Goal: Task Accomplishment & Management: Complete application form

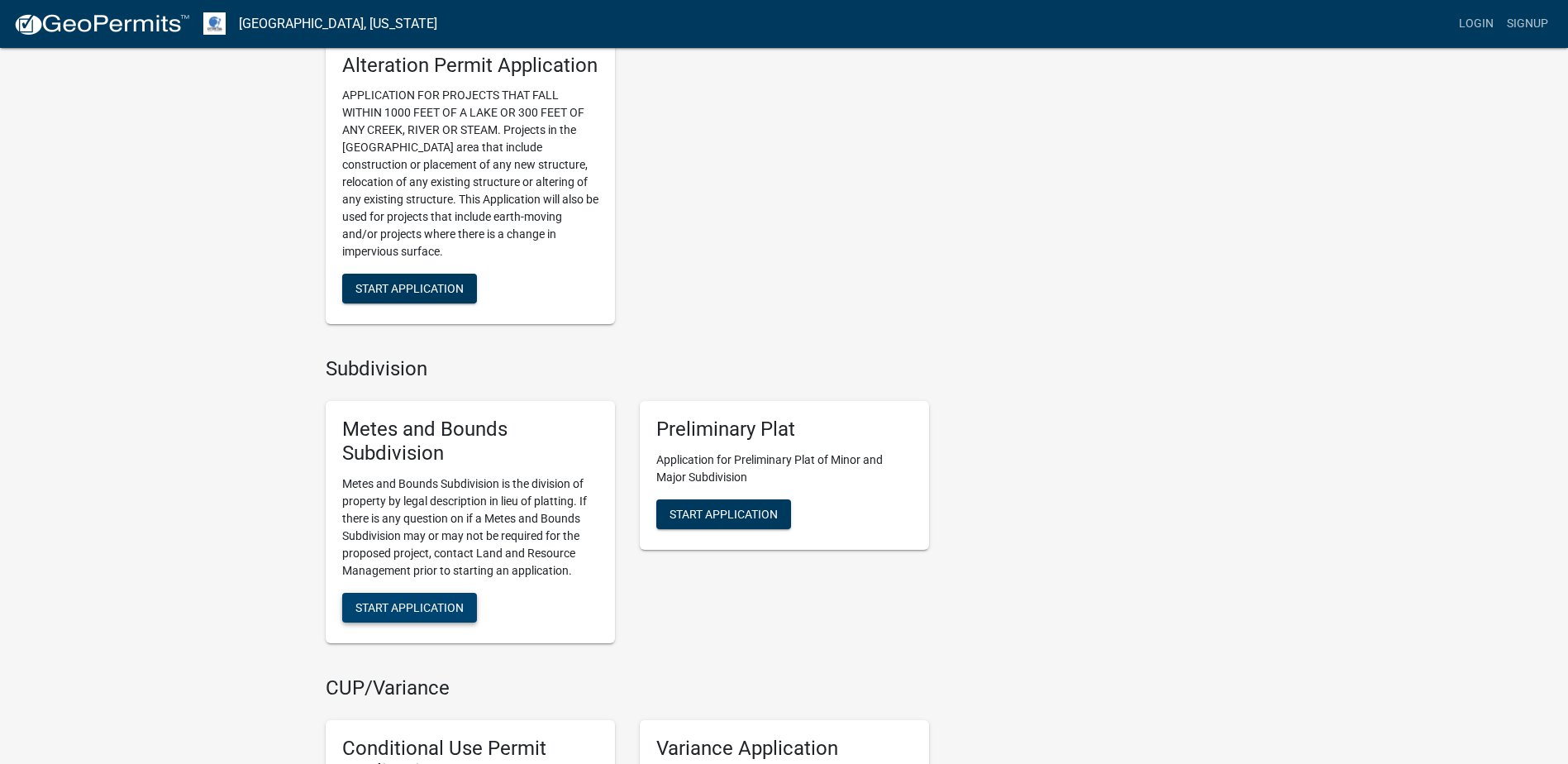
scroll to position [1158, 0]
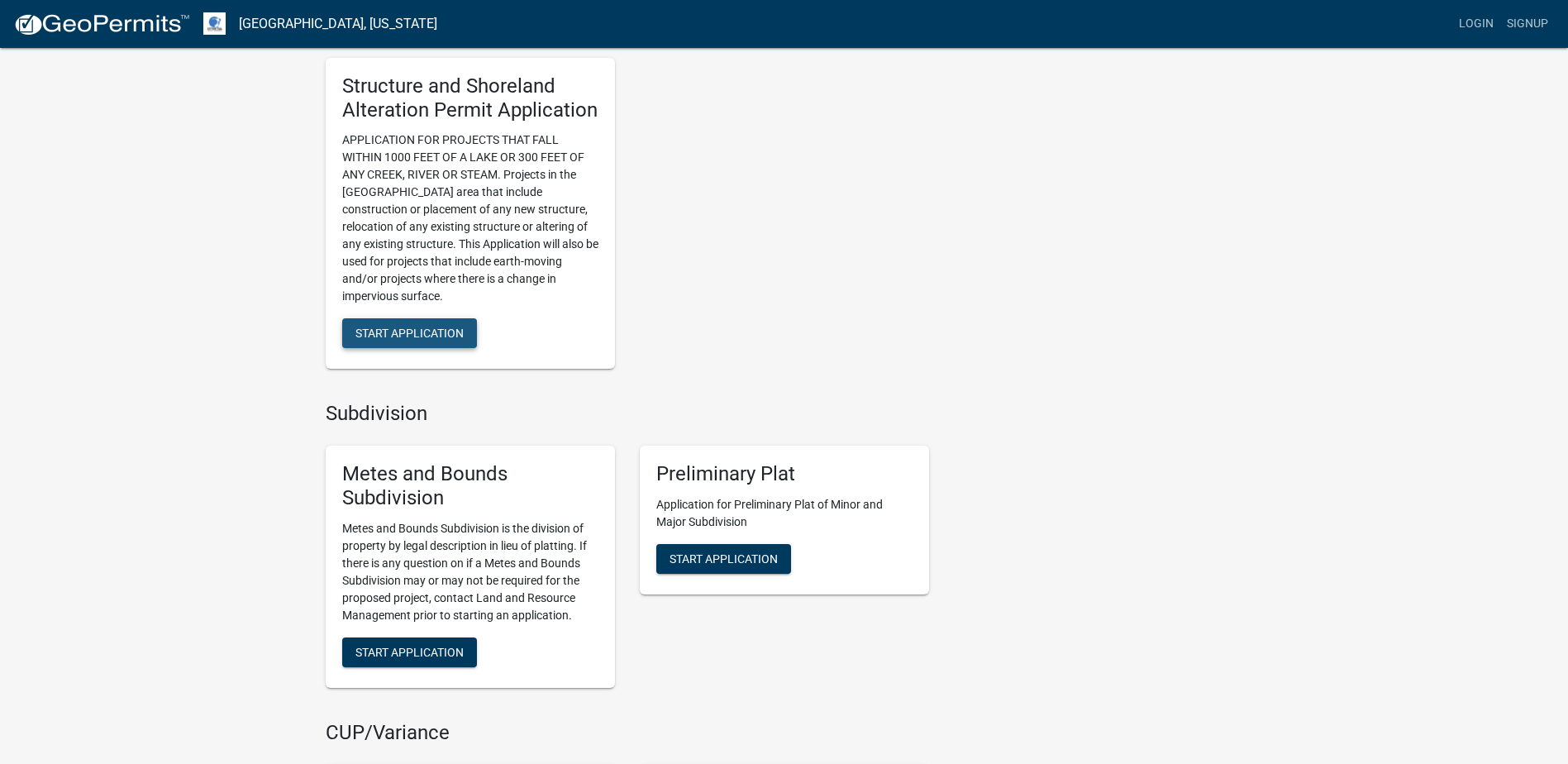
click at [395, 335] on span "Start Application" at bounding box center [410, 333] width 108 height 13
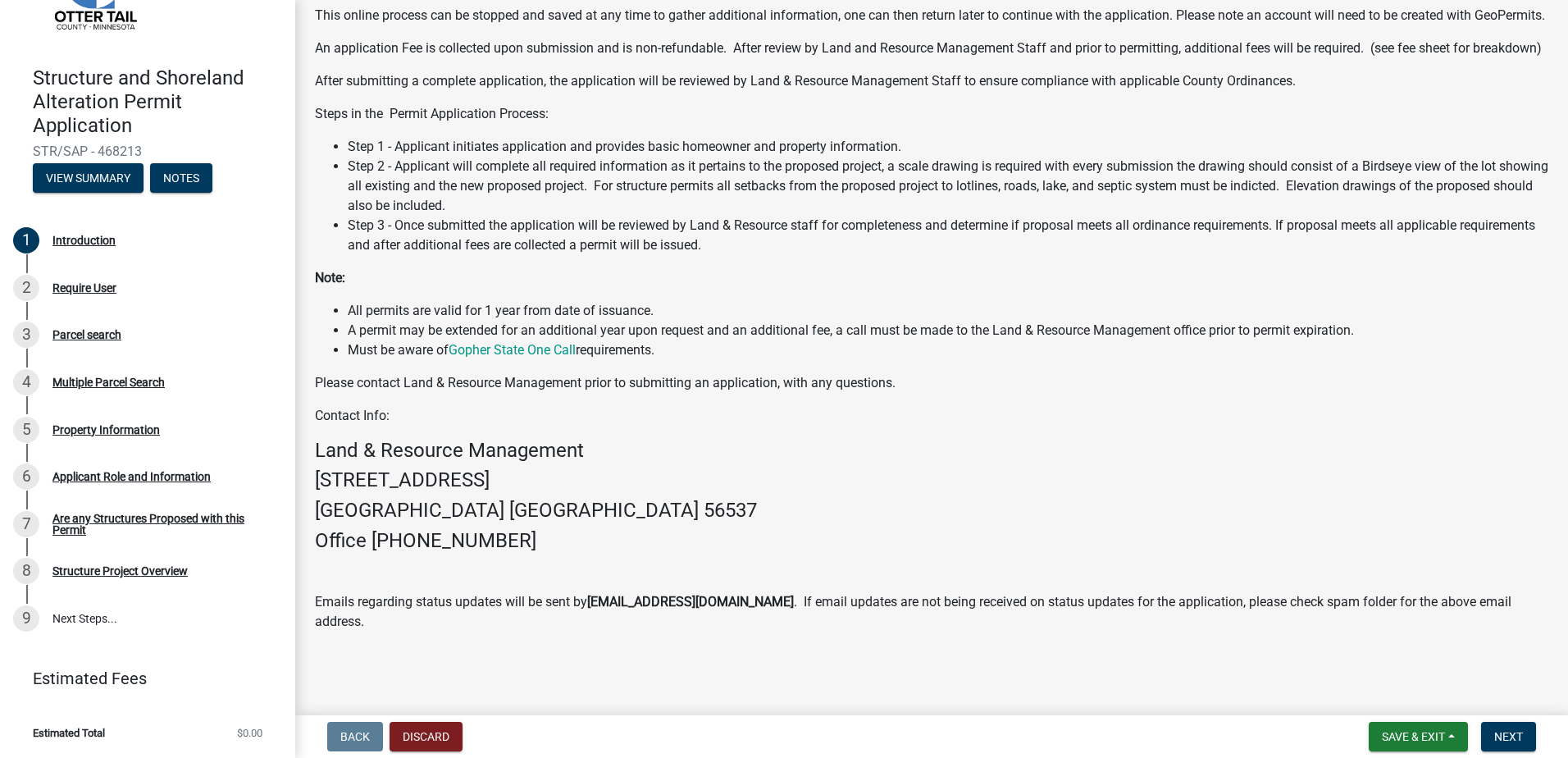
scroll to position [226, 0]
click at [1508, 742] on span "Next" at bounding box center [1508, 736] width 28 height 13
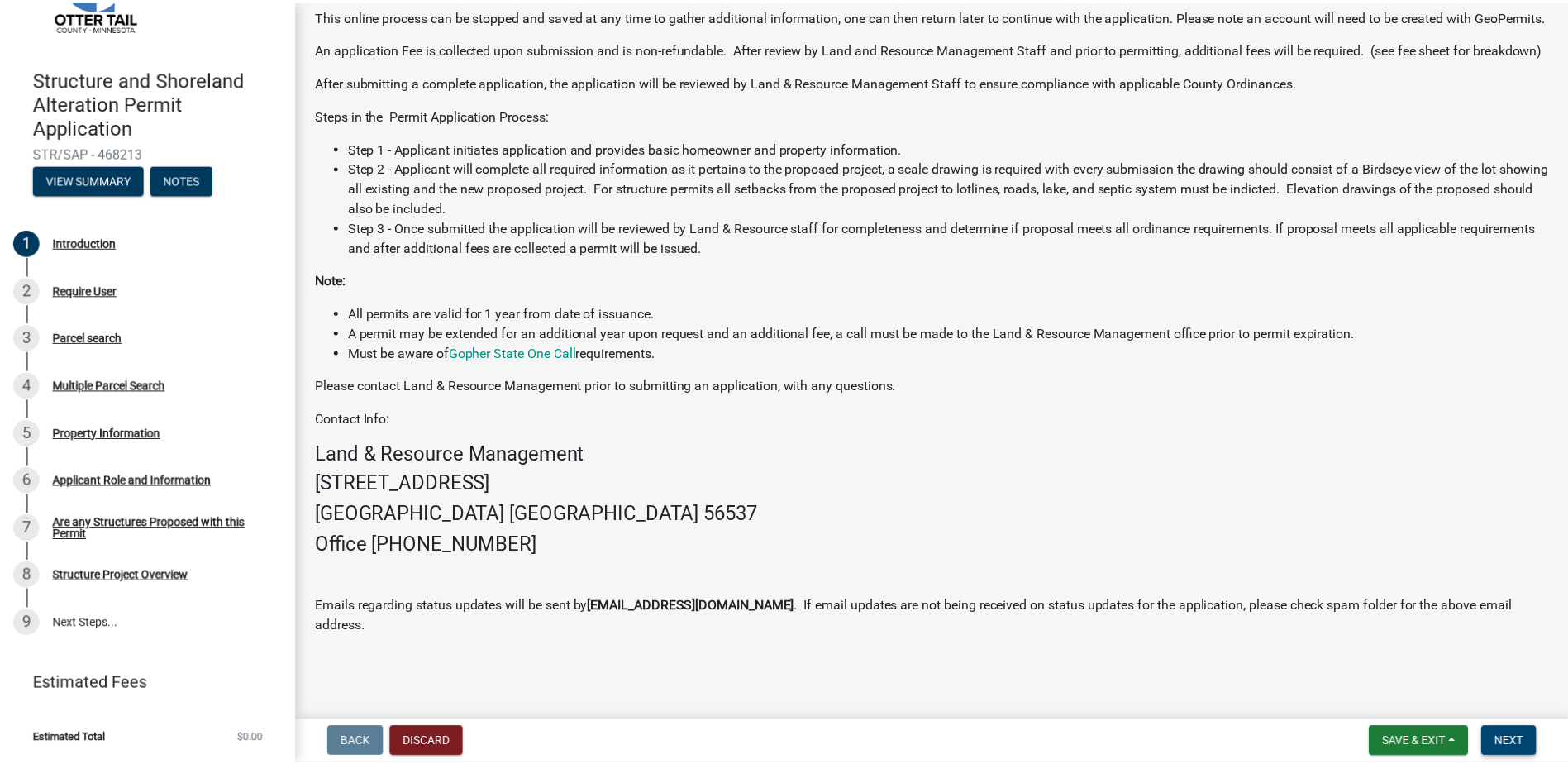
scroll to position [0, 0]
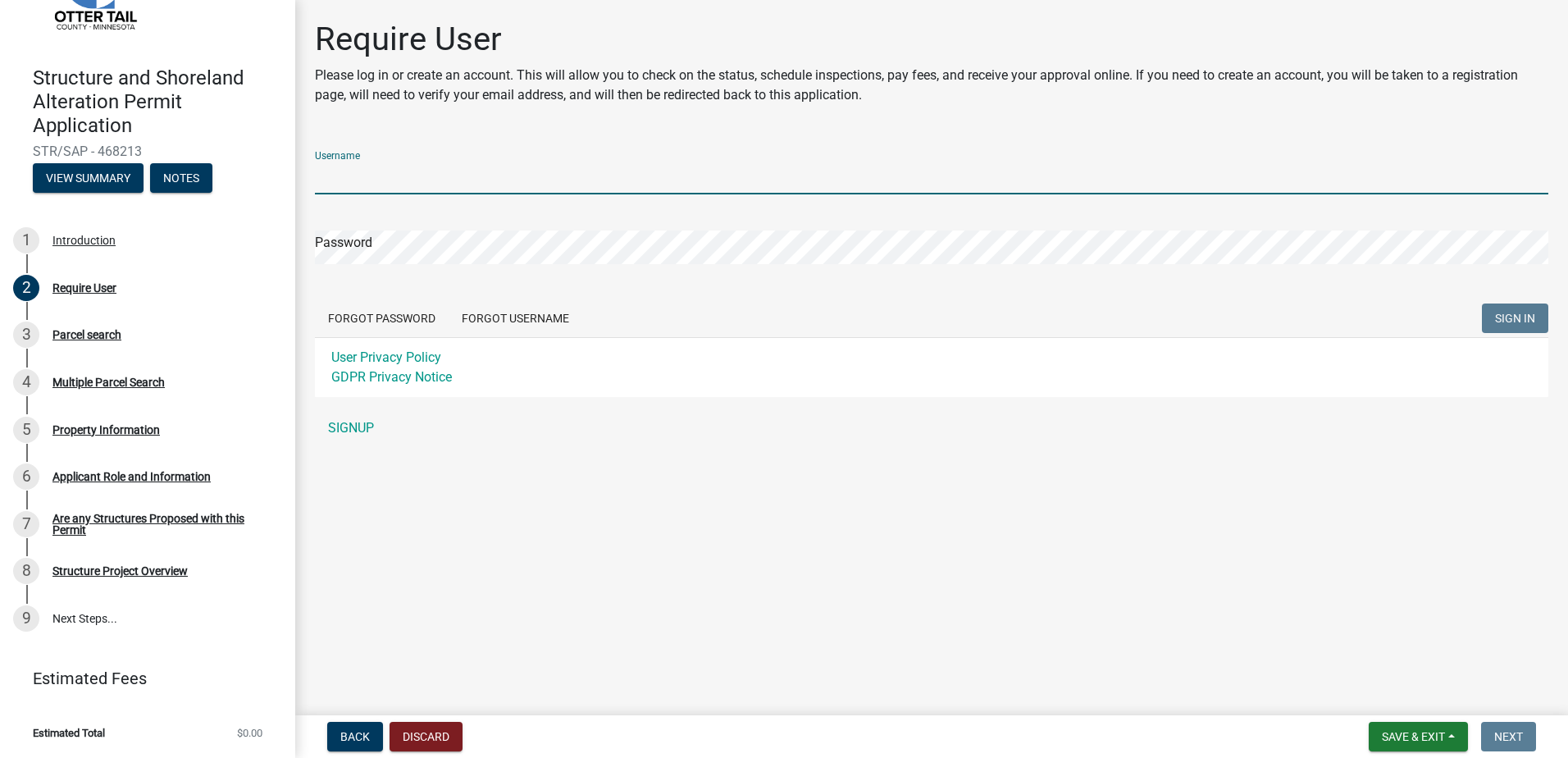
click at [383, 169] on input "Username" at bounding box center [932, 178] width 1233 height 34
type input "Maethner"
click at [384, 224] on div "Password" at bounding box center [932, 235] width 1233 height 56
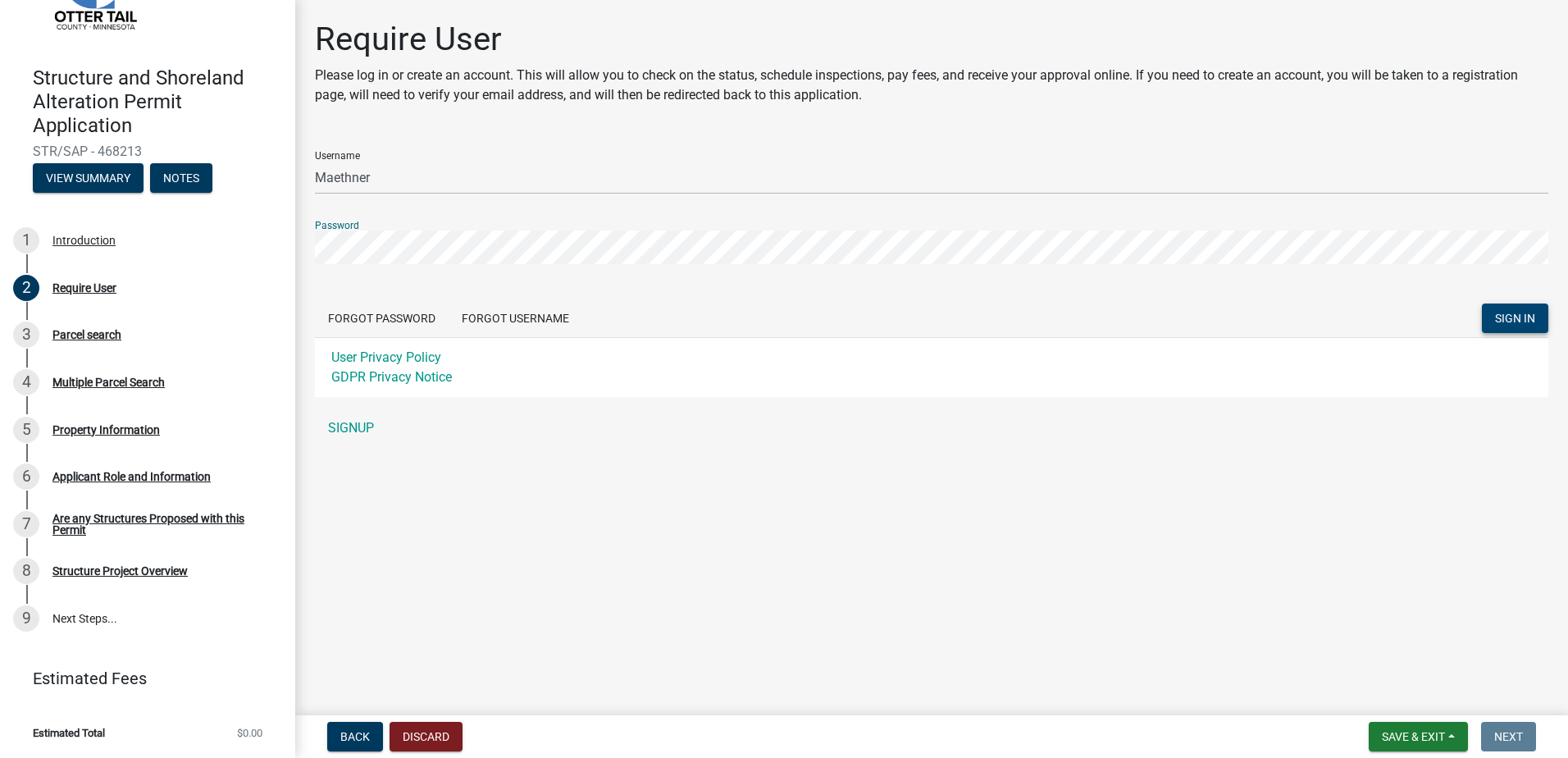
click at [1491, 321] on button "SIGN IN" at bounding box center [1514, 317] width 67 height 29
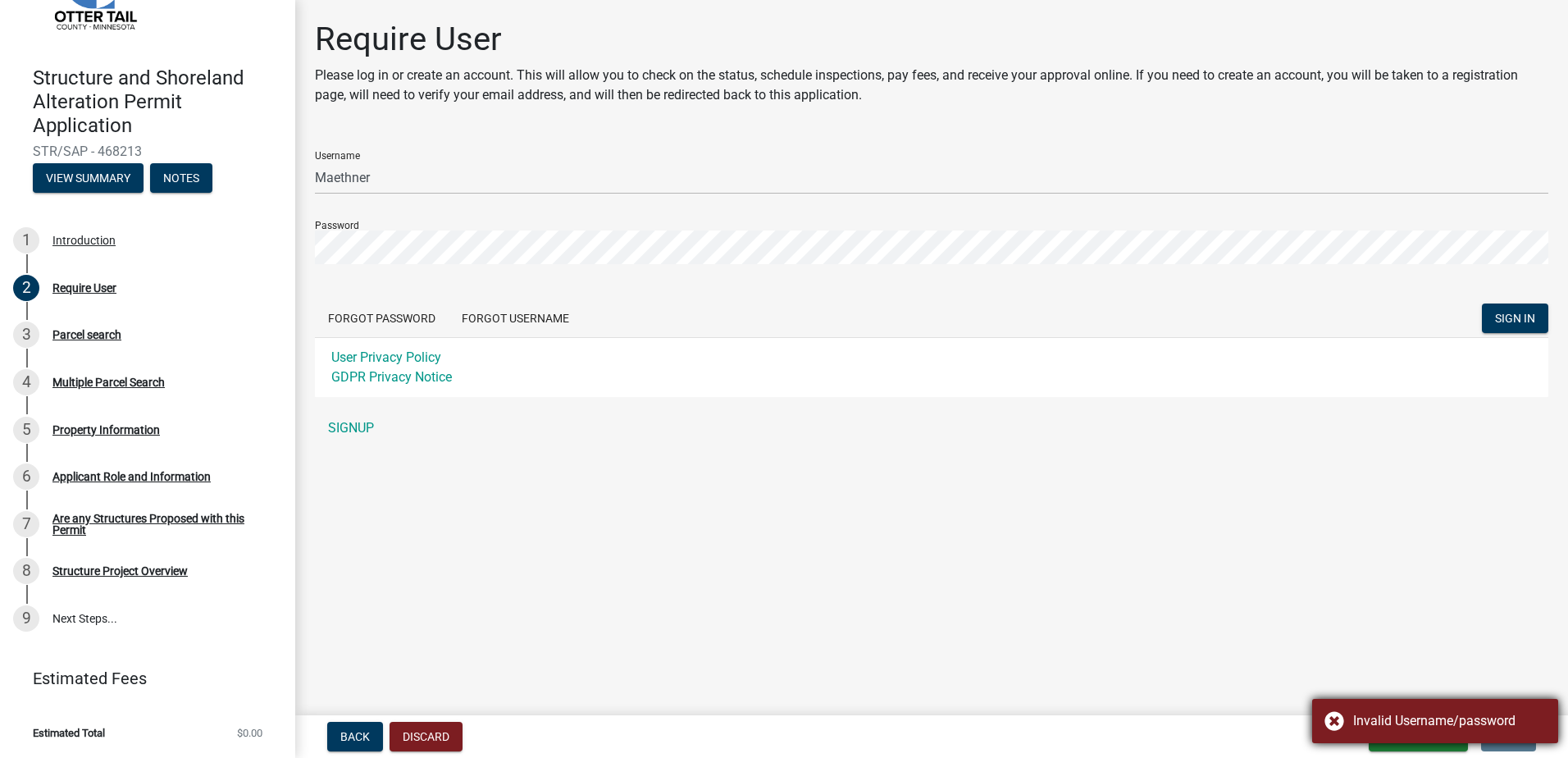
click at [1487, 727] on div "Invalid Username/password" at bounding box center [1448, 720] width 193 height 20
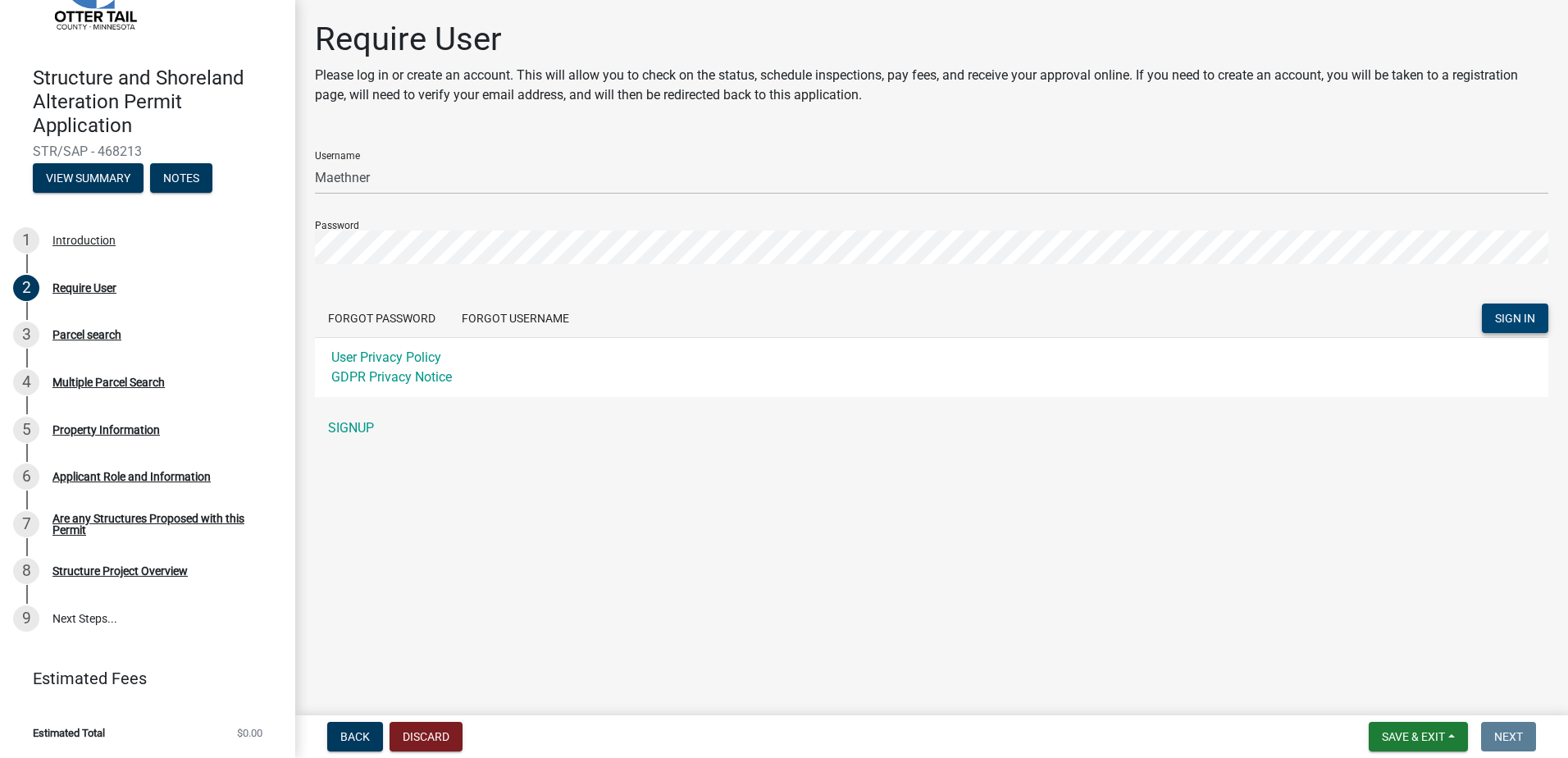
click at [1510, 320] on span "SIGN IN" at bounding box center [1514, 318] width 40 height 13
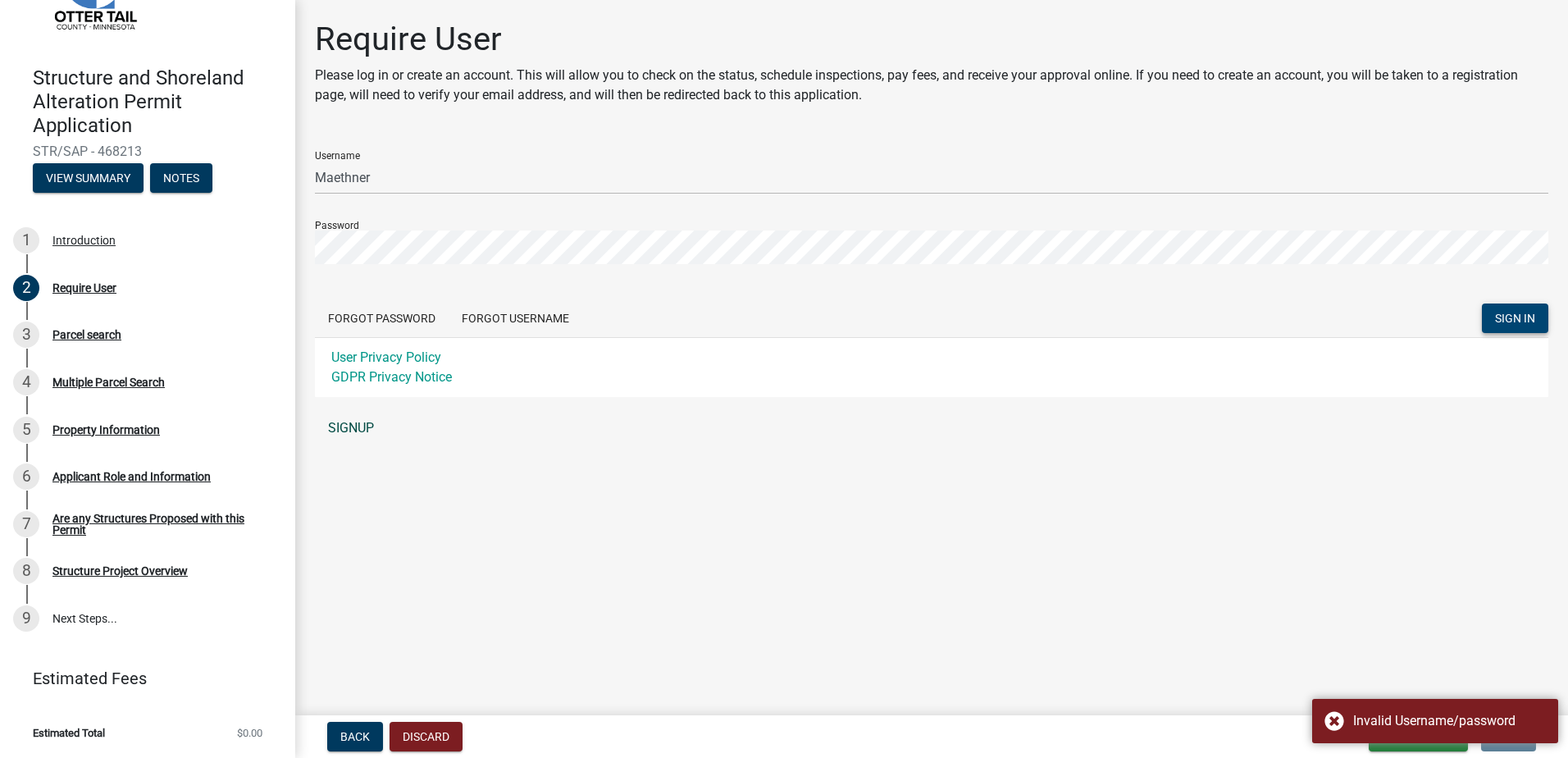
click at [368, 429] on link "SIGNUP" at bounding box center [932, 427] width 1233 height 33
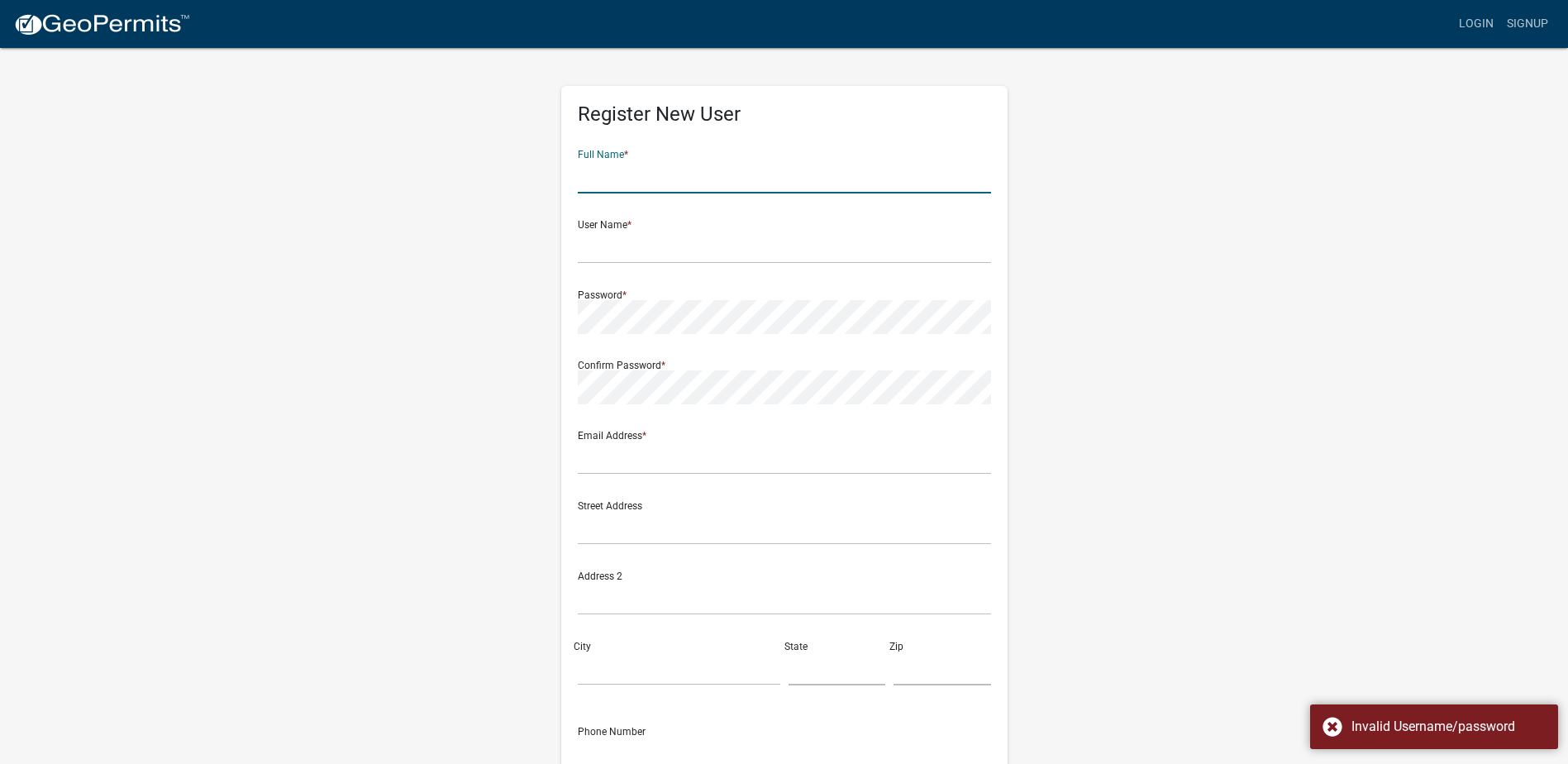
click at [613, 176] on input "text" at bounding box center [784, 177] width 414 height 34
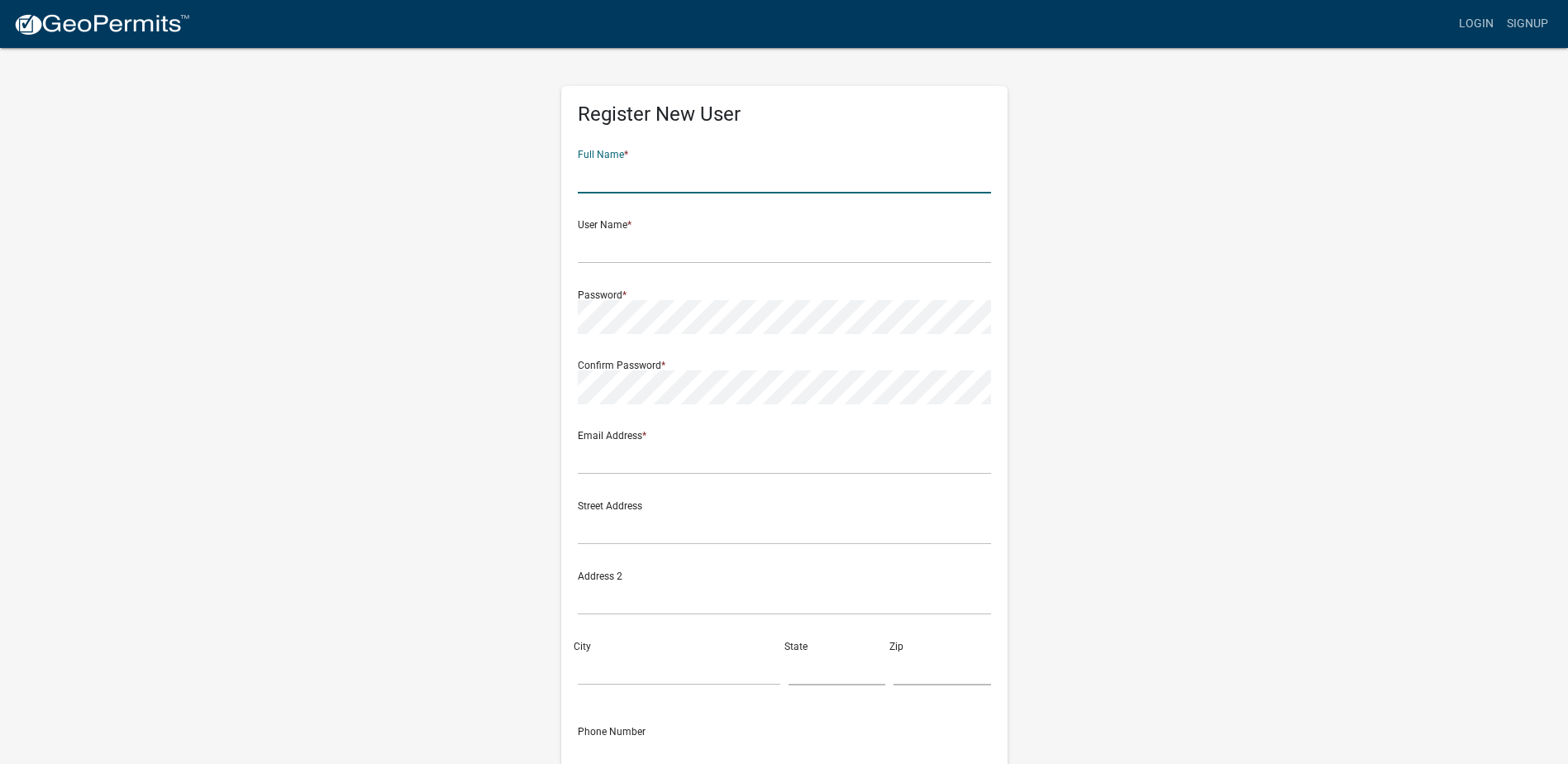
type input "Kurt Maethner"
type input "maethner@arvig.net"
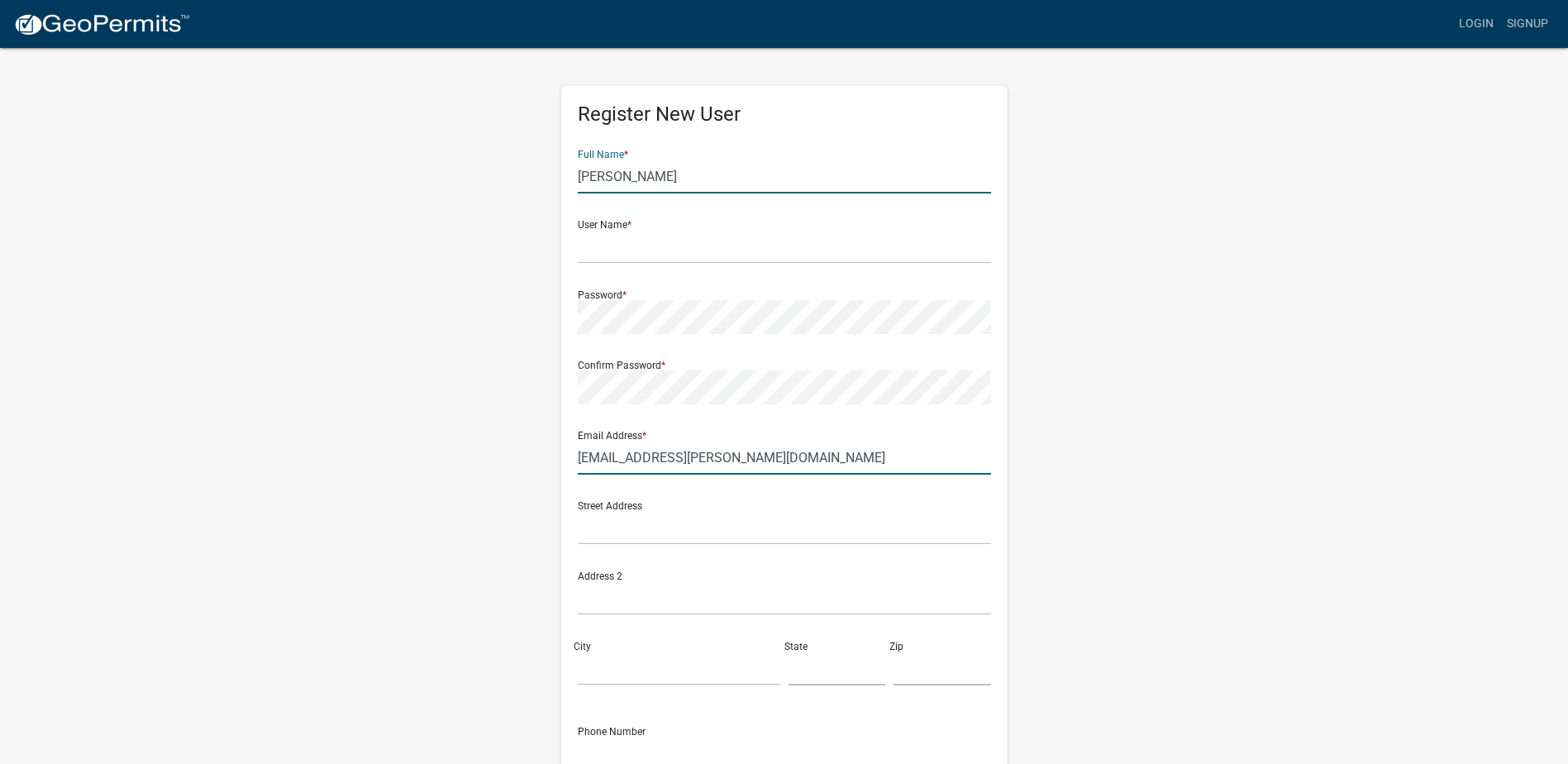
type input "[STREET_ADDRESS]"
type input "Battle Lake"
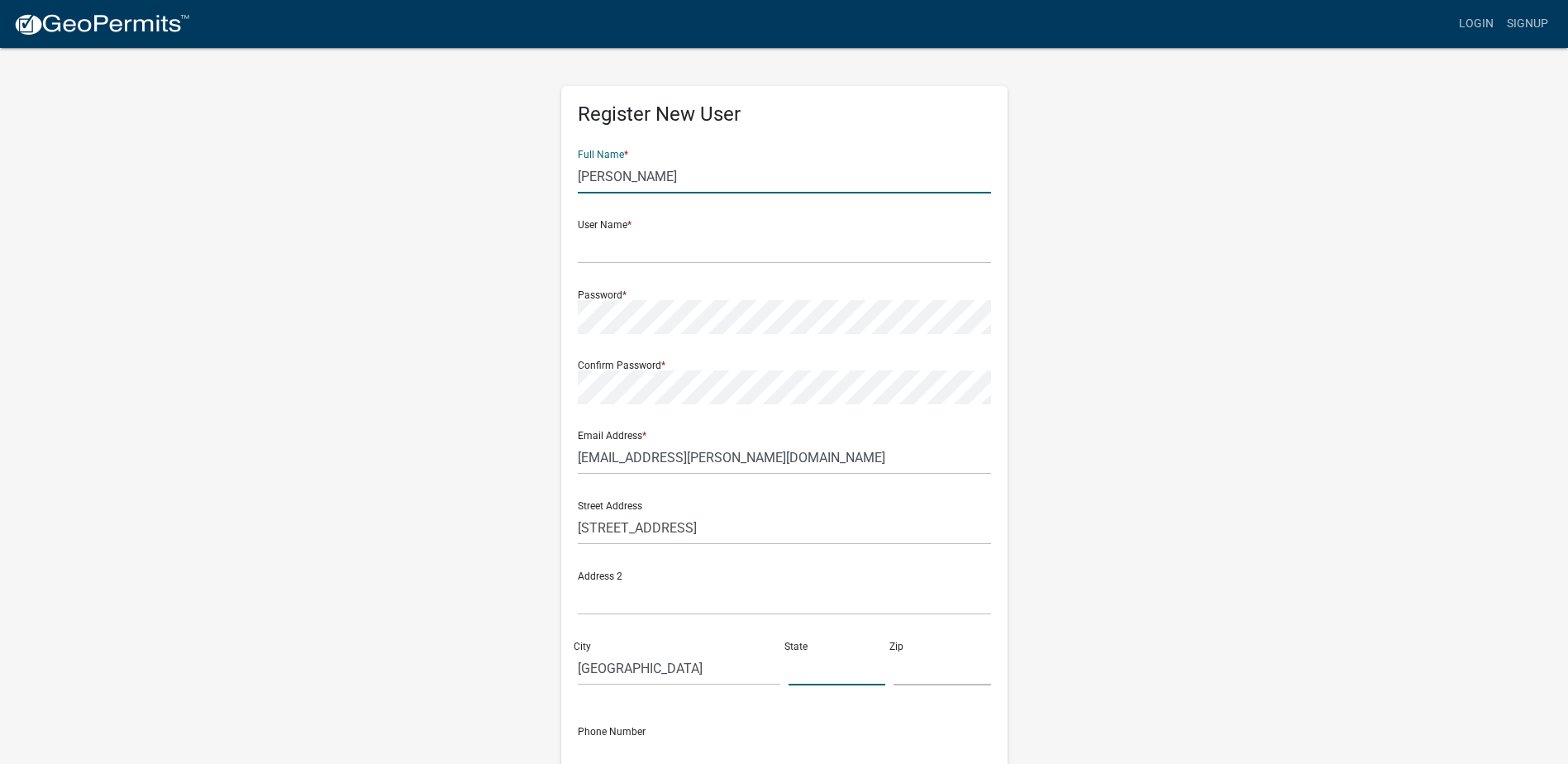
type input "MN"
type input "56515"
type input "Walhall Properties Kurt Maethner"
type input "2187317181"
type input "W"
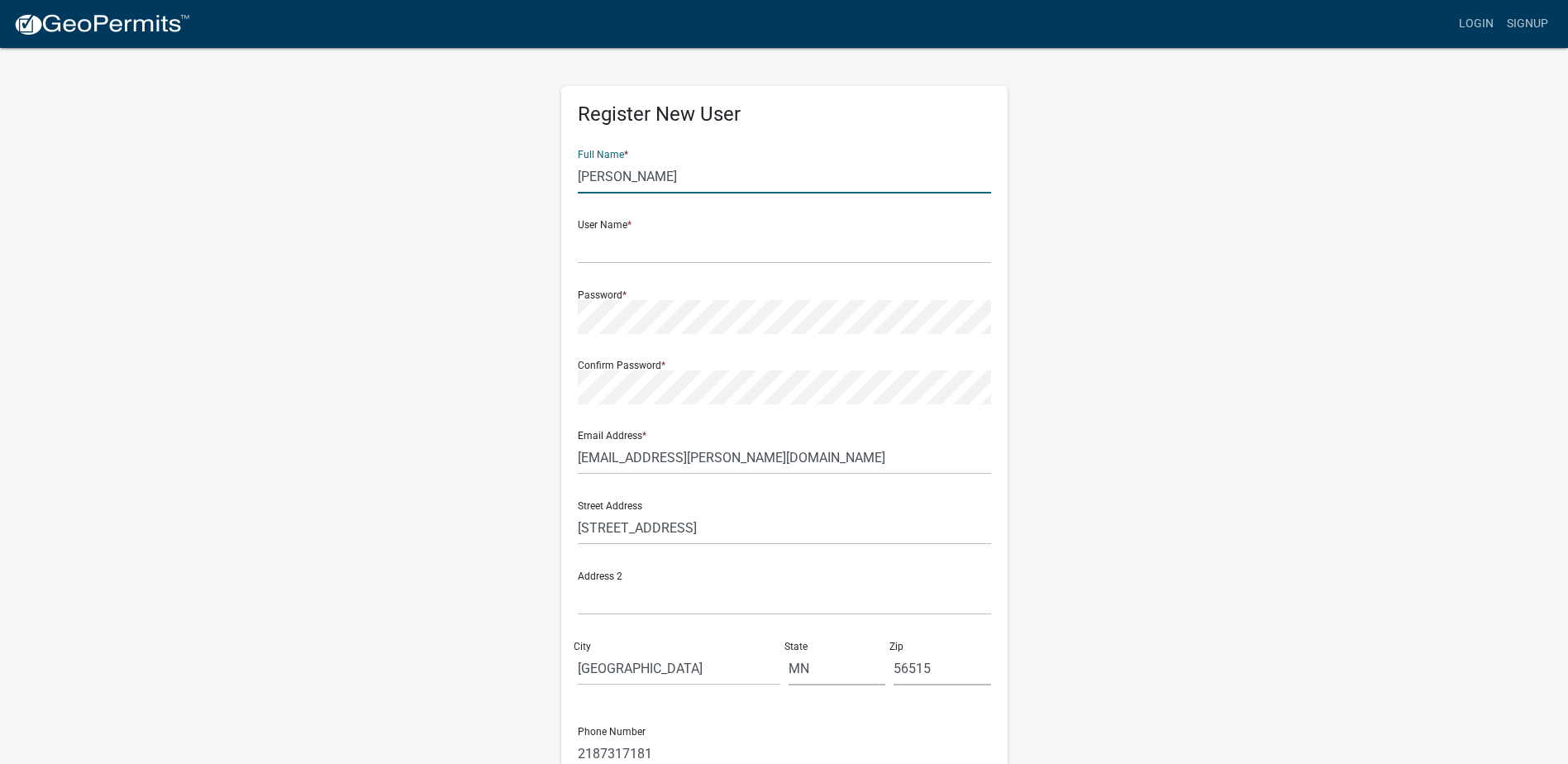
type input "Kurt Maethner"
click at [706, 453] on input "maethner@arvig.net" at bounding box center [784, 457] width 414 height 34
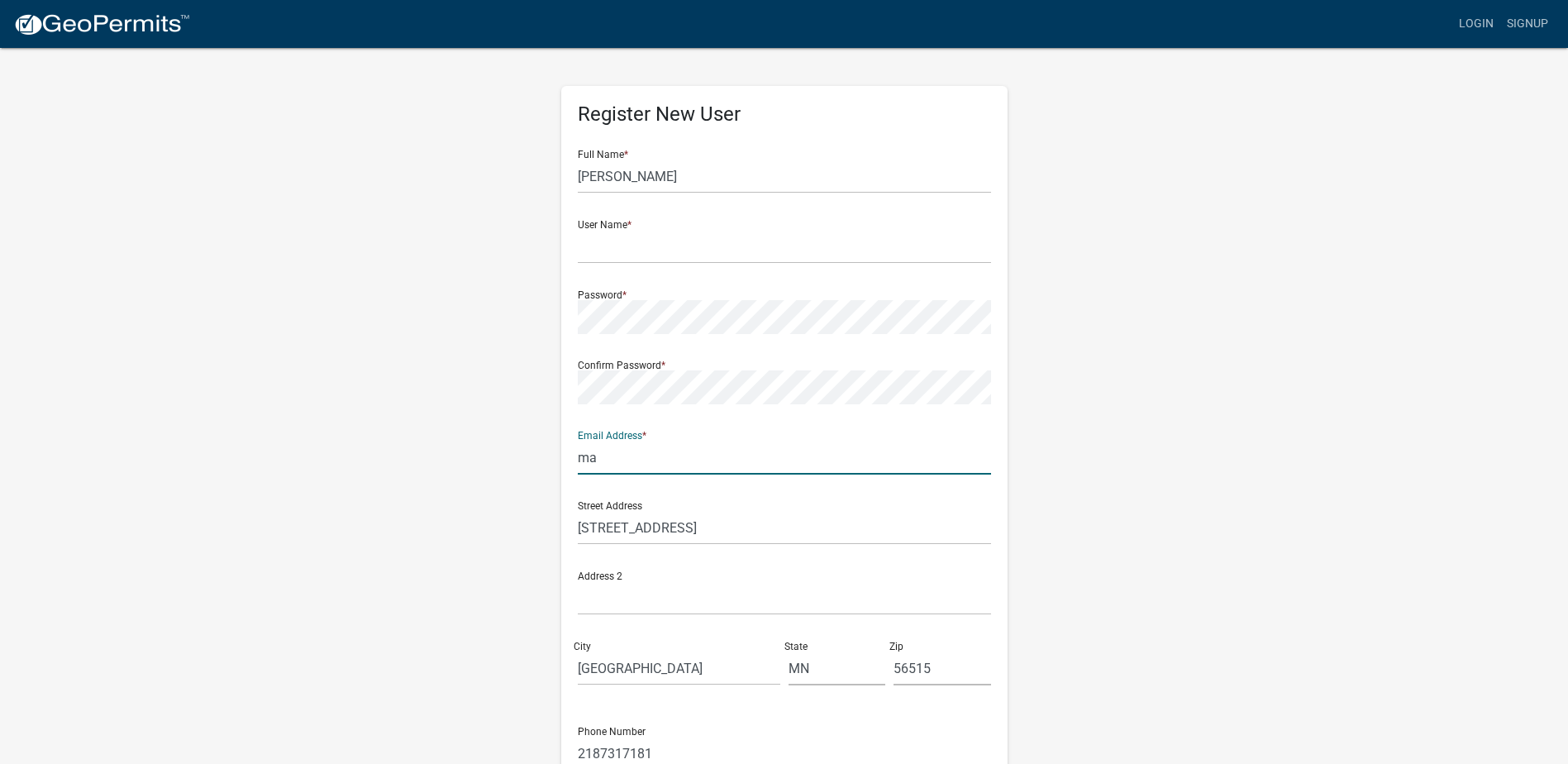
type input "m"
type input "[PERSON_NAME][EMAIL_ADDRESS][DOMAIN_NAME]"
click at [607, 228] on div "User Name *" at bounding box center [784, 235] width 414 height 57
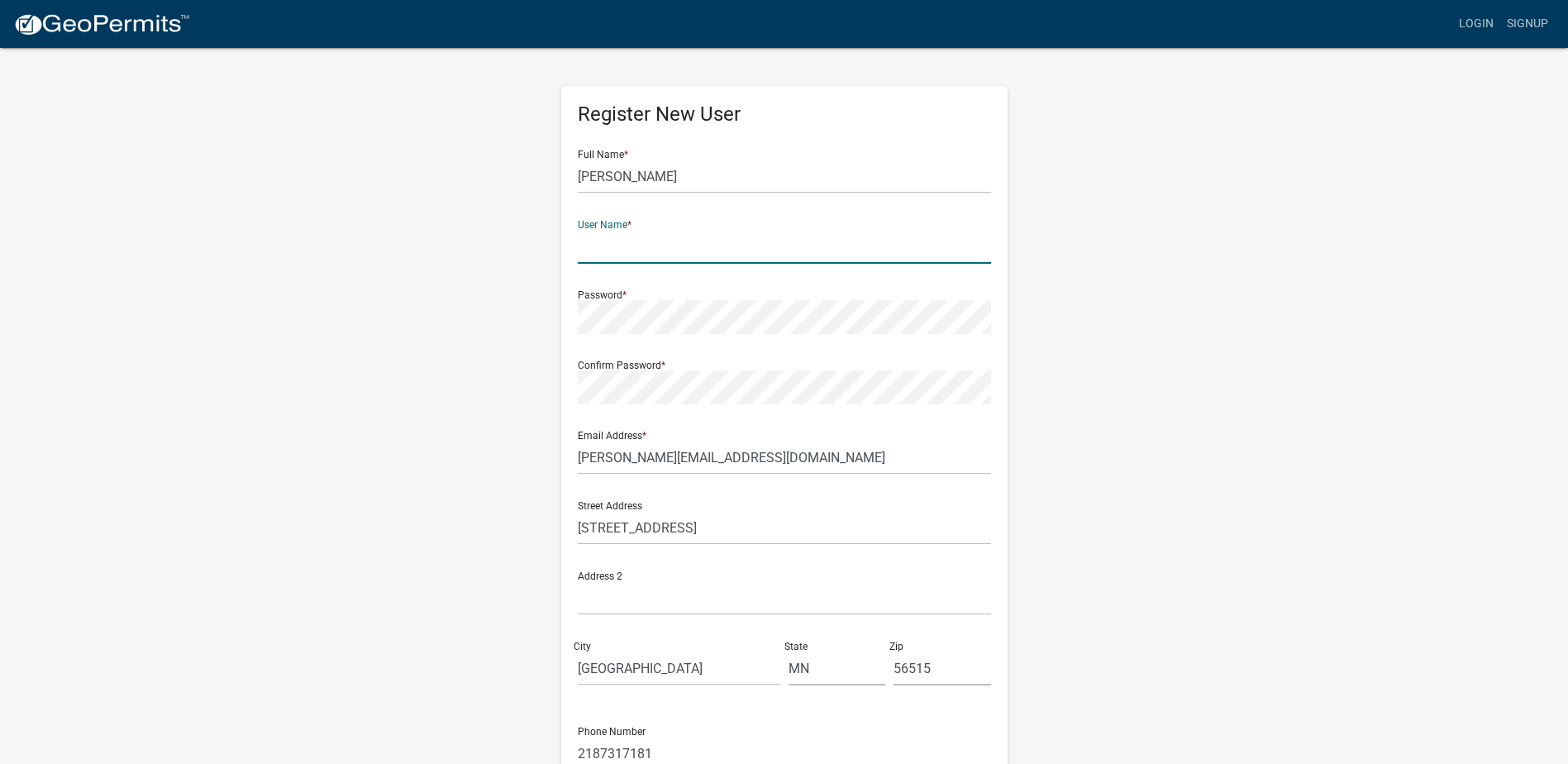
click at [608, 235] on input "text" at bounding box center [784, 247] width 414 height 34
type input "[PERSON_NAME]"
click at [592, 297] on div "Password *" at bounding box center [784, 306] width 414 height 57
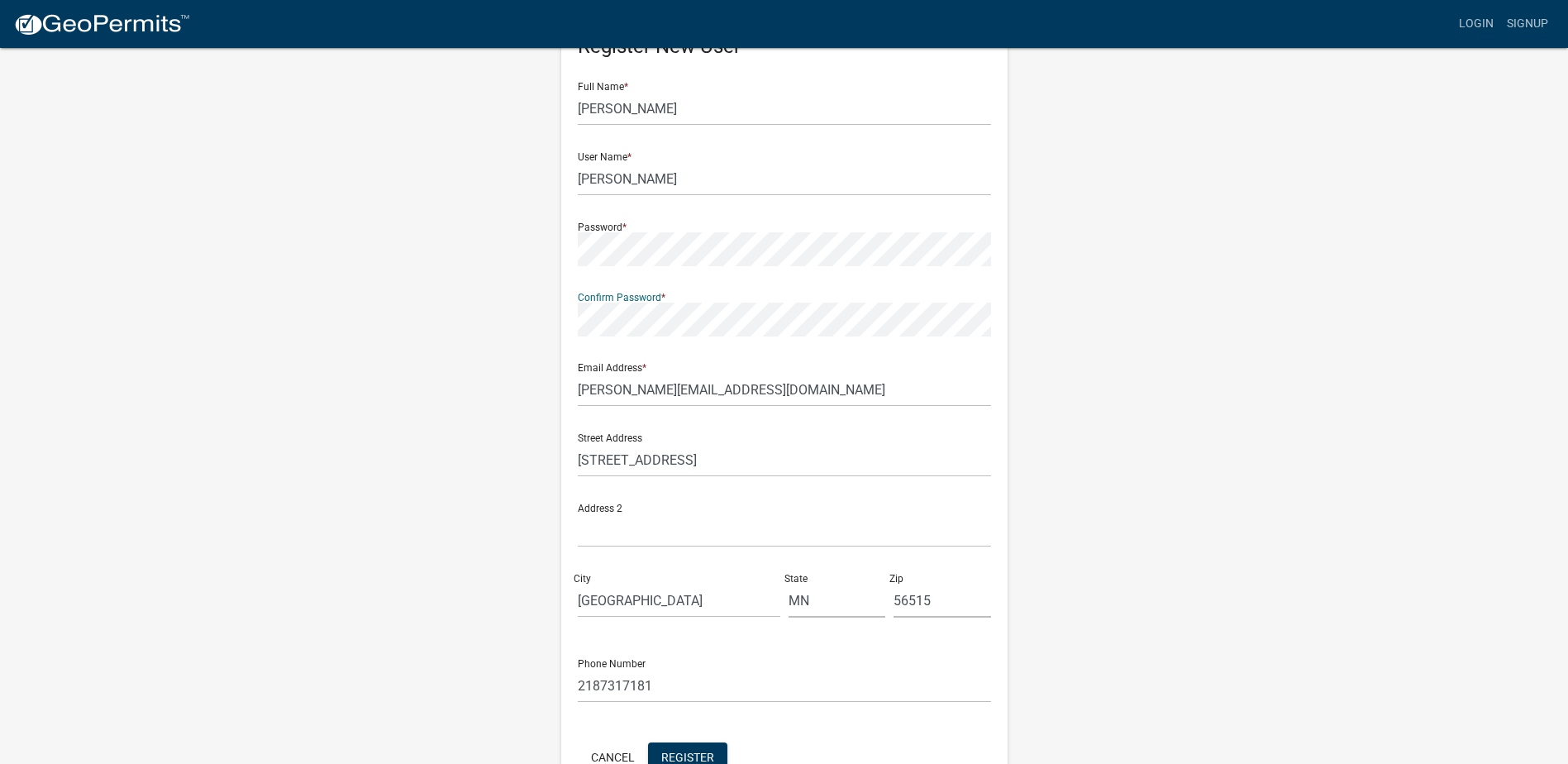
scroll to position [167, 0]
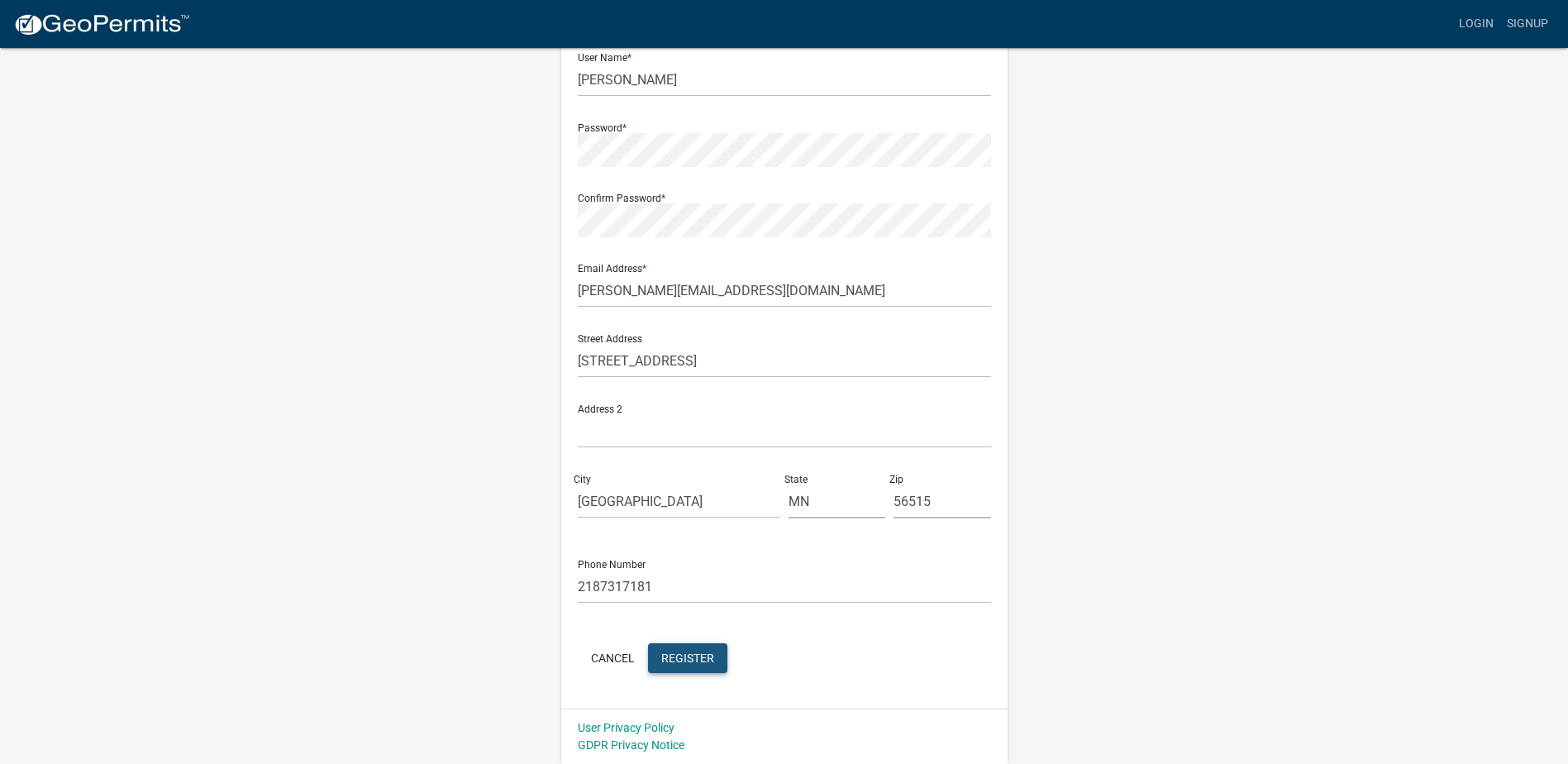
drag, startPoint x: 705, startPoint y: 649, endPoint x: 696, endPoint y: 647, distance: 9.2
click at [703, 649] on button "Register" at bounding box center [688, 658] width 80 height 29
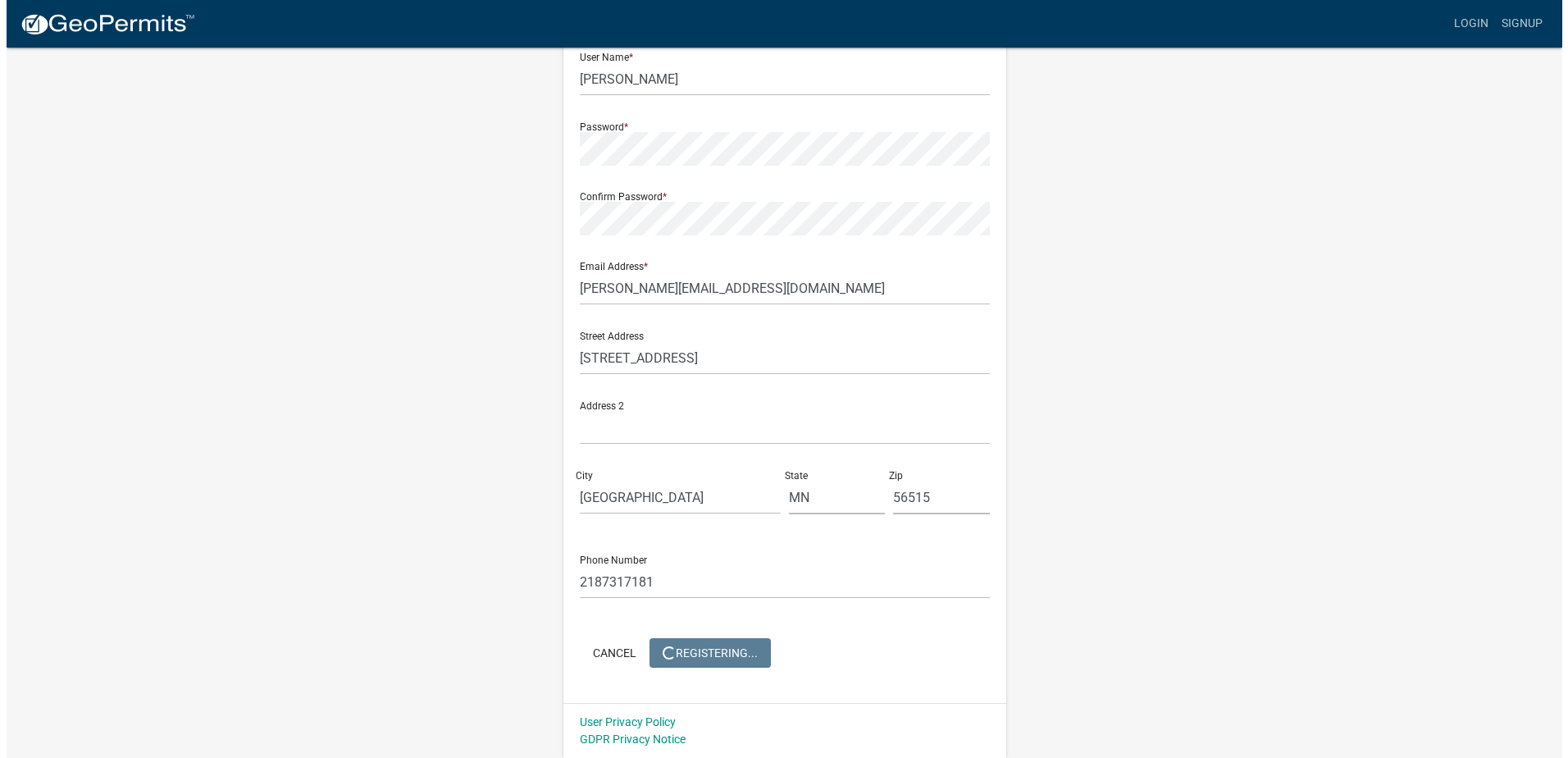
scroll to position [0, 0]
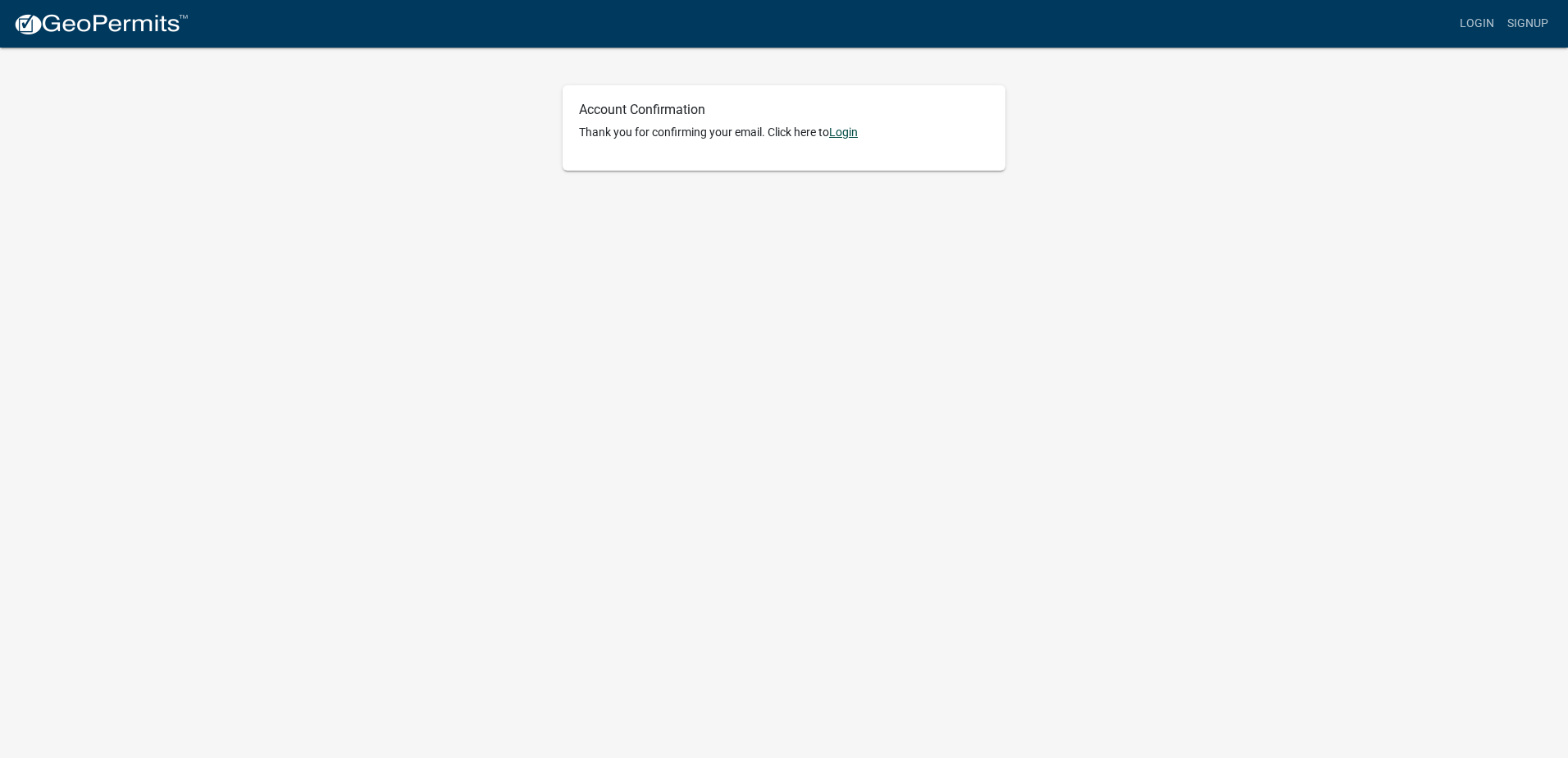
click at [853, 138] on link "Login" at bounding box center [843, 132] width 28 height 13
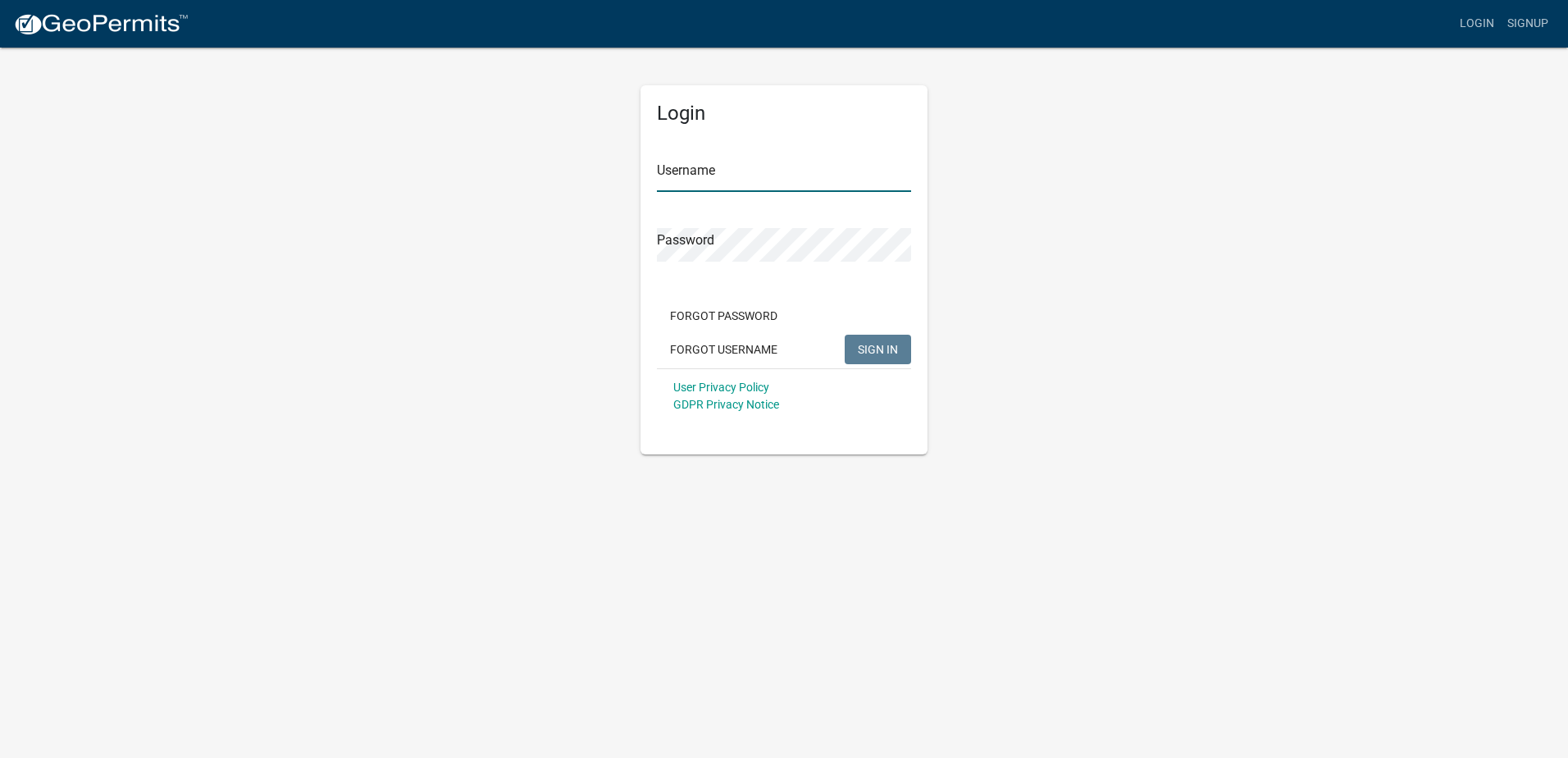
type input "[PERSON_NAME]"
click at [886, 358] on button "SIGN IN" at bounding box center [877, 348] width 67 height 29
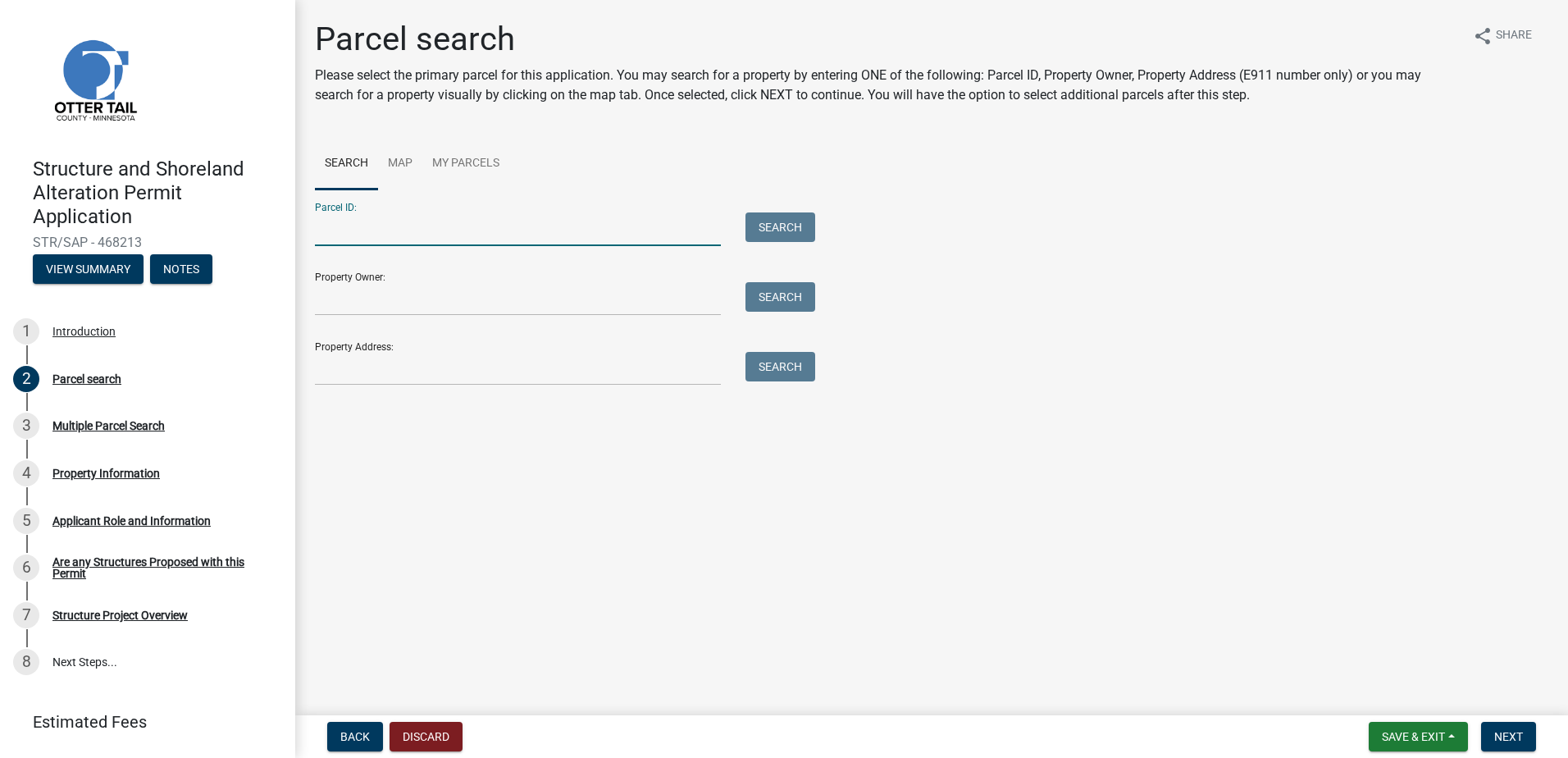
click at [362, 226] on input "Parcel ID:" at bounding box center [518, 230] width 406 height 34
type input "10000990423000"
click at [322, 296] on input "Property Owner:" at bounding box center [518, 299] width 406 height 34
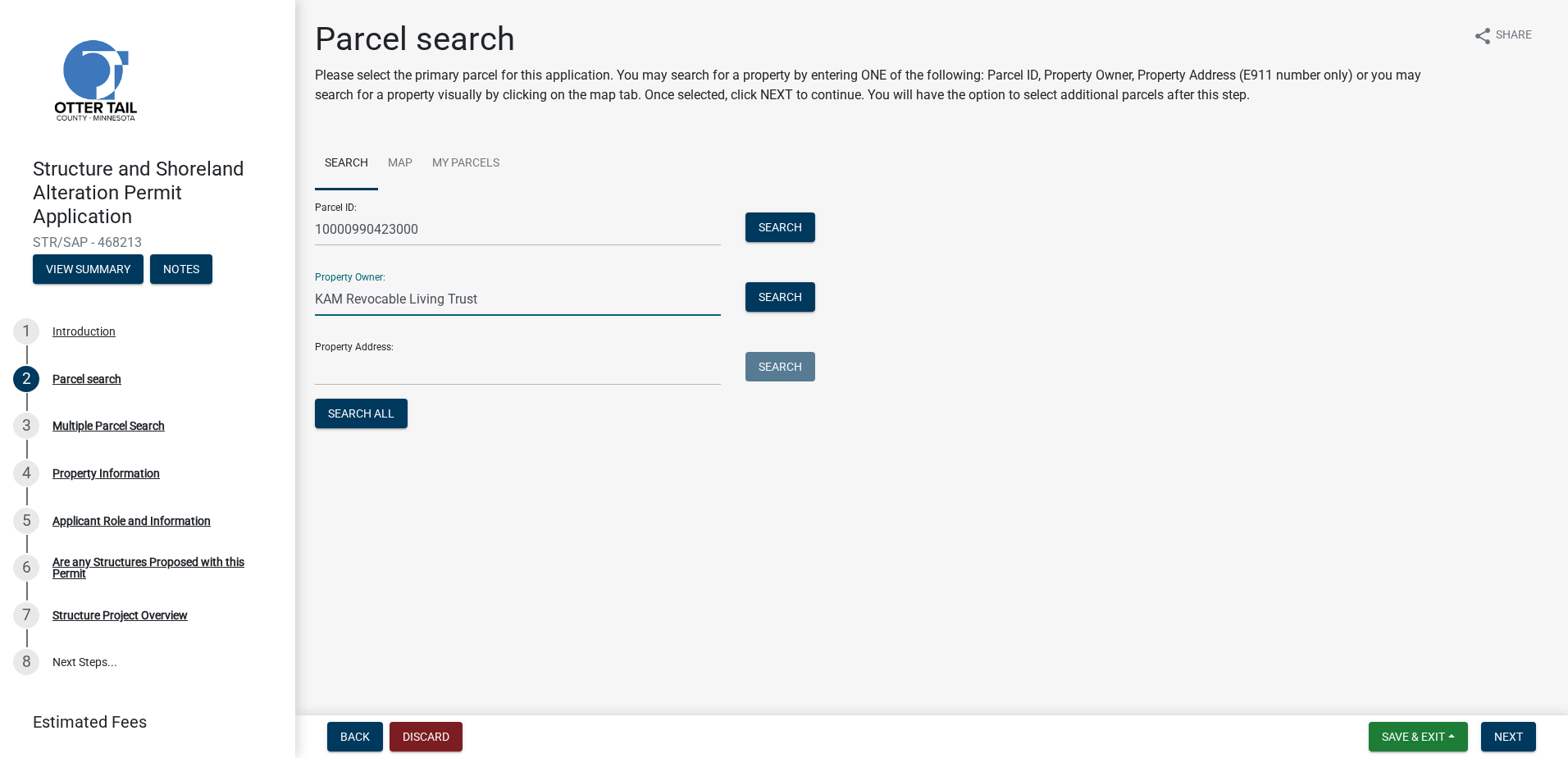
type input "KAM Revocable Living Trust"
click at [330, 363] on input "Property Address:" at bounding box center [518, 369] width 406 height 34
type input "[STREET_ADDRESS]"
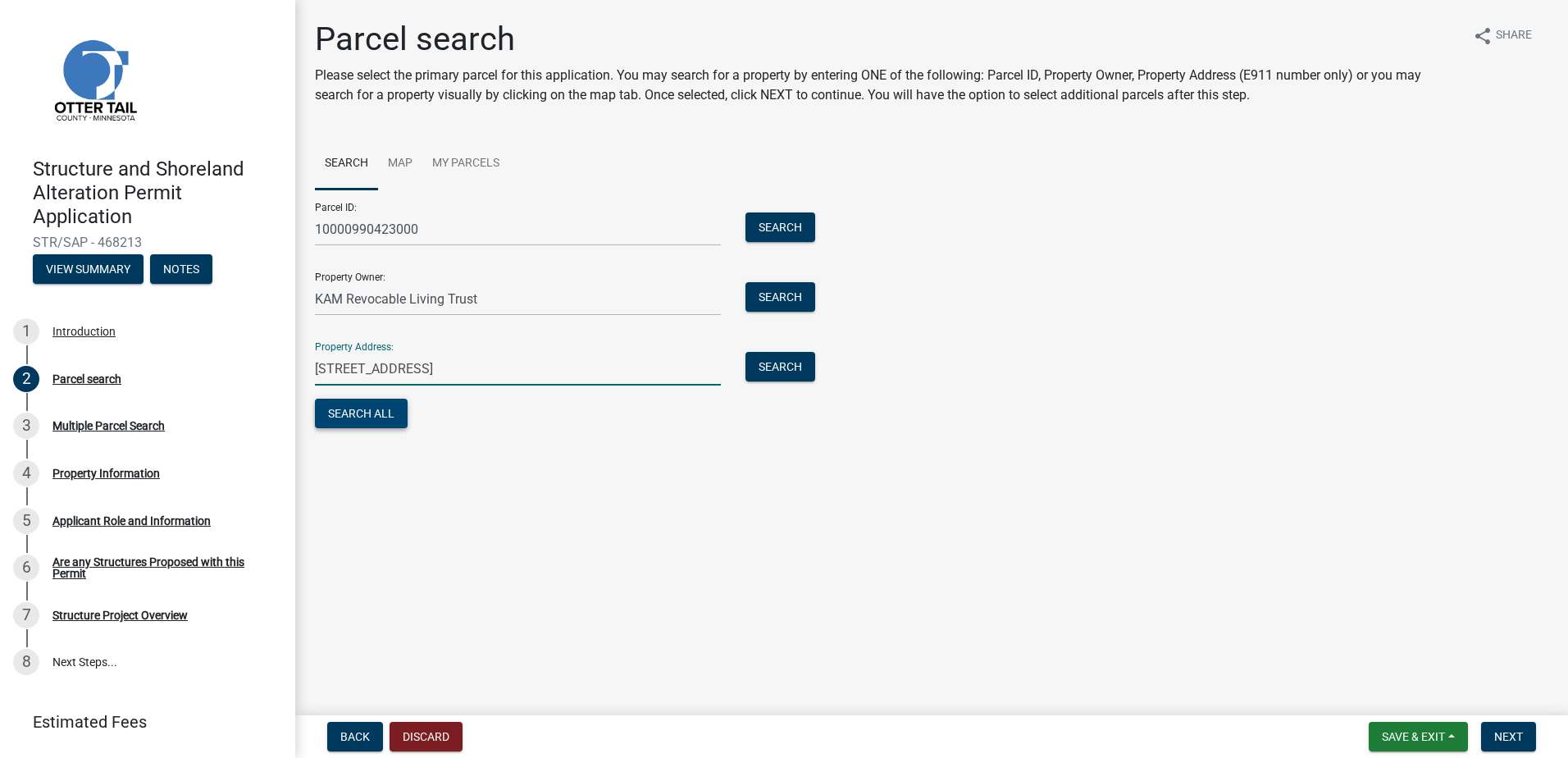
click at [340, 424] on button "Search All" at bounding box center [361, 412] width 92 height 29
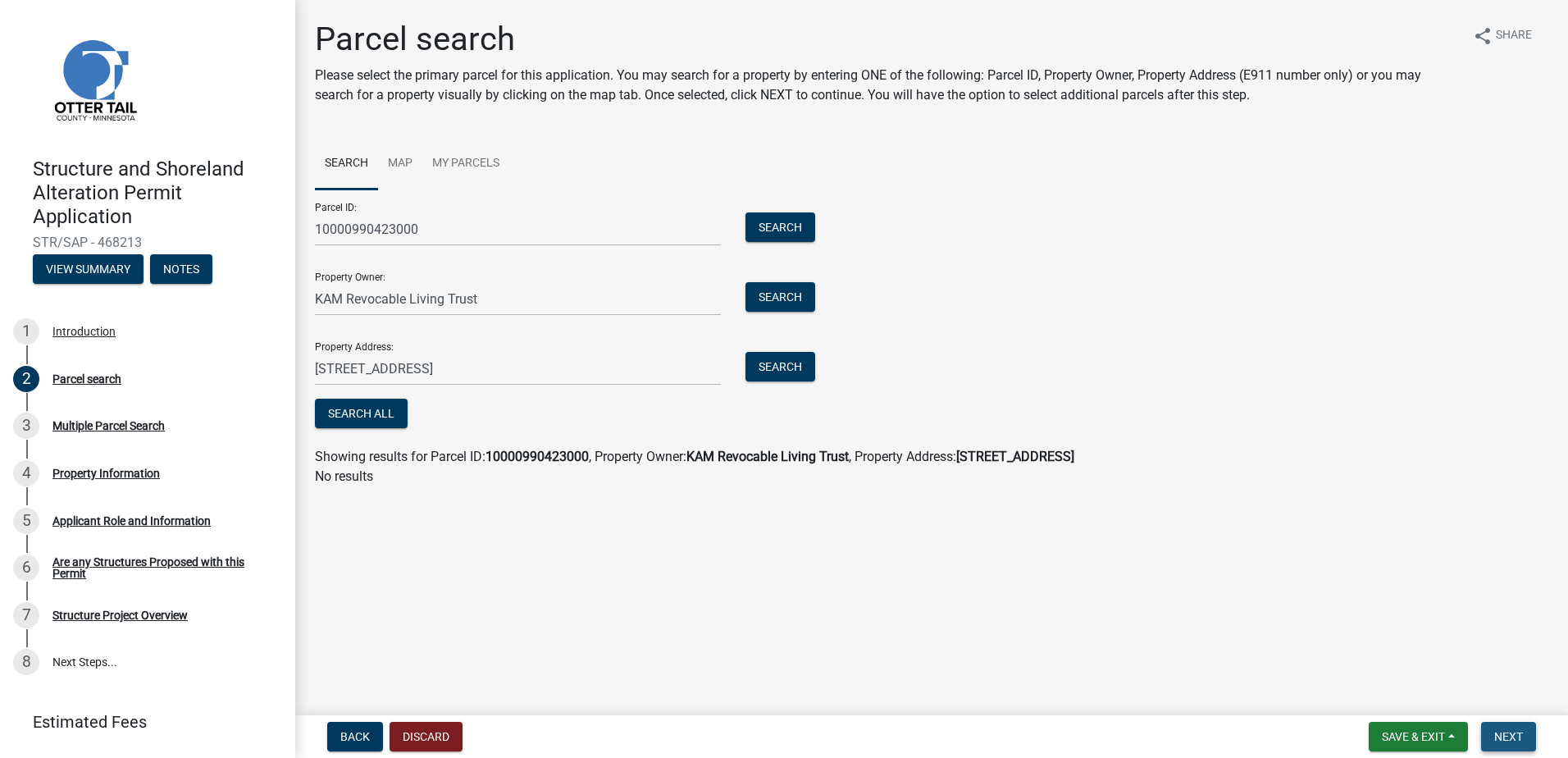
click at [1493, 736] on button "Next" at bounding box center [1508, 736] width 55 height 29
click at [1496, 738] on span "Next" at bounding box center [1508, 736] width 28 height 13
click at [509, 411] on span "Getting Parcel Geometry" at bounding box center [479, 414] width 143 height 16
click at [366, 407] on button "Search All" at bounding box center [361, 412] width 92 height 29
click at [377, 424] on button "Search All" at bounding box center [361, 412] width 92 height 29
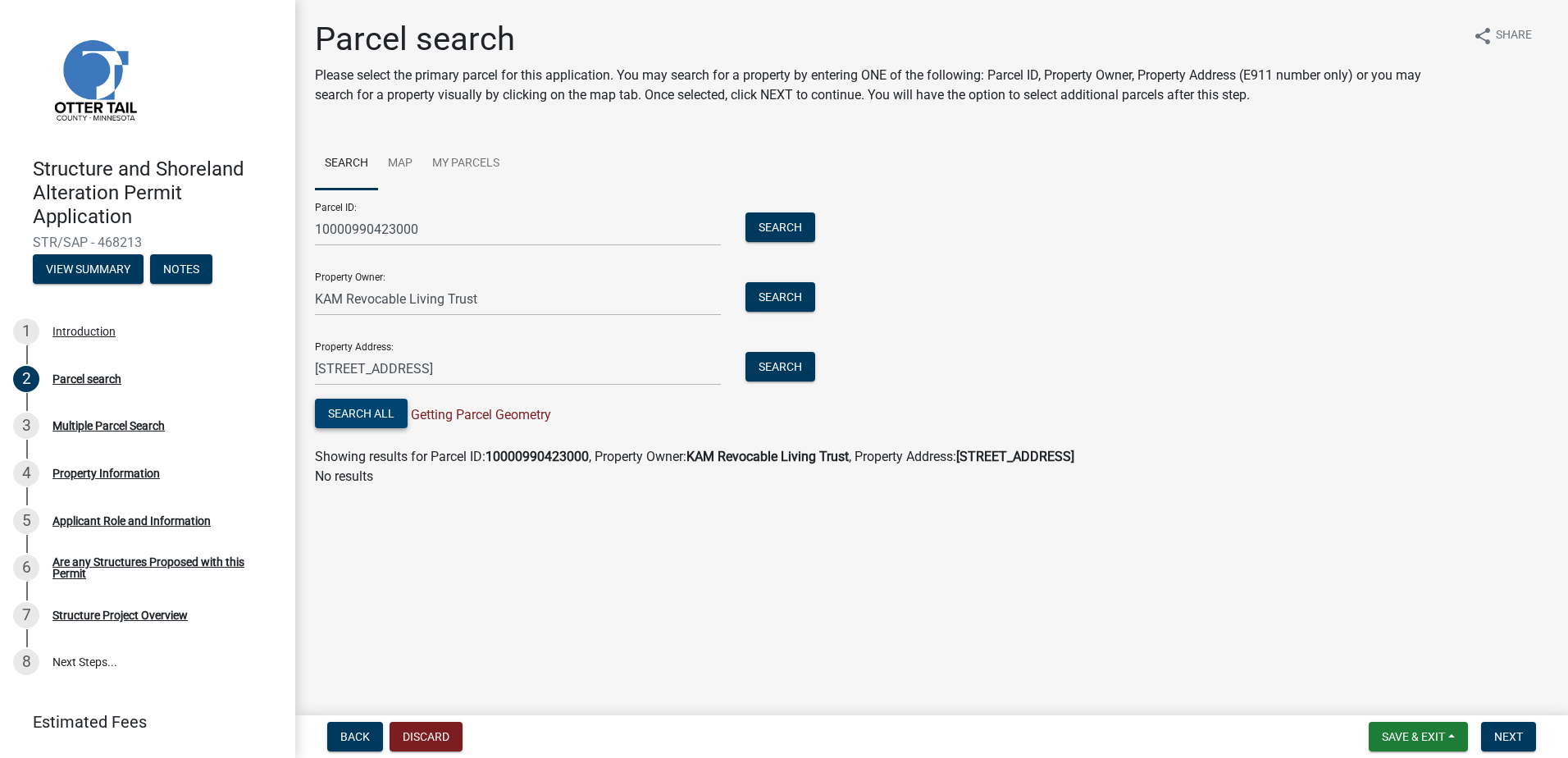
click at [369, 419] on button "Search All" at bounding box center [361, 412] width 92 height 29
click at [1503, 741] on span "Next" at bounding box center [1508, 736] width 28 height 13
click at [76, 473] on div "Property Information" at bounding box center [106, 474] width 107 height 11
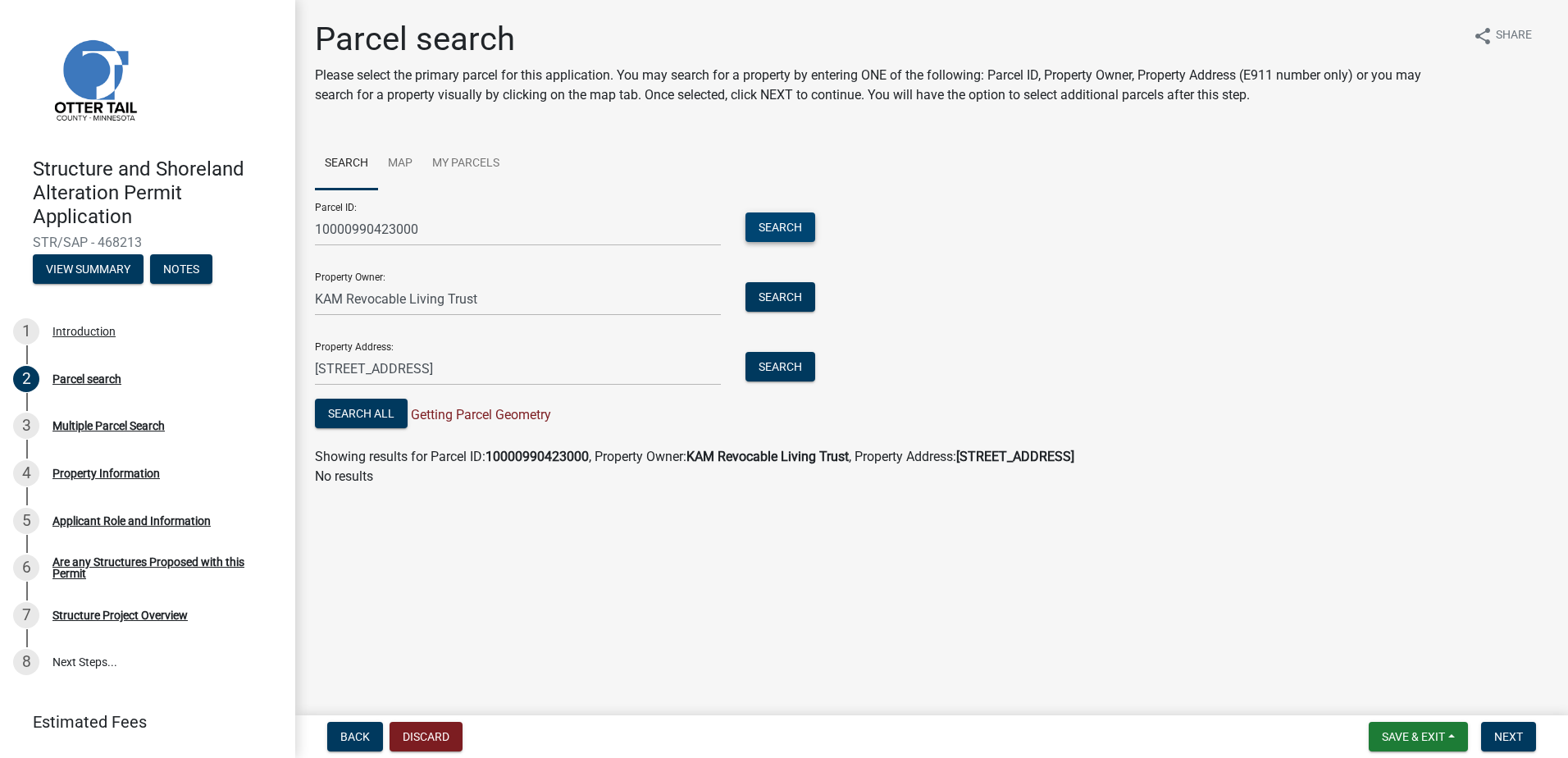
click at [753, 226] on button "Search" at bounding box center [780, 227] width 70 height 29
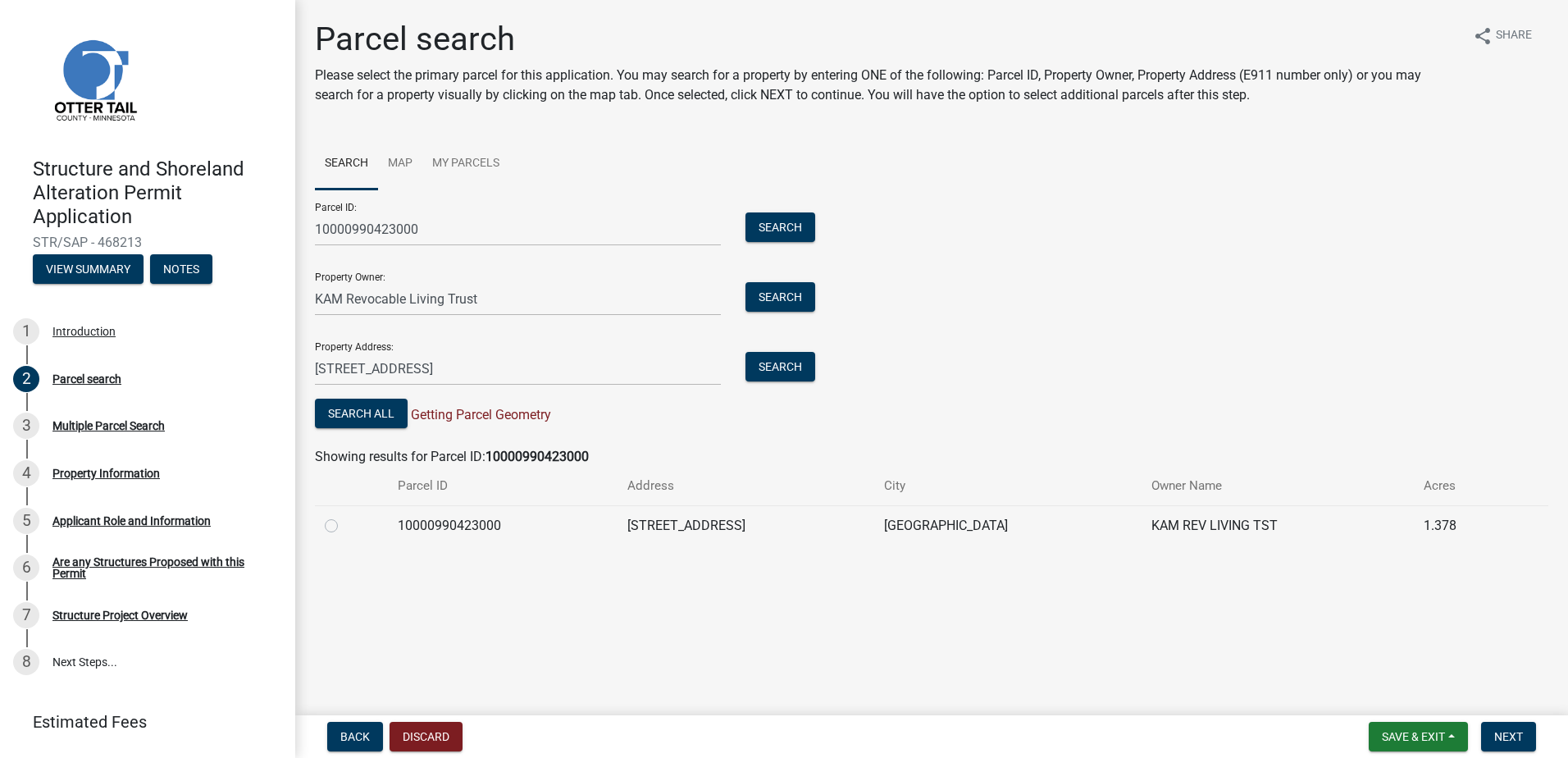
click at [344, 516] on label at bounding box center [344, 516] width 0 height 0
click at [344, 524] on input "radio" at bounding box center [349, 521] width 10 height 10
radio input "true"
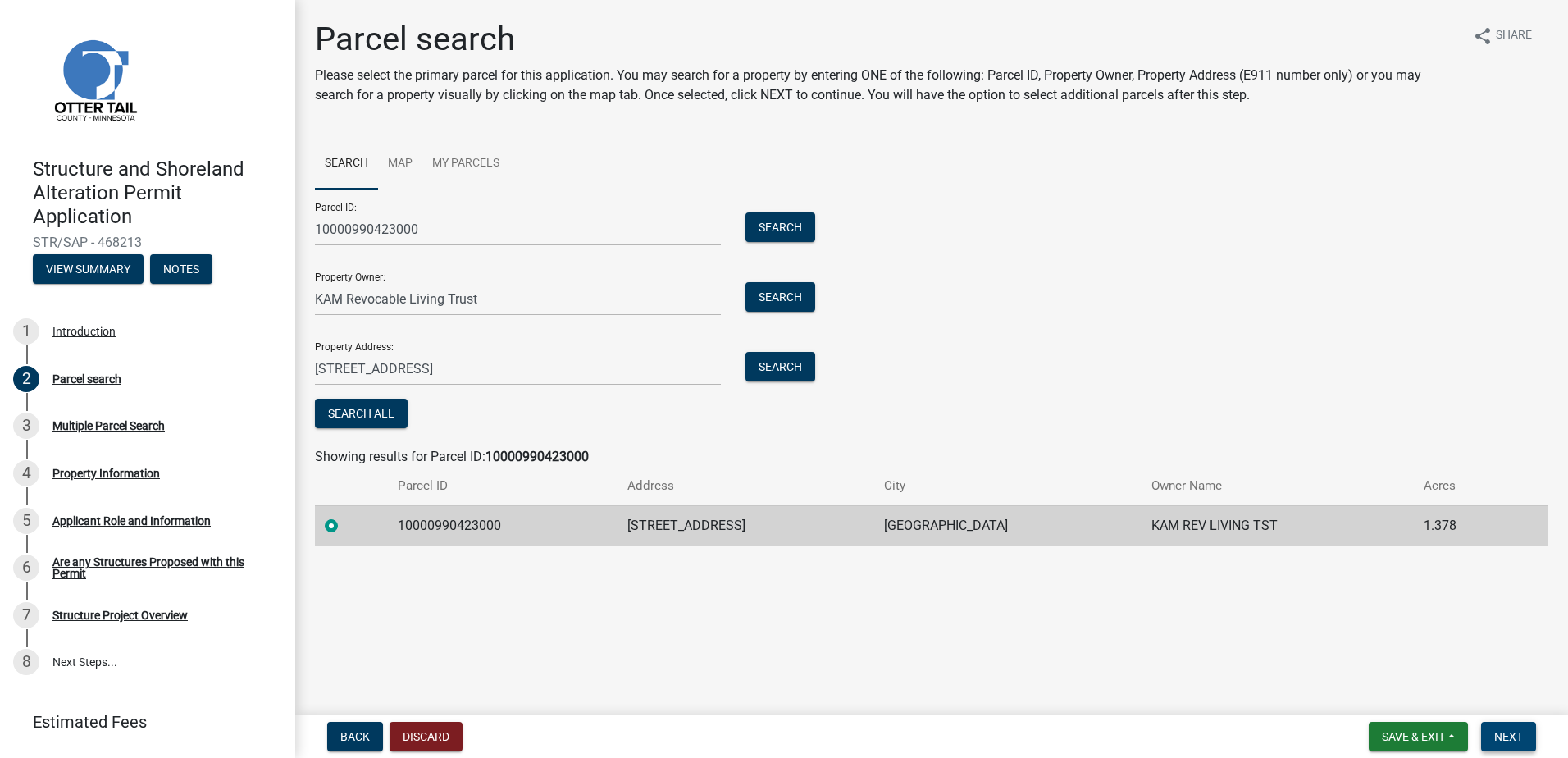
click at [1498, 740] on span "Next" at bounding box center [1508, 736] width 28 height 13
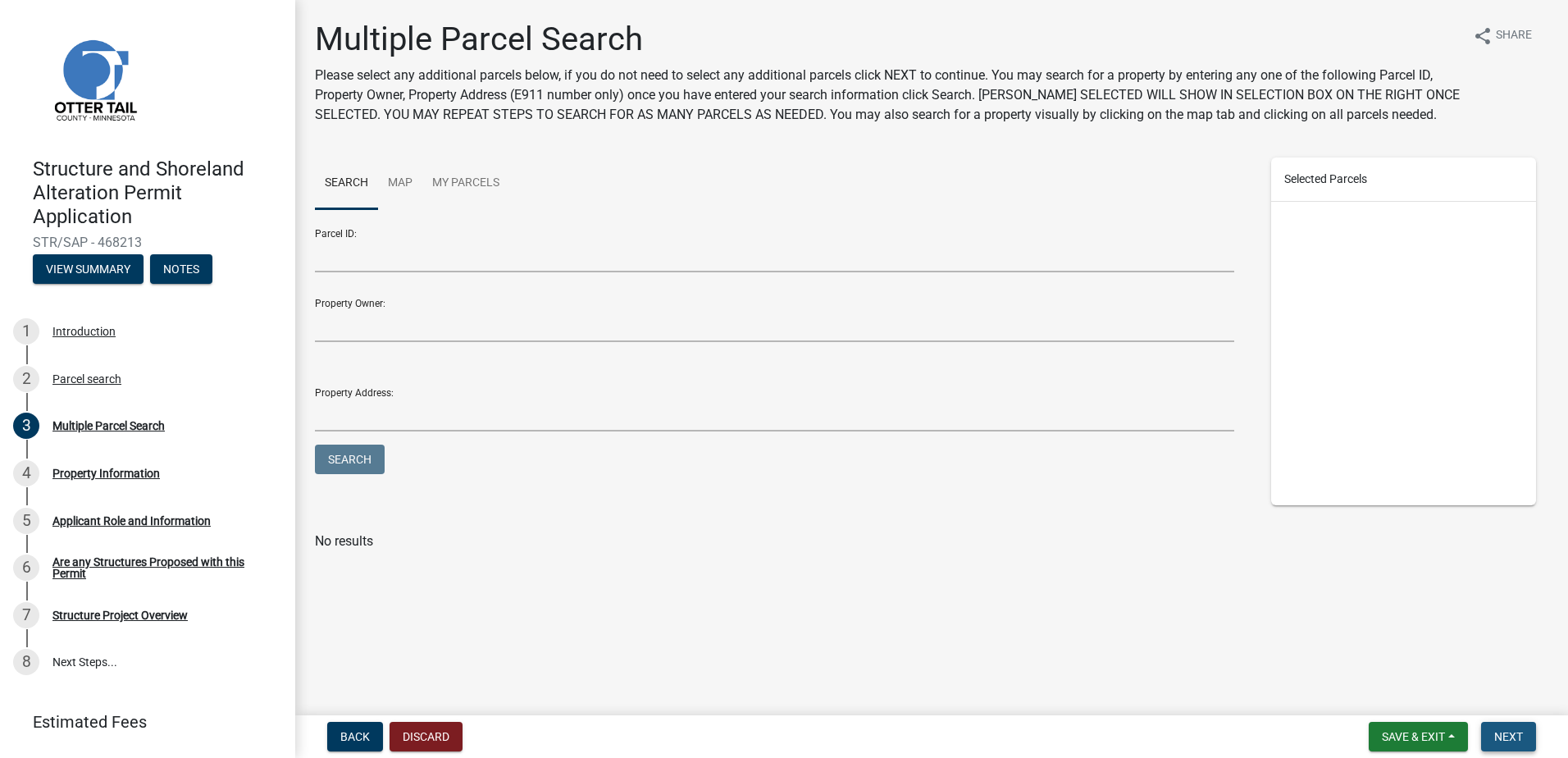
click at [1506, 730] on span "Next" at bounding box center [1508, 736] width 28 height 13
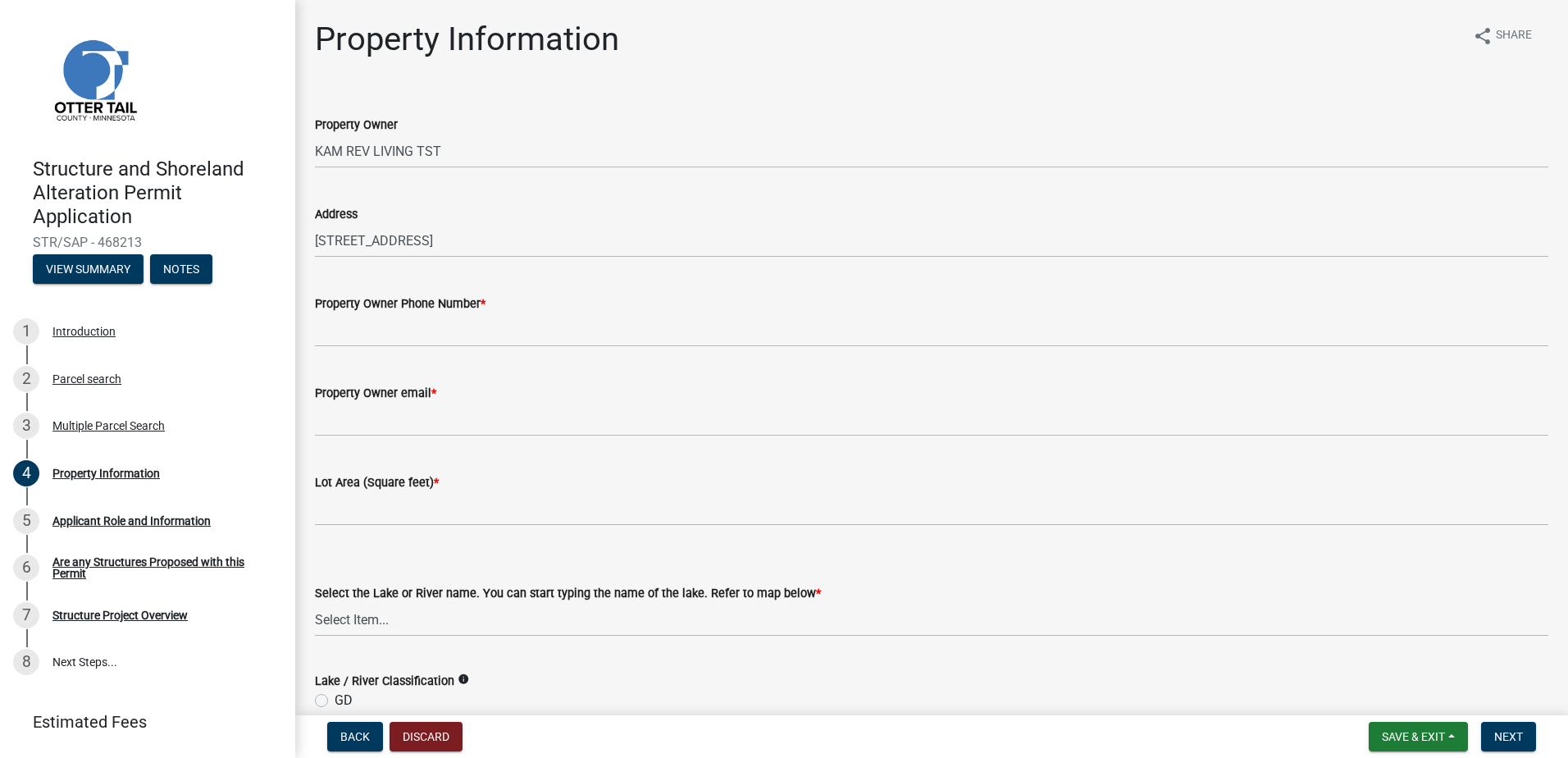
click at [483, 309] on span "*" at bounding box center [482, 303] width 5 height 14
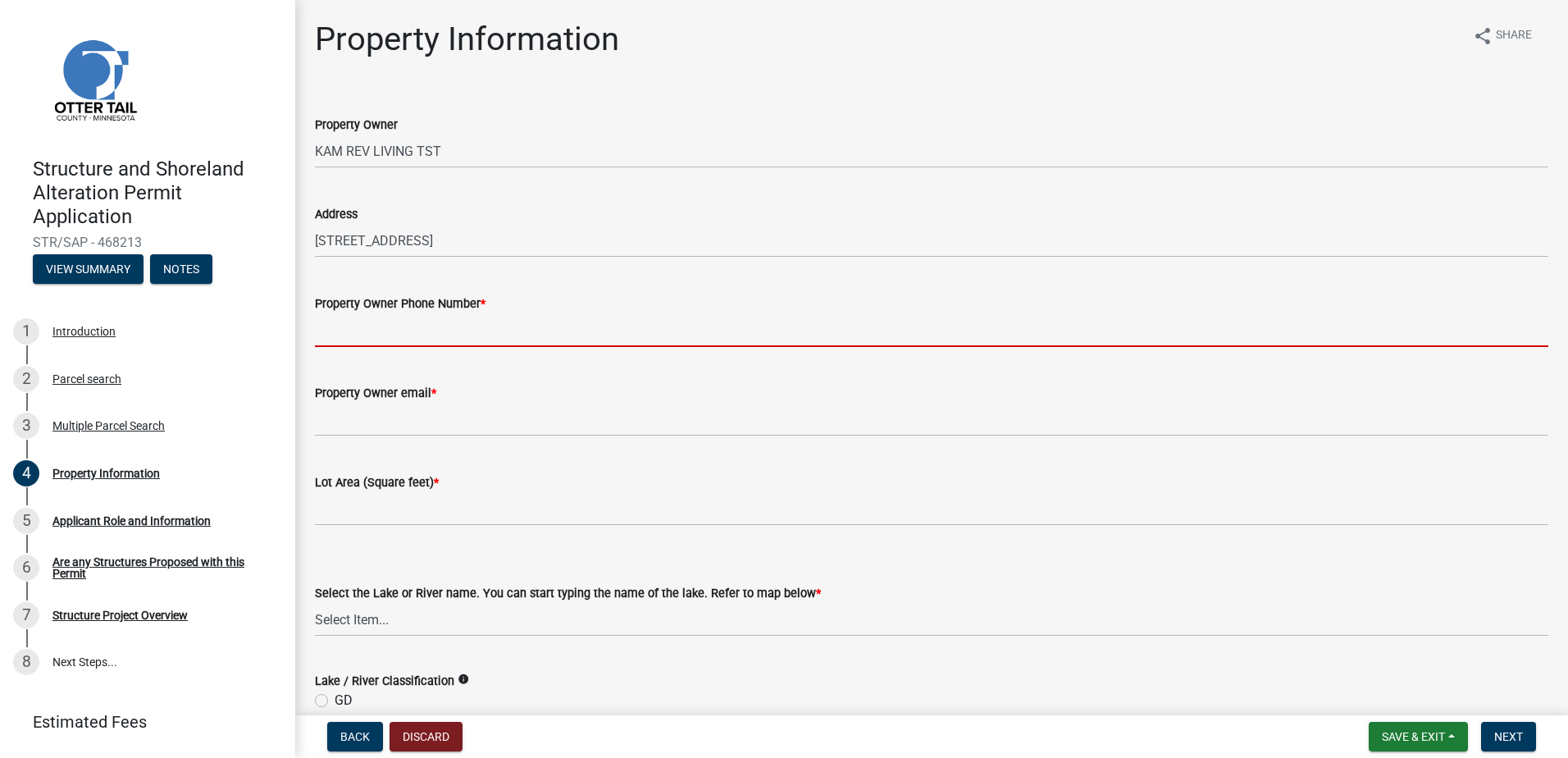
click at [483, 314] on input "Property Owner Phone Number *" at bounding box center [932, 331] width 1233 height 34
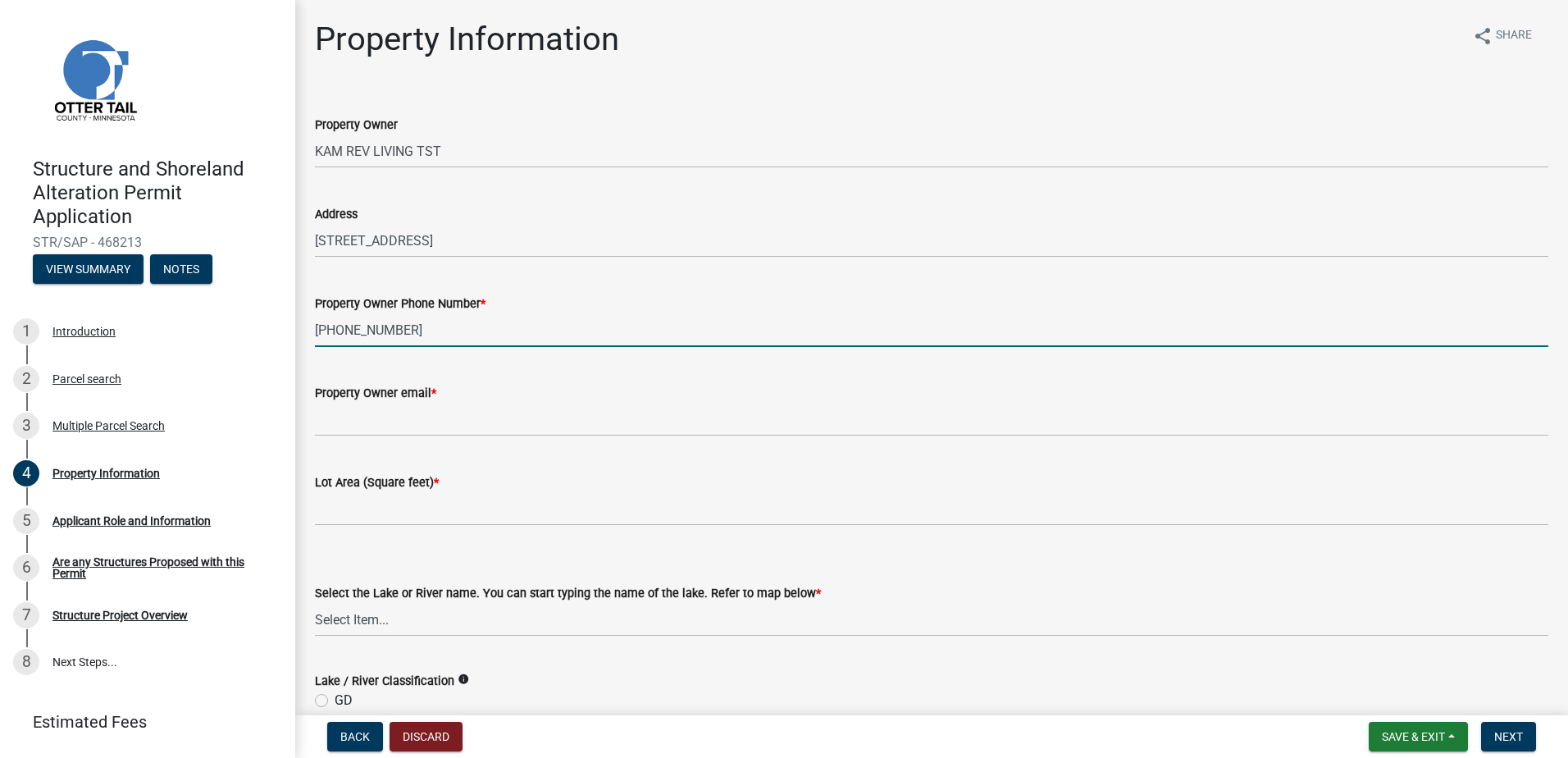
type input "[PHONE_NUMBER]"
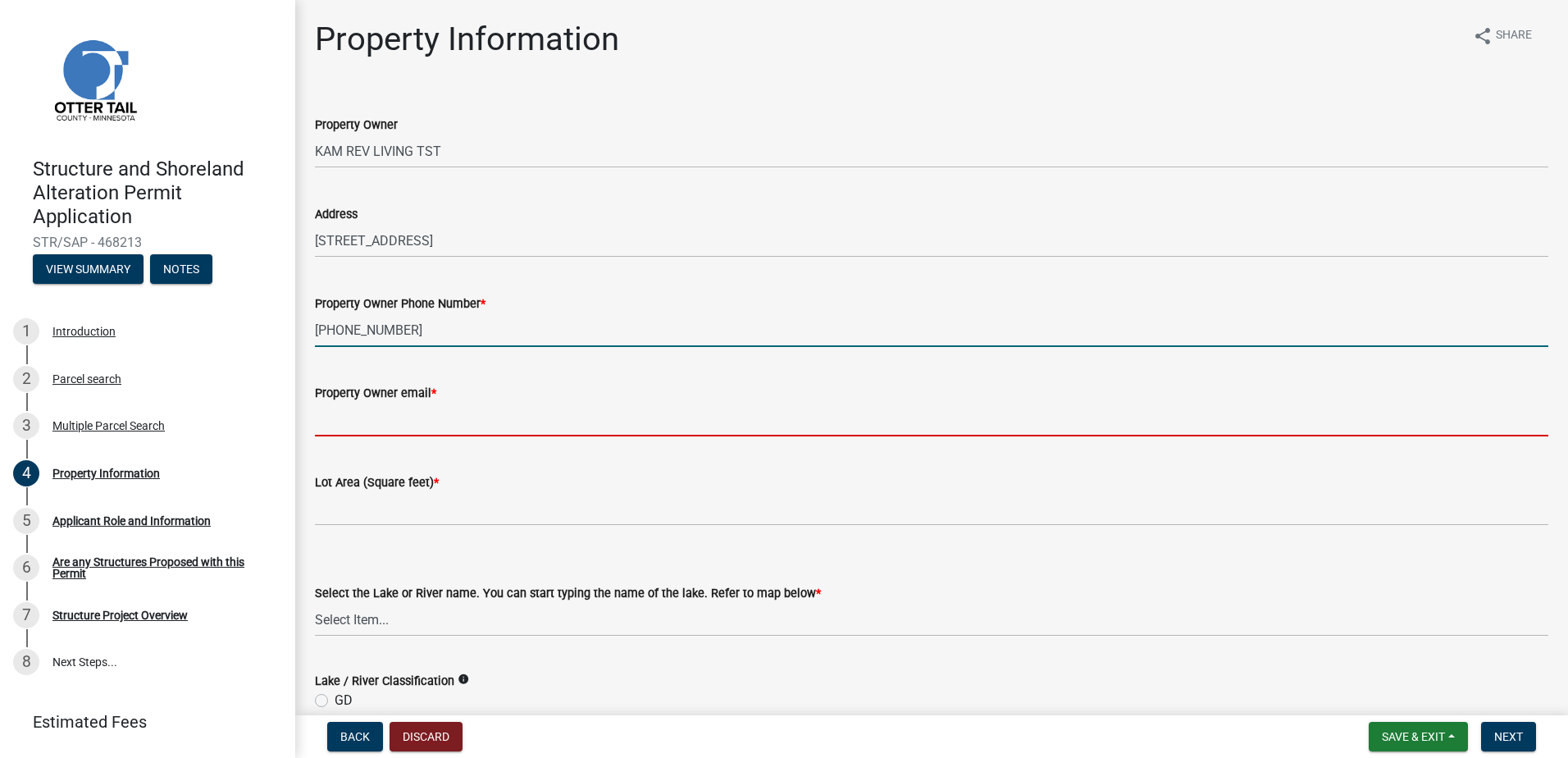
click at [402, 404] on input "Property Owner email *" at bounding box center [932, 420] width 1233 height 34
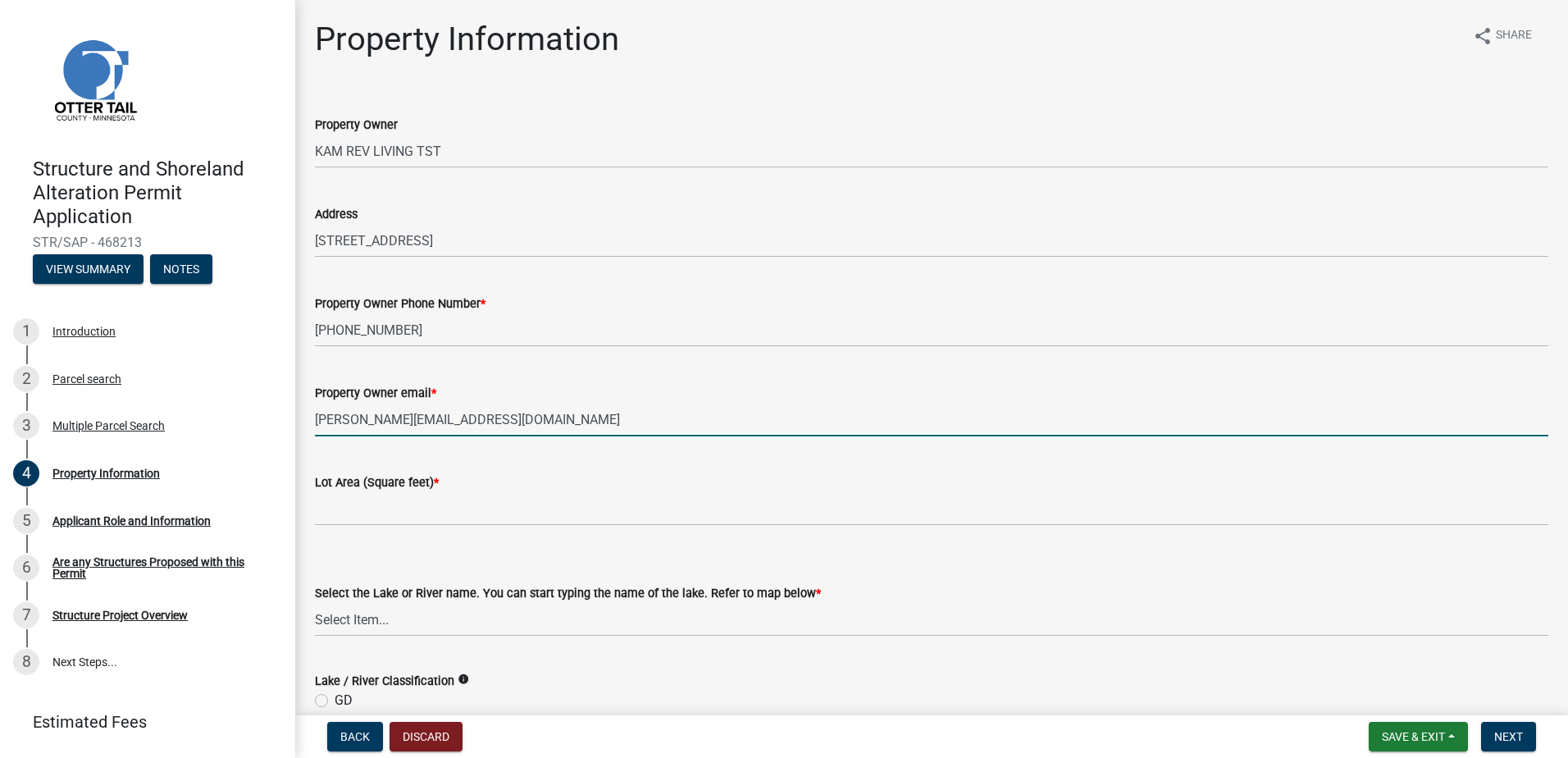
click at [673, 413] on input "[PERSON_NAME][EMAIL_ADDRESS][DOMAIN_NAME]" at bounding box center [932, 420] width 1233 height 34
type input "[PERSON_NAME][EMAIL_ADDRESS][DOMAIN_NAME]"
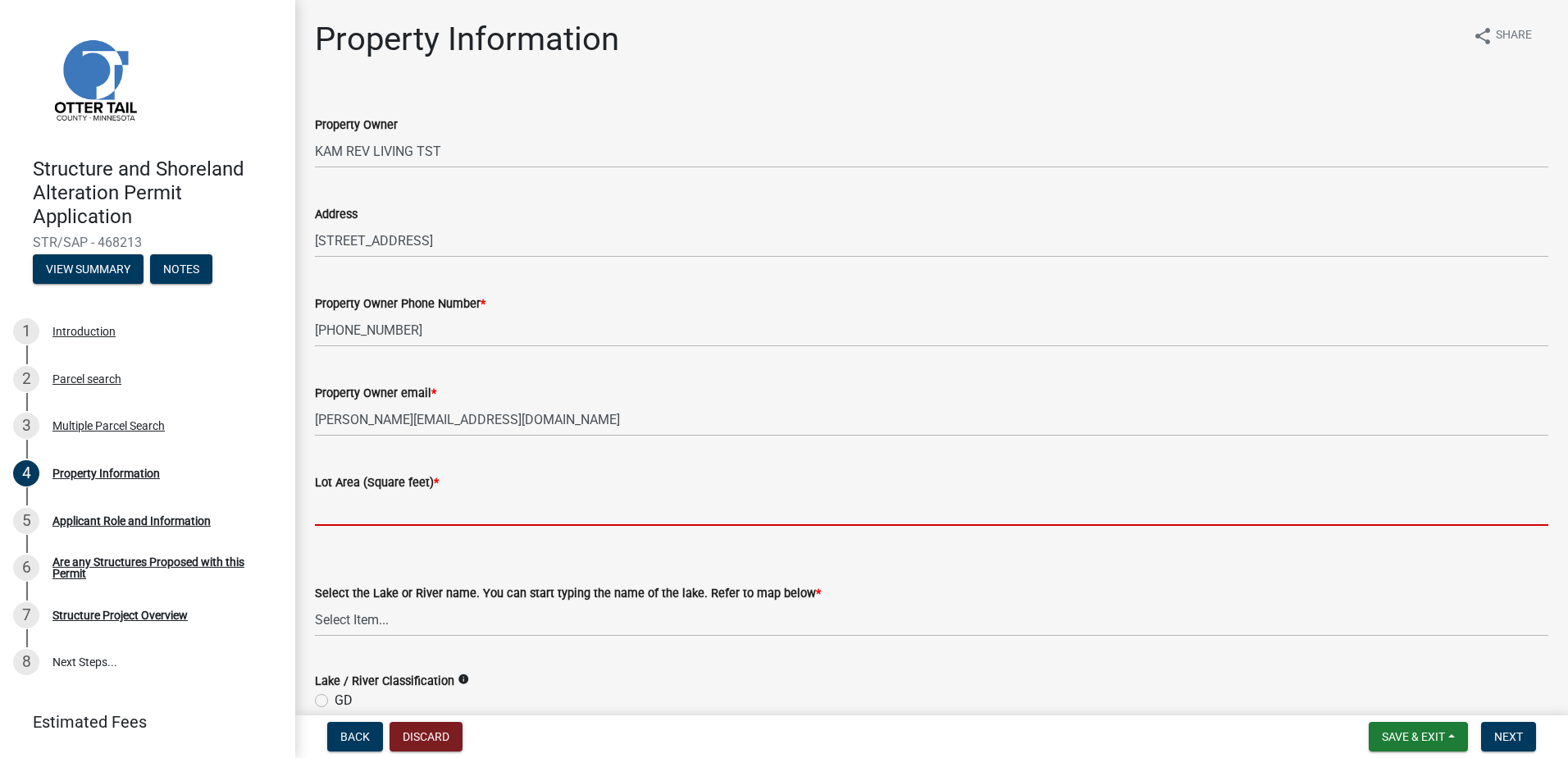
click at [676, 523] on input "text" at bounding box center [932, 509] width 1233 height 34
type input "4"
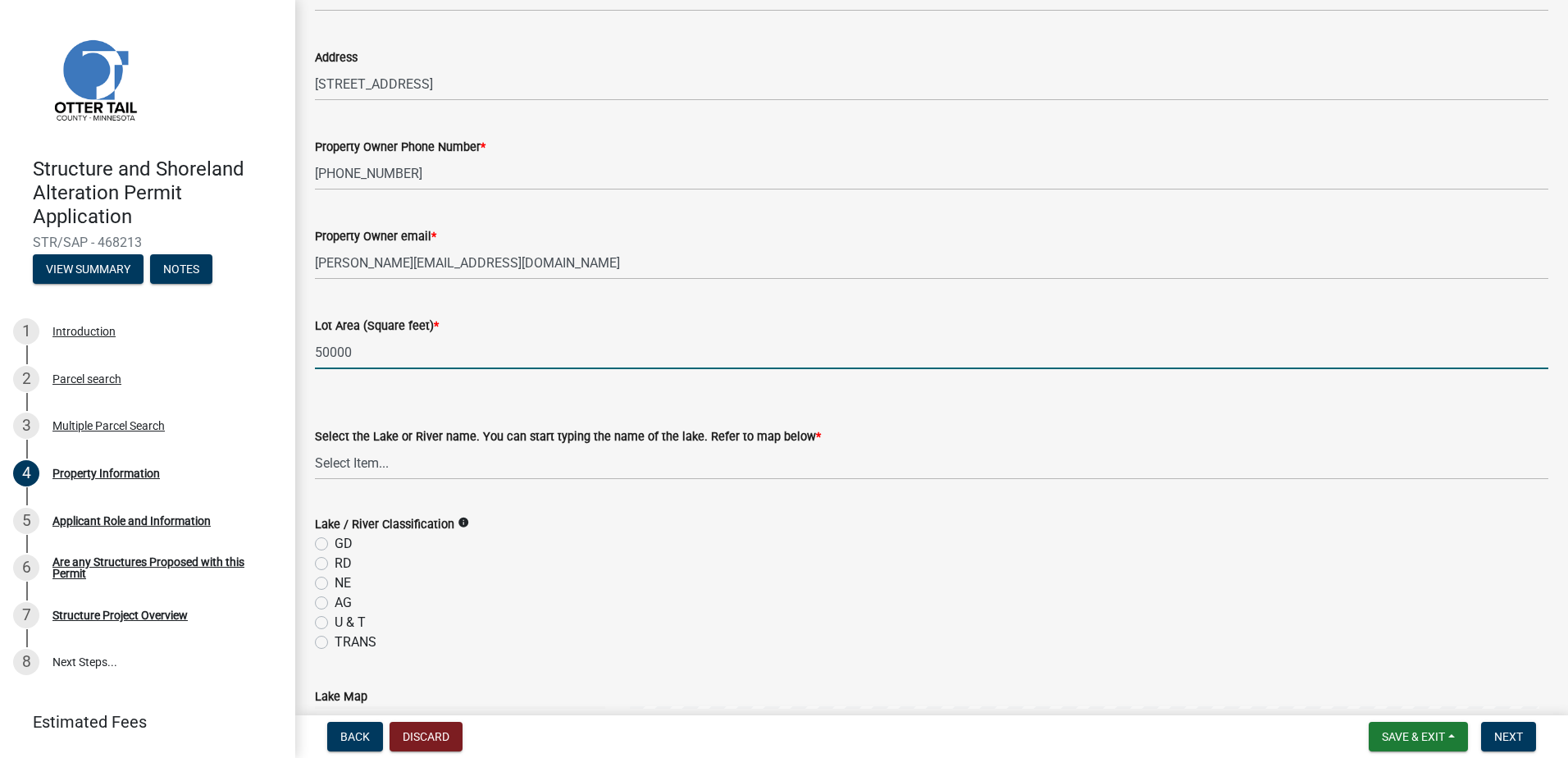
scroll to position [164, 0]
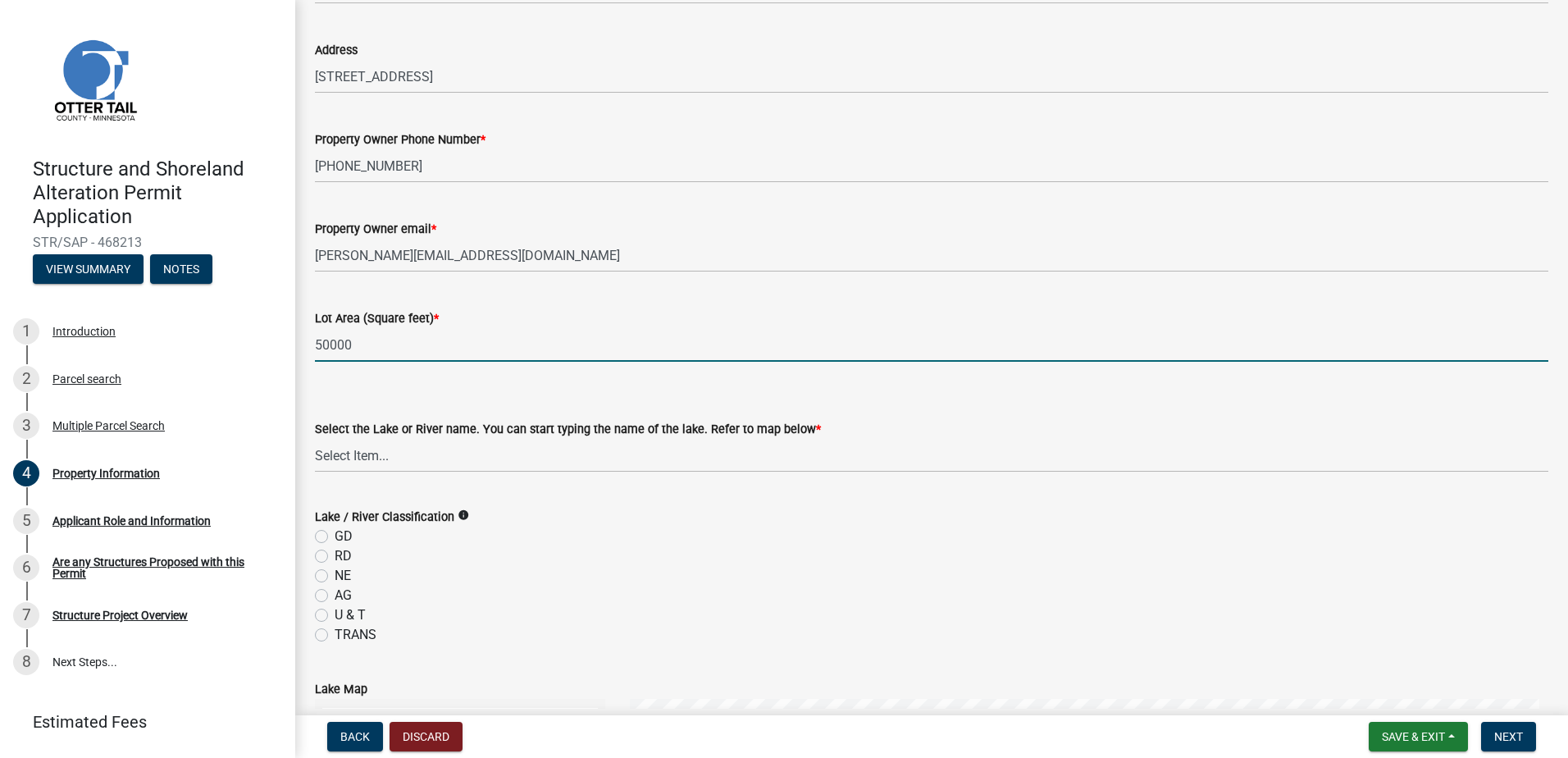
type input "50000"
click at [334, 539] on label "GD" at bounding box center [343, 536] width 18 height 20
click at [334, 538] on input "GD" at bounding box center [339, 531] width 10 height 10
radio input "true"
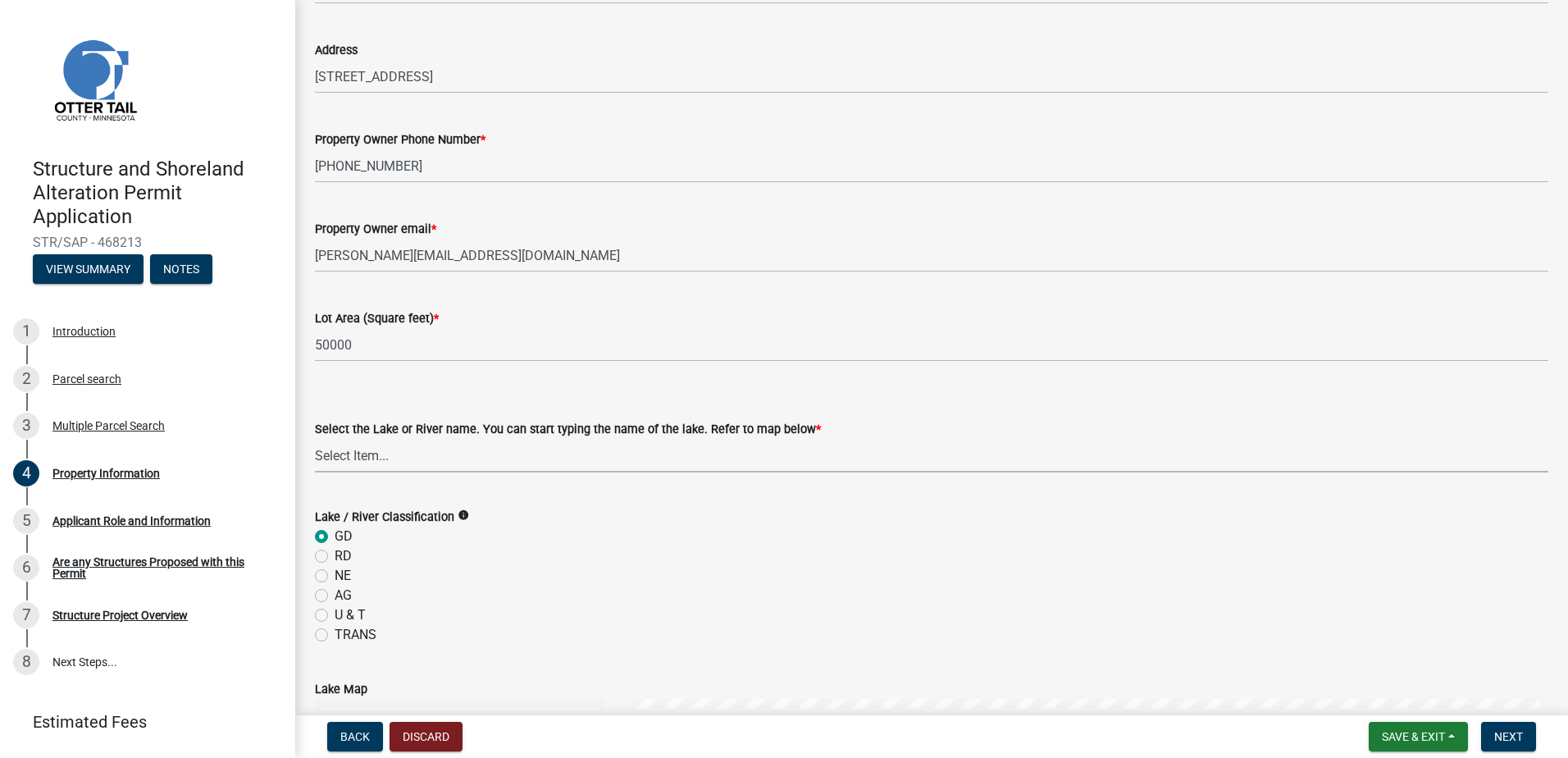
click at [385, 455] on select "Select Item... None [PERSON_NAME] 56-031 [PERSON_NAME] 56-118 [PERSON_NAME] 56-…" at bounding box center [932, 456] width 1233 height 34
click at [315, 439] on select "Select Item... None [PERSON_NAME] 56-031 [PERSON_NAME] 56-118 [PERSON_NAME] 56-…" at bounding box center [932, 456] width 1233 height 34
click at [392, 455] on select "Select Item... None [PERSON_NAME] 56-031 [PERSON_NAME] 56-118 [PERSON_NAME] 56-…" at bounding box center [932, 456] width 1233 height 34
click at [315, 439] on select "Select Item... None [PERSON_NAME] 56-031 [PERSON_NAME] 56-118 [PERSON_NAME] 56-…" at bounding box center [932, 456] width 1233 height 34
select select "f5c16213-0c4e-4fd1-bc3c-97df0c7ce0ec"
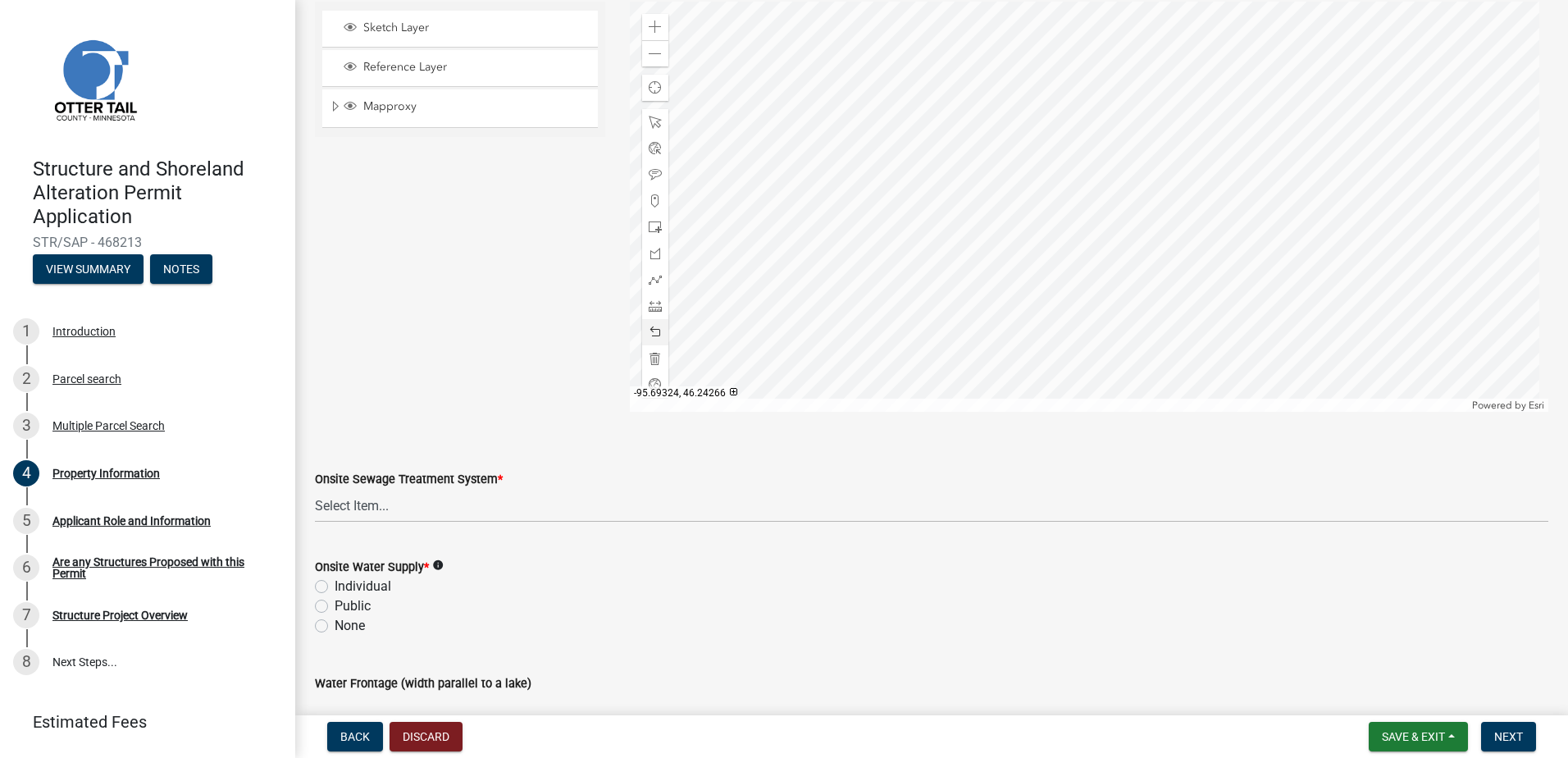
scroll to position [957, 0]
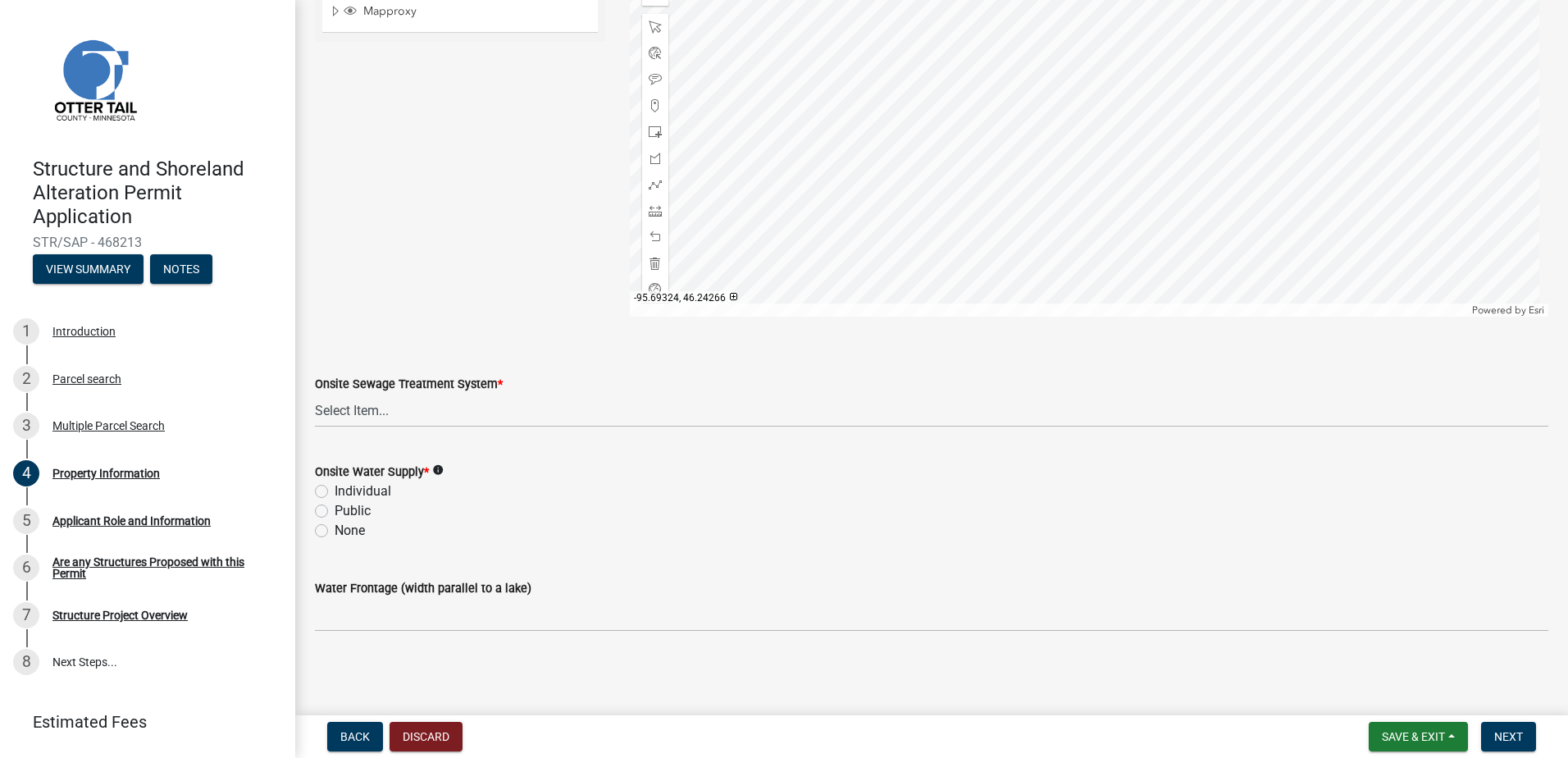
click at [334, 493] on label "Individual" at bounding box center [362, 491] width 56 height 20
click at [334, 492] on input "Individual" at bounding box center [339, 486] width 10 height 10
radio input "true"
click at [473, 588] on label "Water Frontage (width parallel to a lake)" at bounding box center [424, 589] width 216 height 11
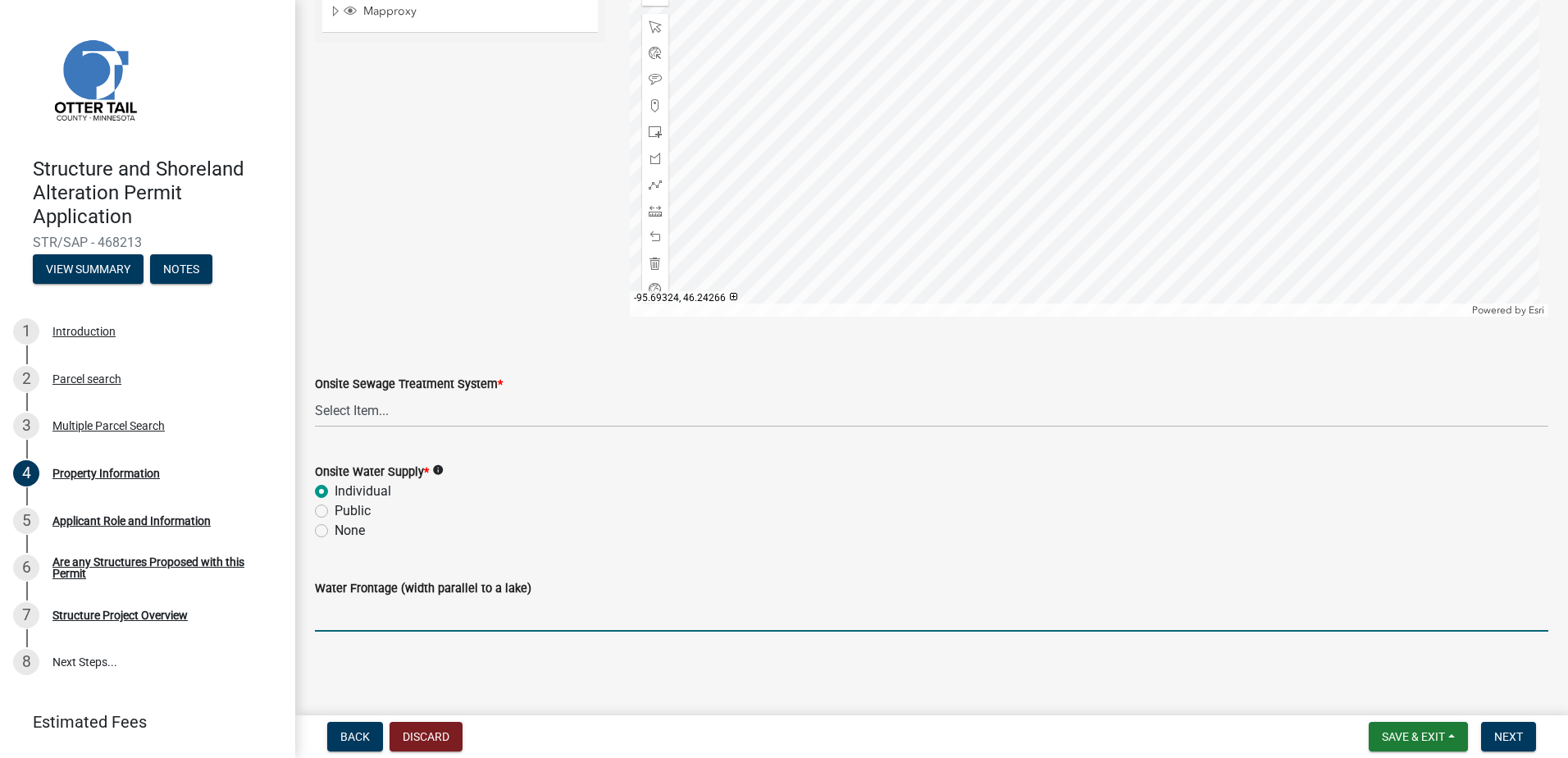
click at [473, 598] on input "Water Frontage (width parallel to a lake)" at bounding box center [932, 615] width 1233 height 34
type input "150"
click at [1518, 746] on button "Next" at bounding box center [1508, 736] width 55 height 29
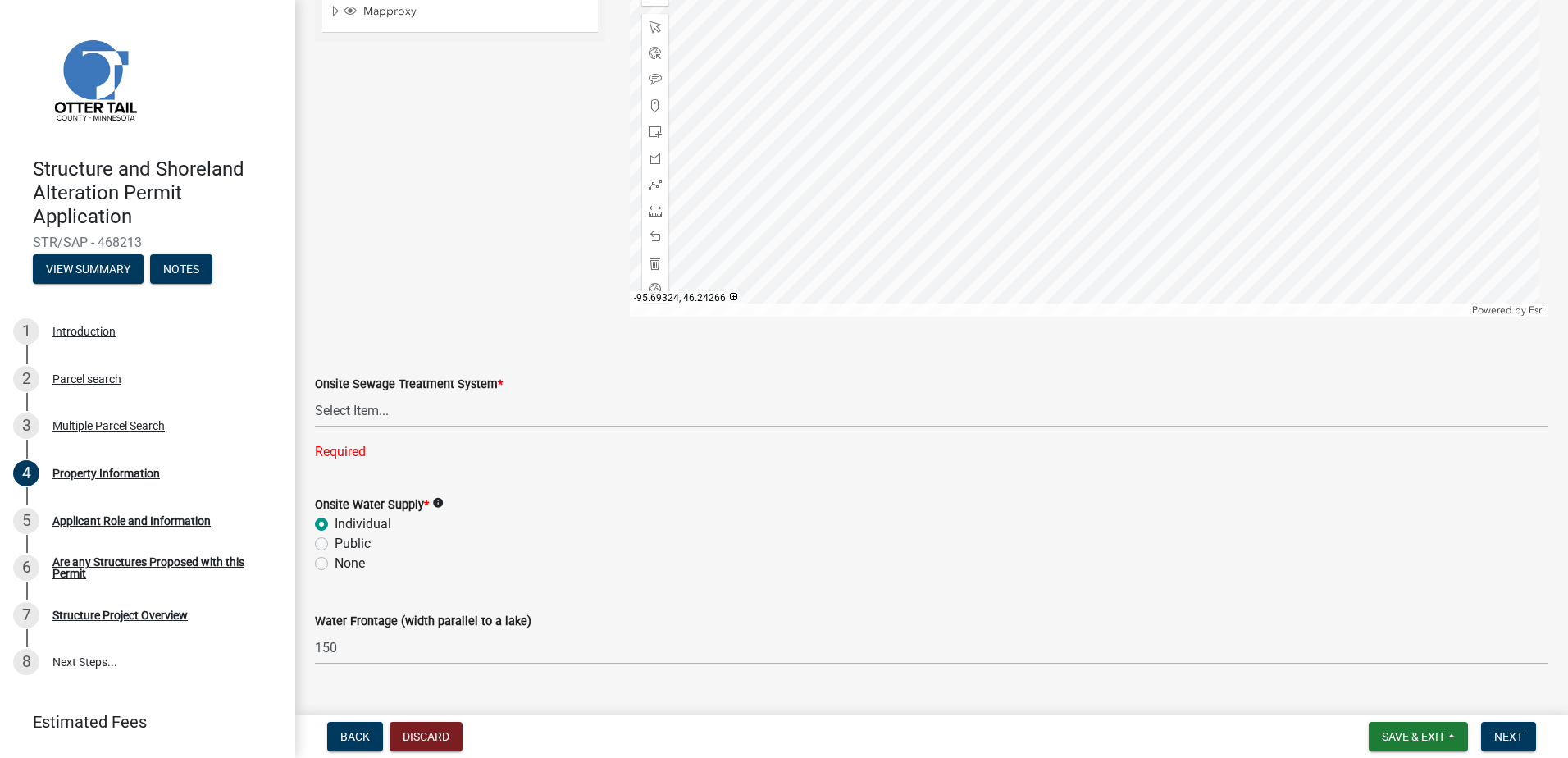
click at [346, 415] on select "Select Item... L&R Certificate of Compliance within 5yrs Compliance Inspection …" at bounding box center [932, 411] width 1233 height 34
click at [315, 394] on select "Select Item... L&R Certificate of Compliance within 5yrs Compliance Inspection …" at bounding box center [932, 411] width 1233 height 34
select select "bc95ce3f-9706-43bd-97a5-80c1e912429f"
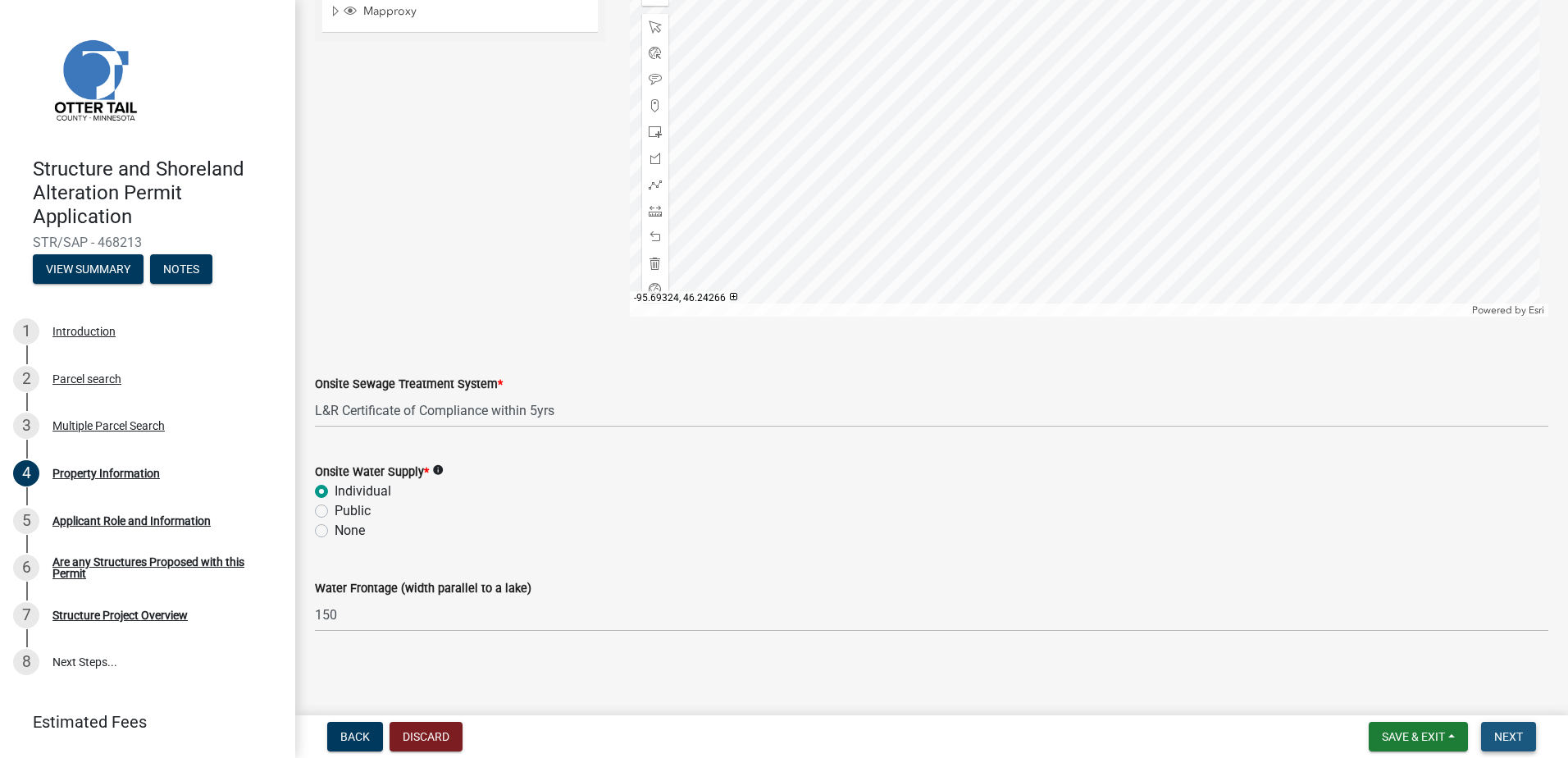
click at [1513, 740] on span "Next" at bounding box center [1508, 736] width 28 height 13
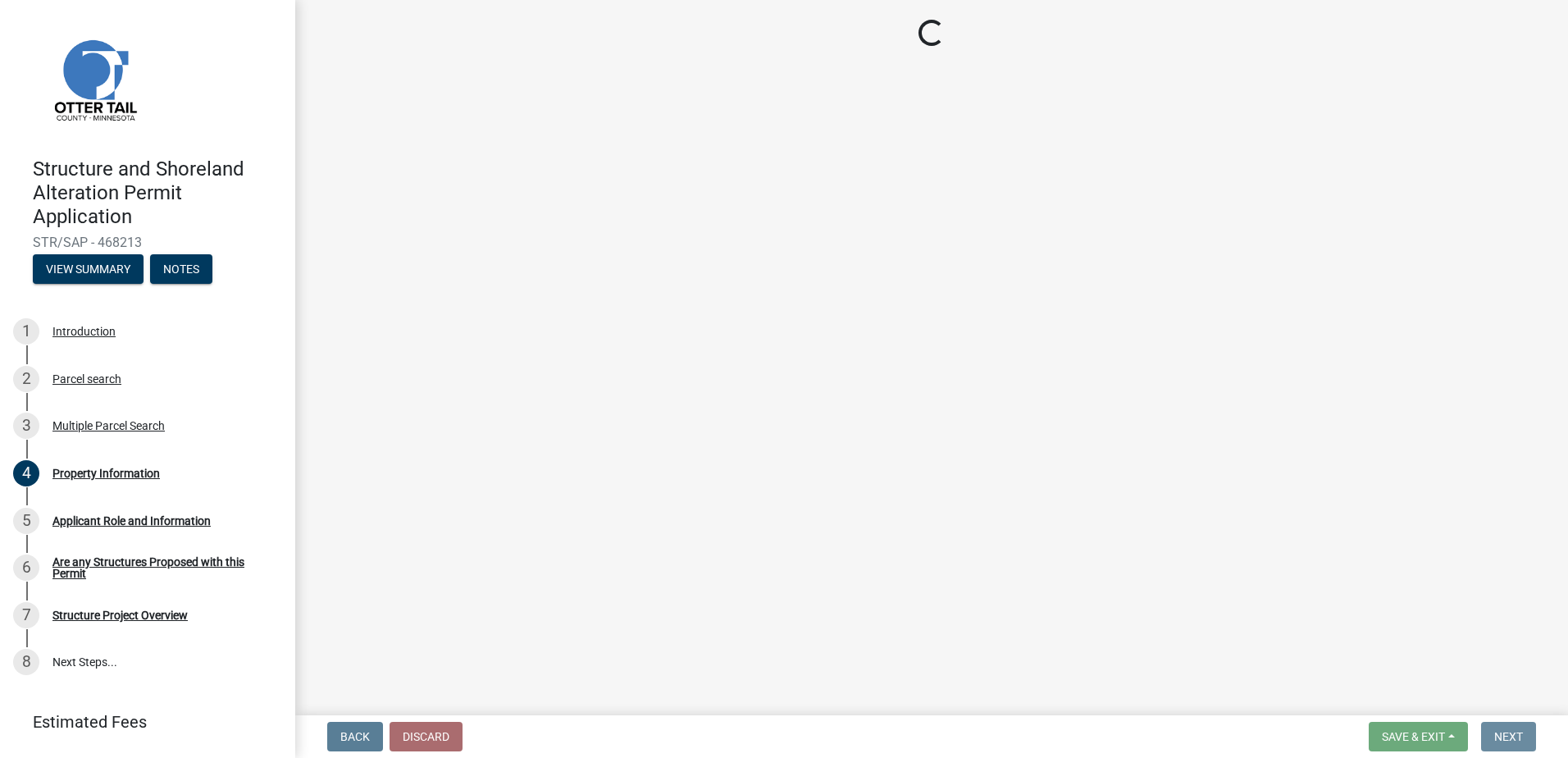
scroll to position [0, 0]
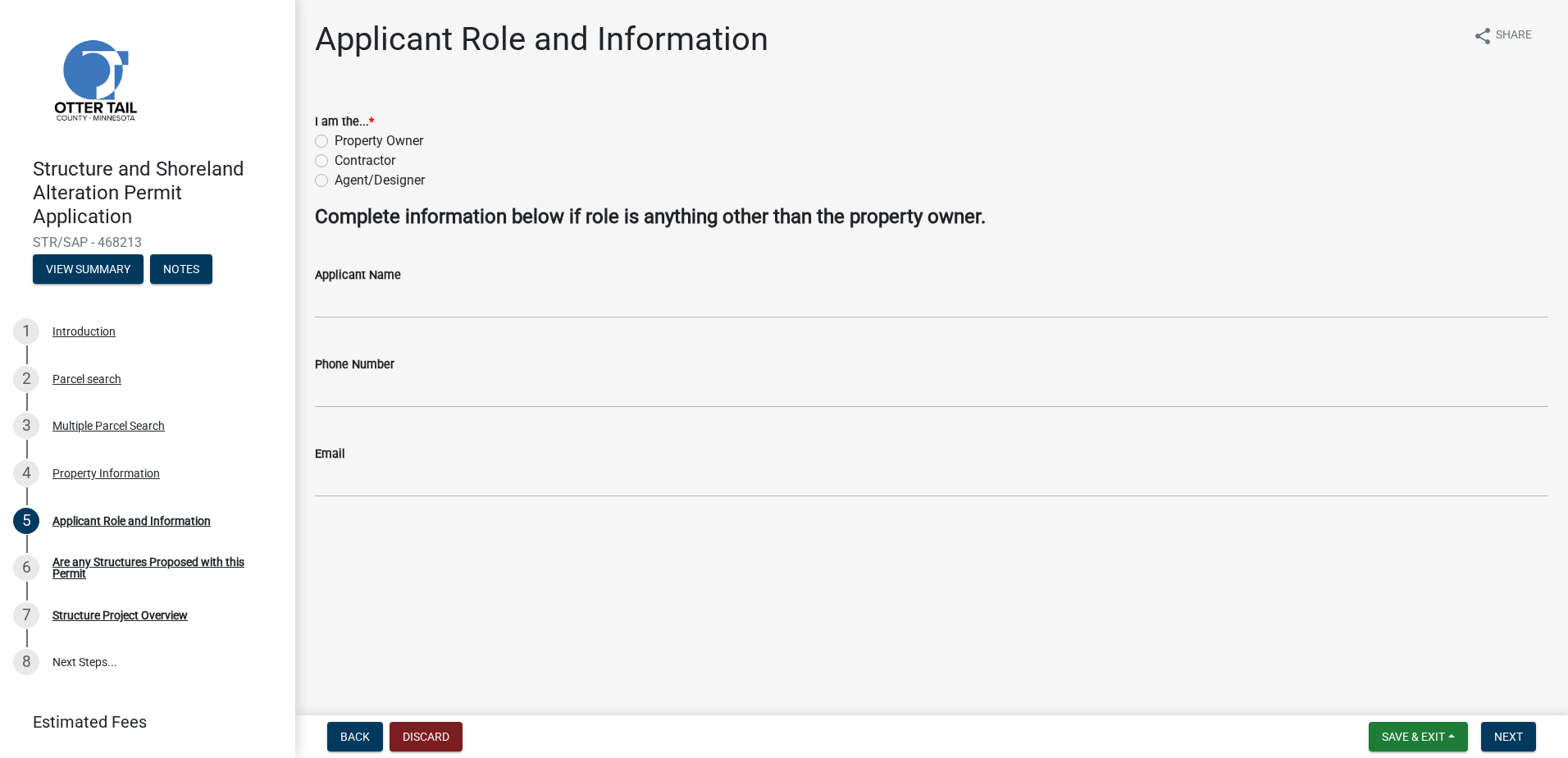
click at [334, 143] on label "Property Owner" at bounding box center [378, 140] width 88 height 20
click at [334, 142] on input "Property Owner" at bounding box center [339, 136] width 10 height 10
radio input "true"
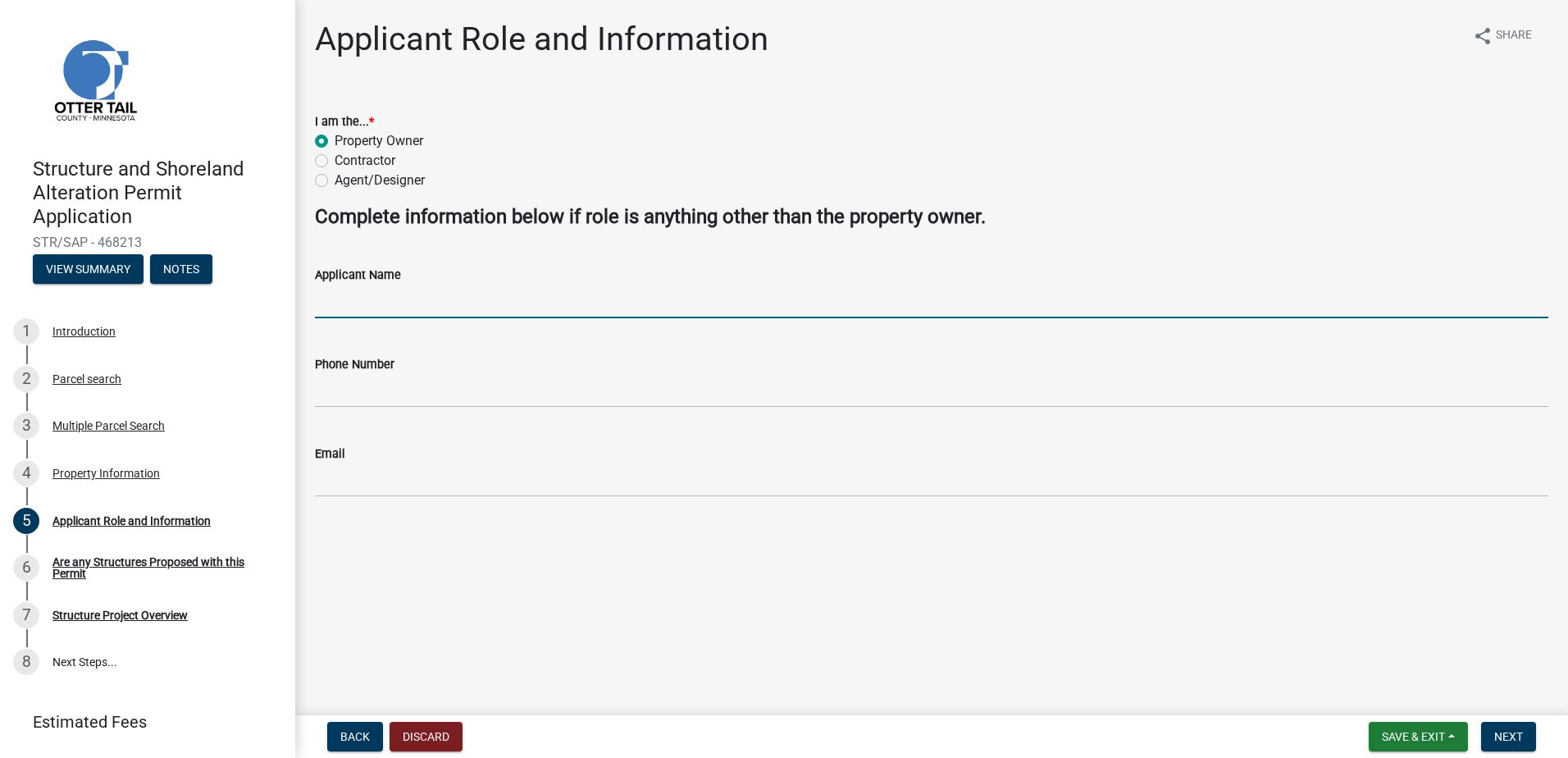
click at [341, 288] on input "Applicant Name" at bounding box center [932, 301] width 1233 height 34
type input "[PERSON_NAME]"
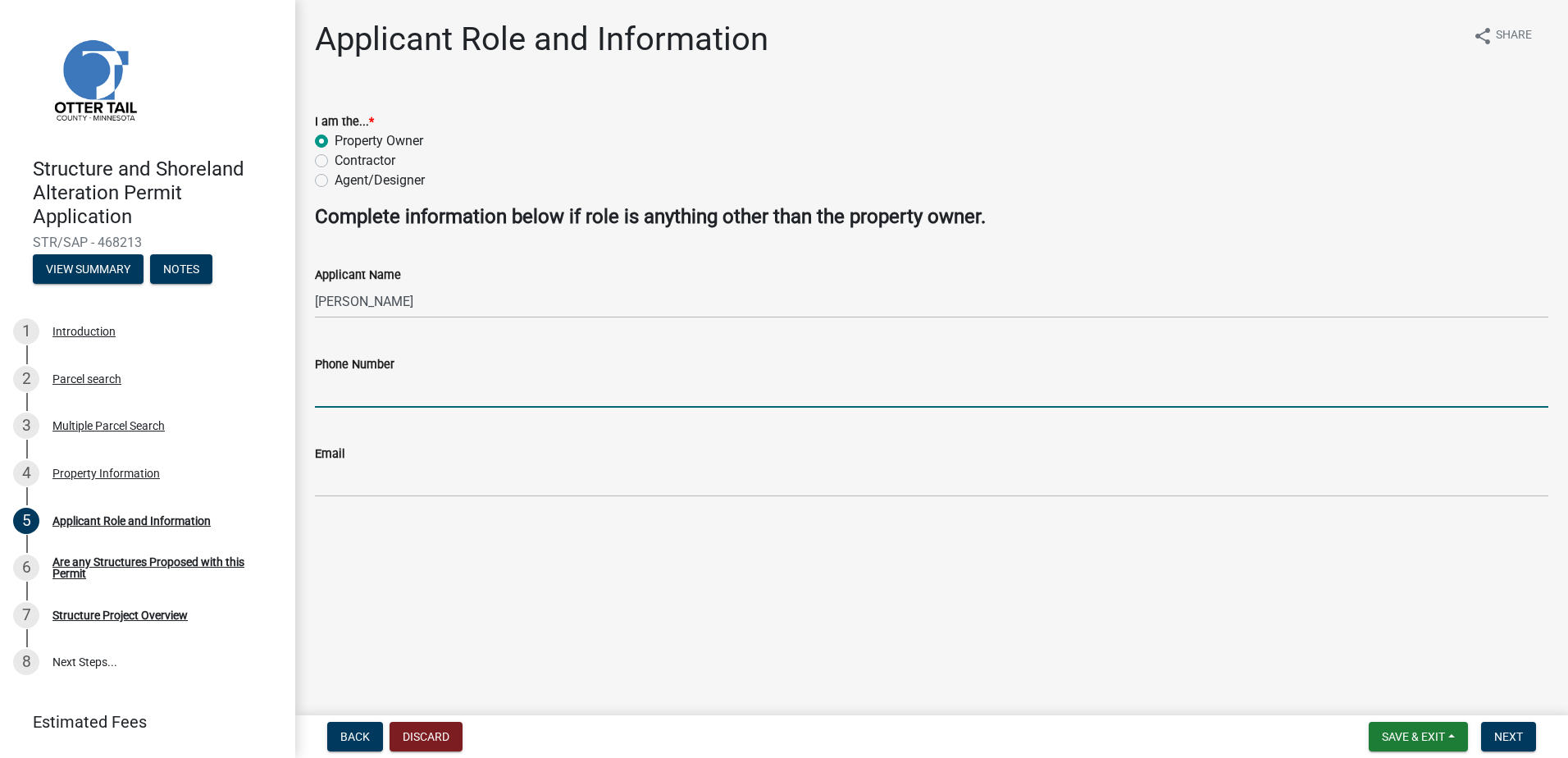
click at [319, 392] on input "Phone Number" at bounding box center [932, 391] width 1233 height 34
type input "2187317181"
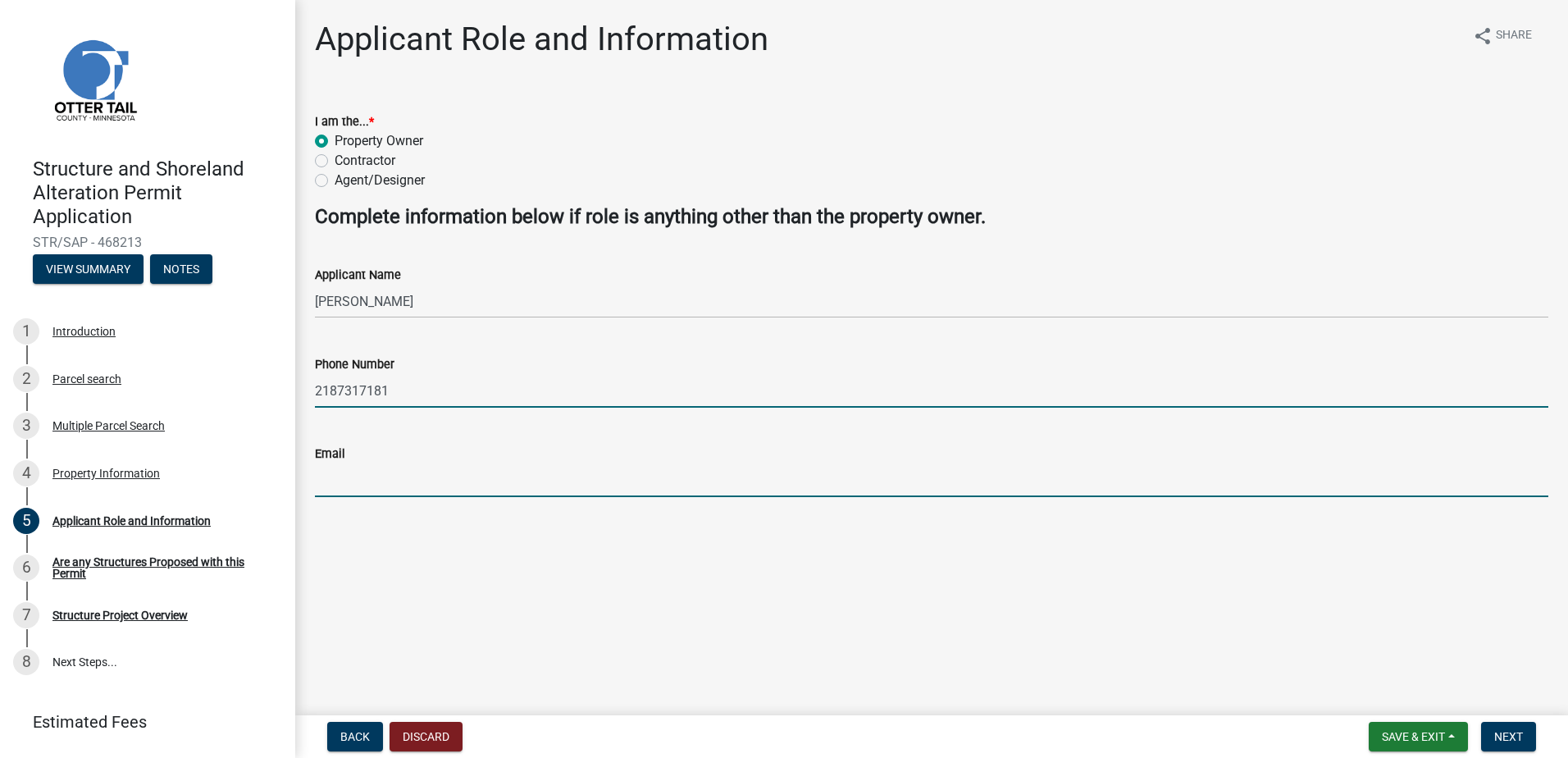
type input "[PERSON_NAME][EMAIL_ADDRESS][DOMAIN_NAME]"
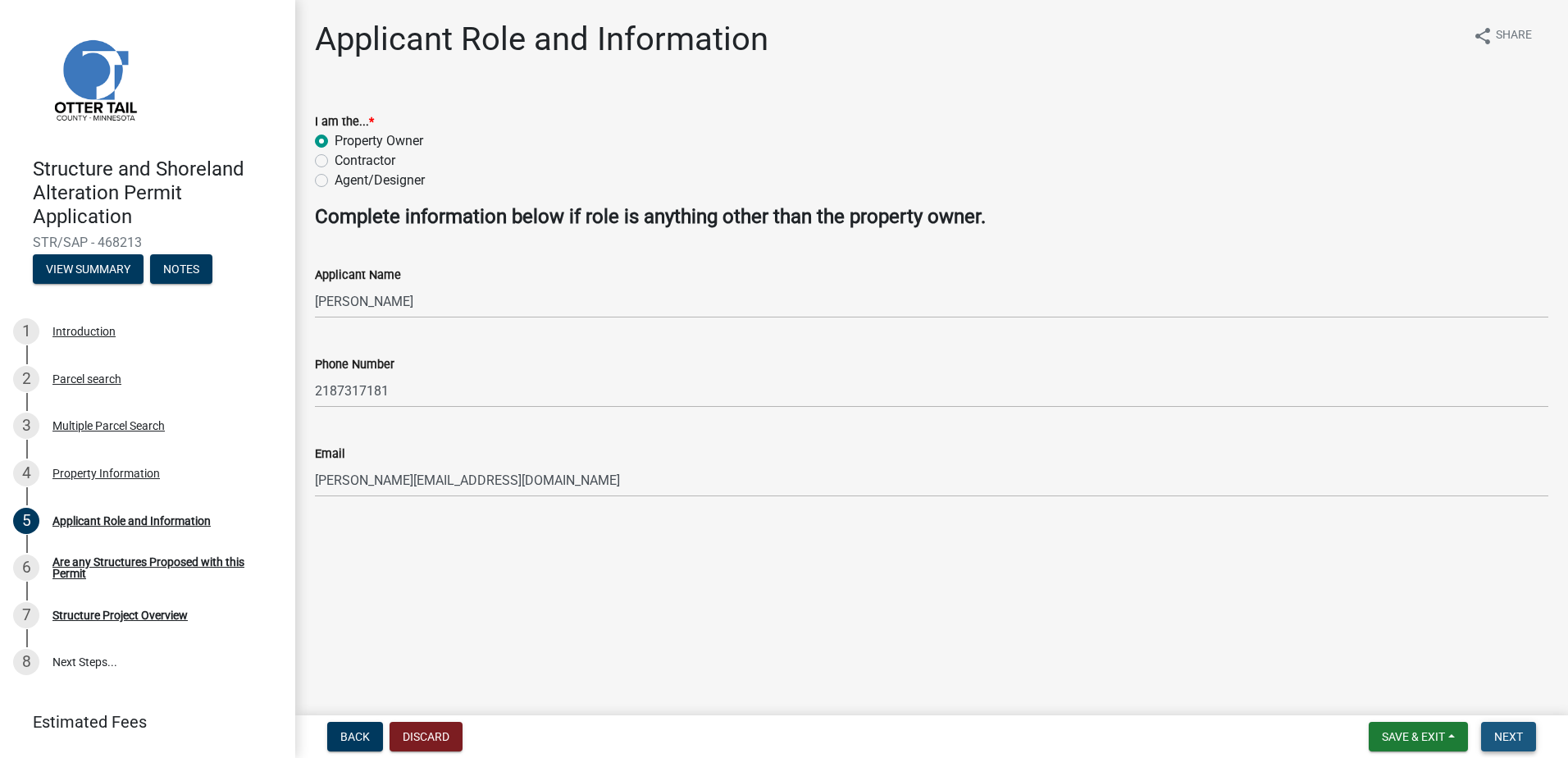
click at [1499, 730] on span "Next" at bounding box center [1508, 736] width 28 height 13
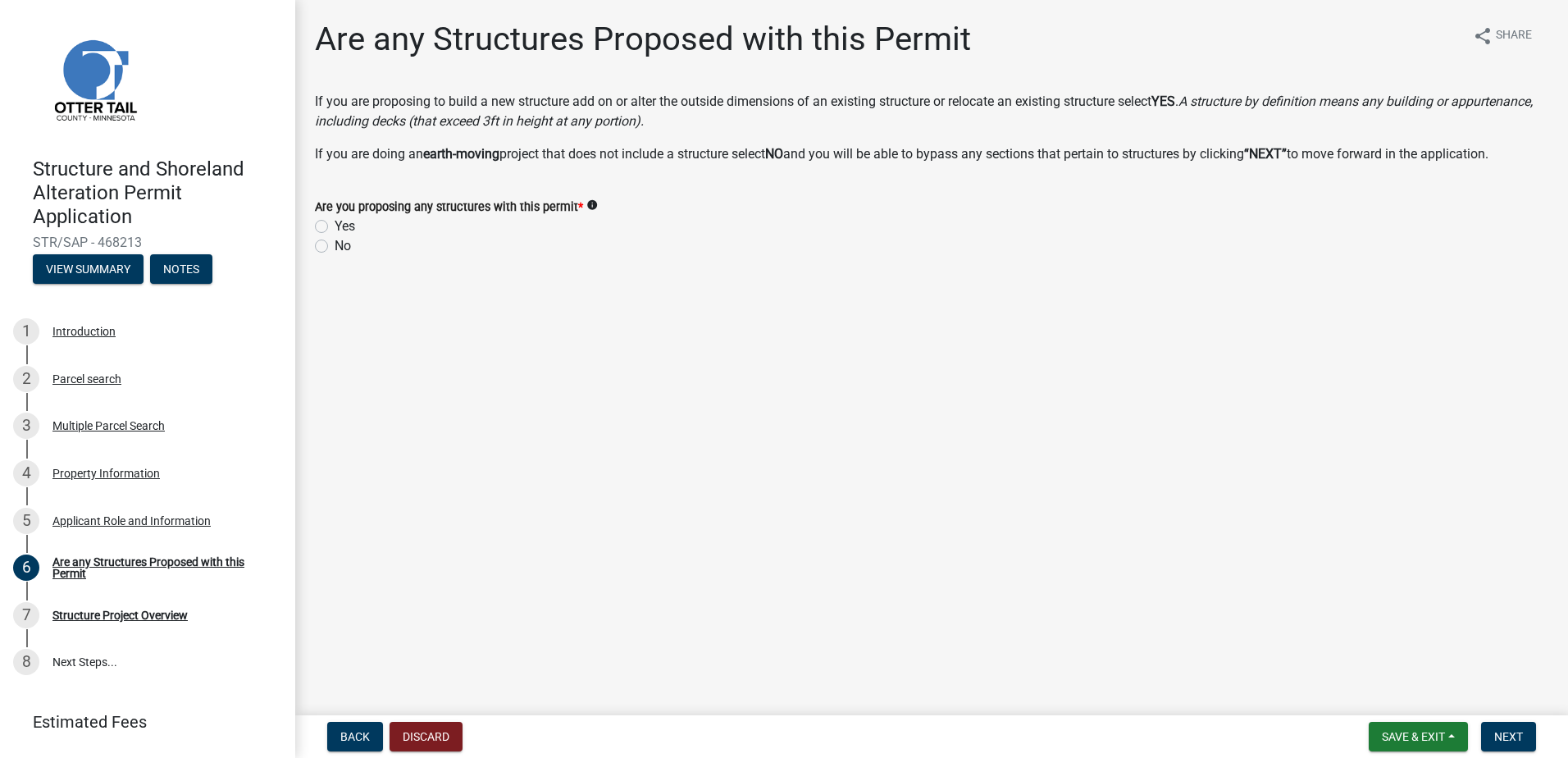
click at [334, 227] on label "Yes" at bounding box center [344, 226] width 21 height 20
click at [334, 227] on input "Yes" at bounding box center [339, 221] width 10 height 10
radio input "true"
click at [1512, 739] on span "Next" at bounding box center [1508, 736] width 28 height 13
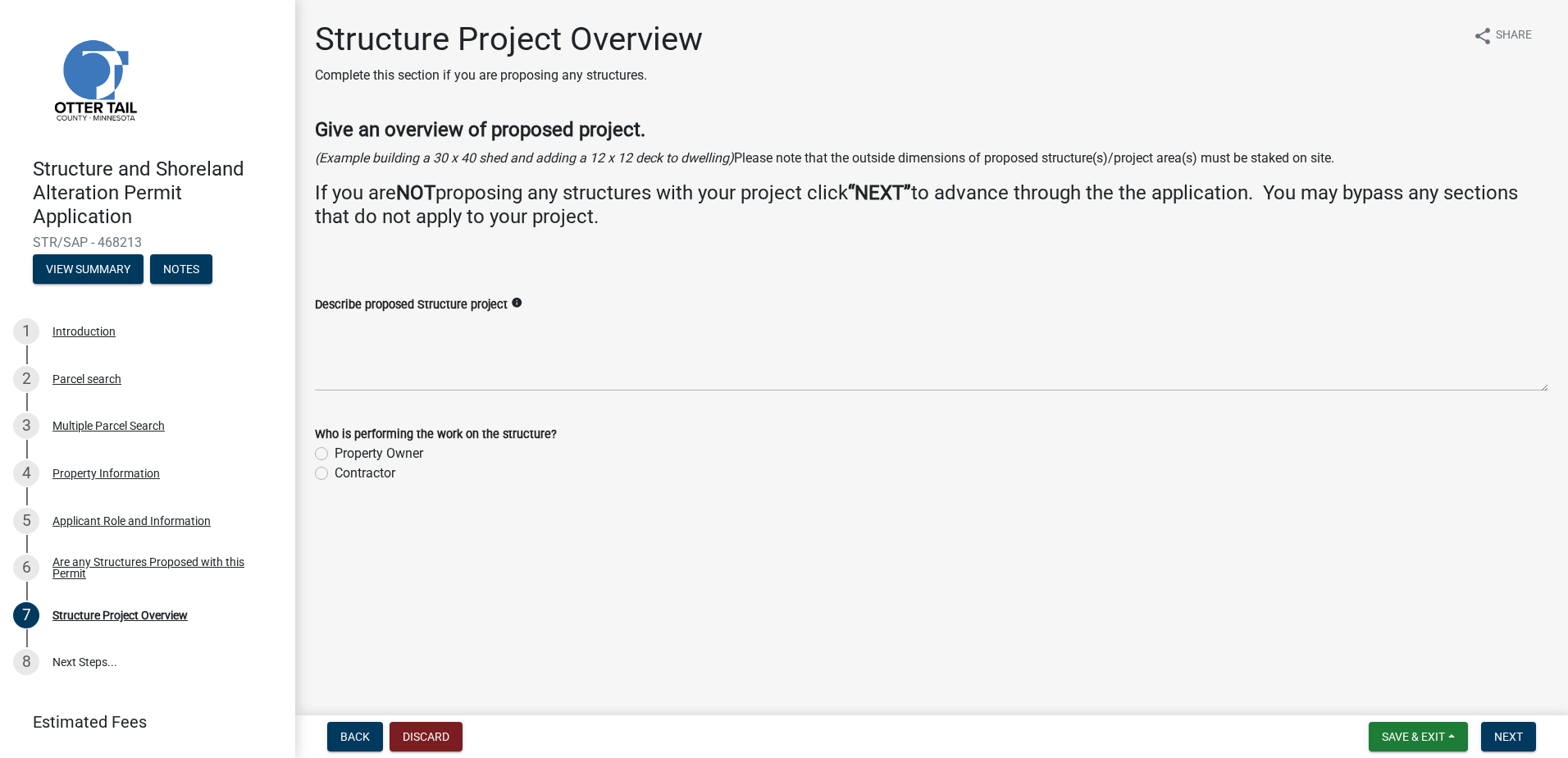
click at [334, 473] on label "Contractor" at bounding box center [364, 473] width 60 height 20
click at [334, 473] on input "Contractor" at bounding box center [339, 468] width 10 height 10
radio input "true"
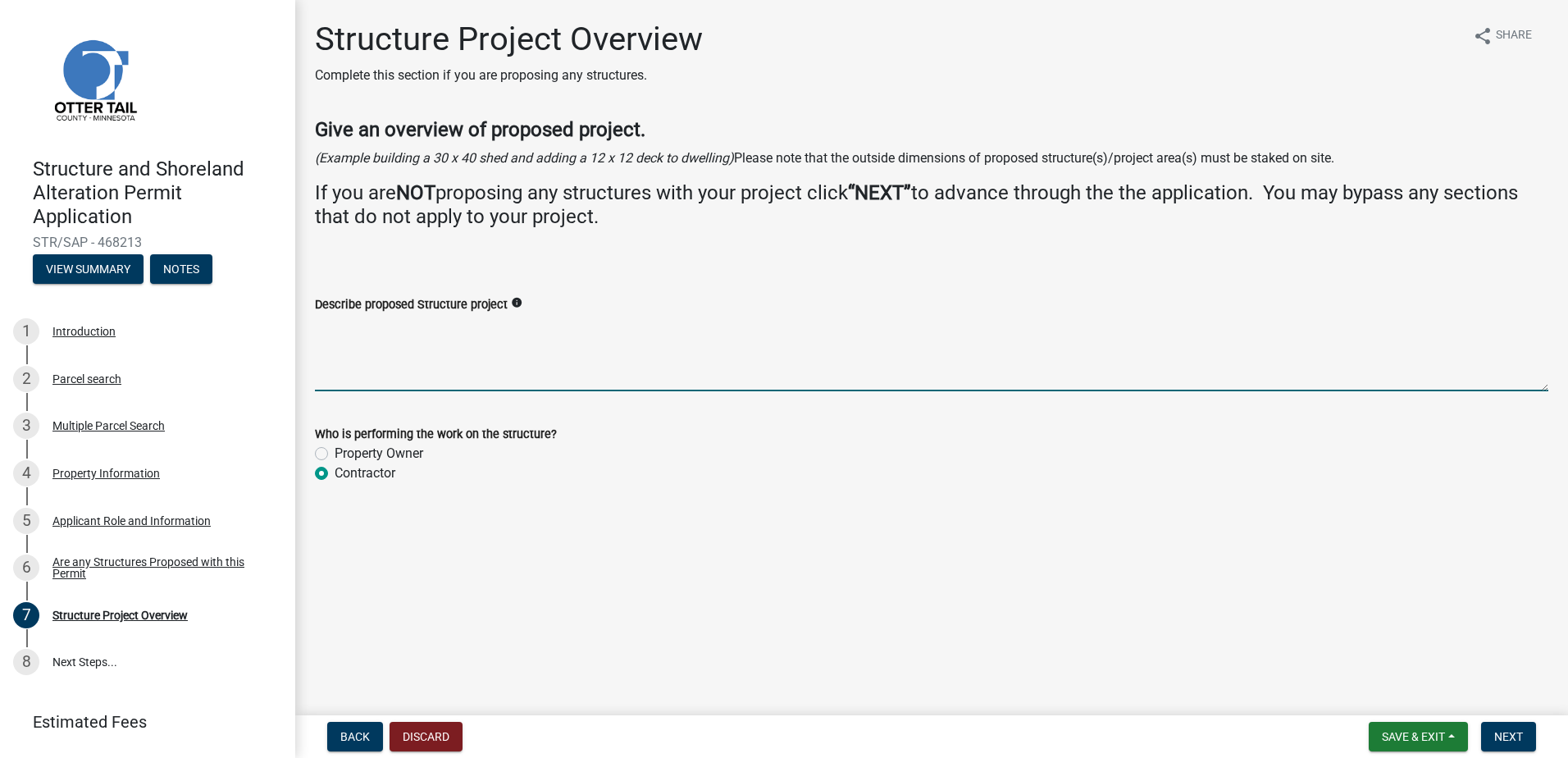
click at [319, 347] on textarea "Describe proposed Structure project" at bounding box center [932, 353] width 1233 height 77
type textarea "Installing a elevator lift system 40' to lake"
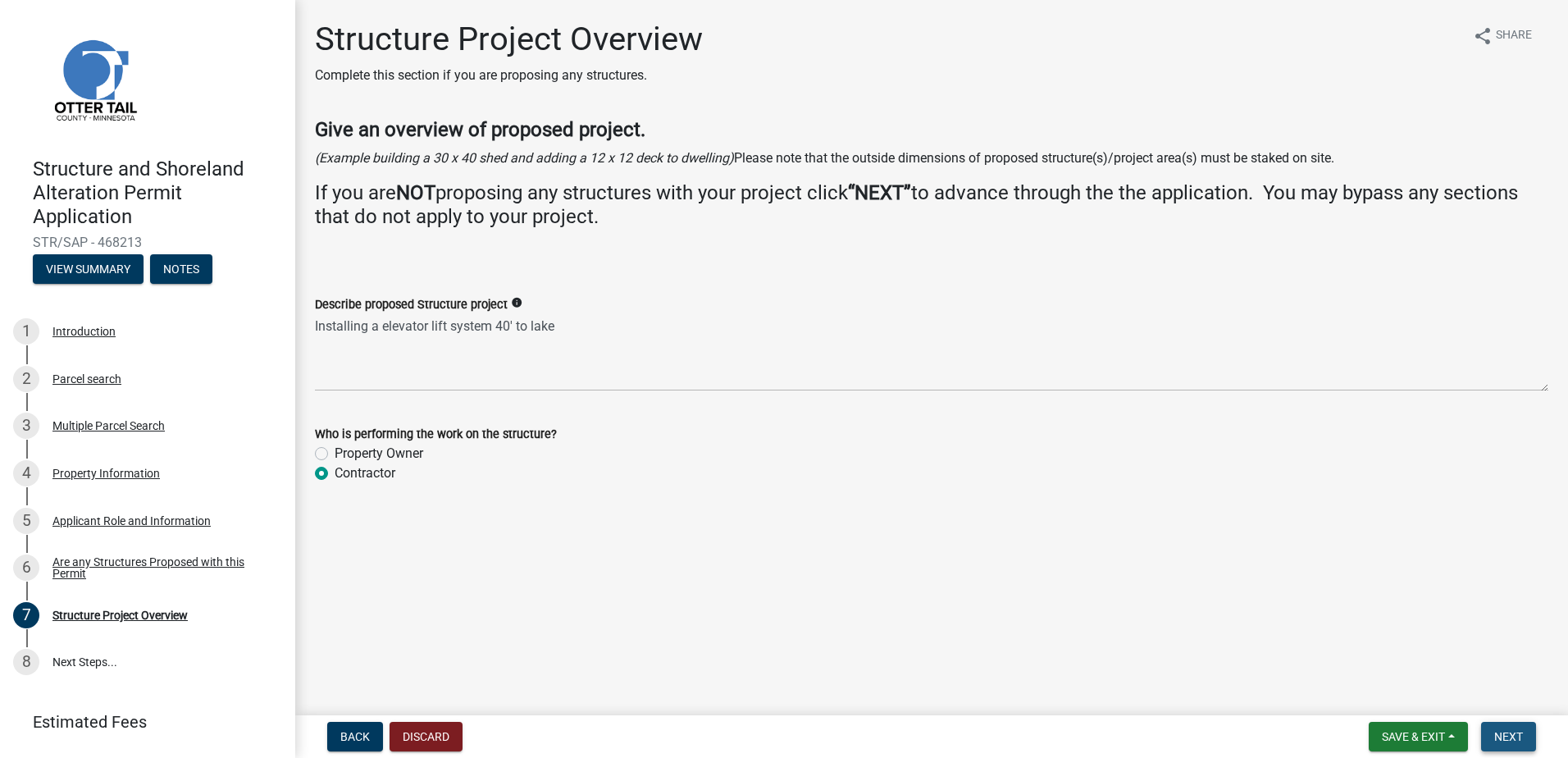
click at [1516, 737] on span "Next" at bounding box center [1508, 736] width 28 height 13
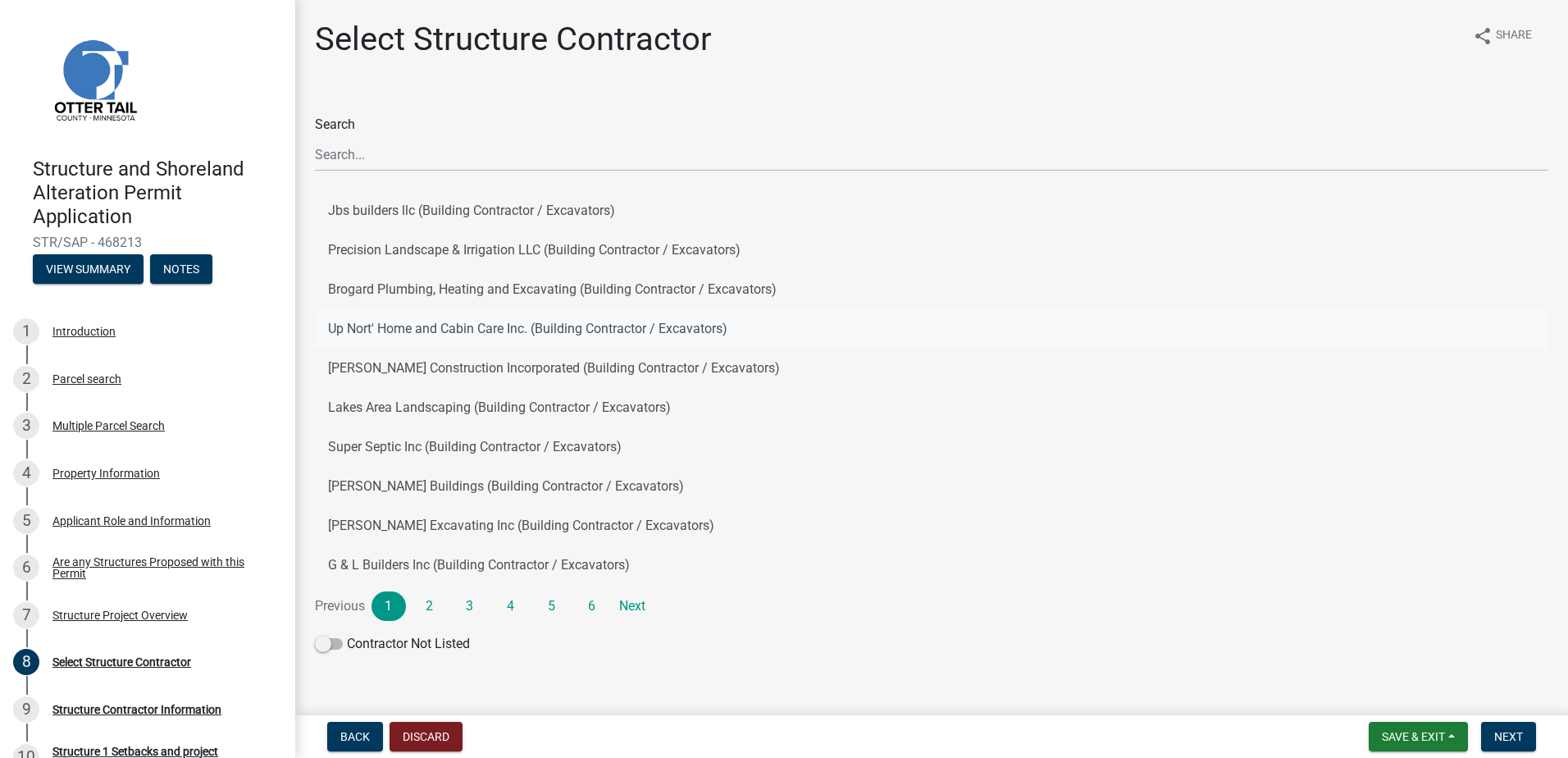
scroll to position [28, 0]
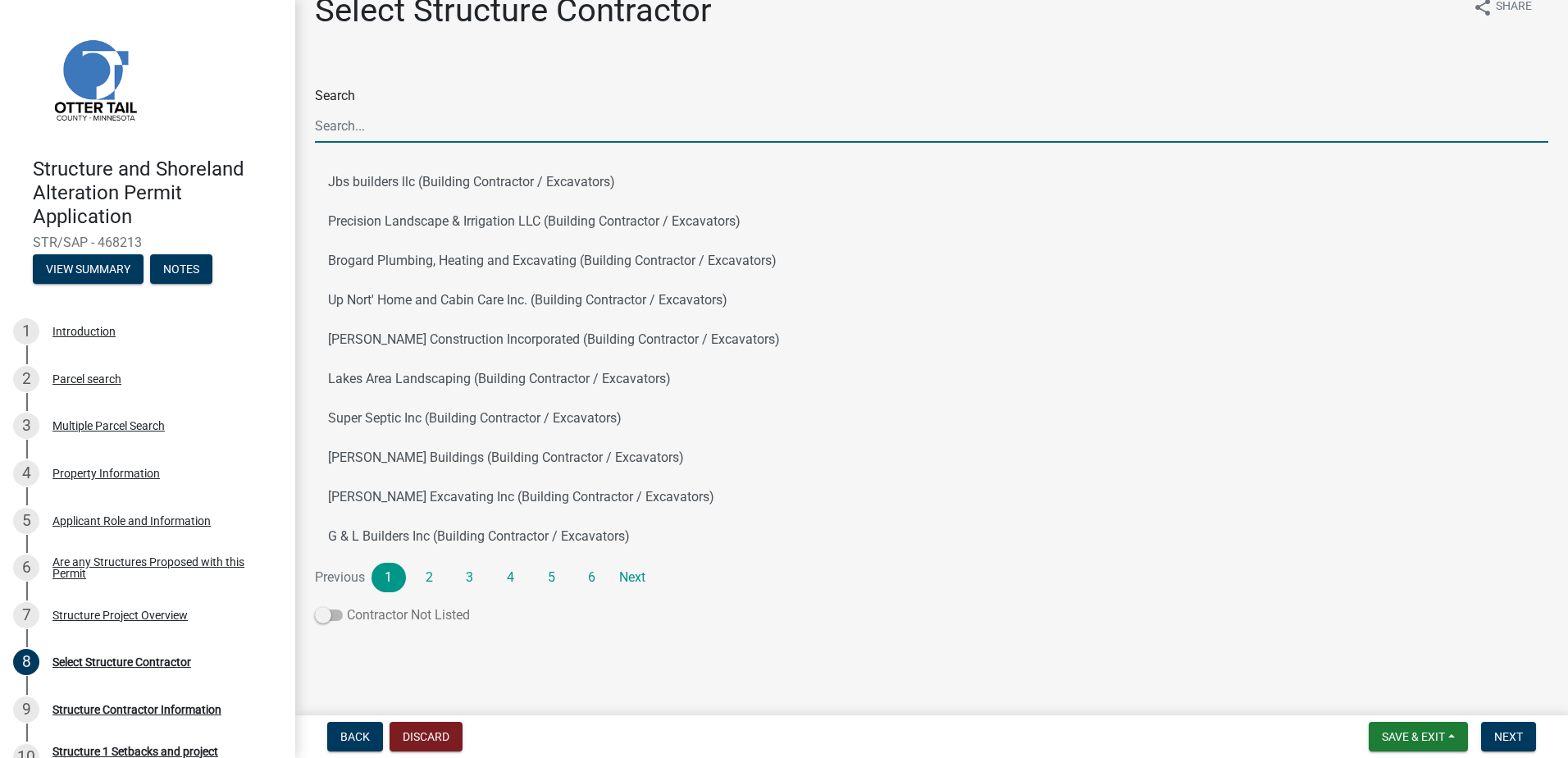
click at [324, 618] on span at bounding box center [329, 615] width 28 height 11
click at [346, 605] on input "Contractor Not Listed" at bounding box center [346, 605] width 0 height 0
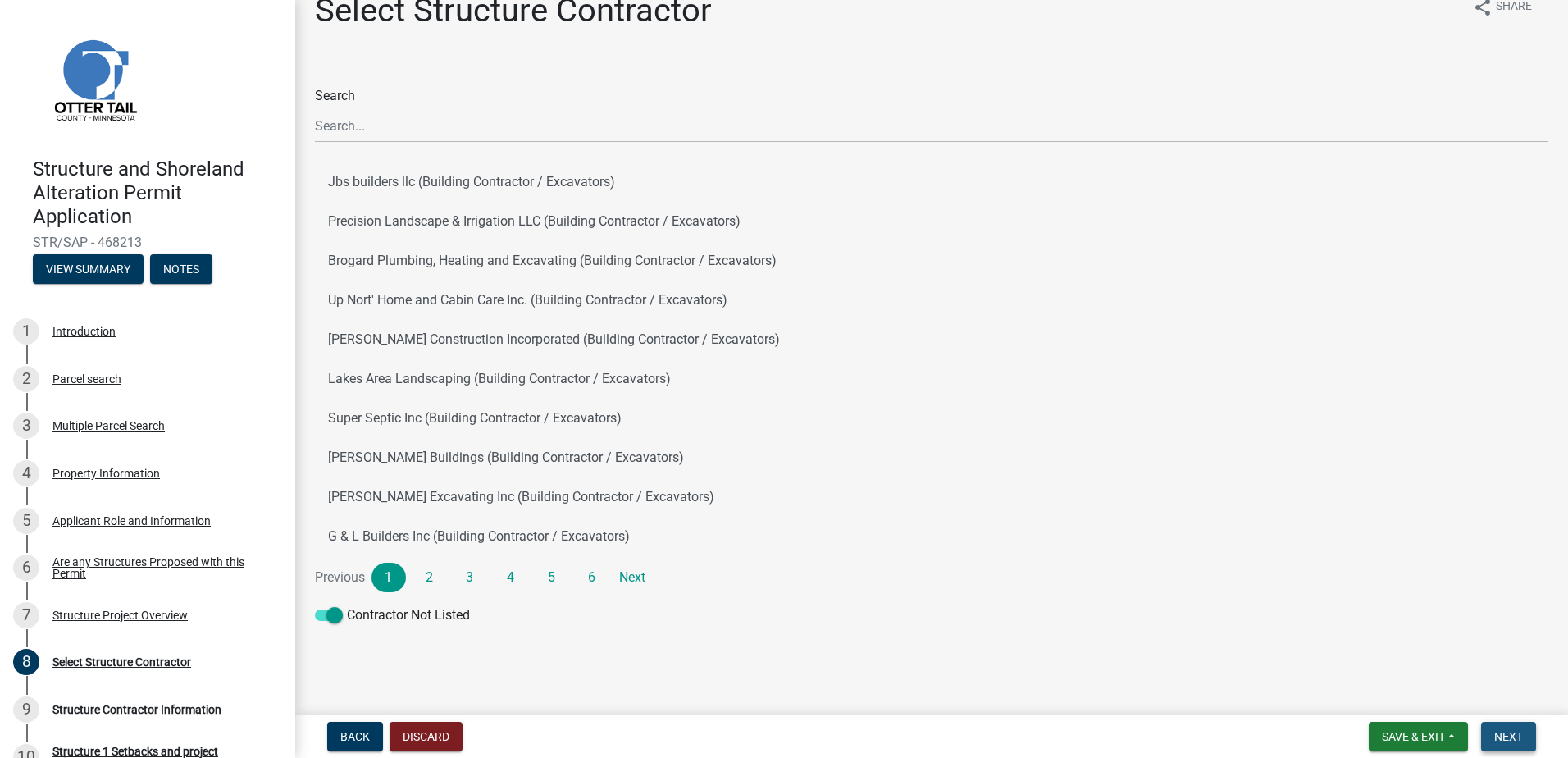
click at [1523, 735] on span "Next" at bounding box center [1508, 736] width 28 height 13
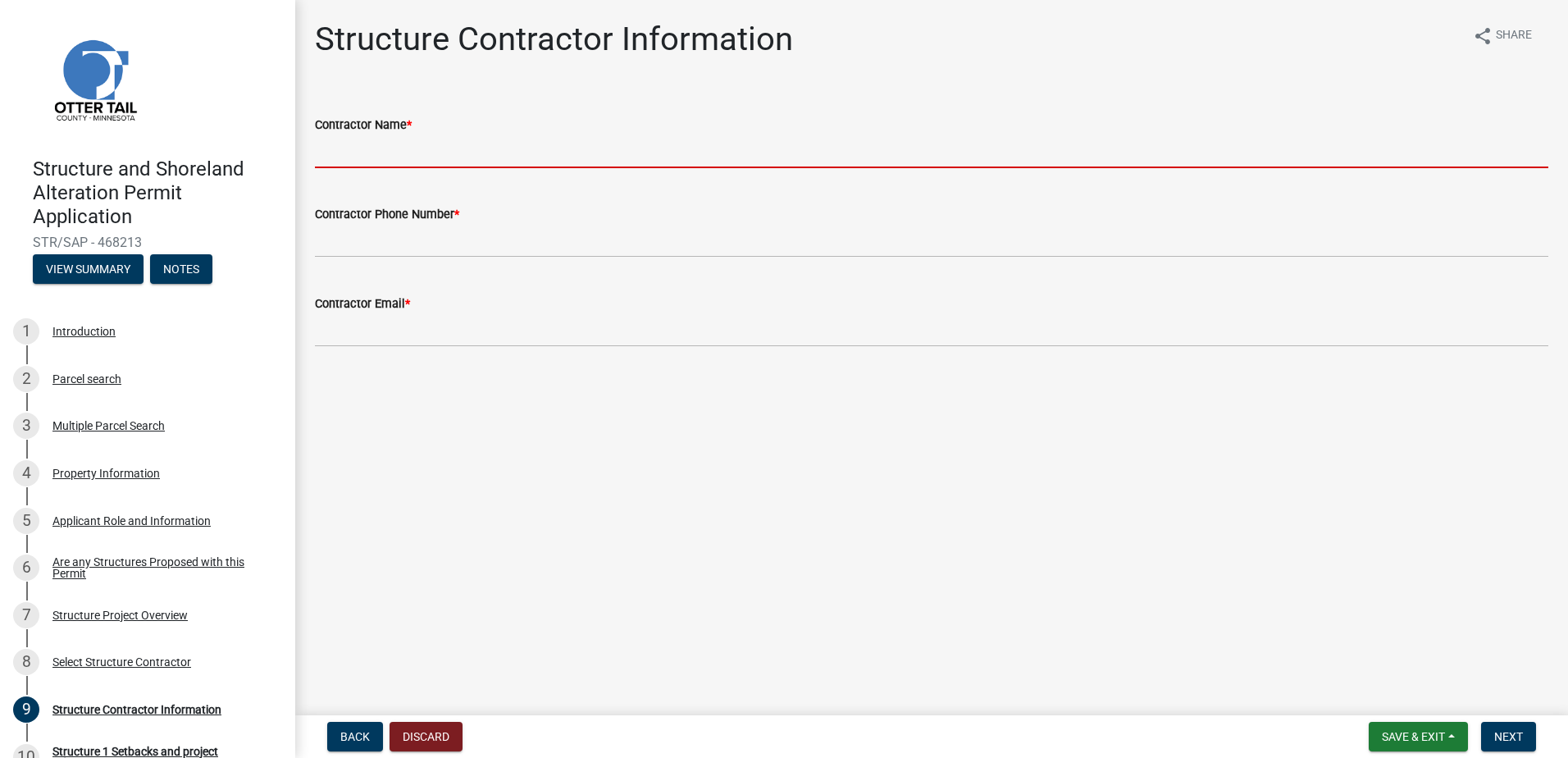
click at [402, 136] on input "Contractor Name *" at bounding box center [932, 152] width 1233 height 34
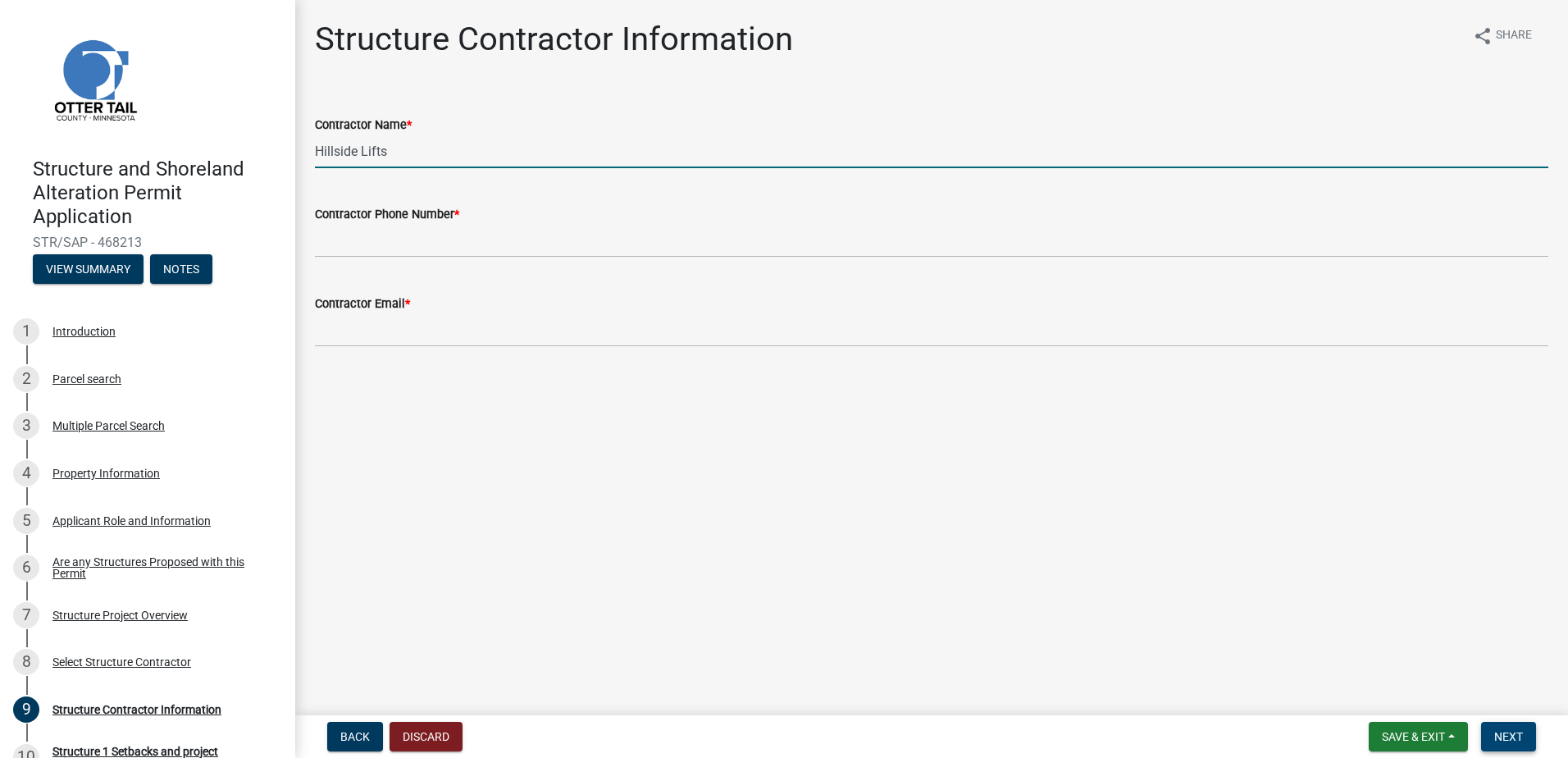
type input "Hillside Lifts"
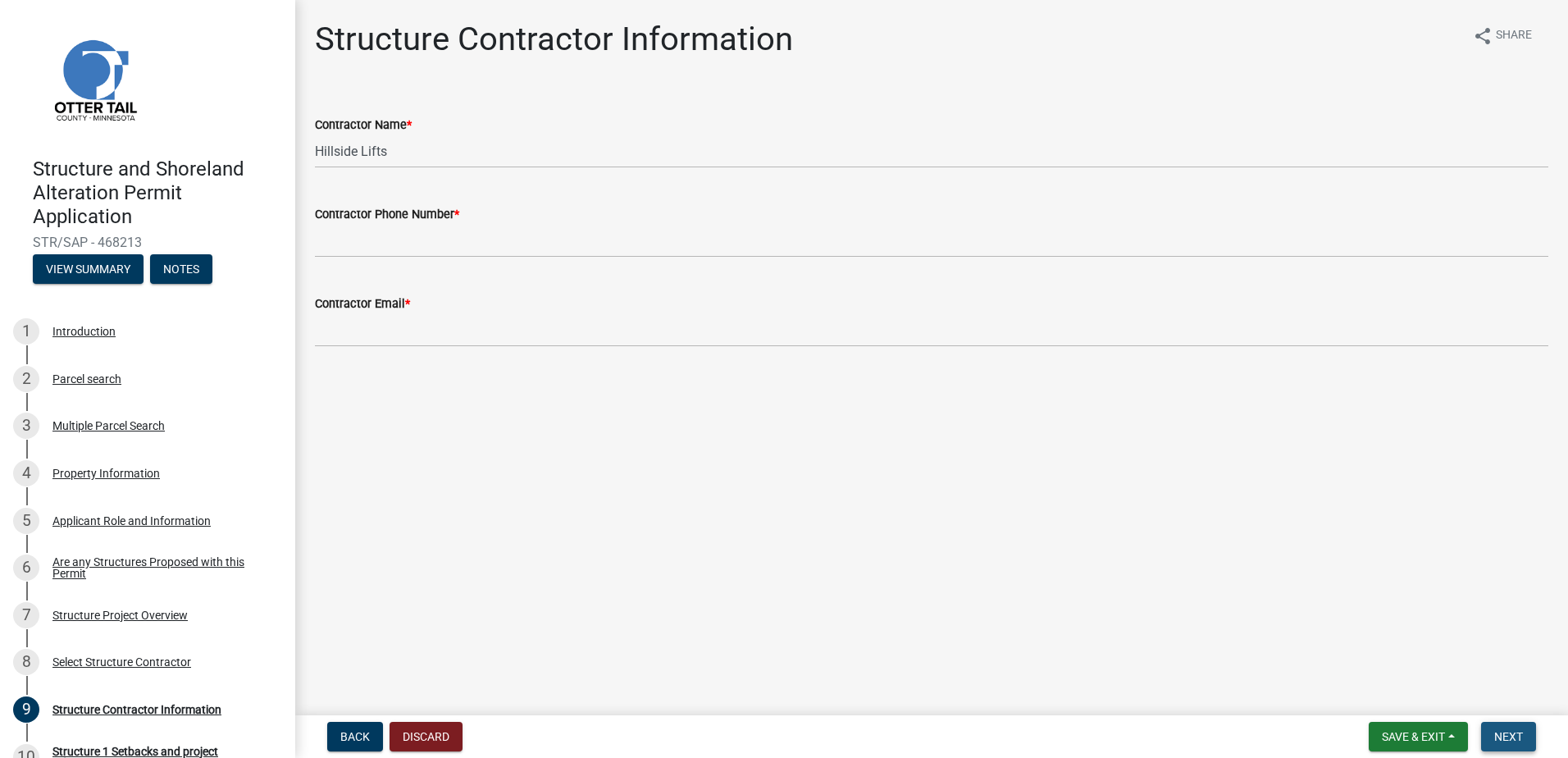
click at [1504, 737] on span "Next" at bounding box center [1508, 736] width 28 height 13
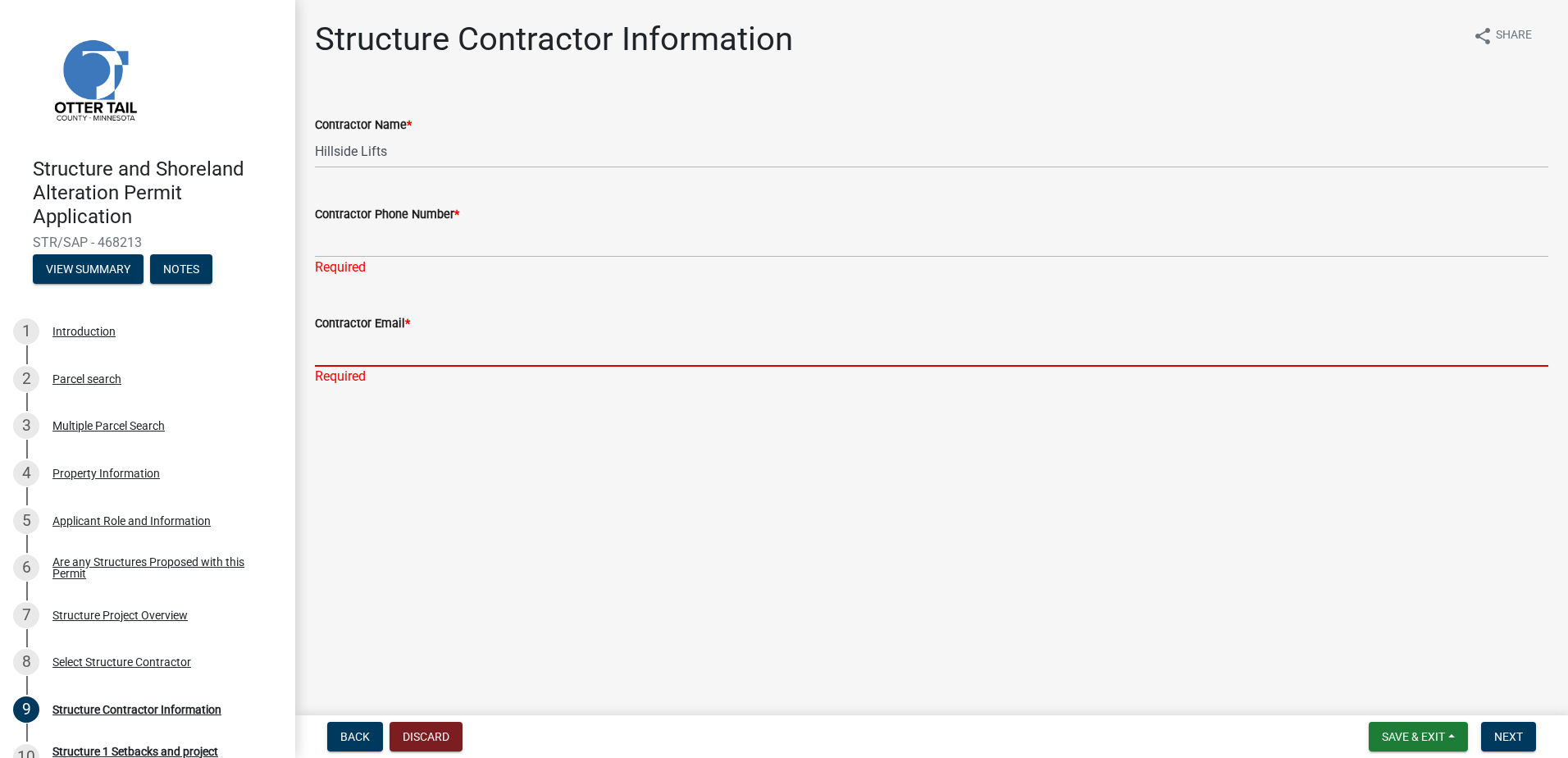
click at [368, 353] on input "Contractor Email *" at bounding box center [932, 350] width 1233 height 34
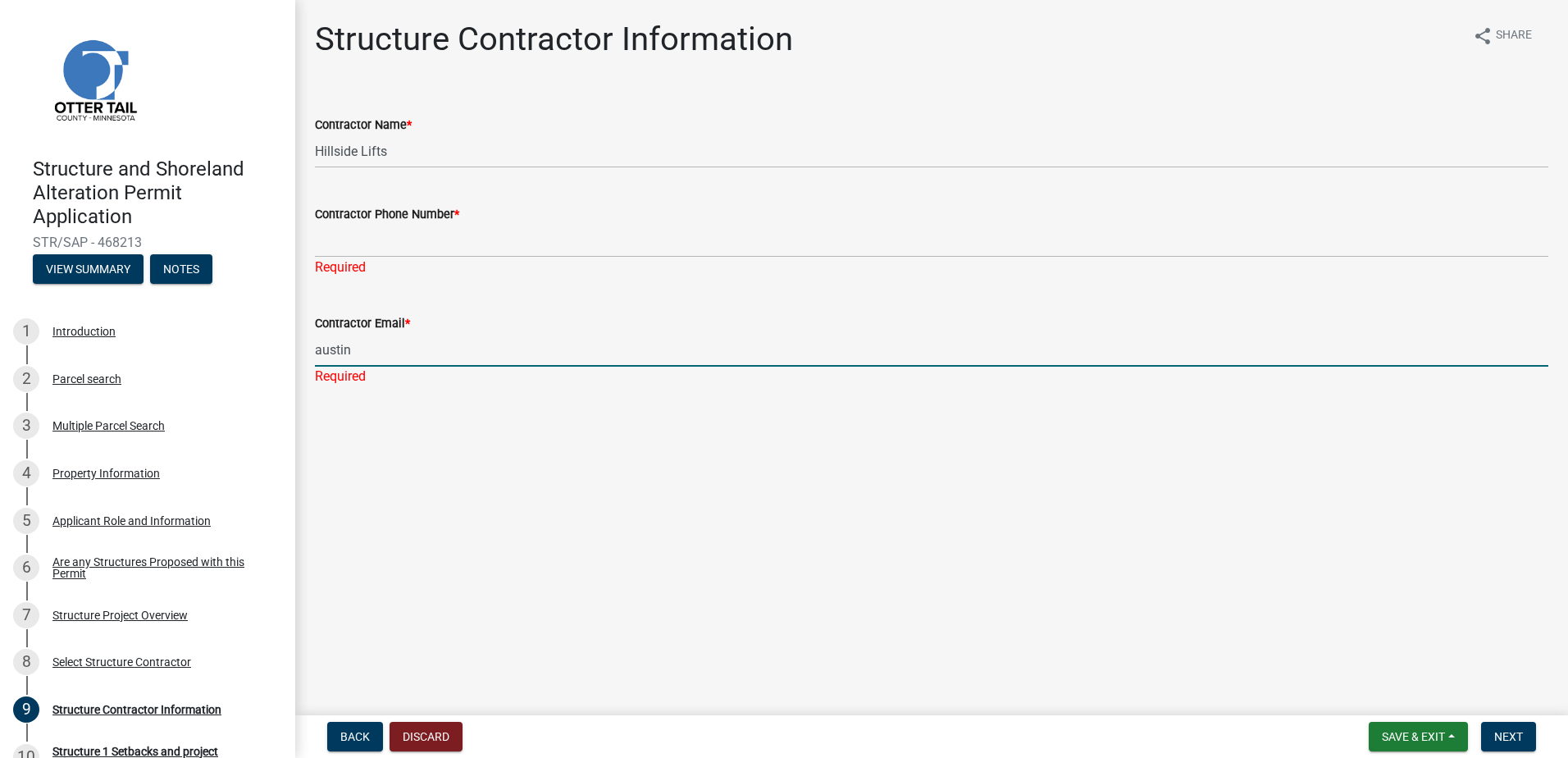
type input "austin"
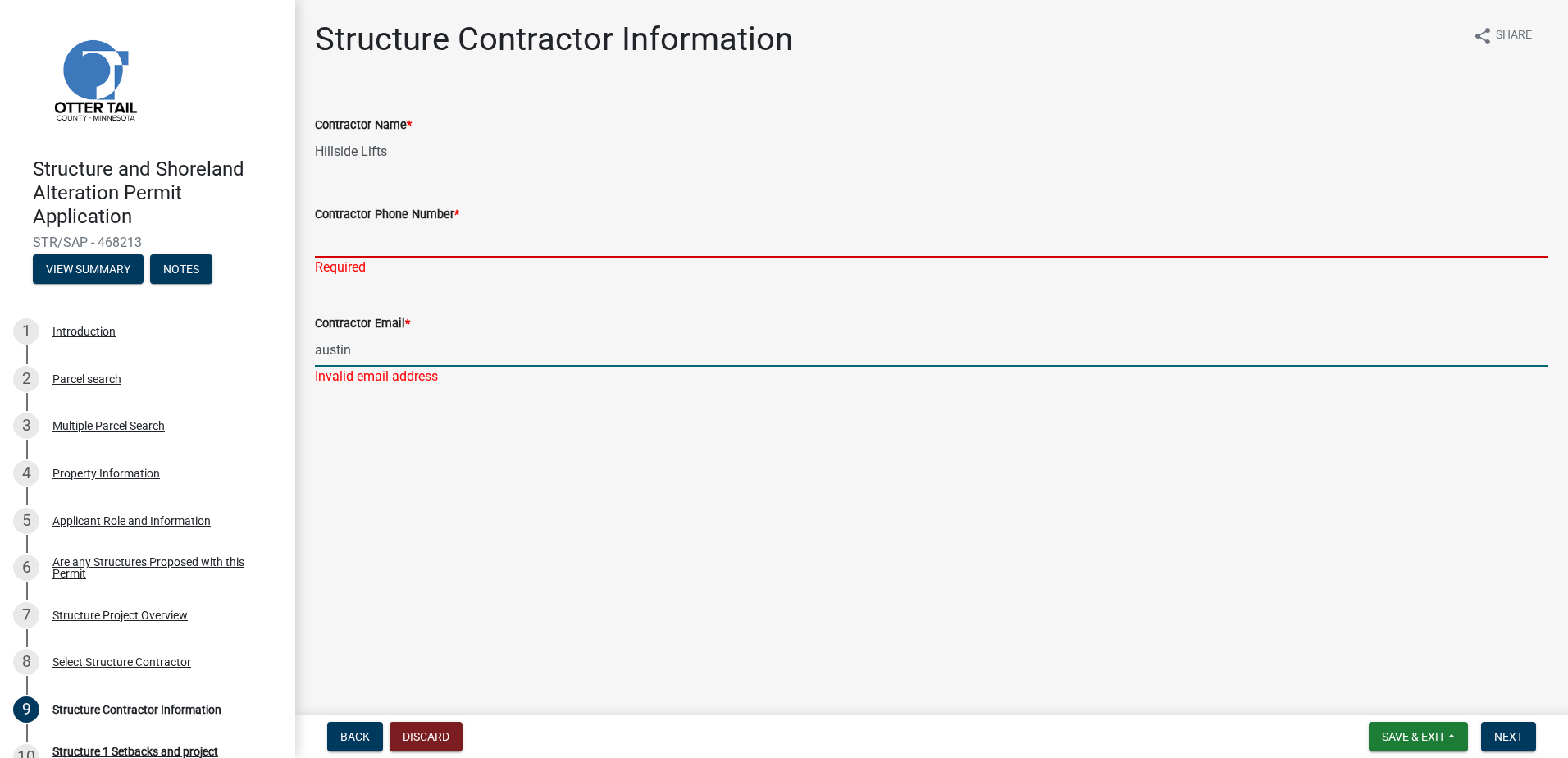
click at [358, 248] on input "Contractor Phone Number *" at bounding box center [932, 241] width 1233 height 34
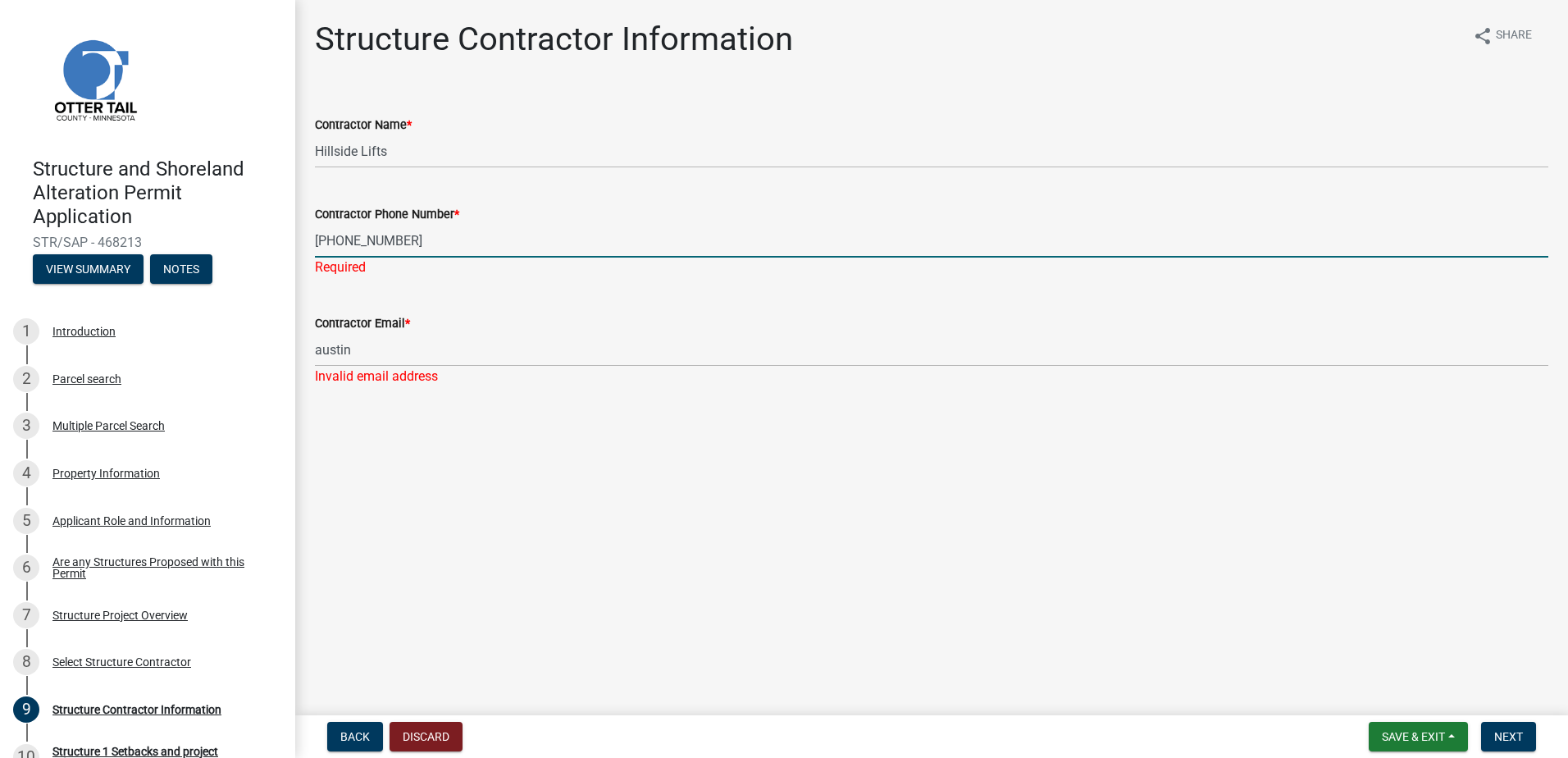
type input "[PHONE_NUMBER]"
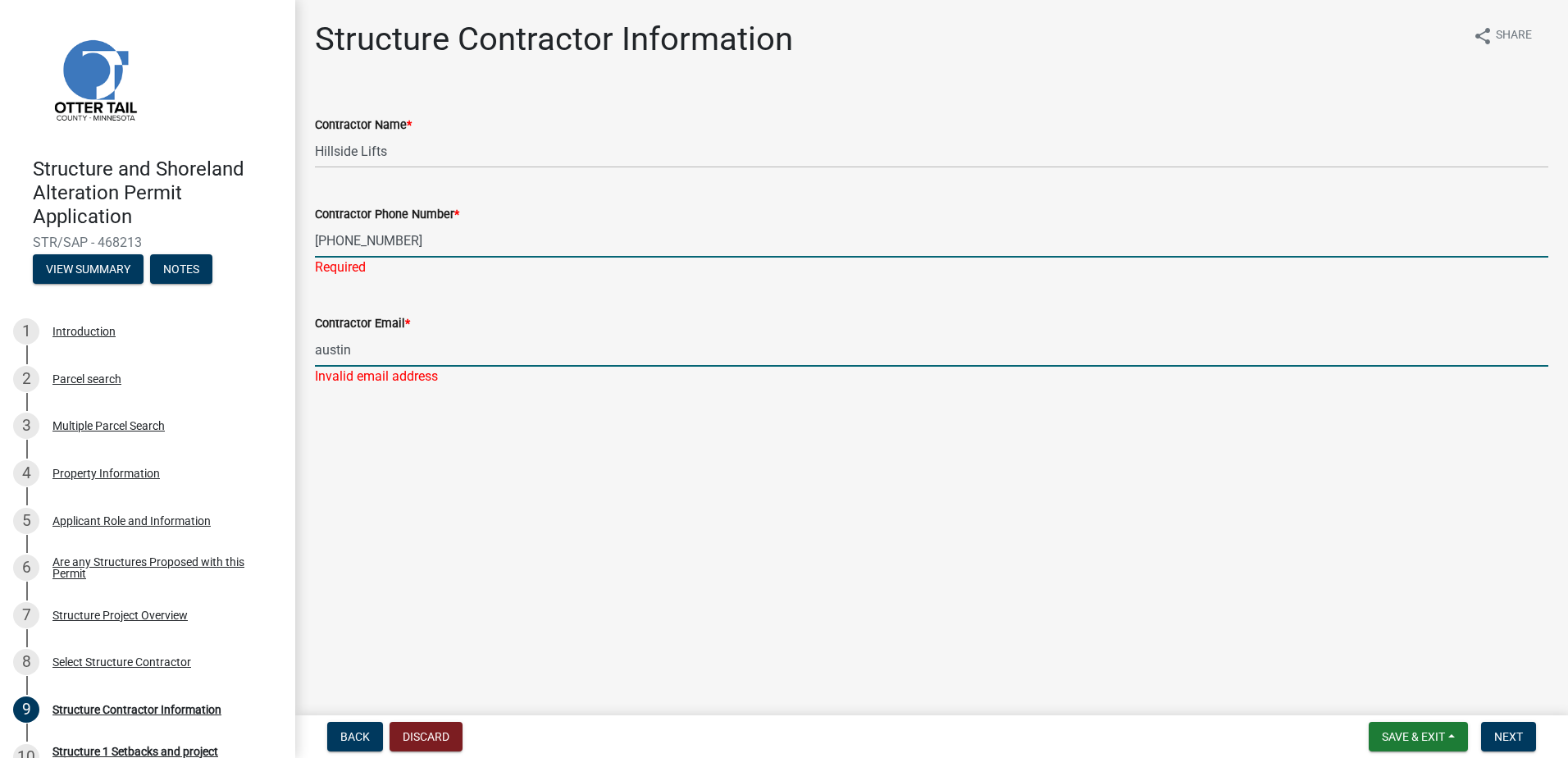
click at [356, 354] on div "Contractor Email * [PERSON_NAME] email address" at bounding box center [932, 338] width 1233 height 96
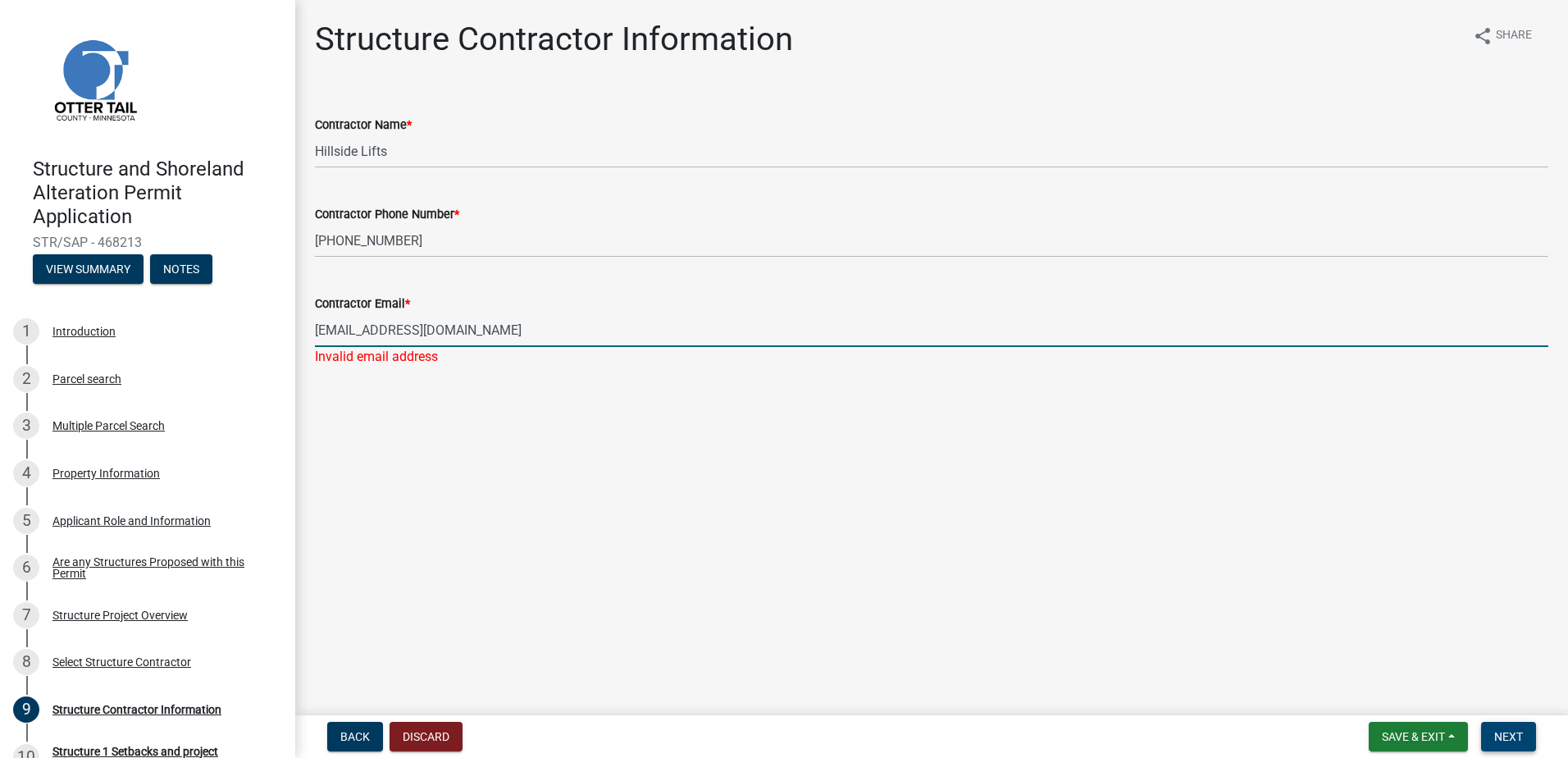
type input "[EMAIL_ADDRESS][DOMAIN_NAME]"
click at [1494, 734] on span "Next" at bounding box center [1508, 736] width 28 height 13
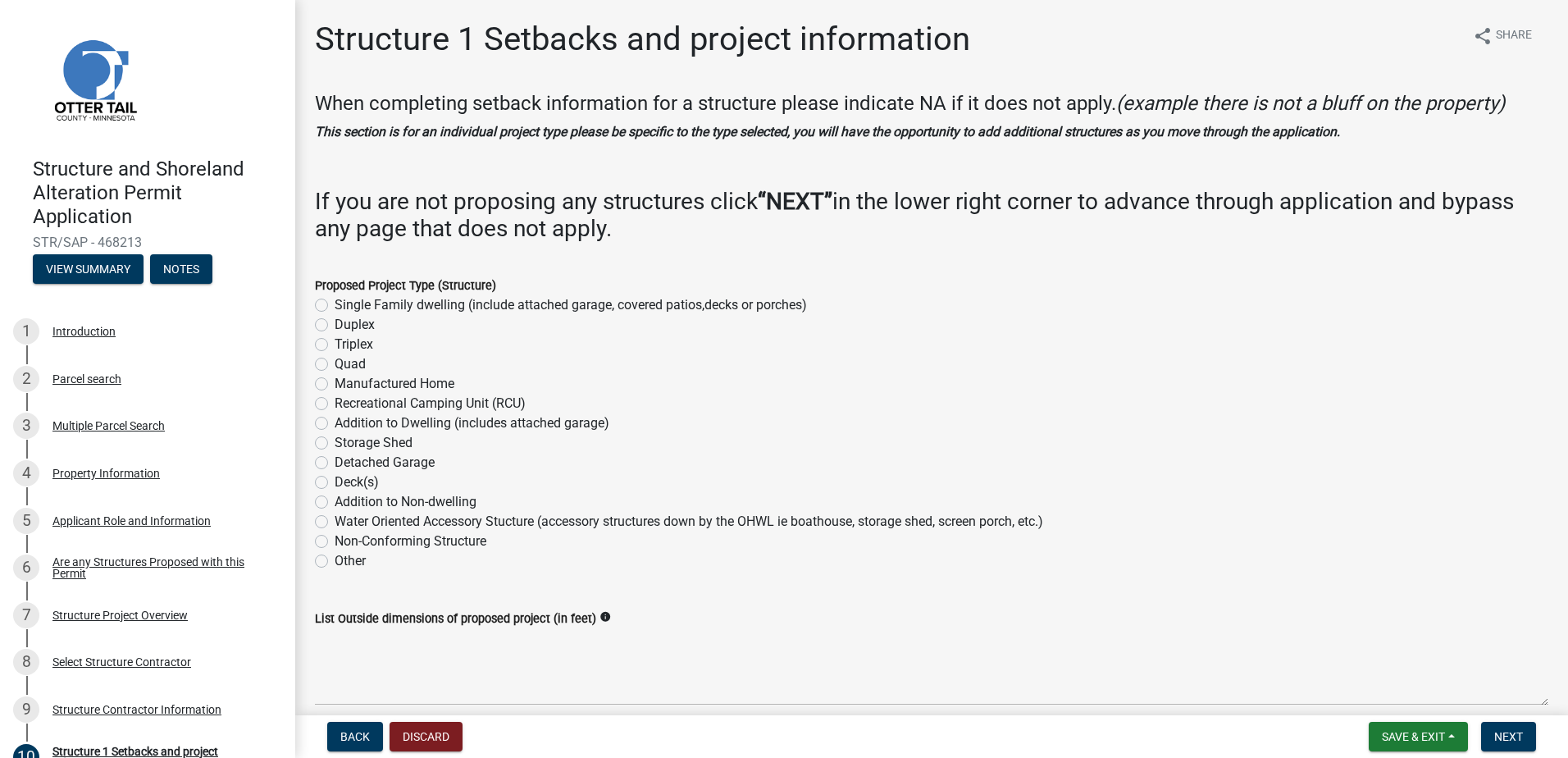
click at [334, 558] on label "Other" at bounding box center [349, 560] width 31 height 20
click at [334, 558] on input "Other" at bounding box center [339, 556] width 10 height 10
radio input "true"
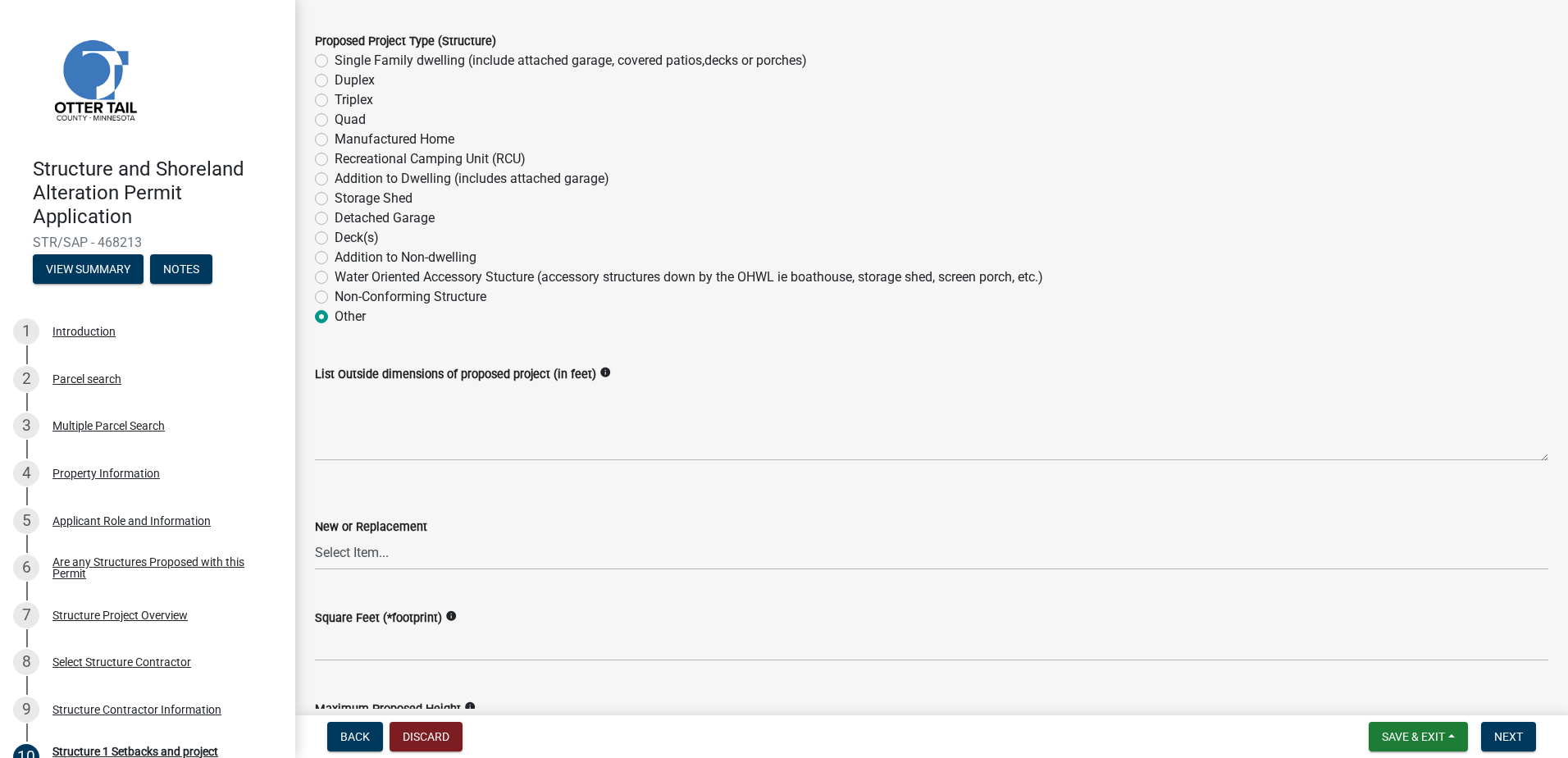
scroll to position [246, 0]
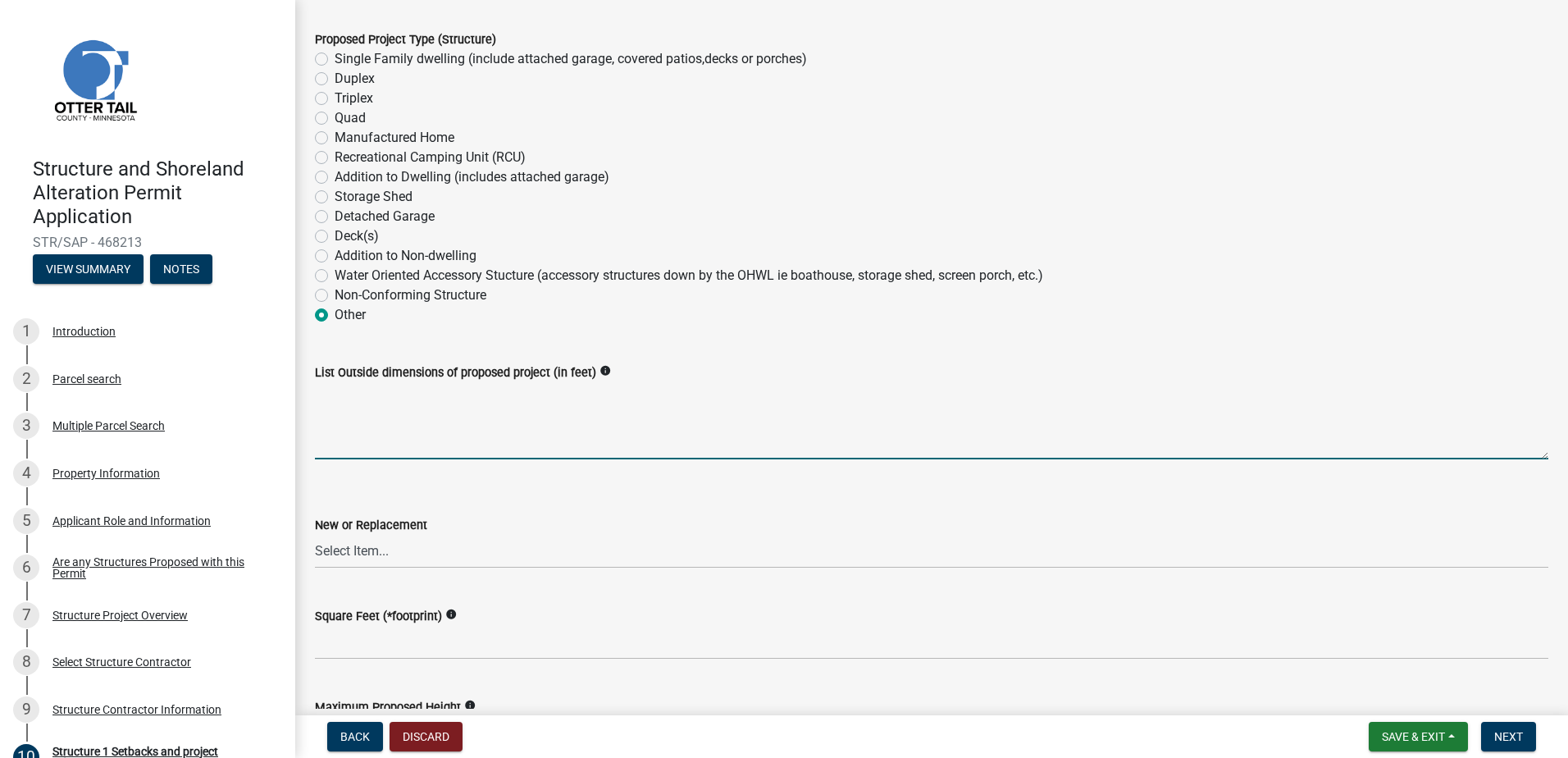
click at [408, 424] on textarea "List Outside dimensions of proposed project (in feet)" at bounding box center [932, 421] width 1233 height 77
type textarea "48" wide, 40' long"
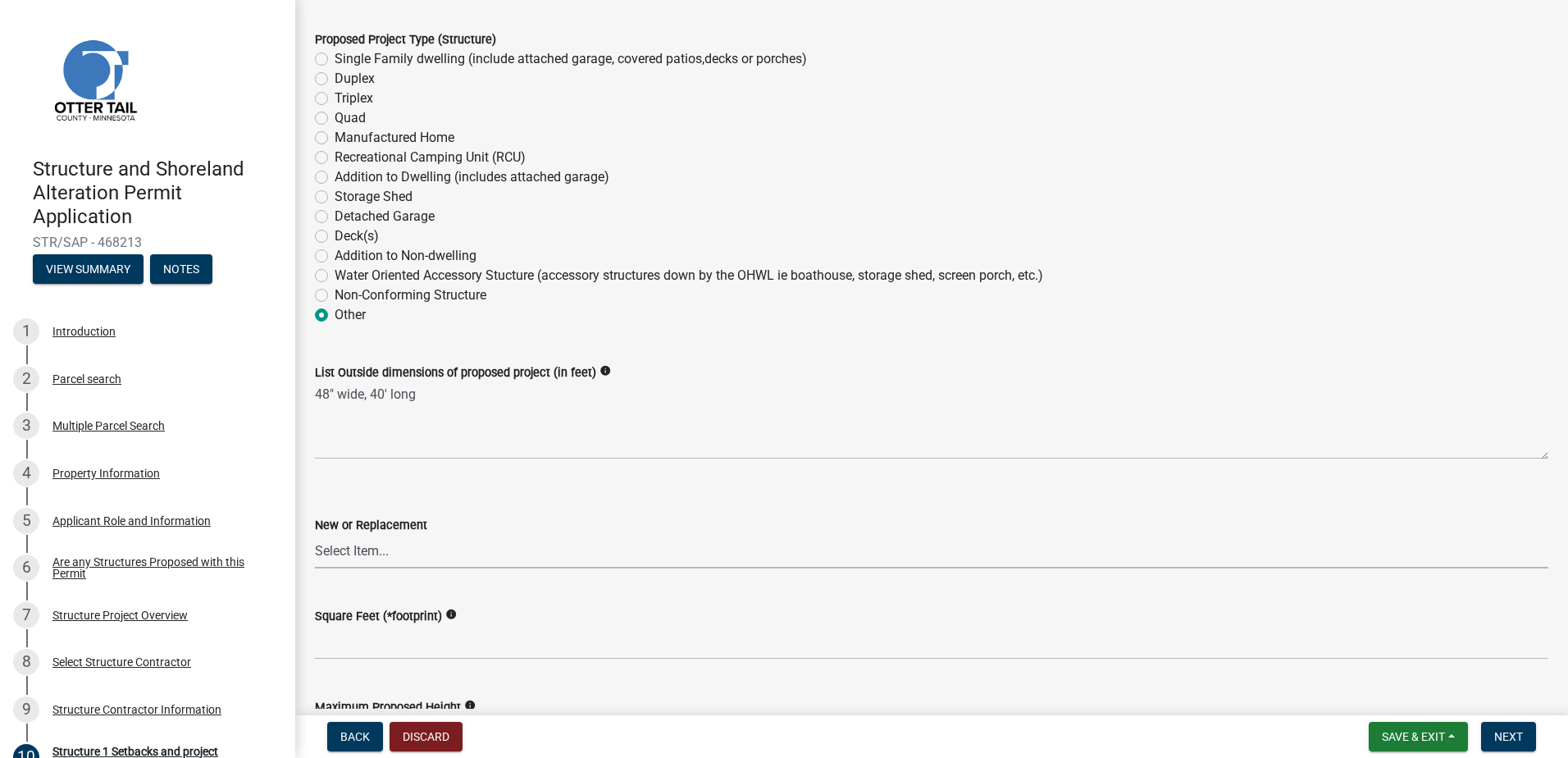
click at [371, 544] on select "Select Item... New Replacement" at bounding box center [932, 552] width 1233 height 34
click at [315, 535] on select "Select Item... New Replacement" at bounding box center [932, 552] width 1233 height 34
select select "c185e313-3403-4239-bd61-bb563c58a77a"
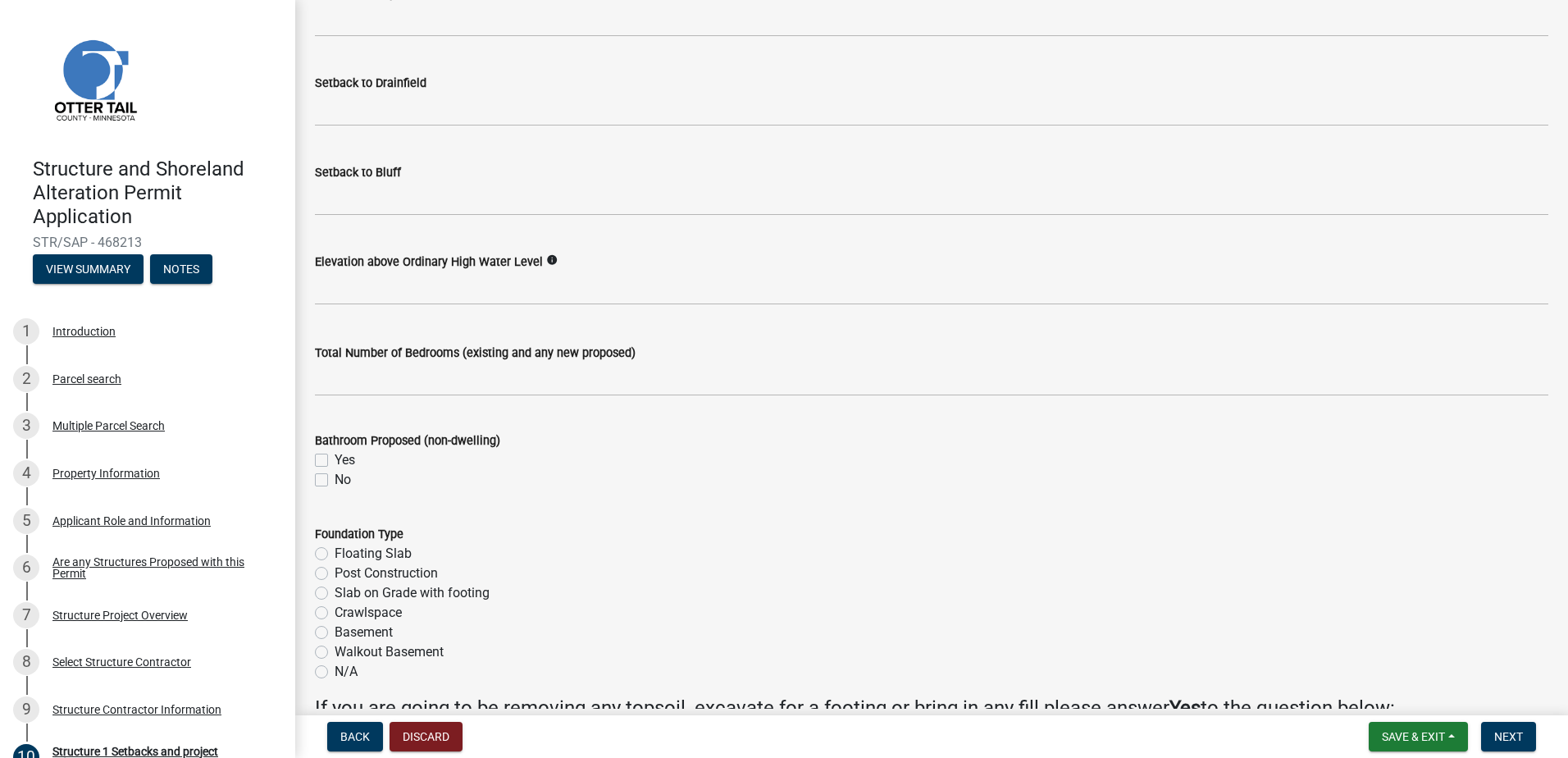
scroll to position [1640, 0]
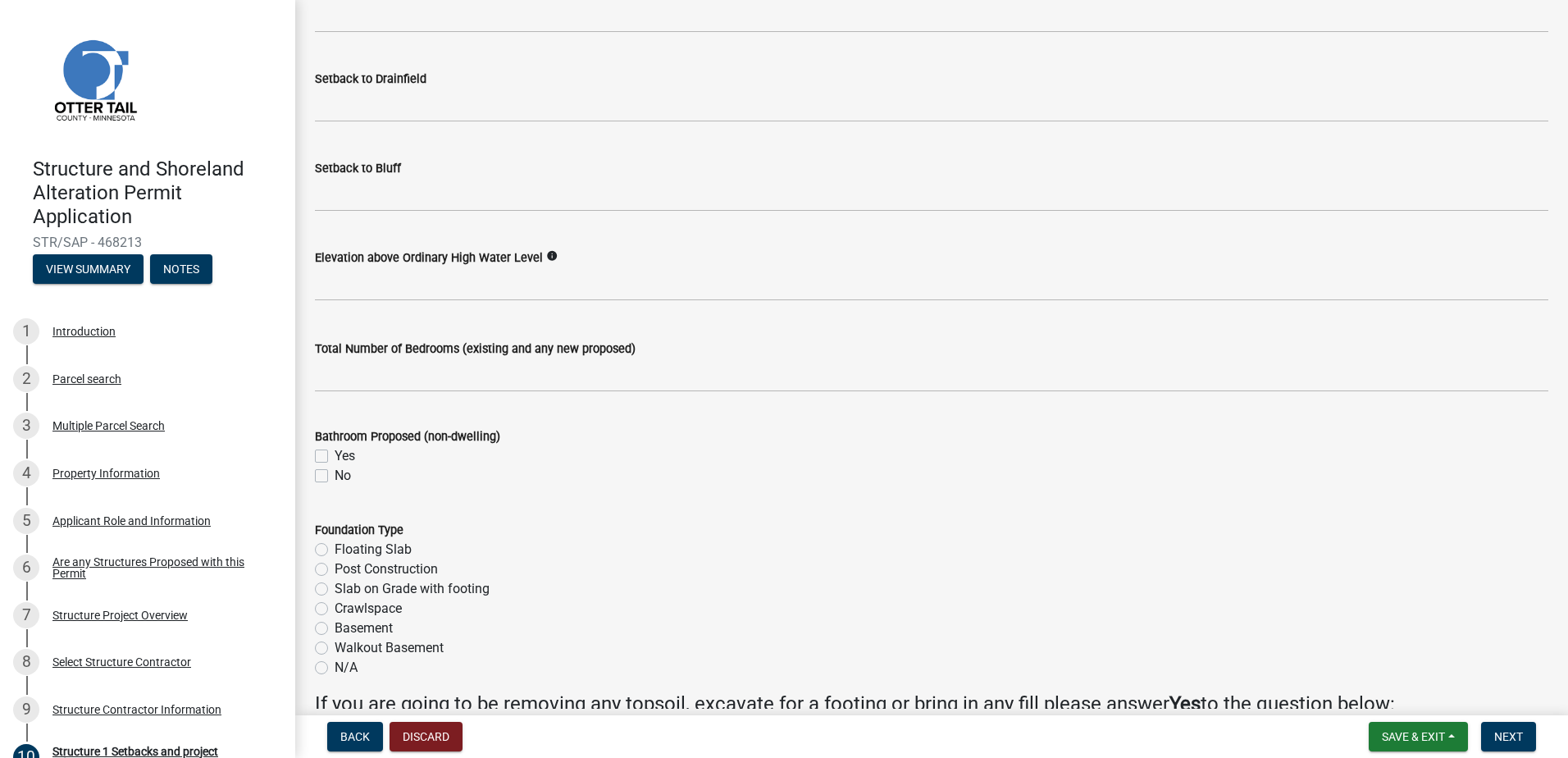
click at [334, 471] on label "No" at bounding box center [342, 476] width 16 height 20
click at [334, 471] on input "No" at bounding box center [339, 471] width 10 height 10
checkbox input "true"
checkbox input "false"
checkbox input "true"
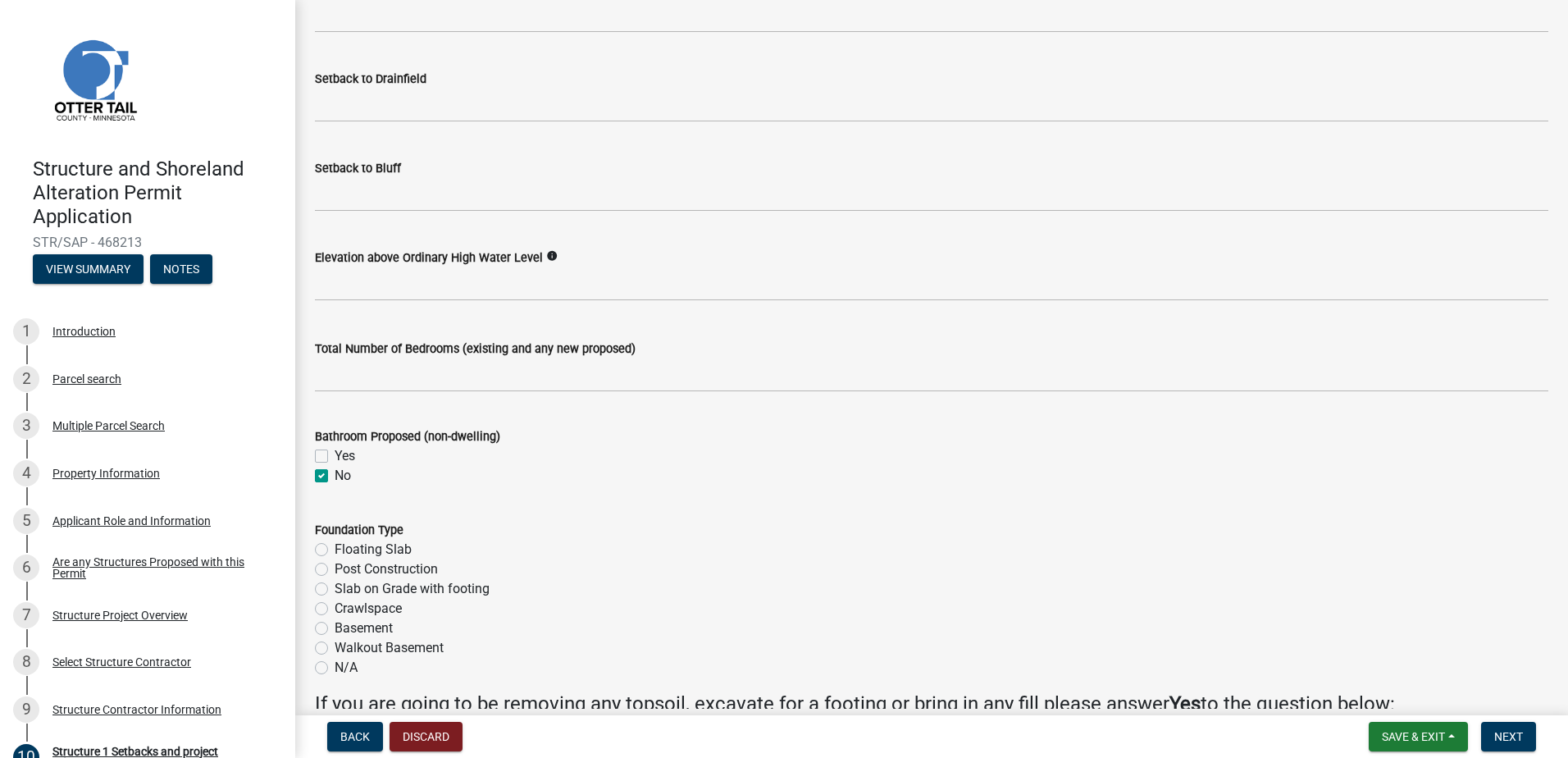
click at [334, 669] on label "N/A" at bounding box center [345, 668] width 23 height 20
click at [334, 669] on input "N/A" at bounding box center [339, 663] width 10 height 10
radio input "true"
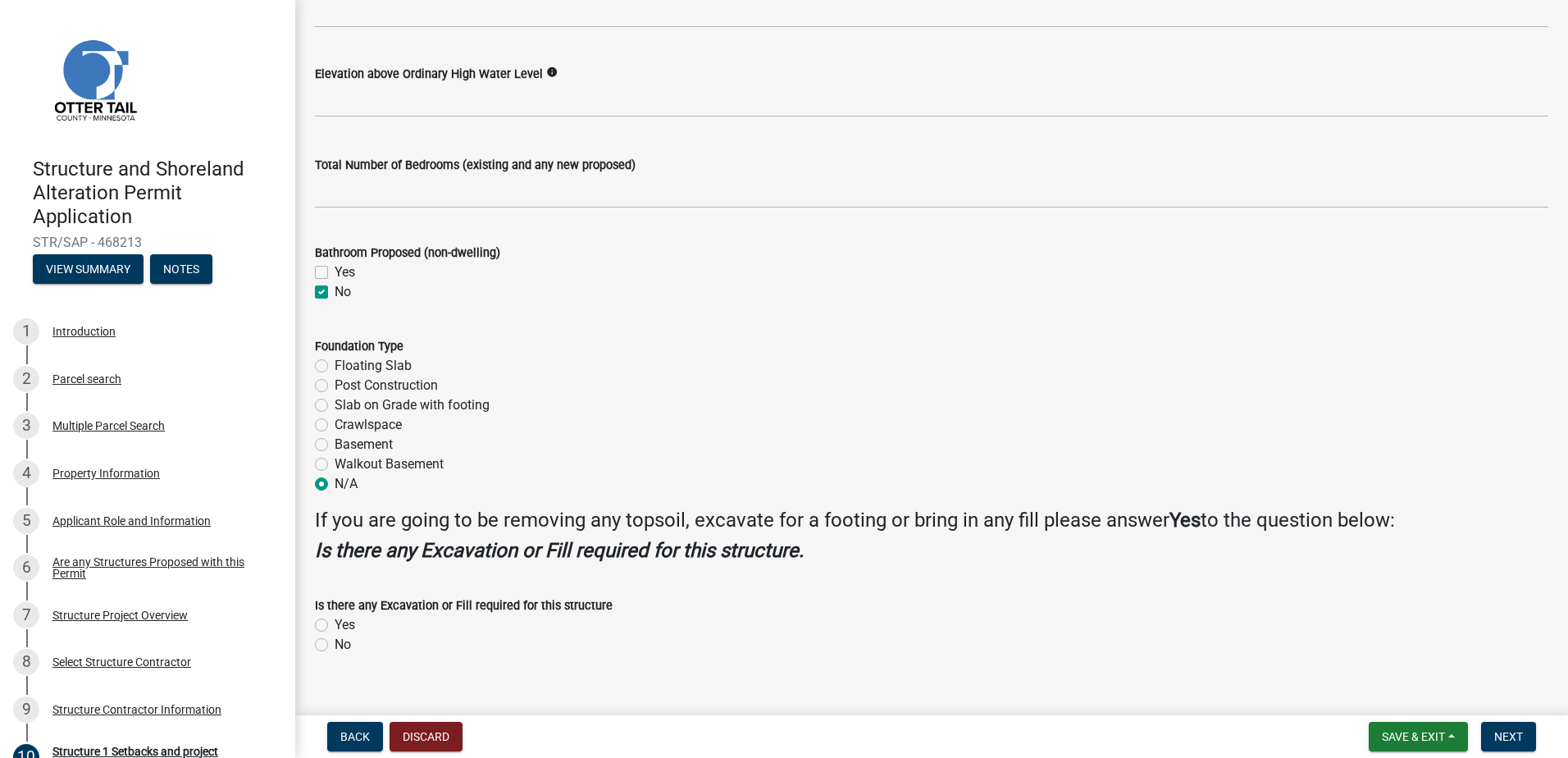
scroll to position [1849, 0]
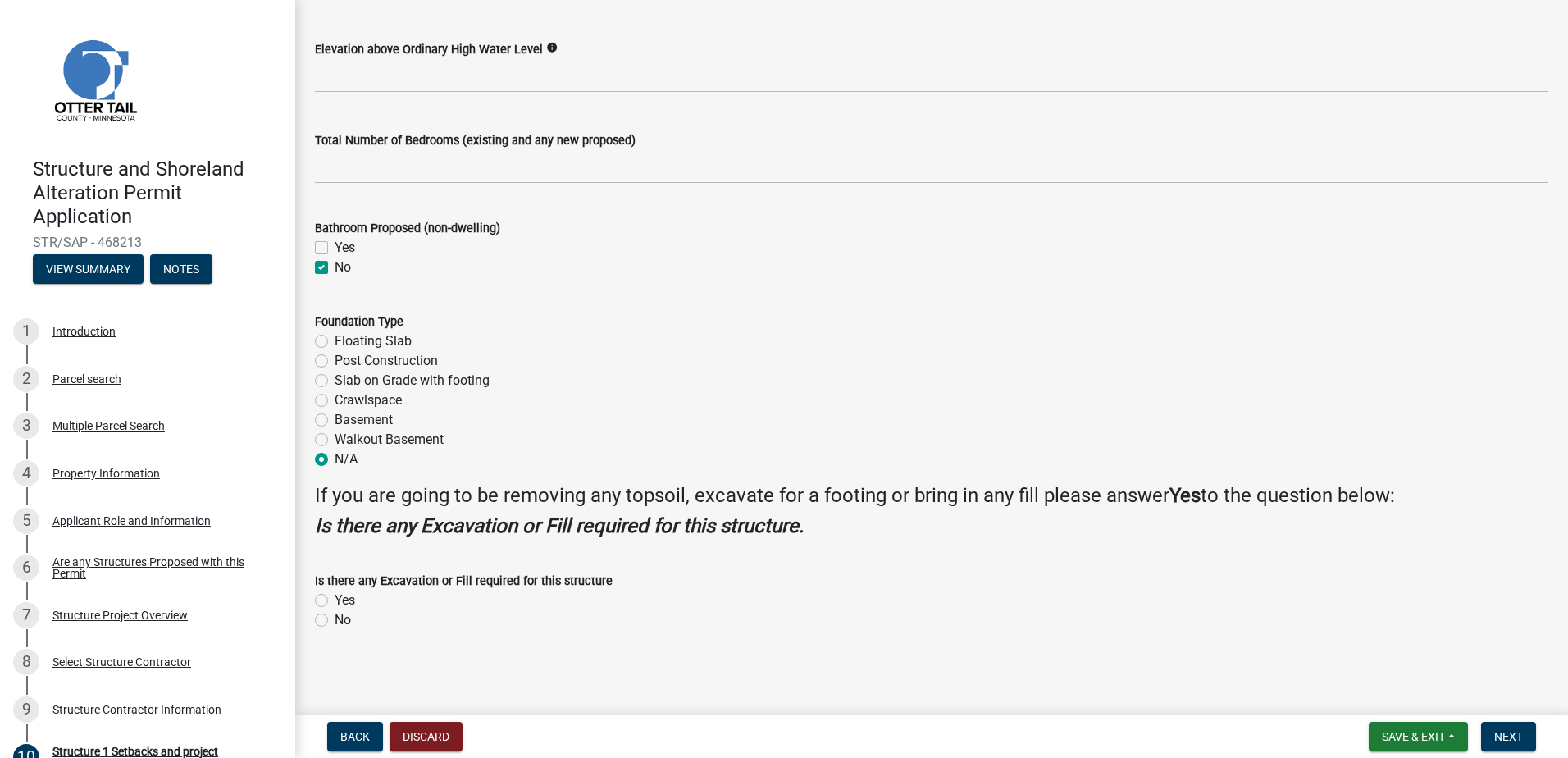
click at [334, 622] on label "No" at bounding box center [342, 620] width 16 height 20
click at [334, 621] on input "No" at bounding box center [339, 615] width 10 height 10
radio input "true"
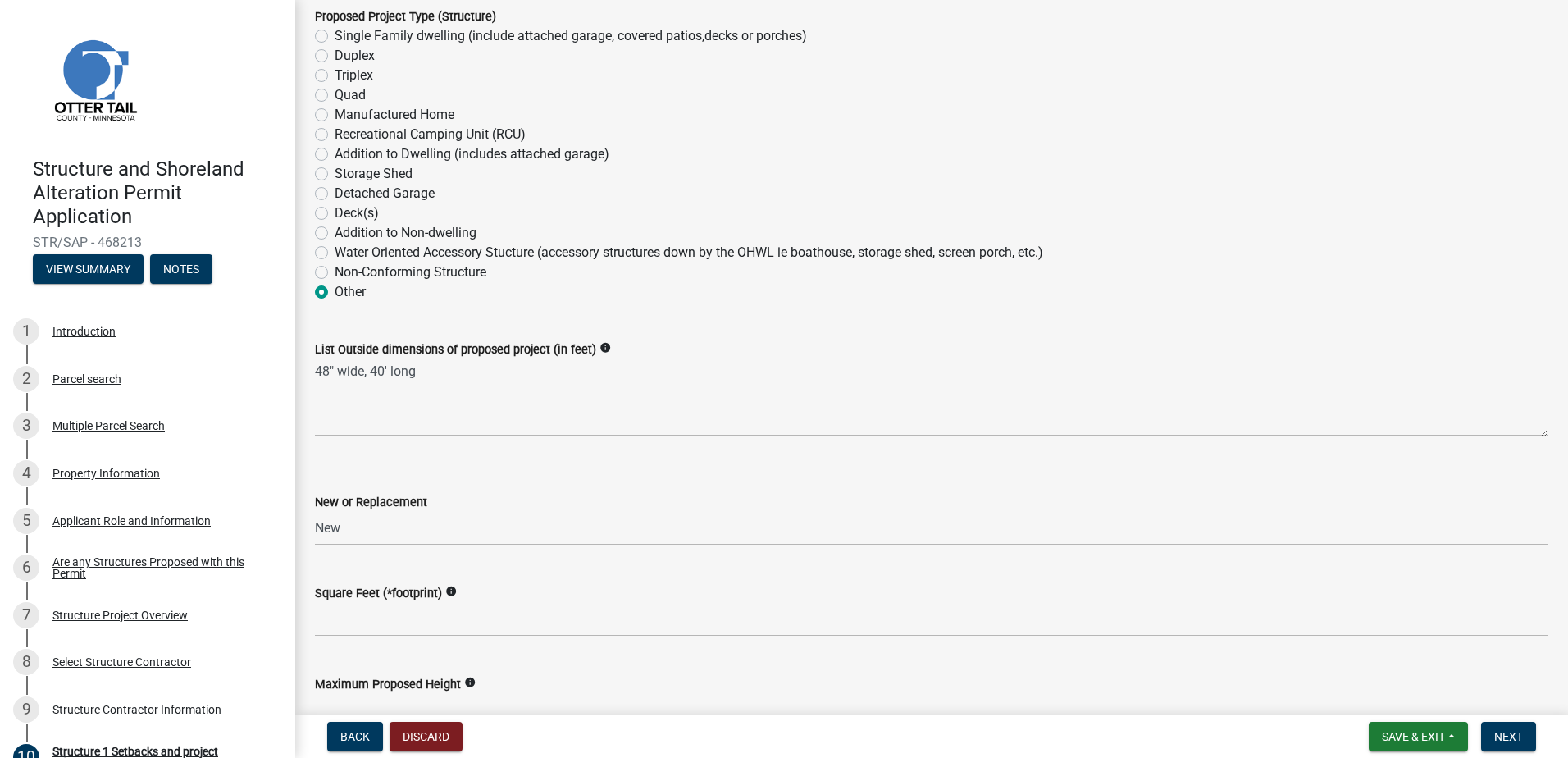
scroll to position [372, 0]
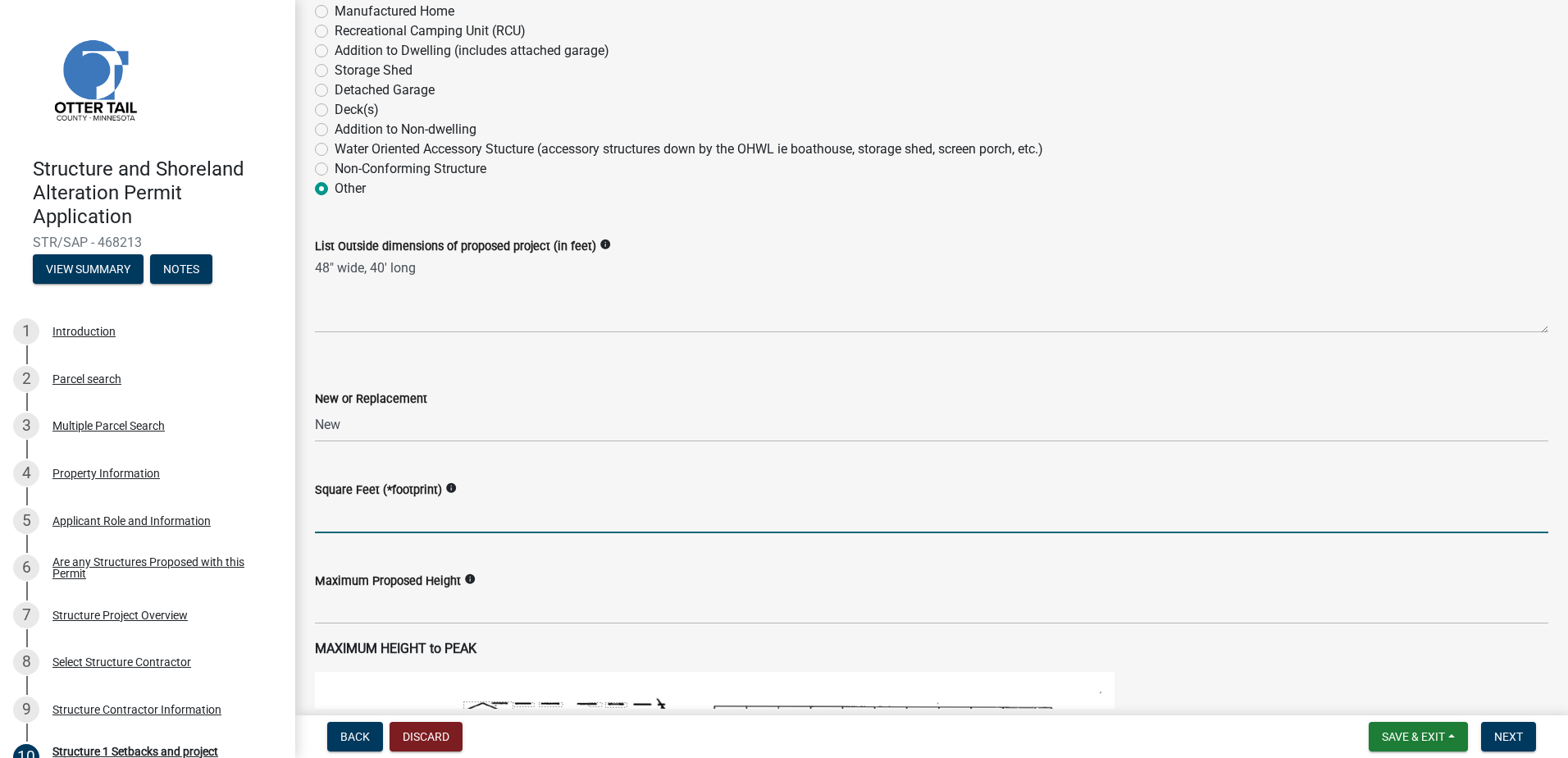
click at [353, 505] on input "text" at bounding box center [932, 517] width 1233 height 34
type input "16"
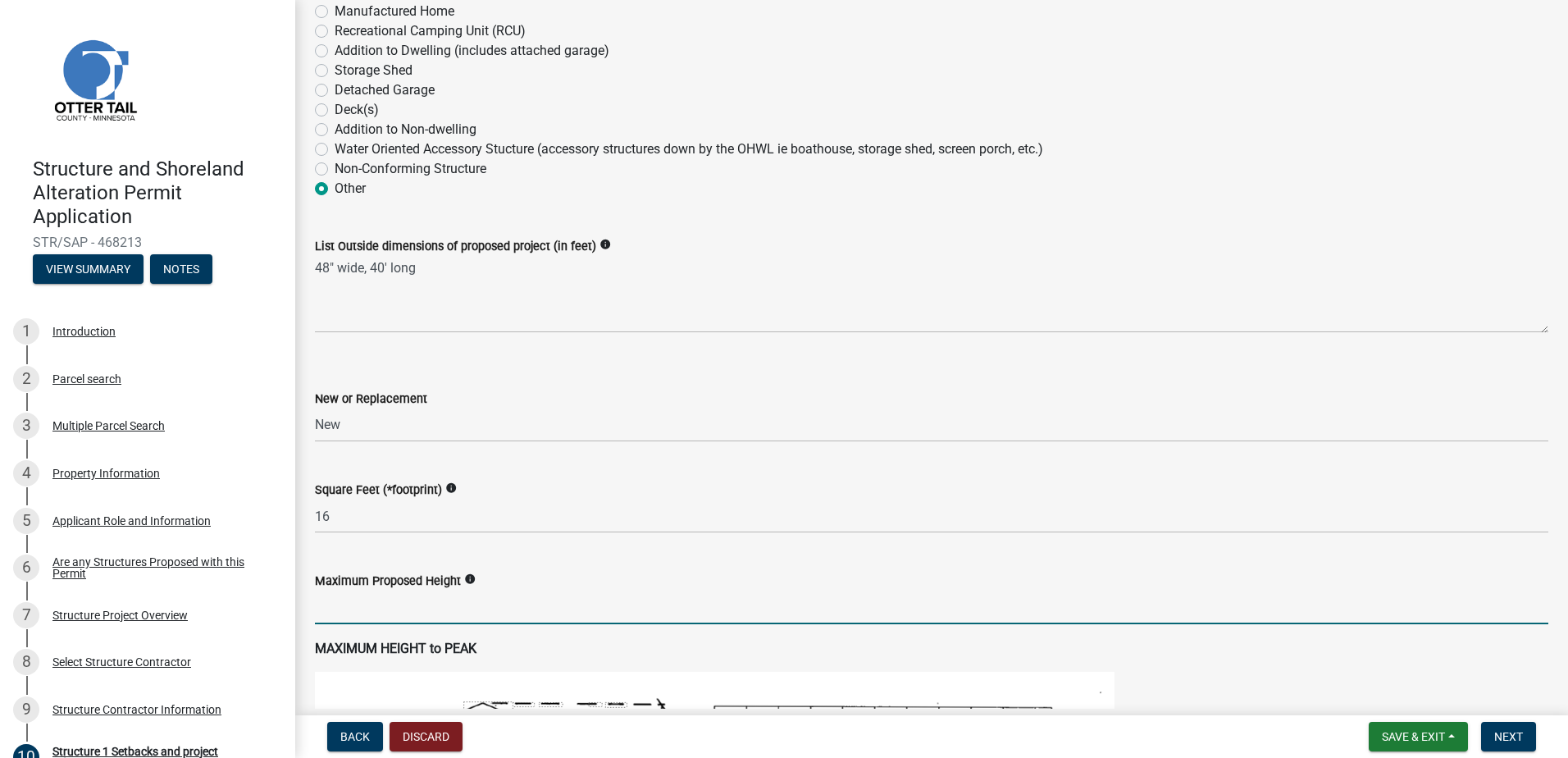
click at [366, 603] on input "text" at bounding box center [932, 607] width 1233 height 34
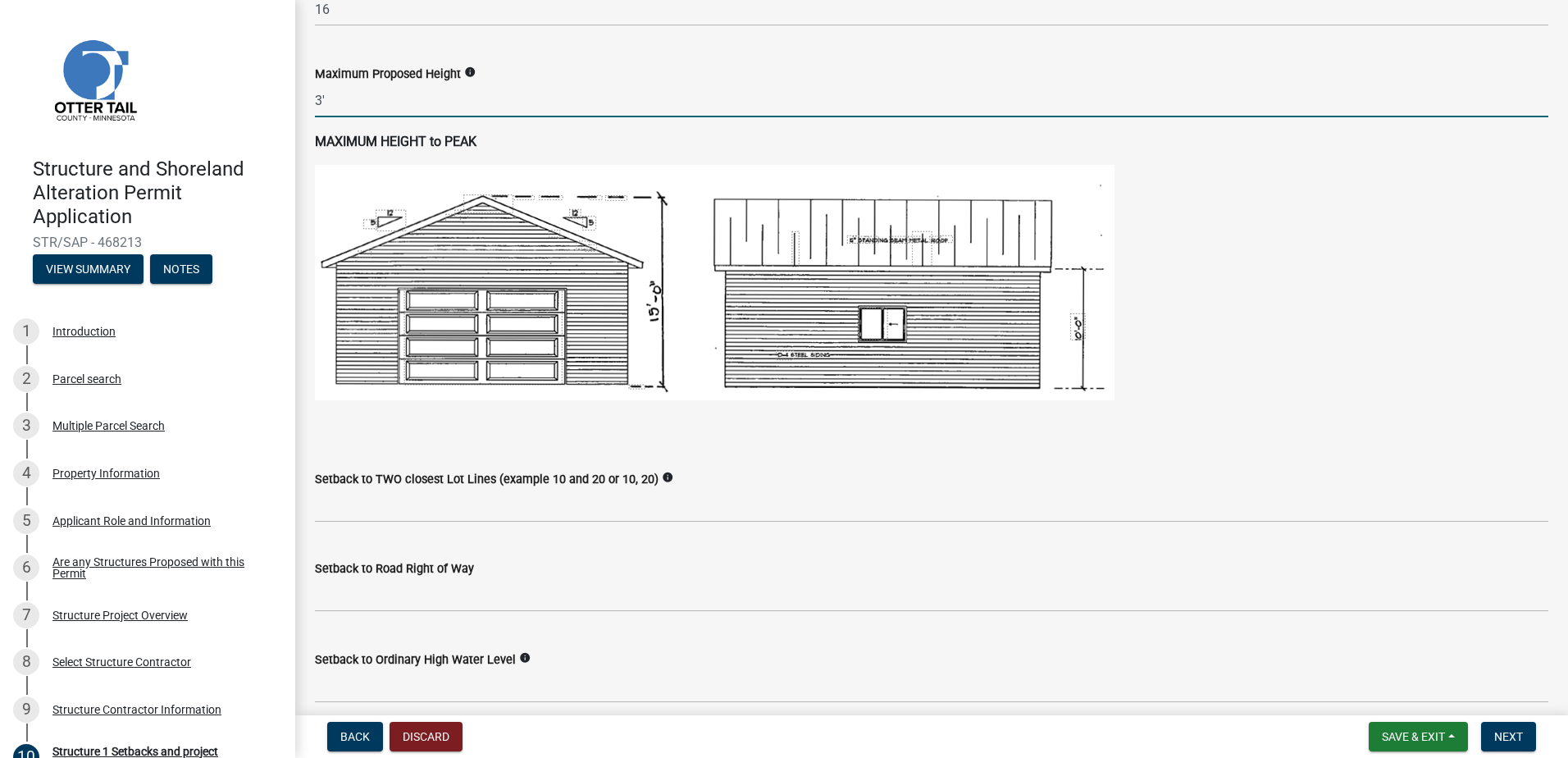
scroll to position [864, 0]
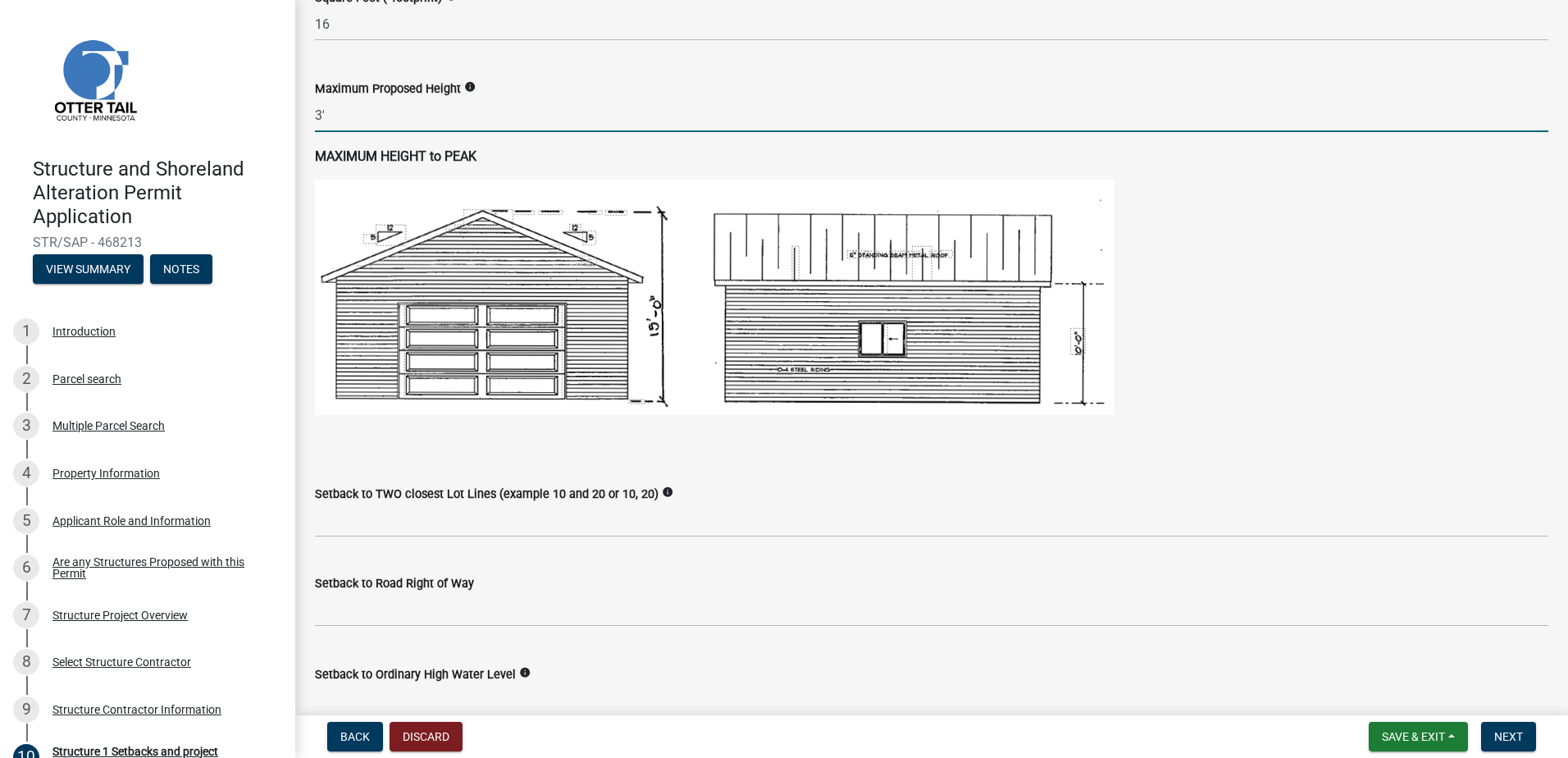
type input "3"
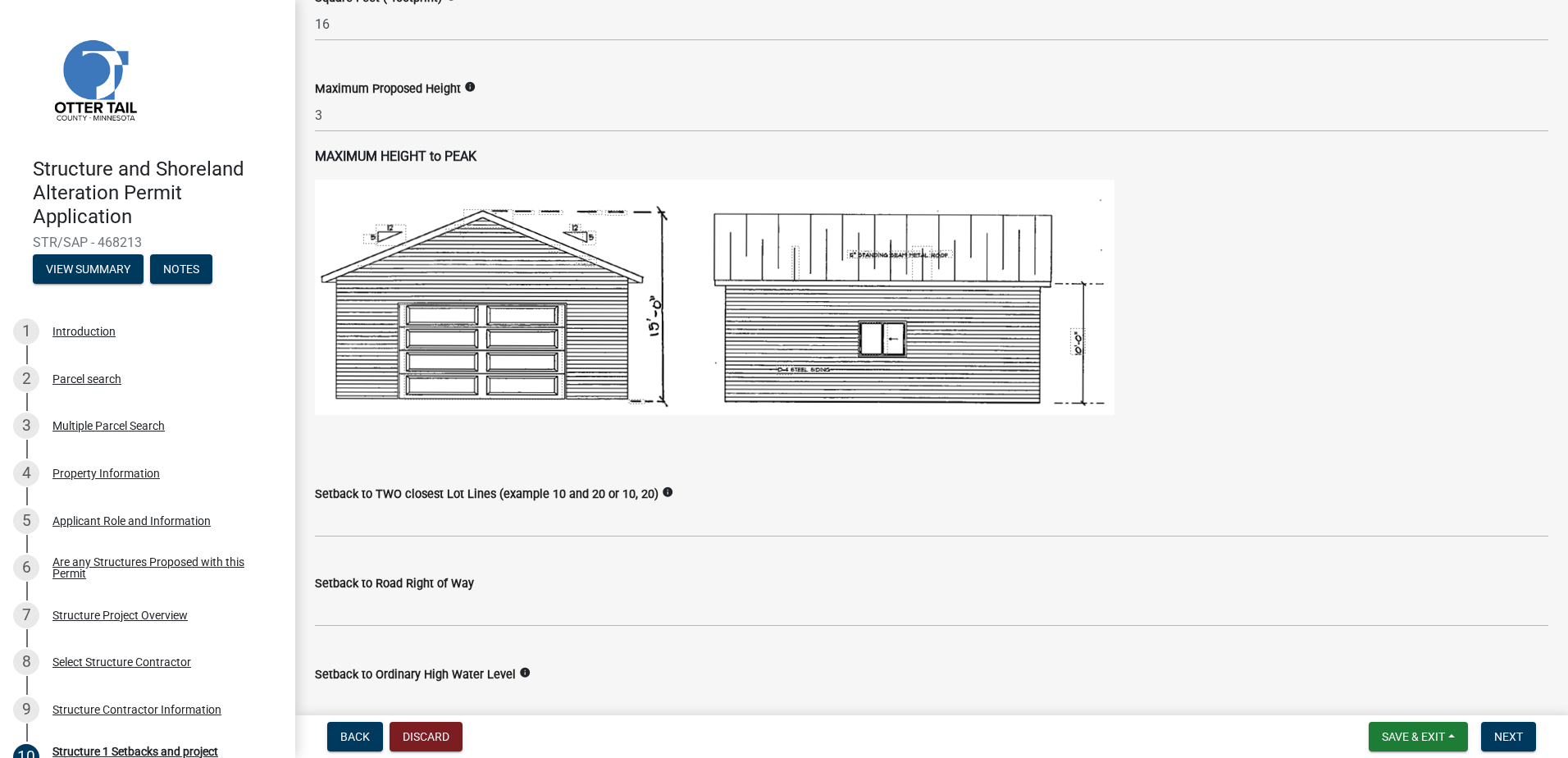
click at [442, 503] on div "Setback to TWO closest Lot Lines (example 10 and 20 or 10, 20) info" at bounding box center [932, 493] width 1233 height 20
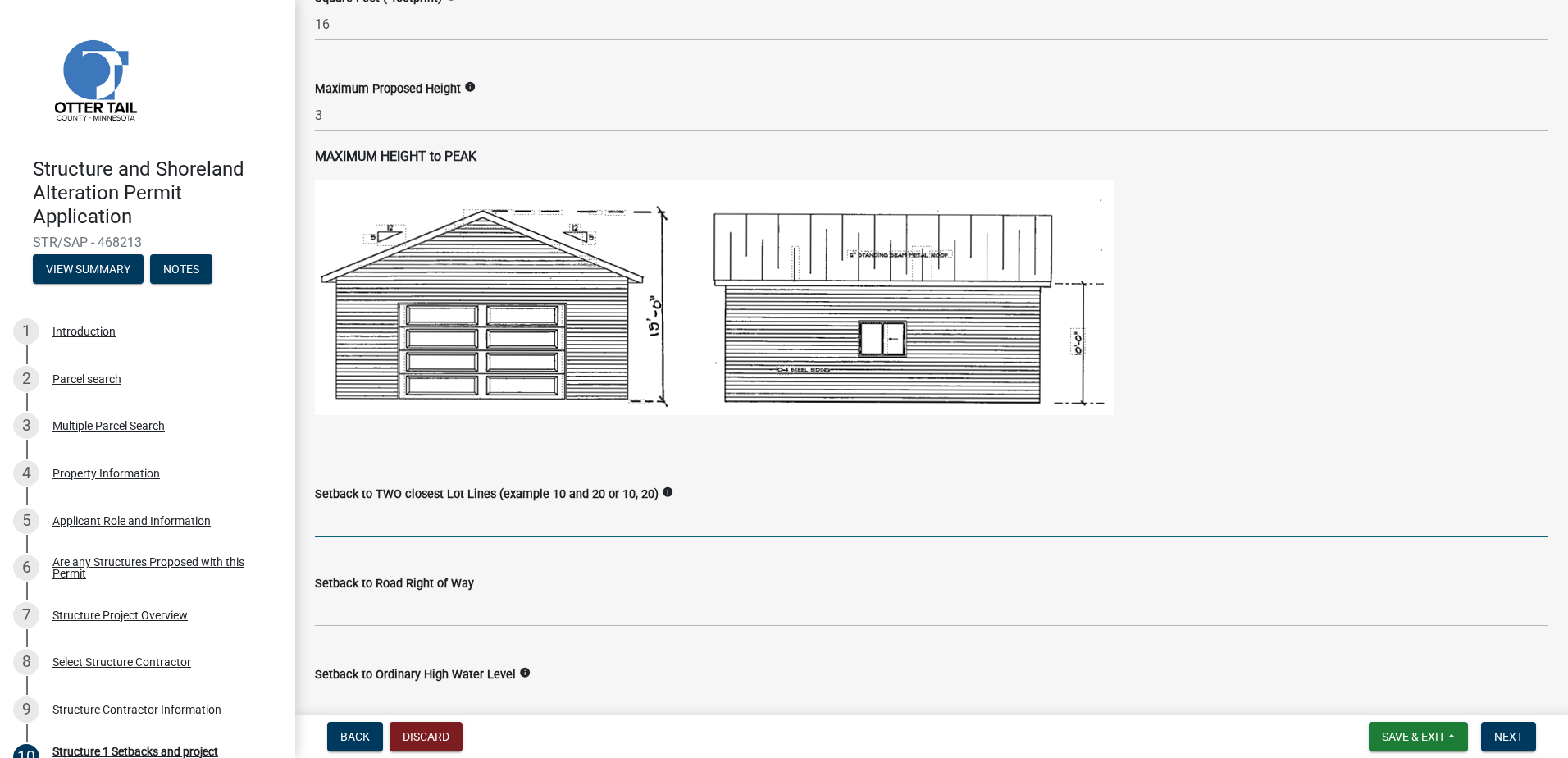
click at [402, 520] on input "Setback to TWO closest Lot Lines (example 10 and 20 or 10, 20)" at bounding box center [932, 521] width 1233 height 34
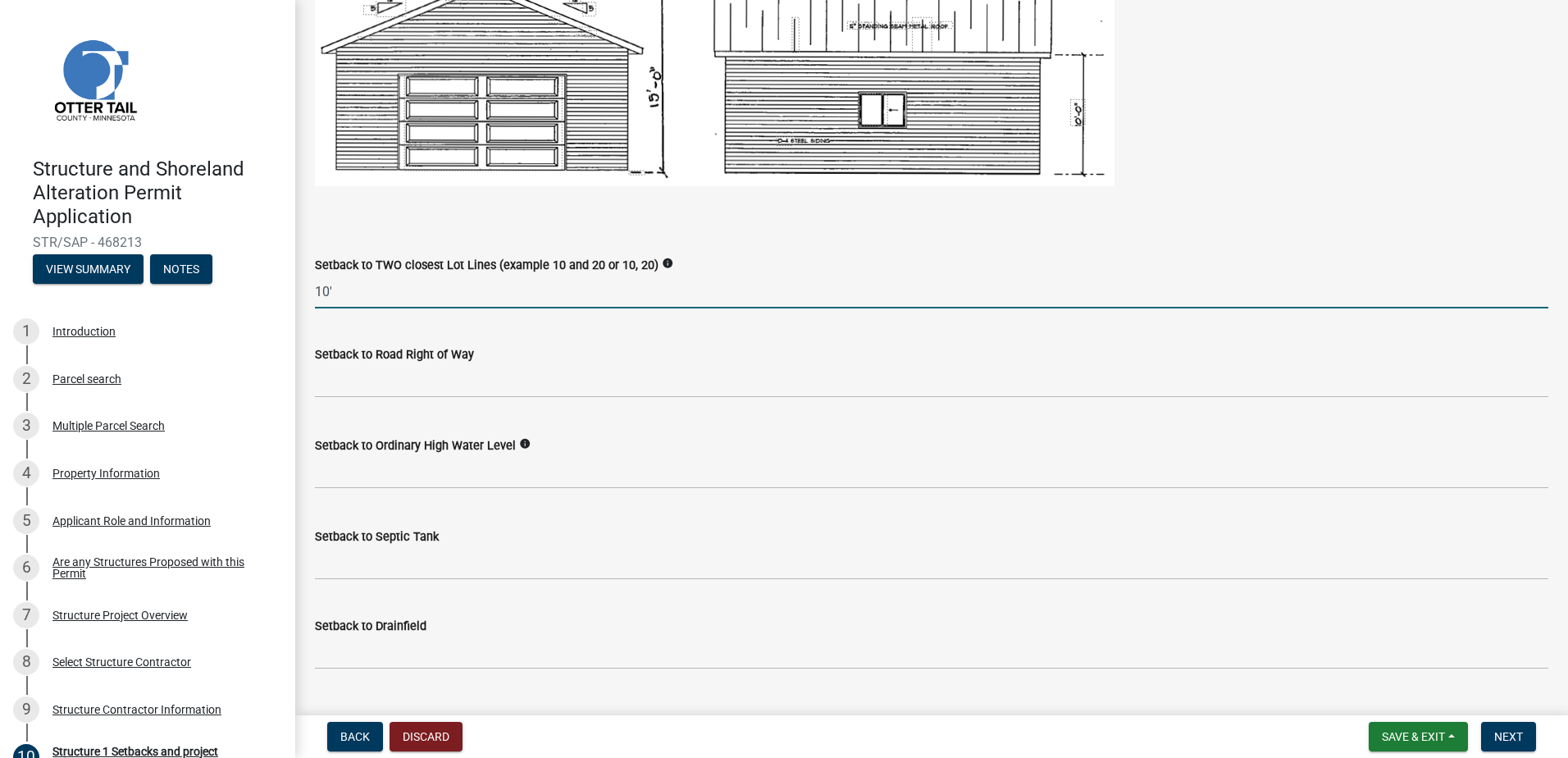
scroll to position [1111, 0]
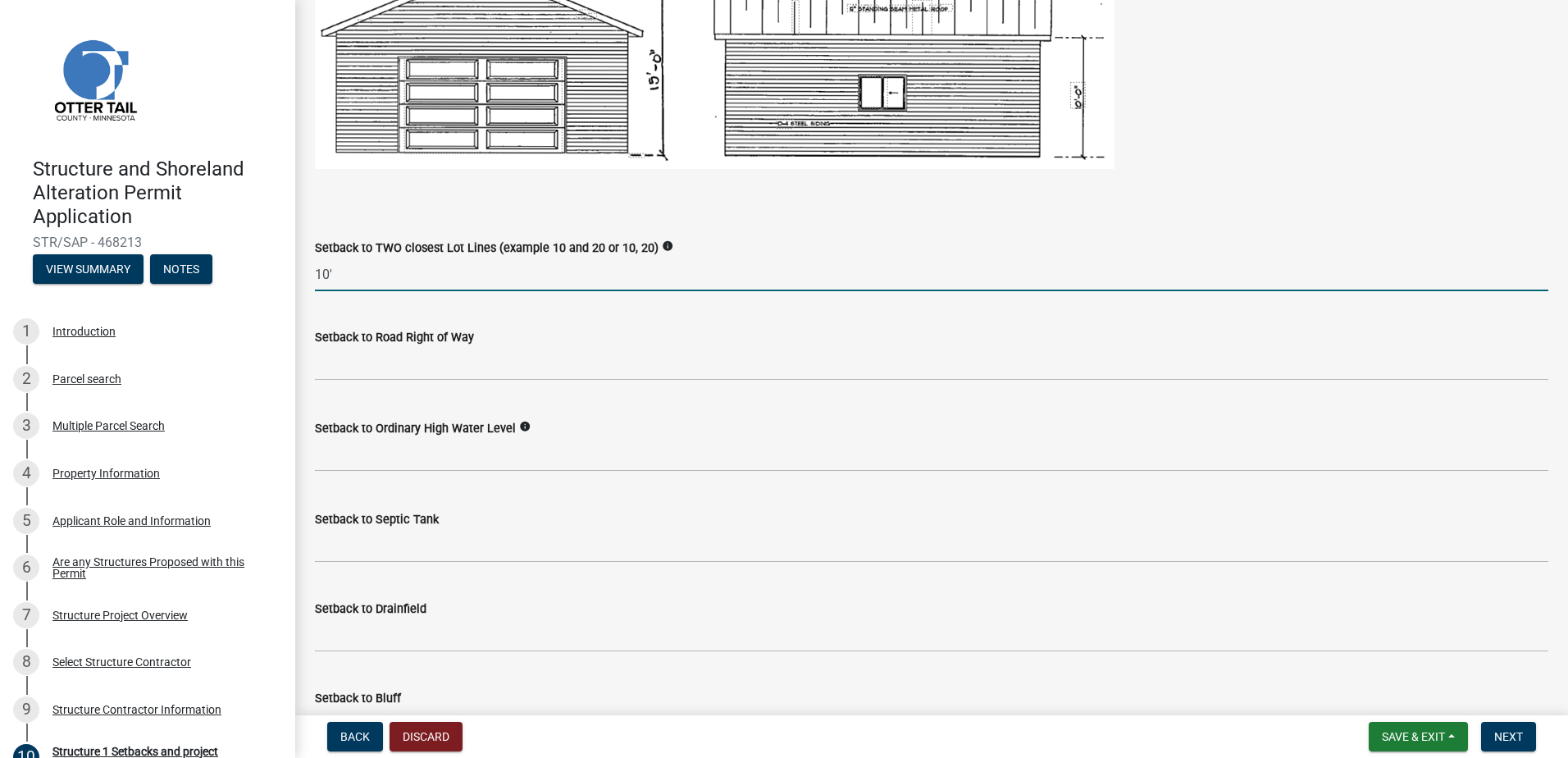
type input "10'"
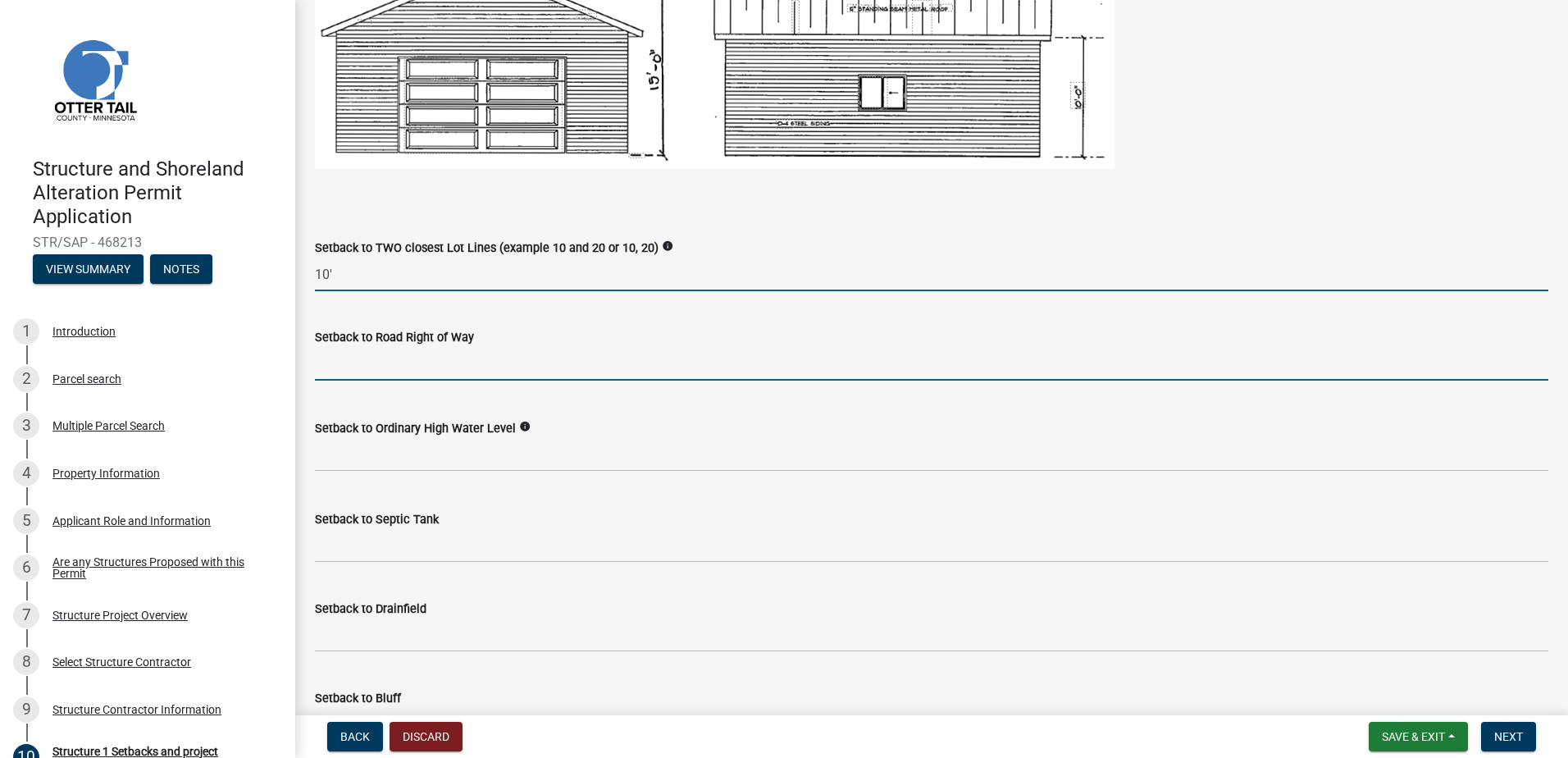
click at [379, 373] on input "text" at bounding box center [932, 363] width 1233 height 34
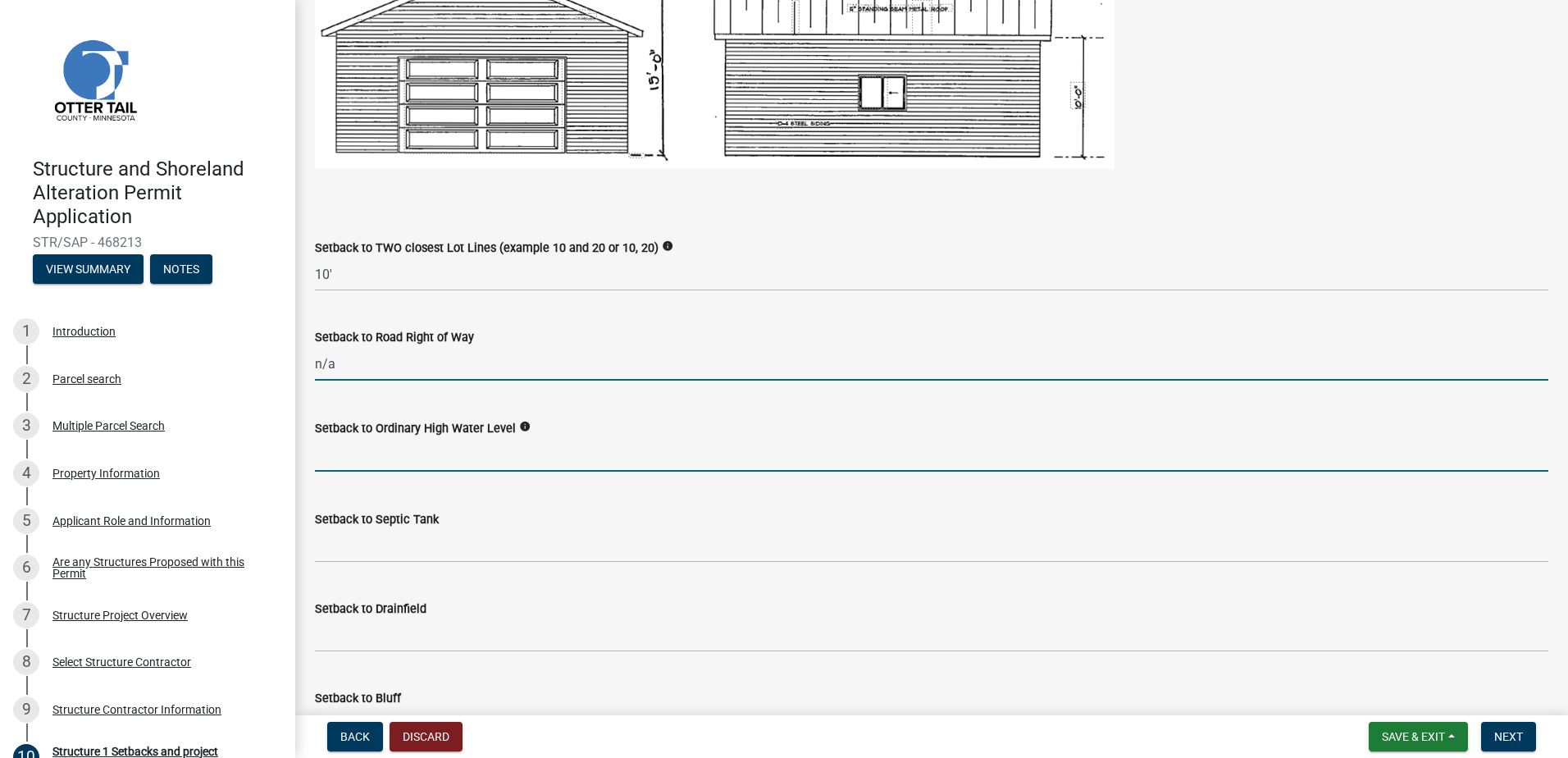
type input "0"
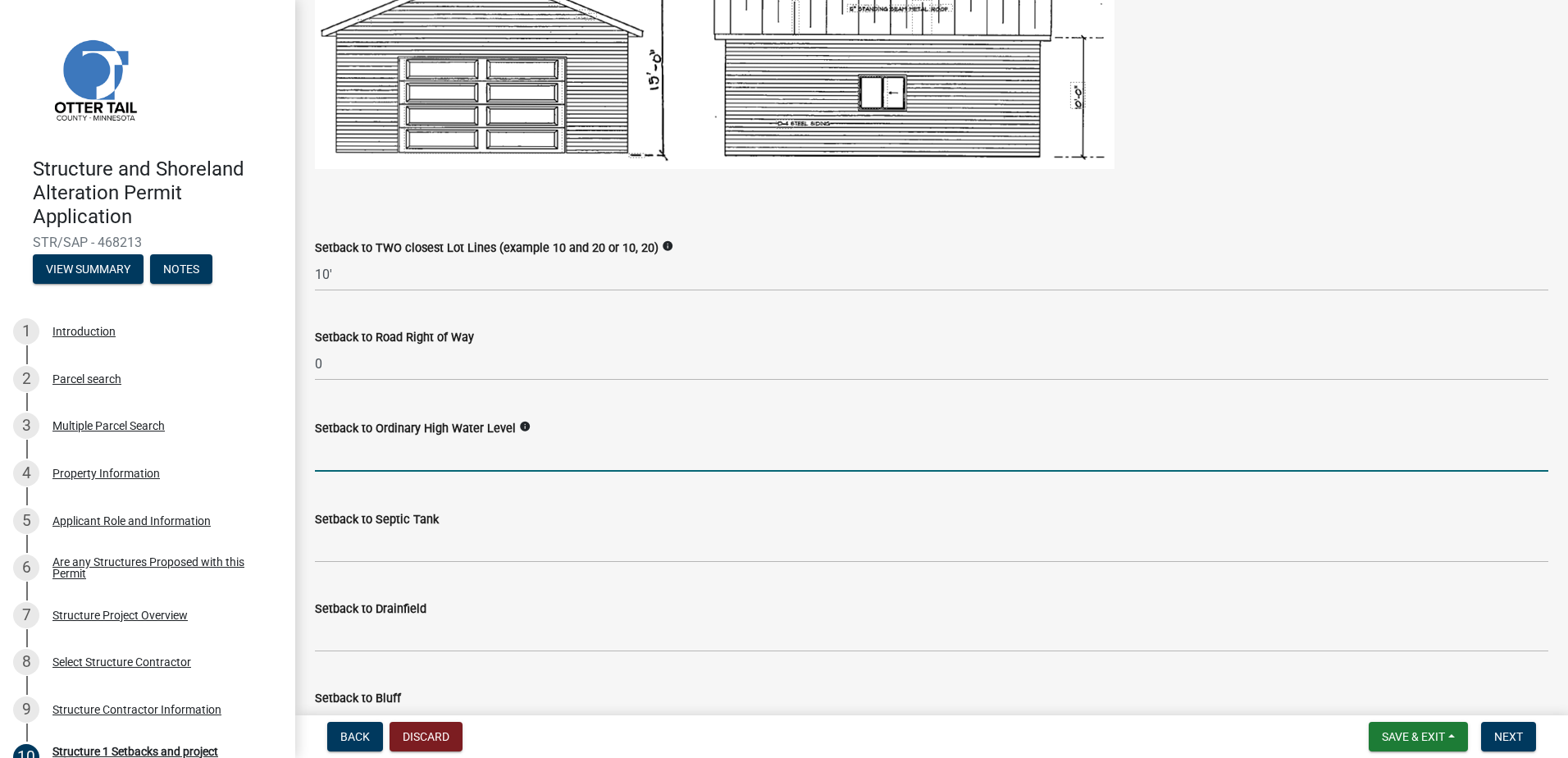
click at [334, 455] on input "text" at bounding box center [932, 455] width 1233 height 34
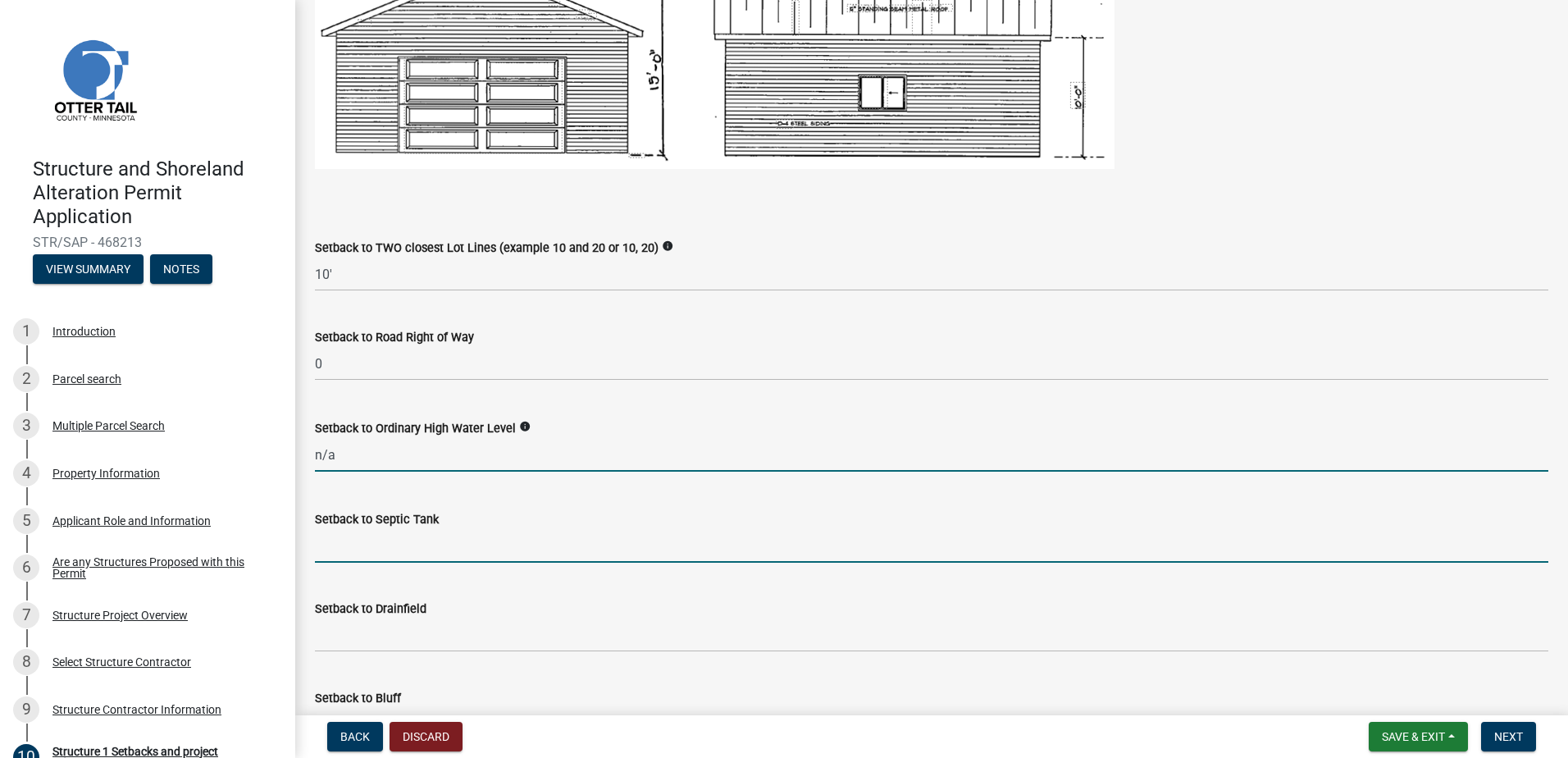
type input "0"
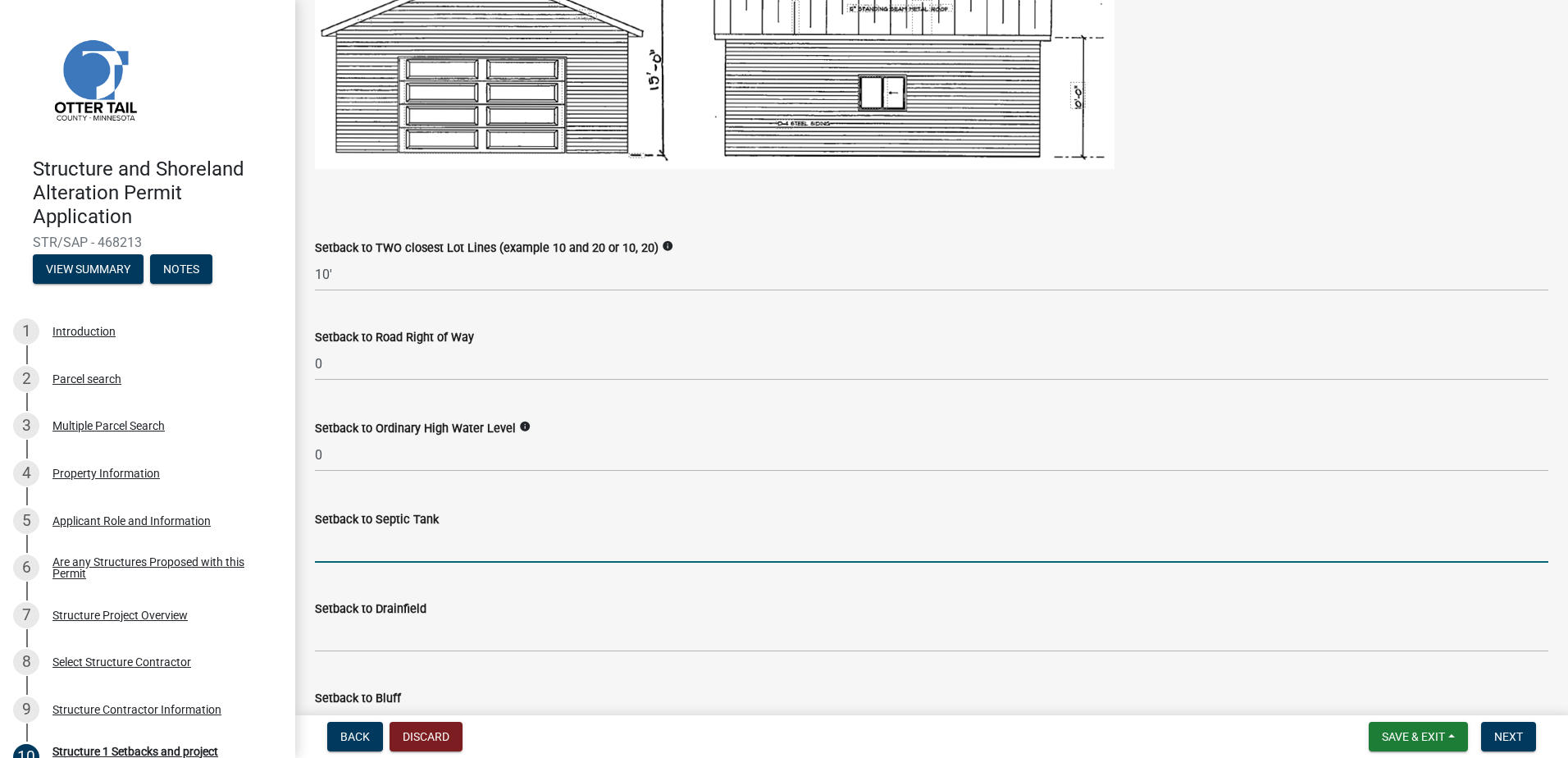
click at [364, 539] on input "Setback to Septic Tank" at bounding box center [932, 546] width 1233 height 34
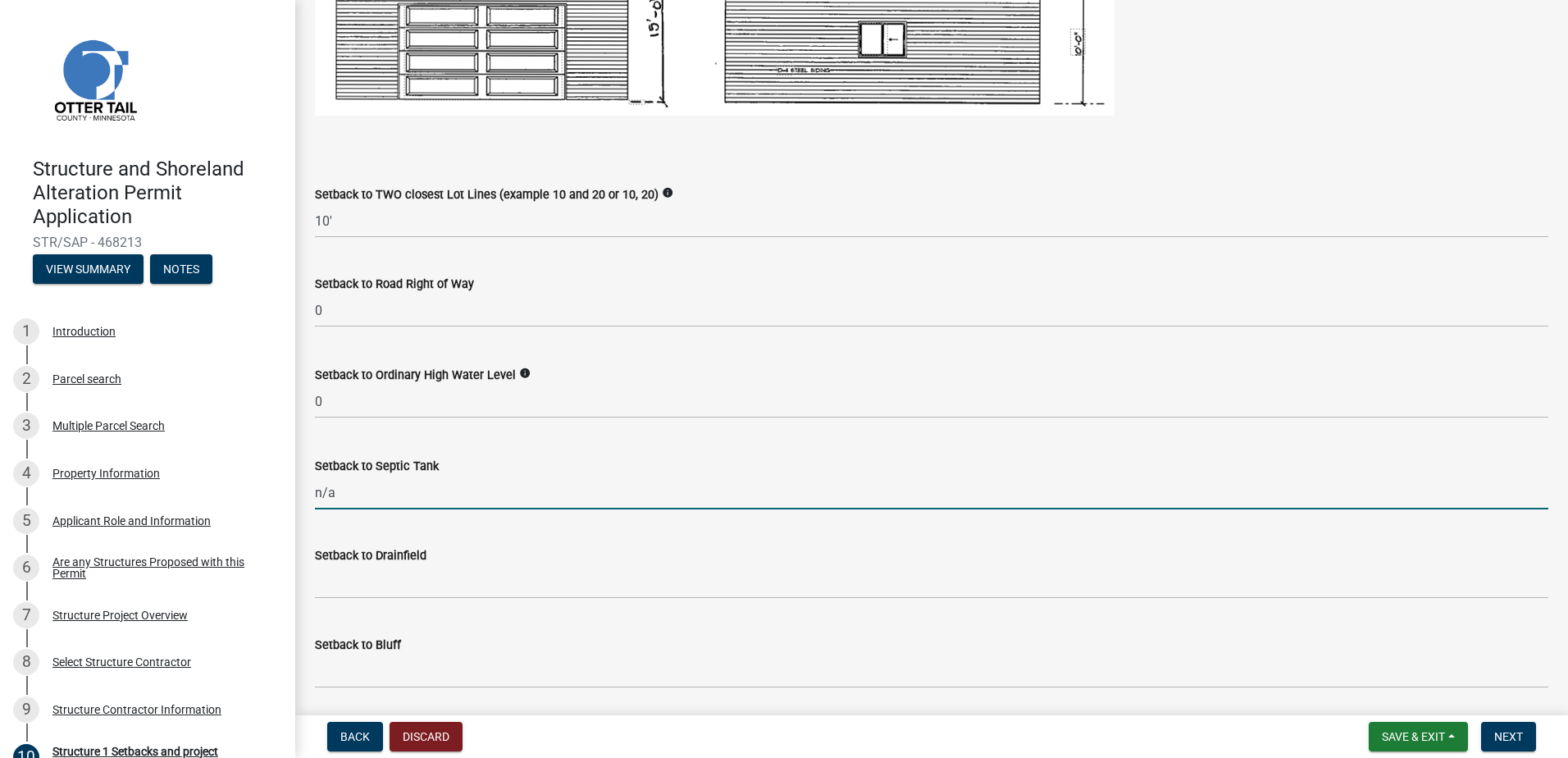
scroll to position [1193, 0]
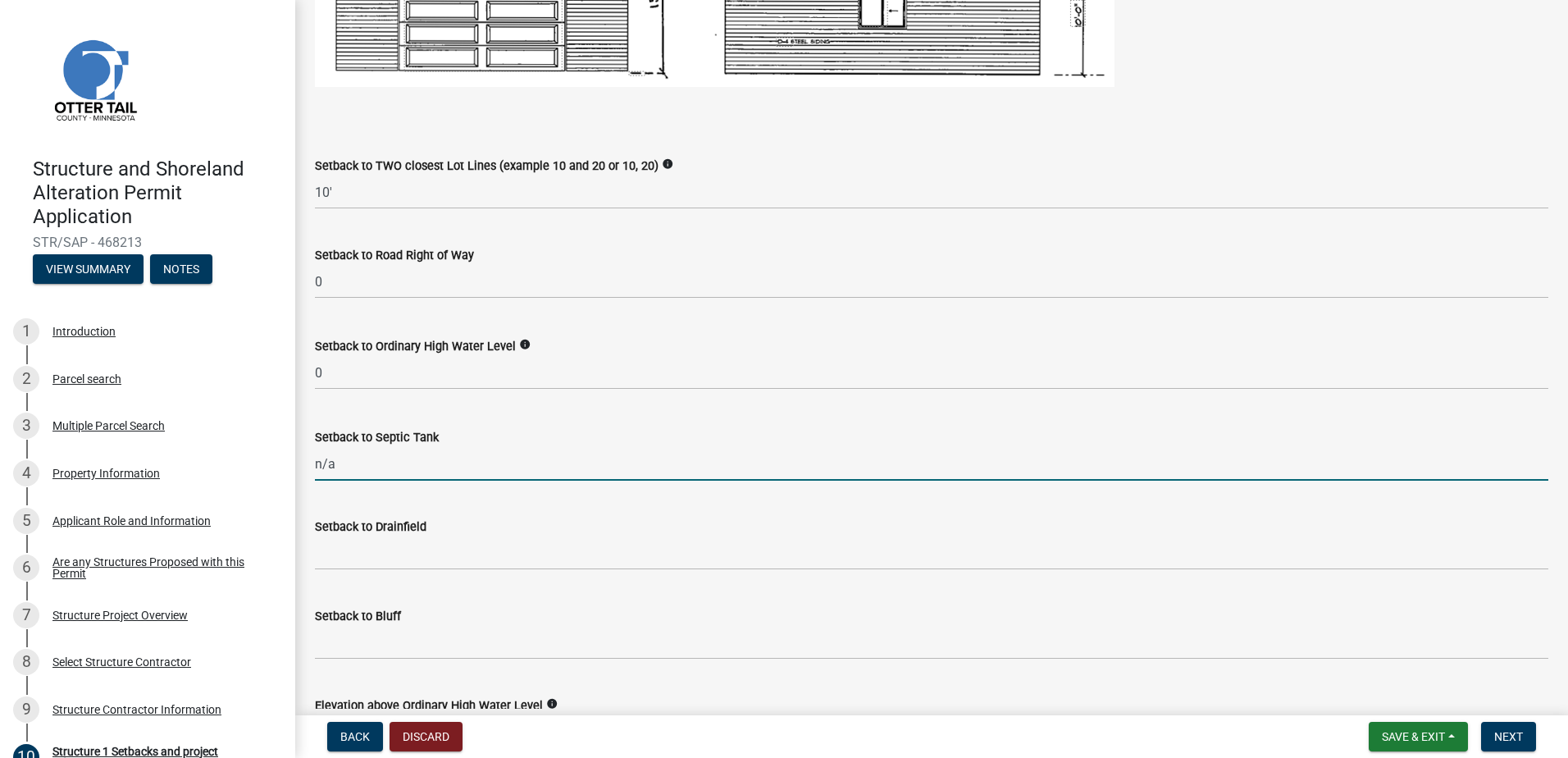
type input "n/a"
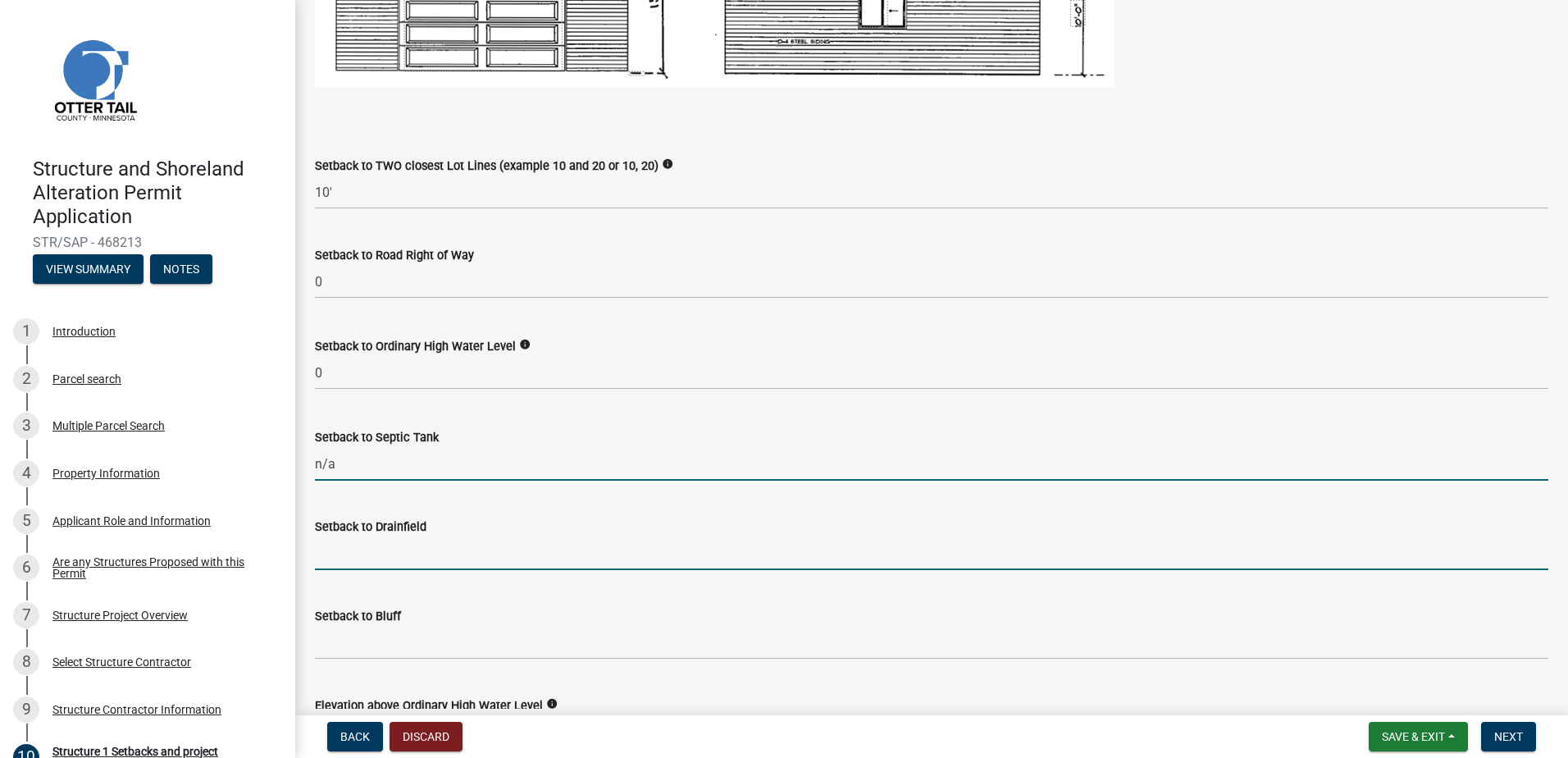
click at [360, 554] on input "Setback to Drainfield" at bounding box center [932, 554] width 1233 height 34
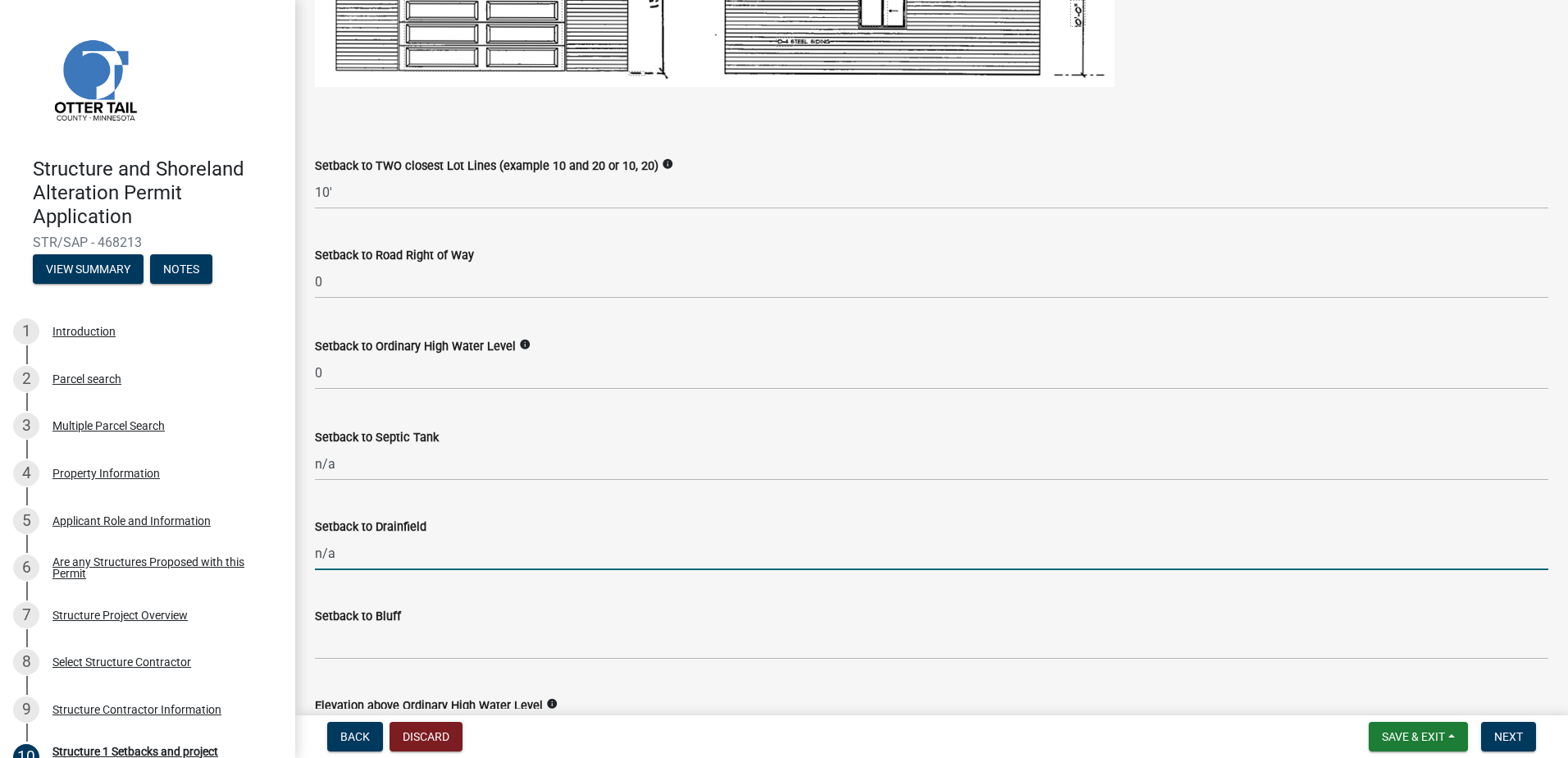
type input "n/a"
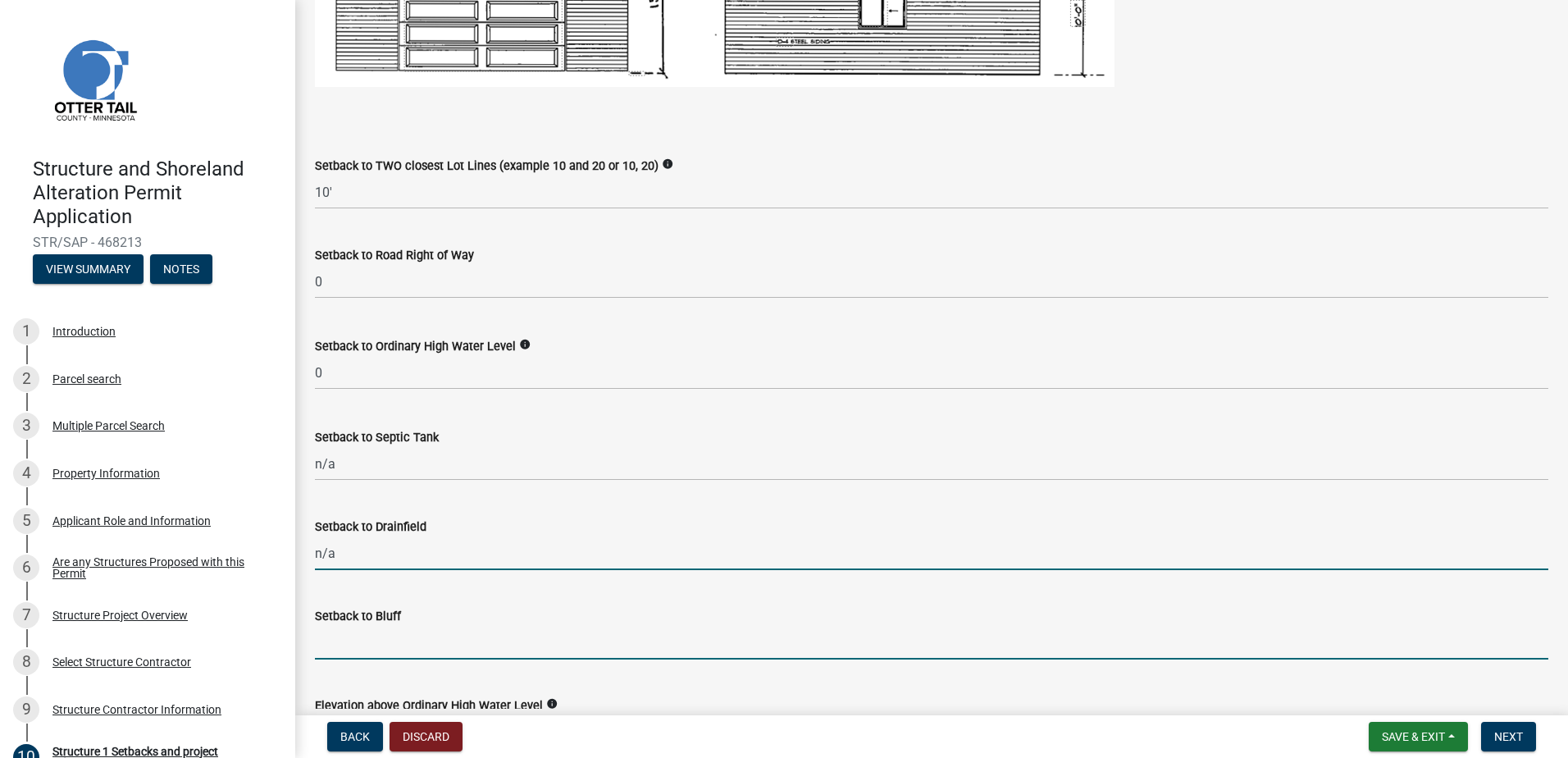
click at [359, 636] on input "Setback to Bluff" at bounding box center [932, 643] width 1233 height 34
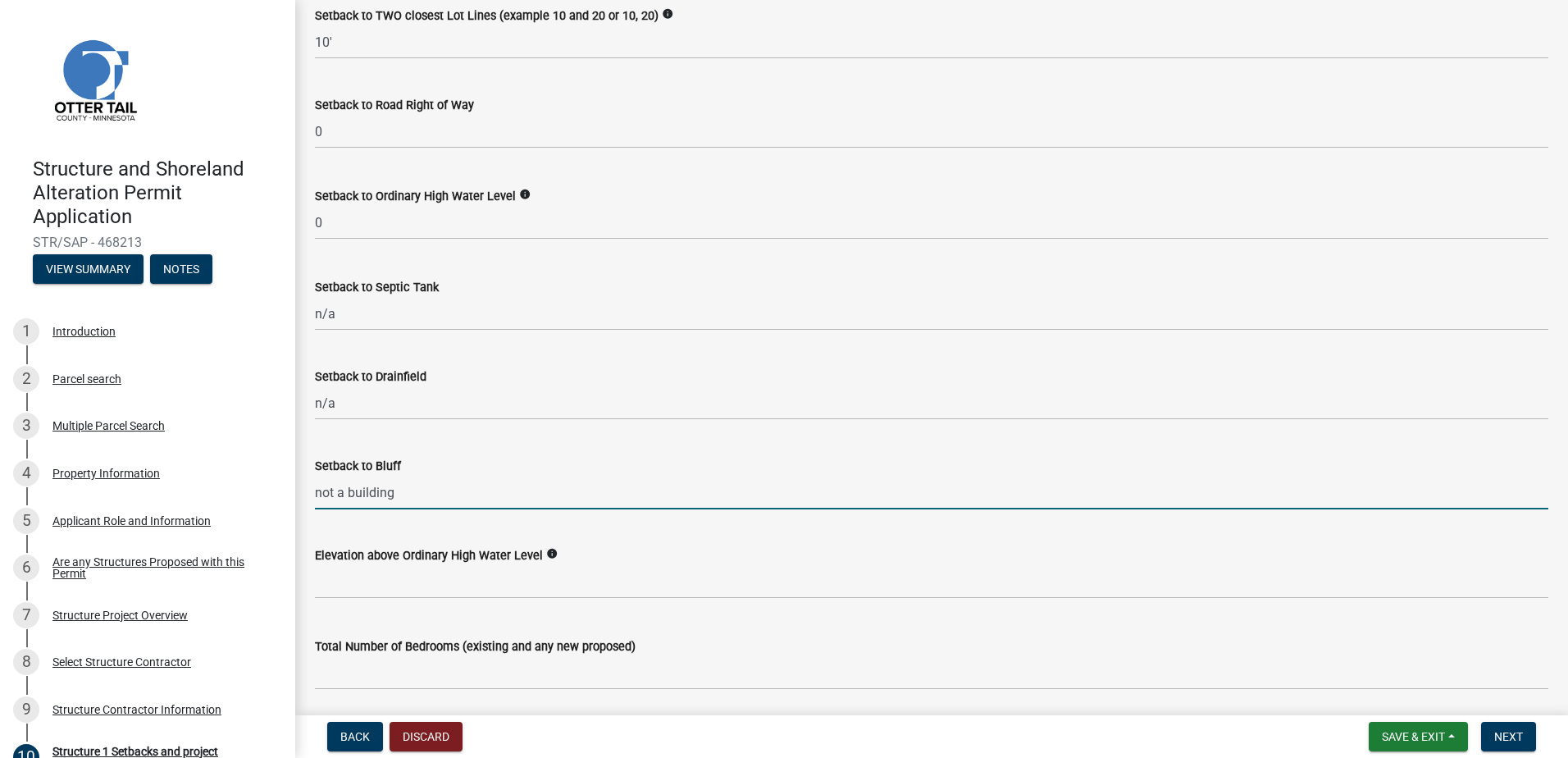
scroll to position [1357, 0]
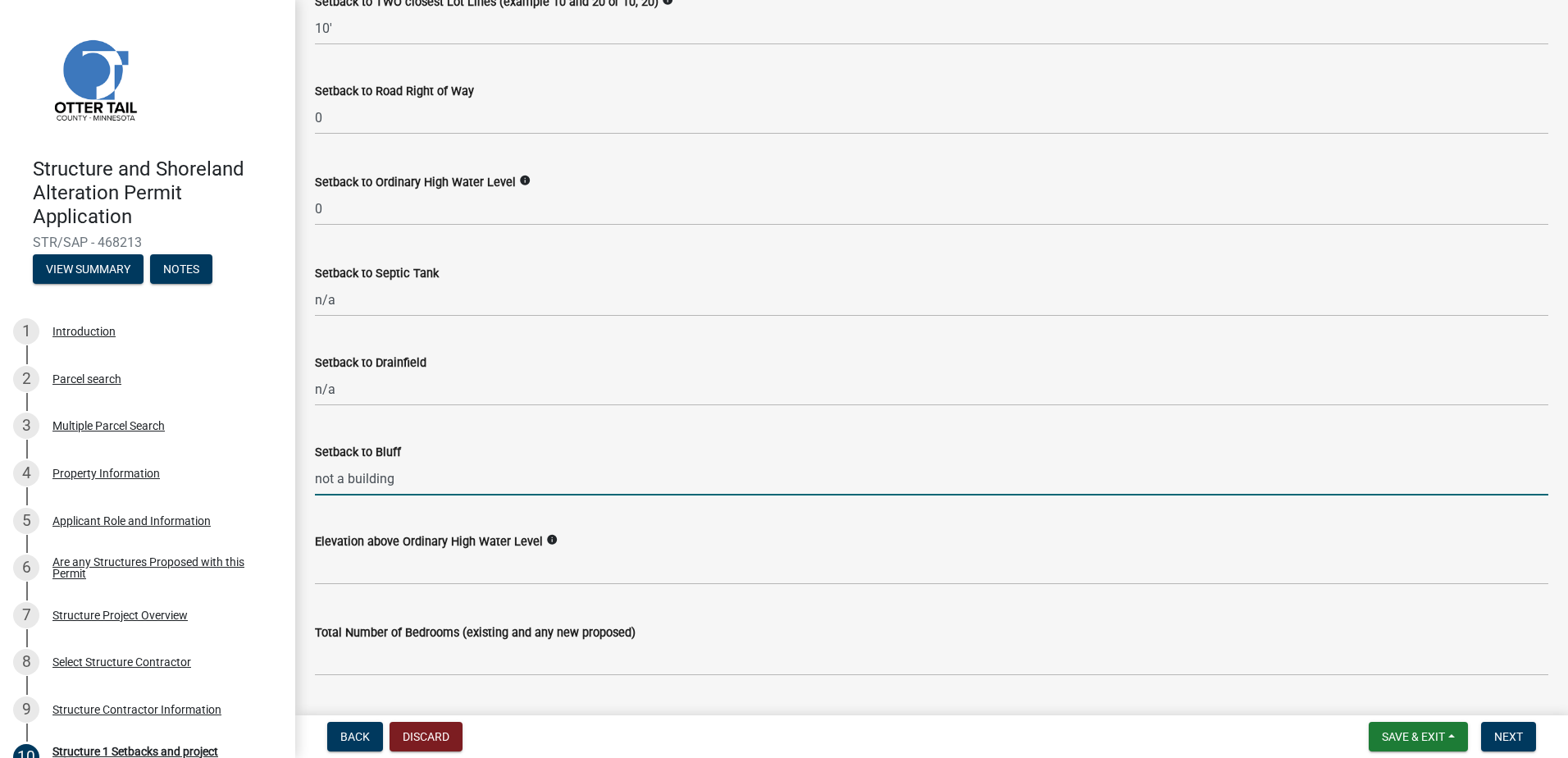
type input "not a building"
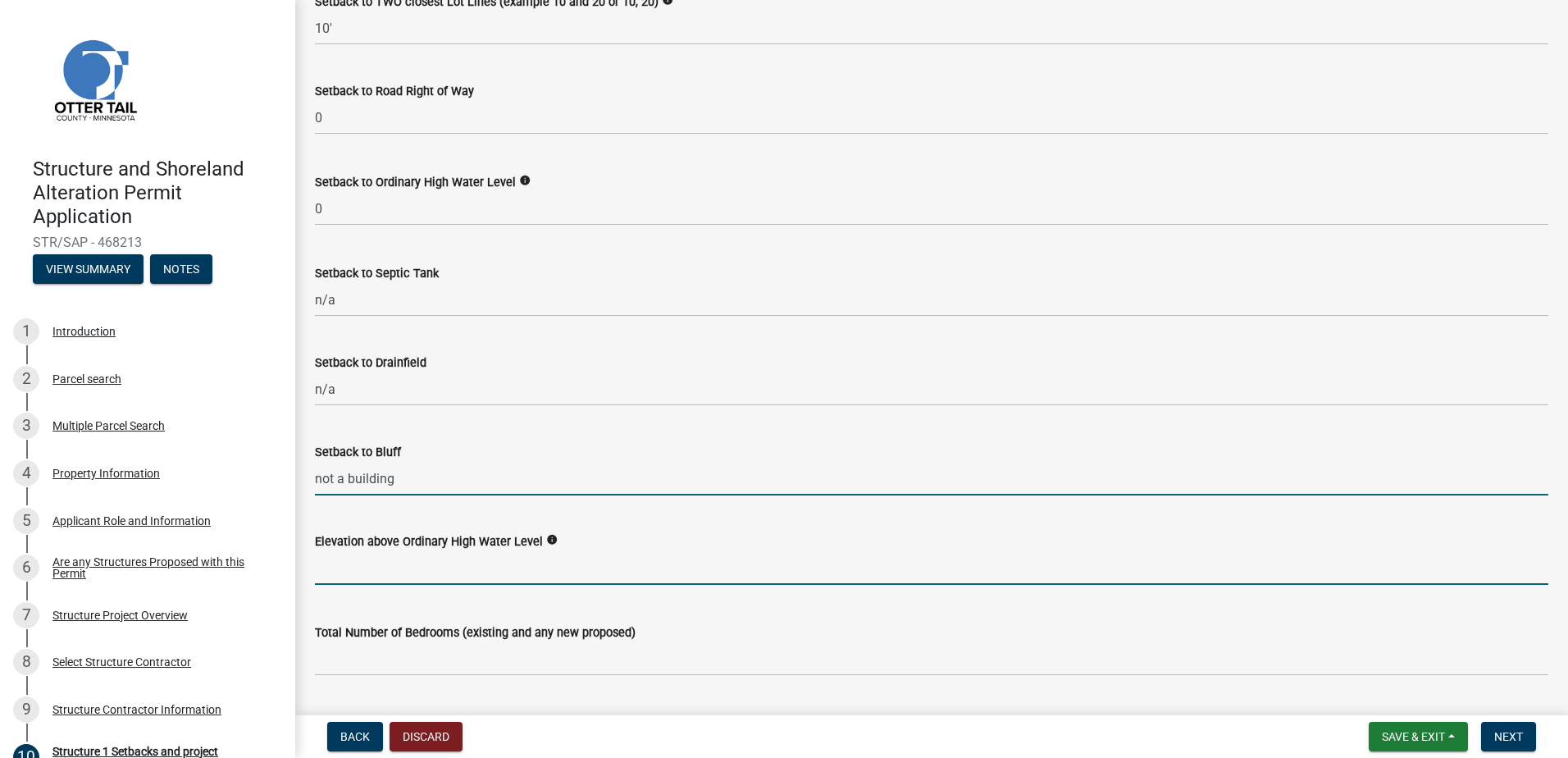
click at [386, 566] on input "text" at bounding box center [932, 568] width 1233 height 34
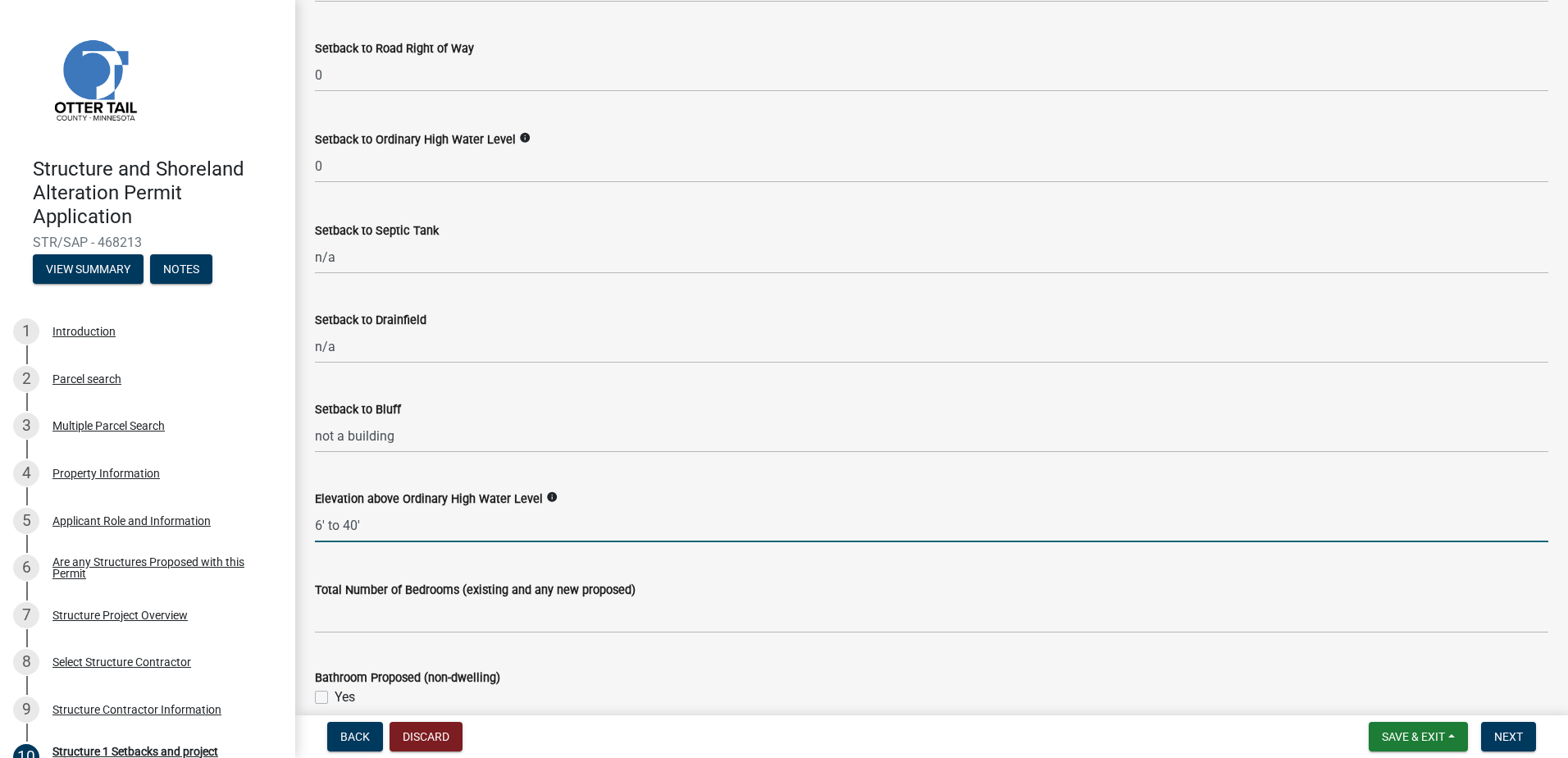
scroll to position [1439, 0]
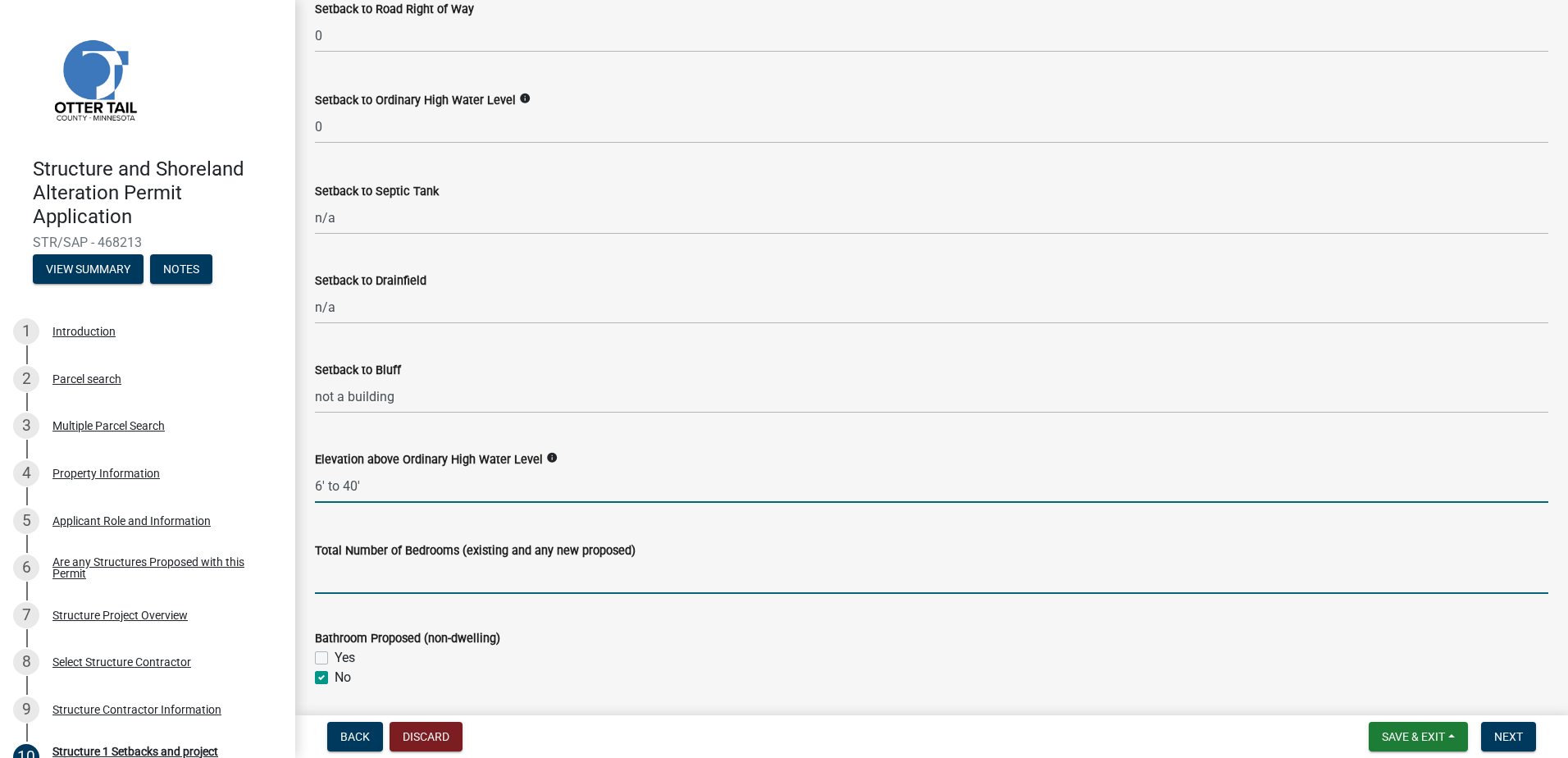
type input "640"
click at [336, 580] on input "text" at bounding box center [932, 577] width 1233 height 34
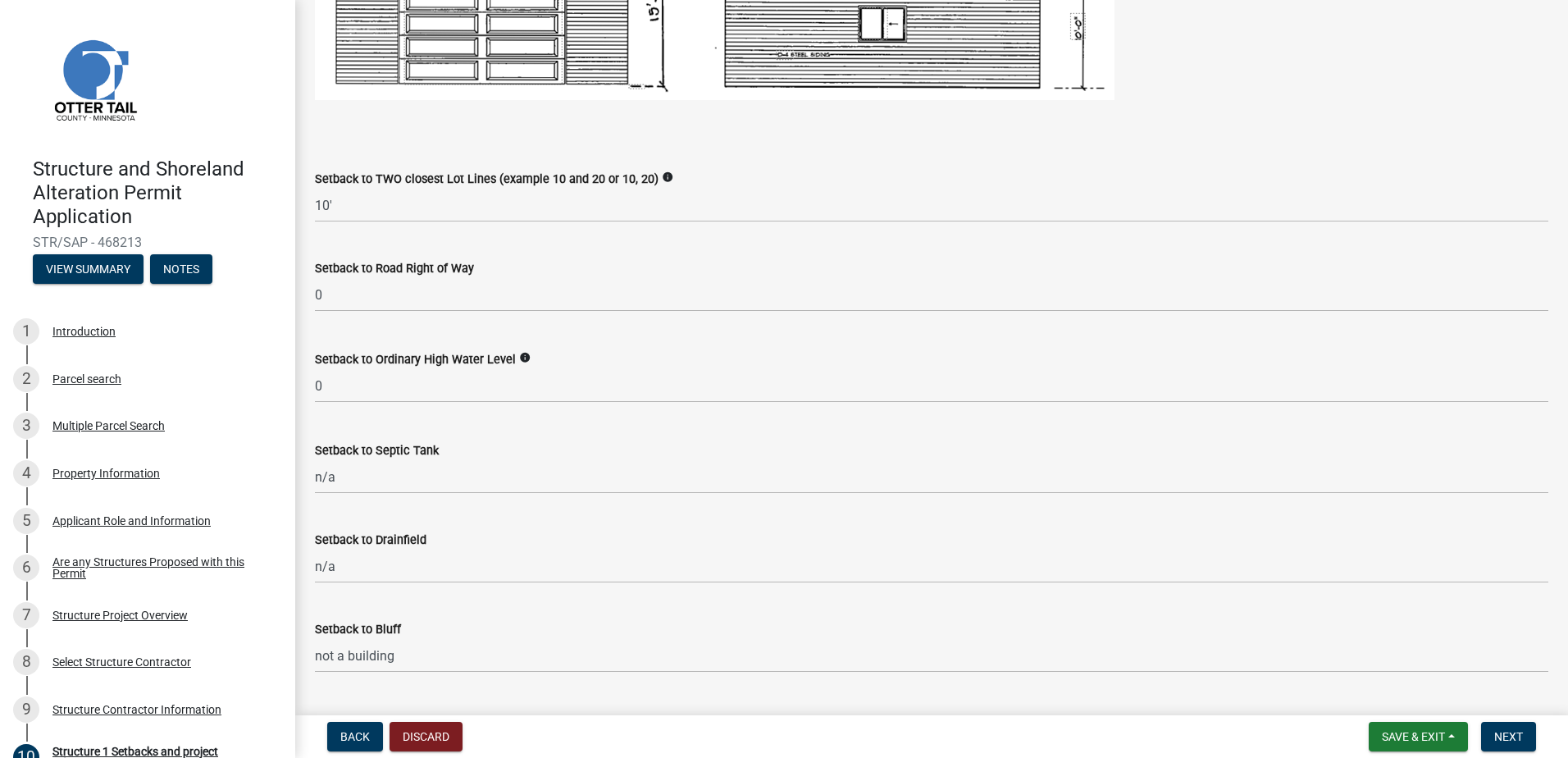
scroll to position [1028, 0]
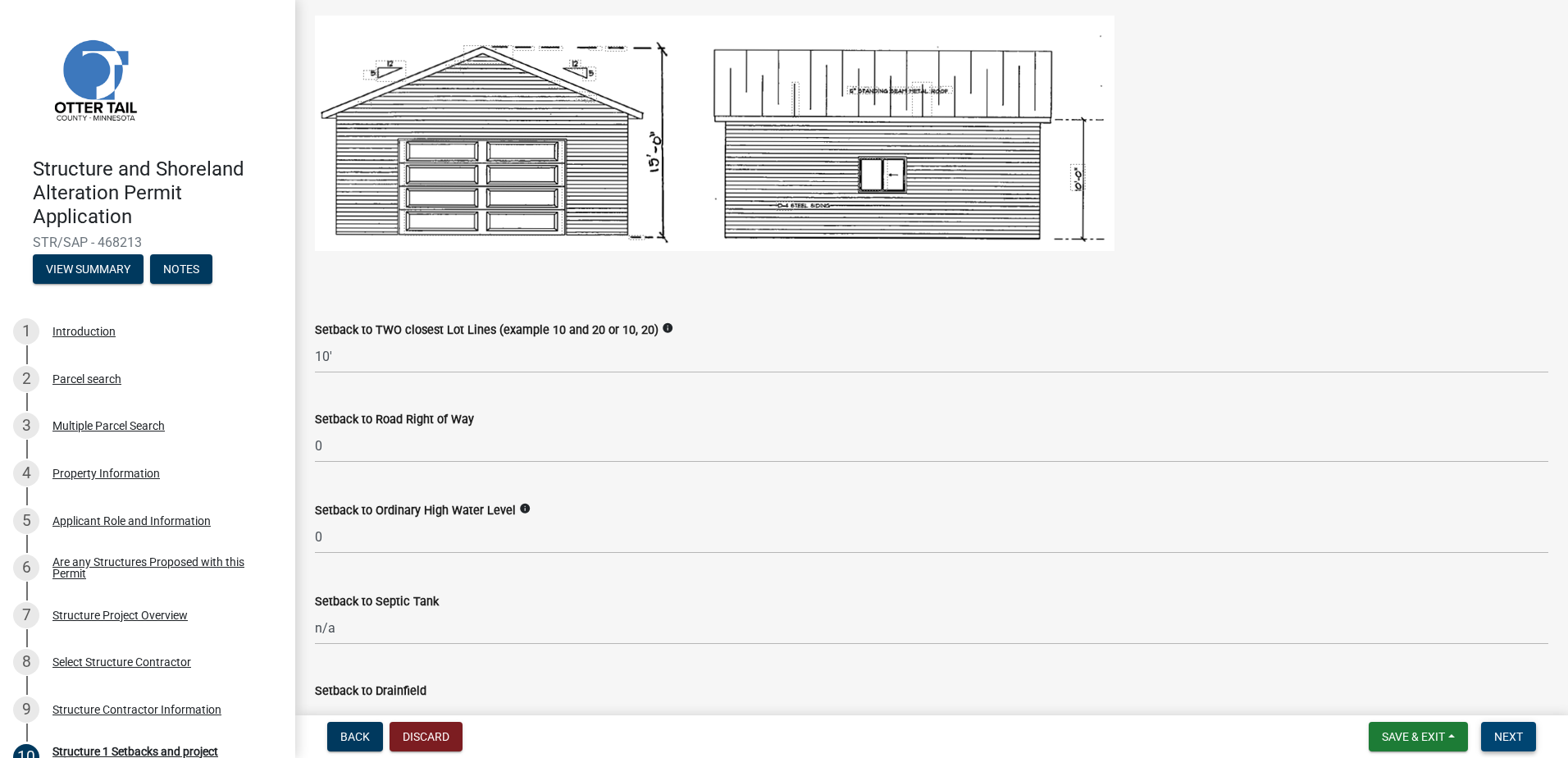
type input "0"
click at [1527, 743] on button "Next" at bounding box center [1508, 736] width 55 height 29
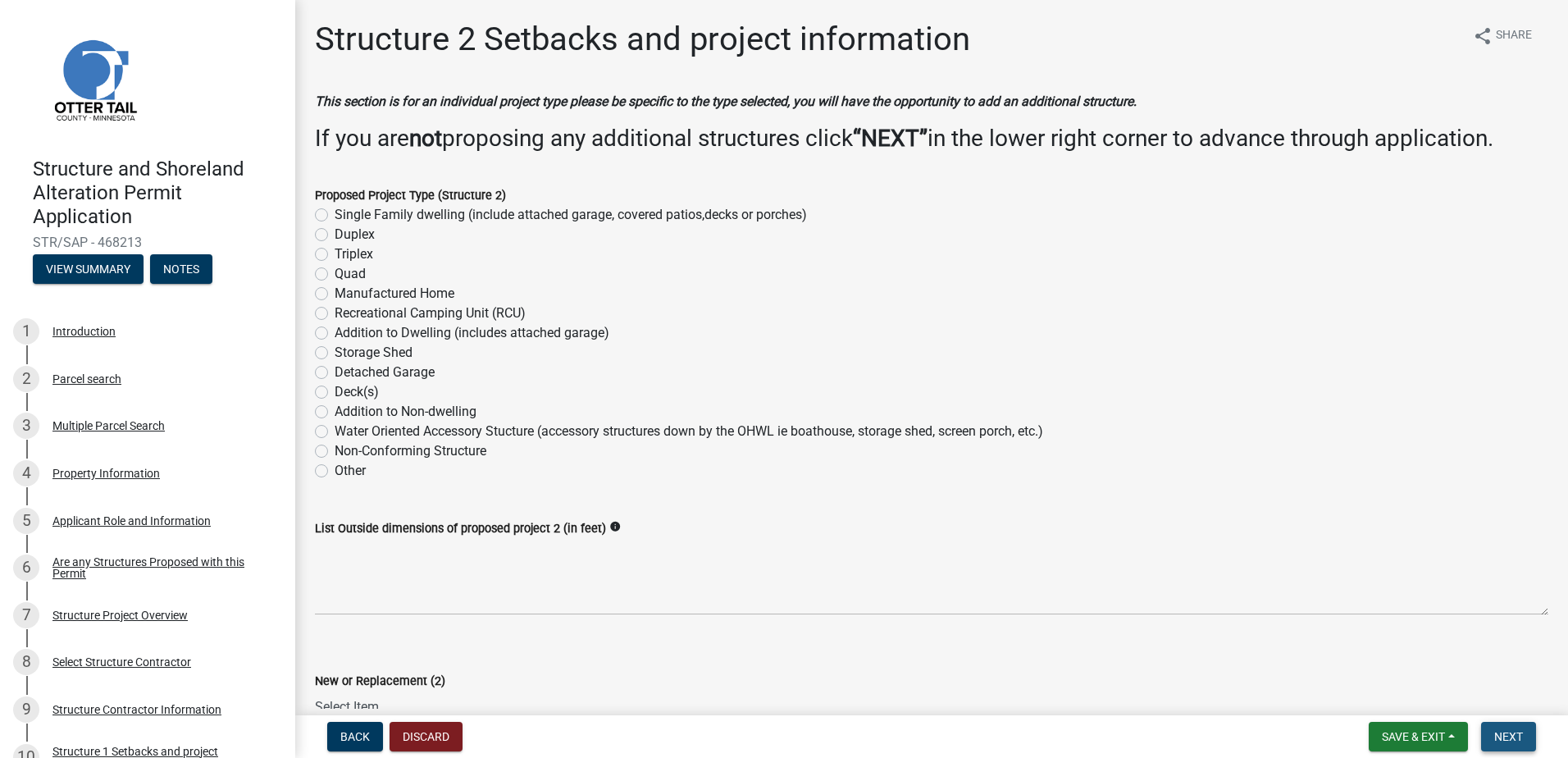
click at [1498, 735] on span "Next" at bounding box center [1508, 736] width 28 height 13
click at [334, 387] on label "Deck(s)" at bounding box center [356, 392] width 44 height 20
click at [334, 387] on input "Deck(s)" at bounding box center [339, 387] width 10 height 10
radio input "true"
click at [334, 471] on label "Other" at bounding box center [349, 471] width 31 height 20
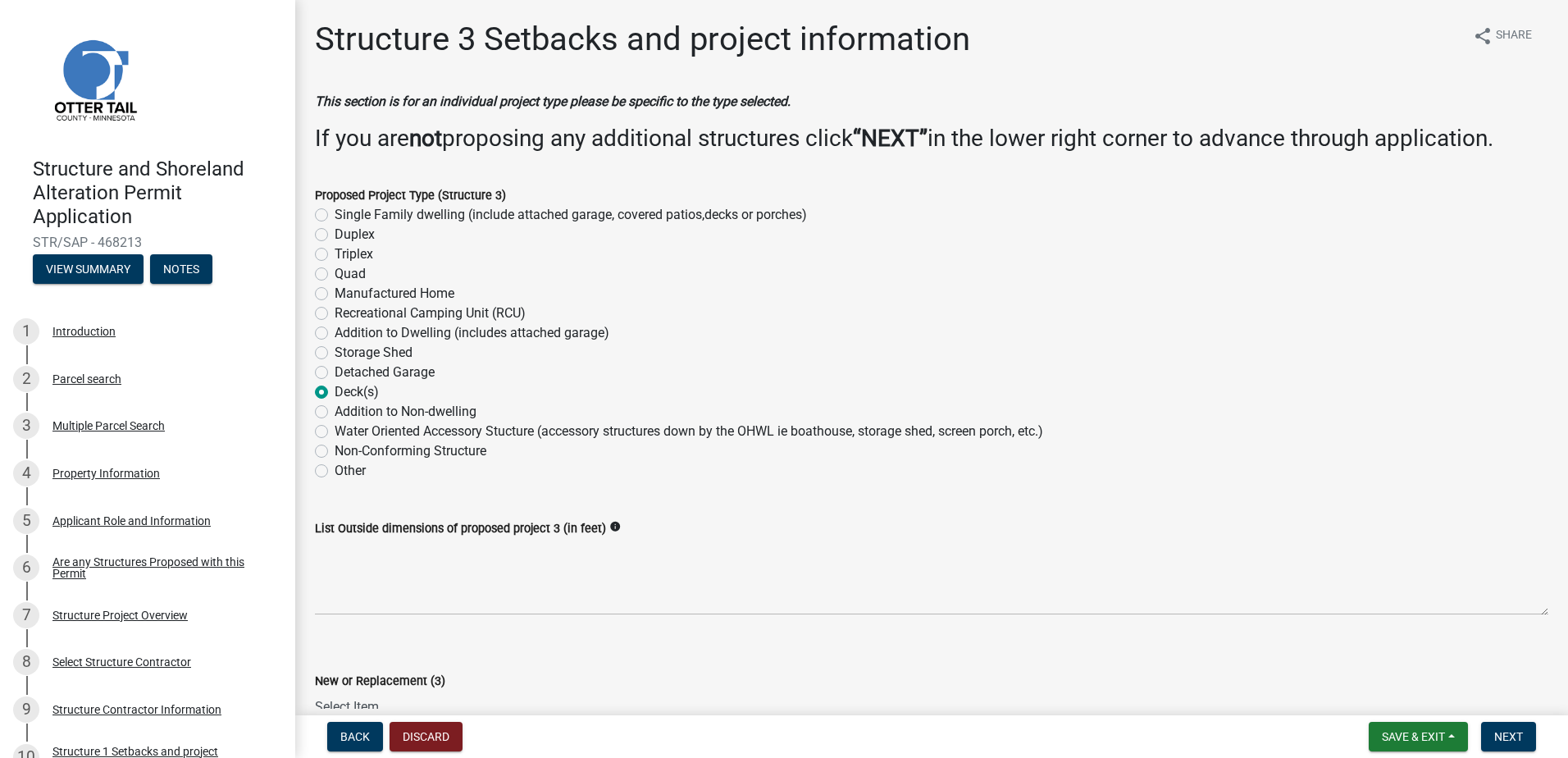
click at [334, 471] on input "Other" at bounding box center [339, 466] width 10 height 10
radio input "true"
click at [334, 473] on label "Other" at bounding box center [349, 471] width 31 height 20
click at [334, 472] on input "Other" at bounding box center [339, 466] width 10 height 10
click at [334, 472] on label "Other" at bounding box center [349, 471] width 31 height 20
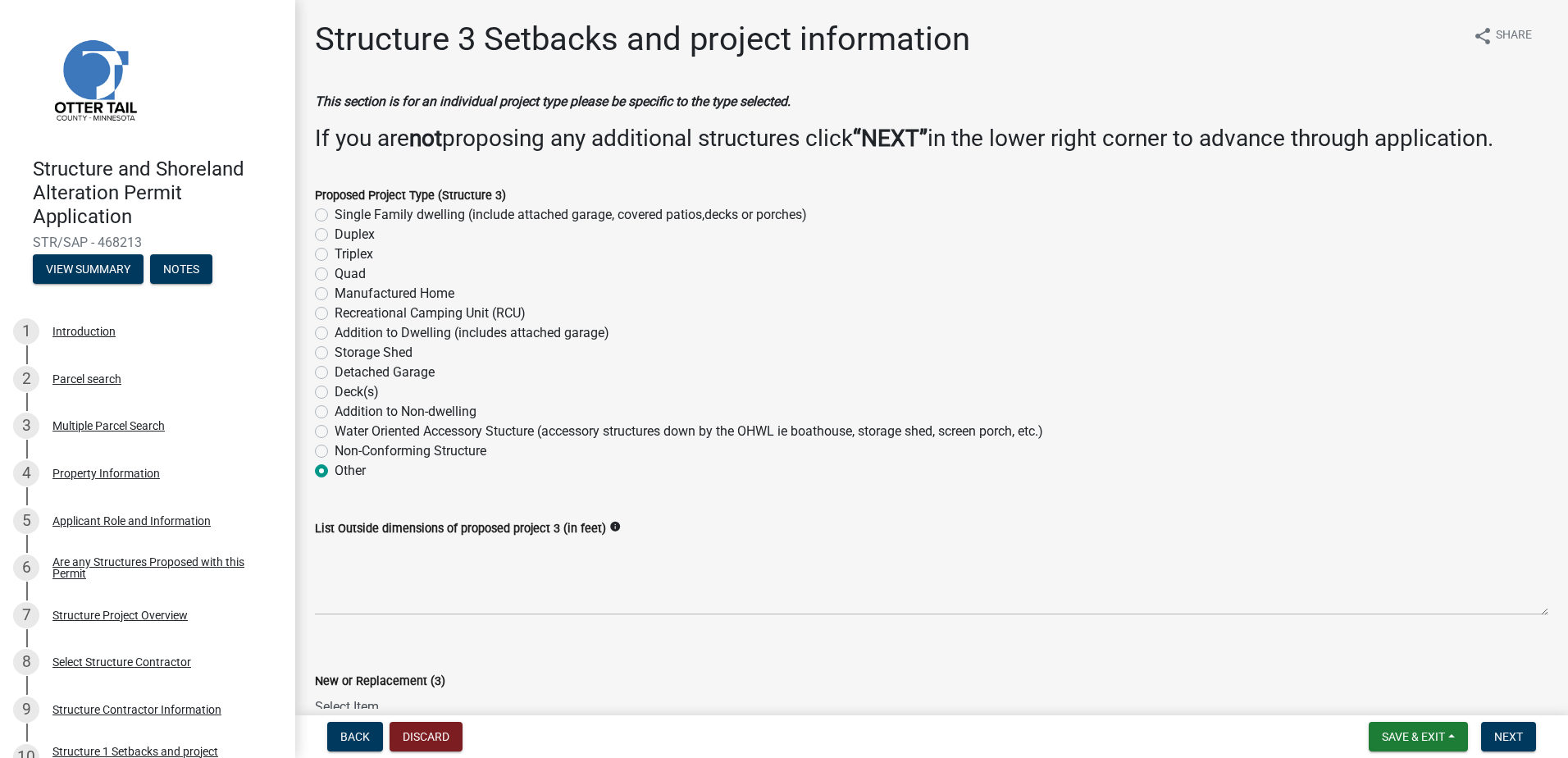
click at [334, 472] on input "Other" at bounding box center [339, 466] width 10 height 10
click at [334, 473] on label "Other" at bounding box center [349, 471] width 31 height 20
click at [334, 472] on input "Other" at bounding box center [339, 466] width 10 height 10
click at [537, 313] on div "Recreational Camping Unit (RCU)" at bounding box center [932, 313] width 1233 height 20
click at [557, 280] on div "Quad" at bounding box center [932, 274] width 1233 height 20
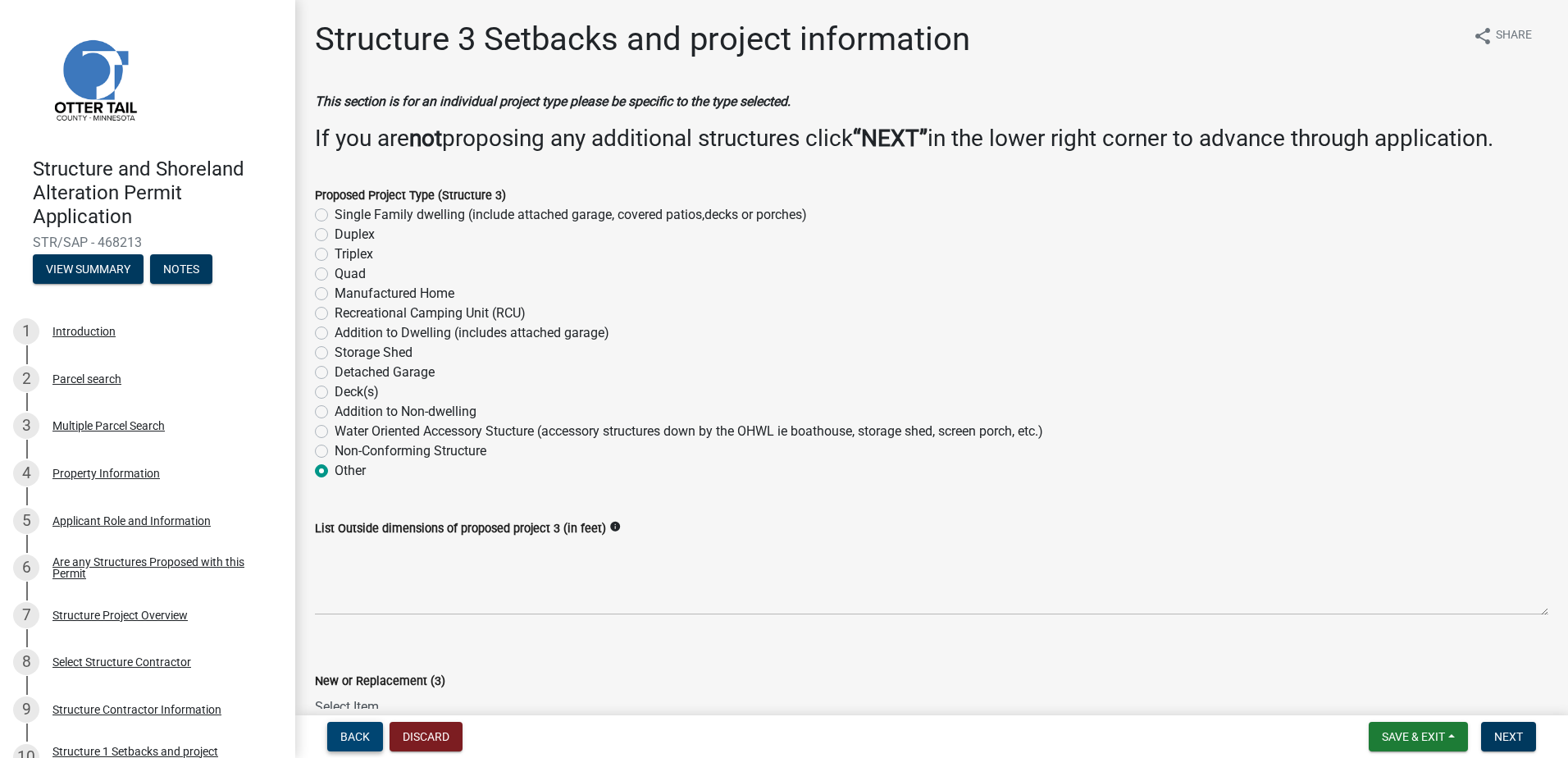
click at [368, 727] on button "Back" at bounding box center [355, 736] width 56 height 29
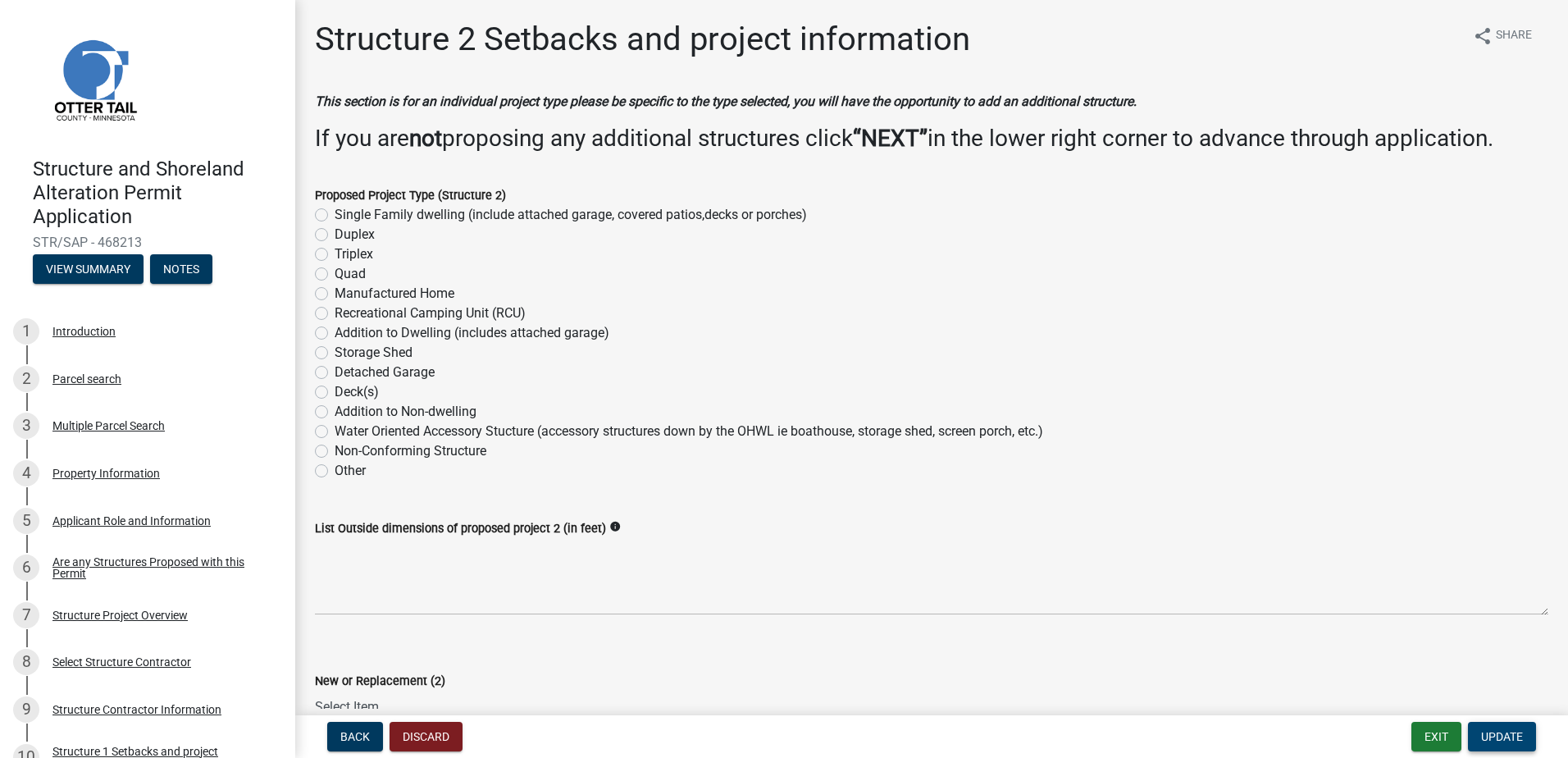
click at [1498, 737] on span "Update" at bounding box center [1501, 736] width 41 height 13
click at [1494, 734] on span "Next" at bounding box center [1508, 736] width 28 height 13
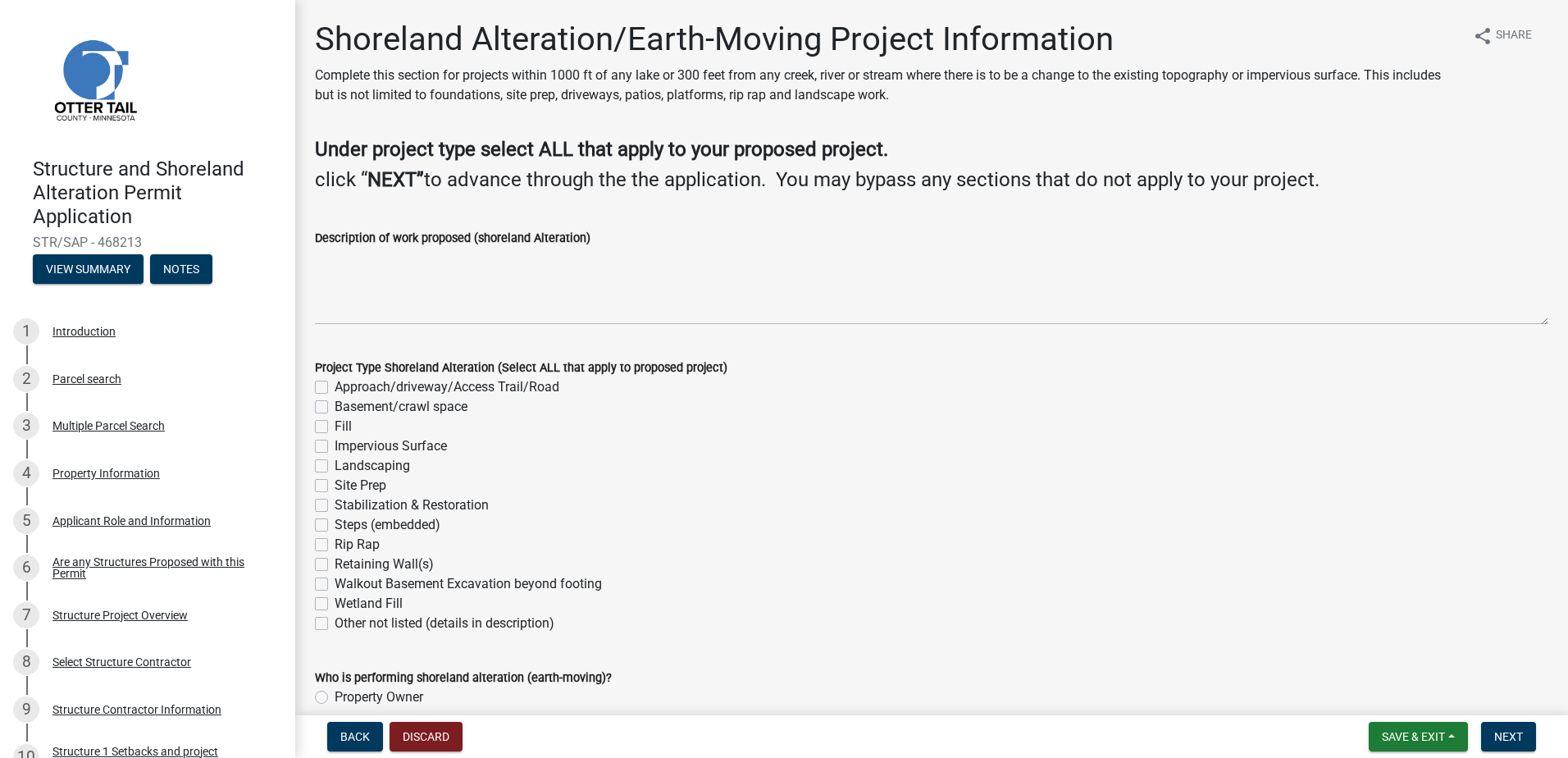
click at [334, 487] on label "Site Prep" at bounding box center [360, 485] width 52 height 20
click at [334, 487] on input "Site Prep" at bounding box center [339, 480] width 10 height 10
checkbox input "true"
checkbox input "false"
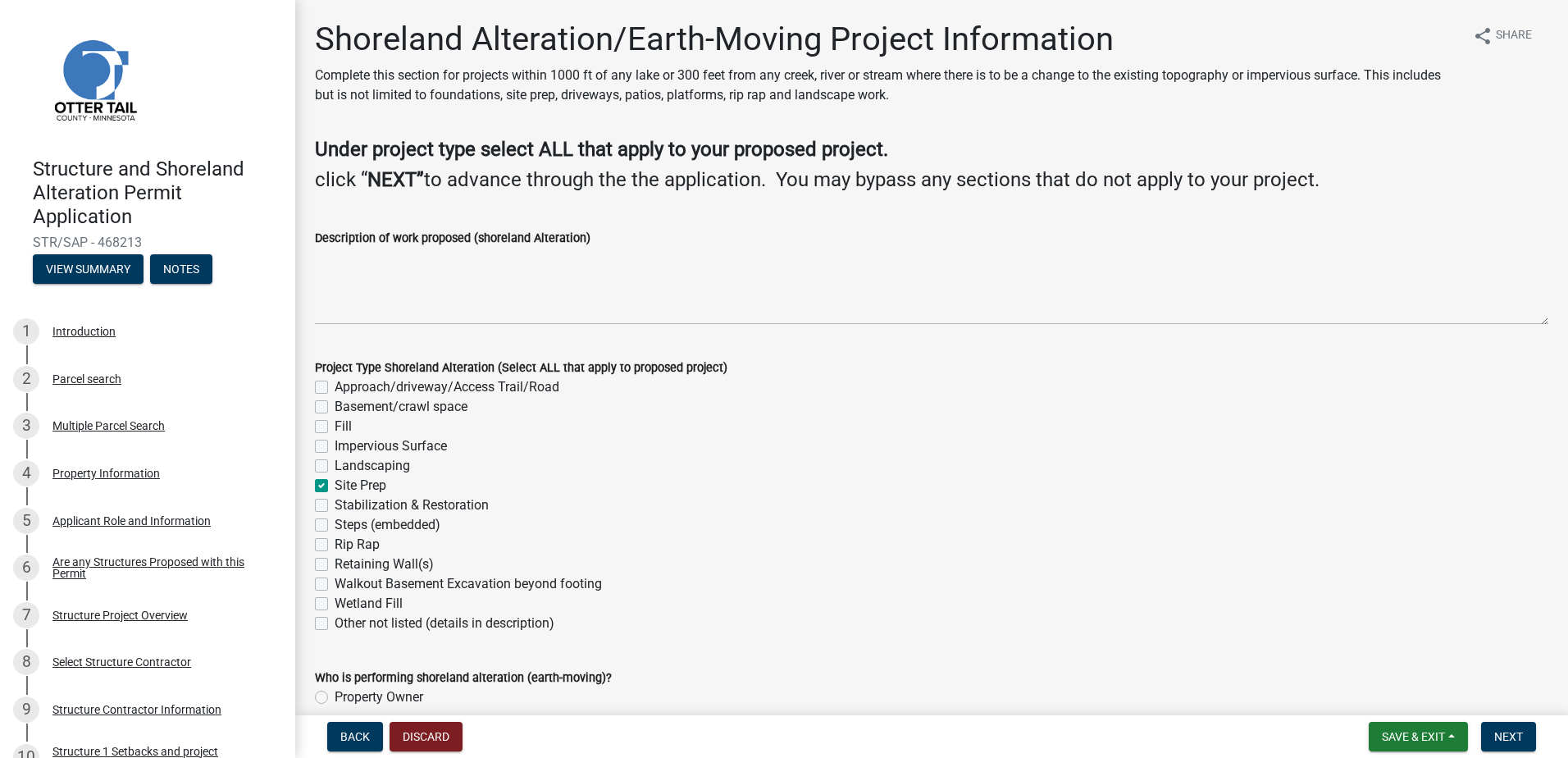
checkbox input "false"
checkbox input "true"
checkbox input "false"
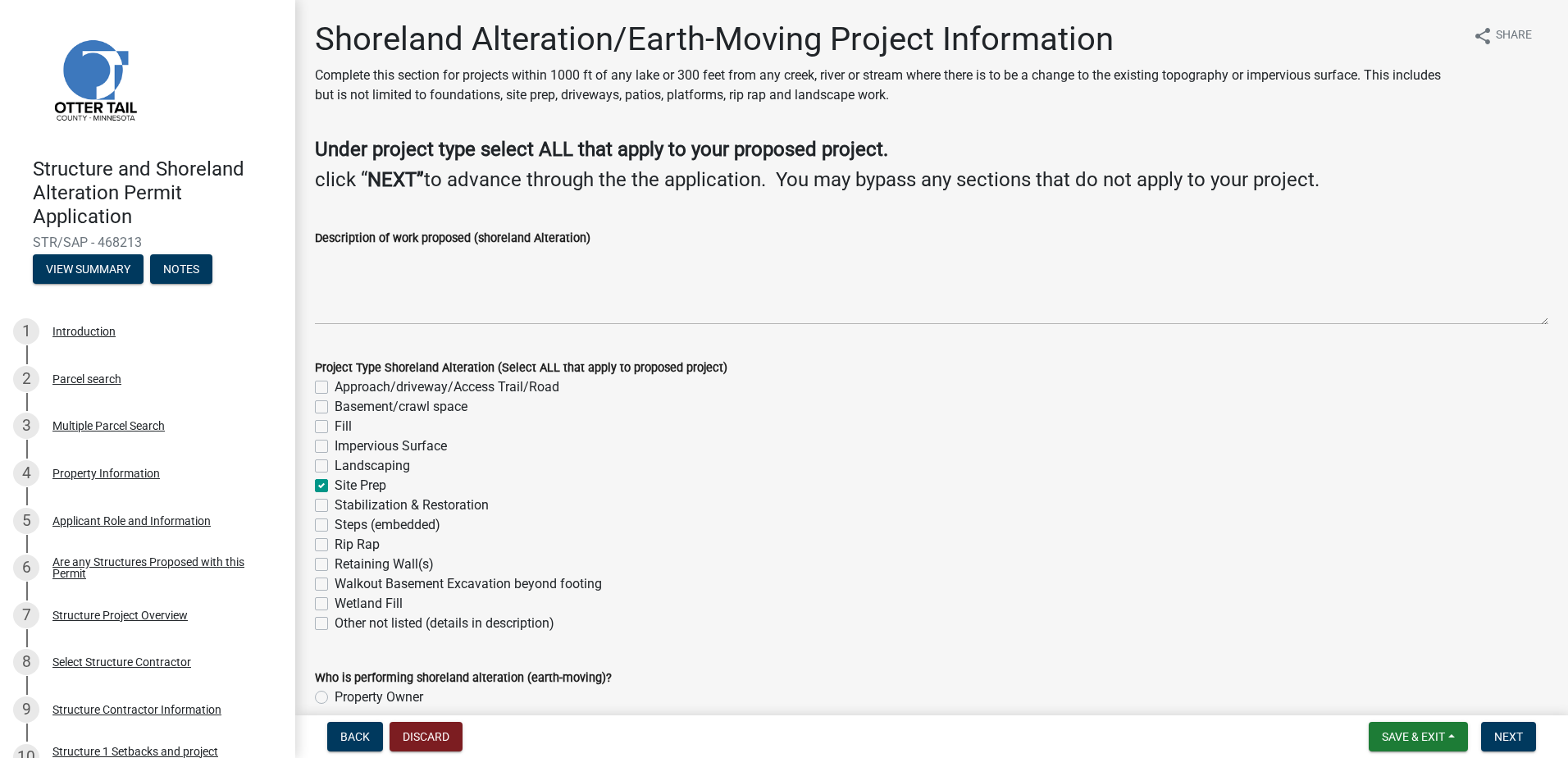
checkbox input "false"
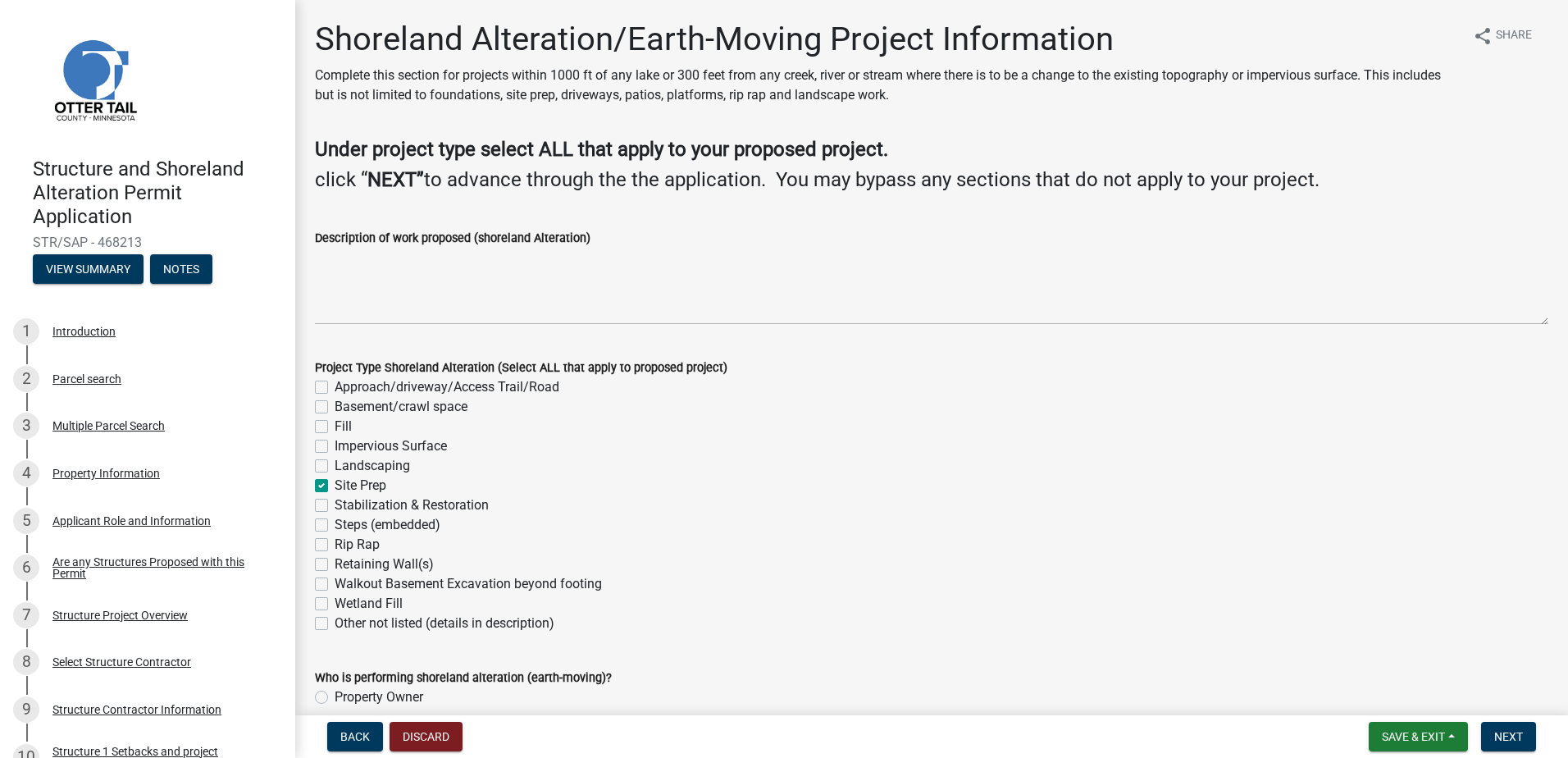
click at [334, 621] on label "Other not listed (details in description)" at bounding box center [443, 623] width 219 height 20
click at [334, 621] on input "Other not listed (details in description)" at bounding box center [339, 619] width 10 height 10
checkbox input "true"
checkbox input "false"
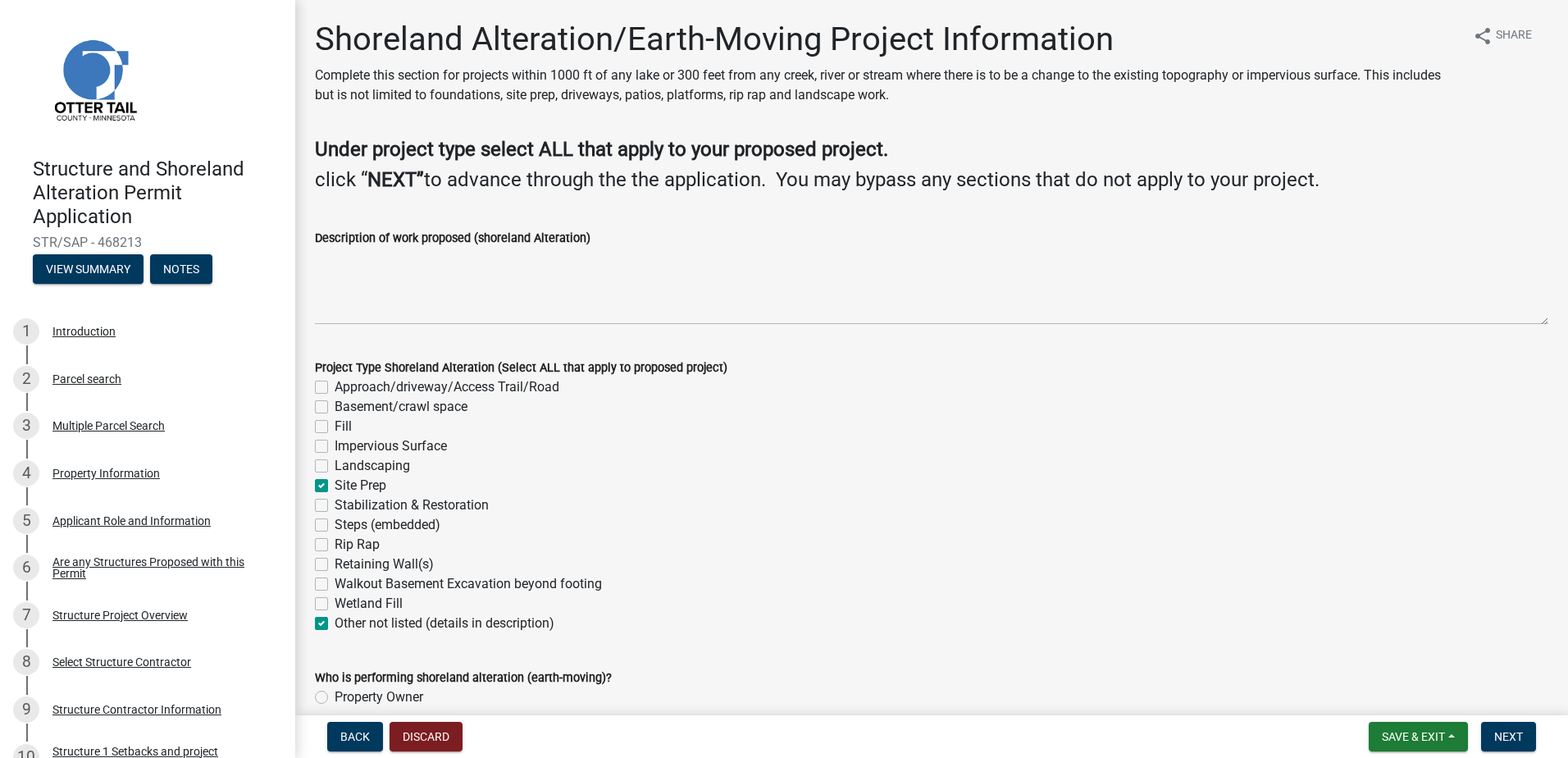
checkbox input "false"
checkbox input "true"
checkbox input "false"
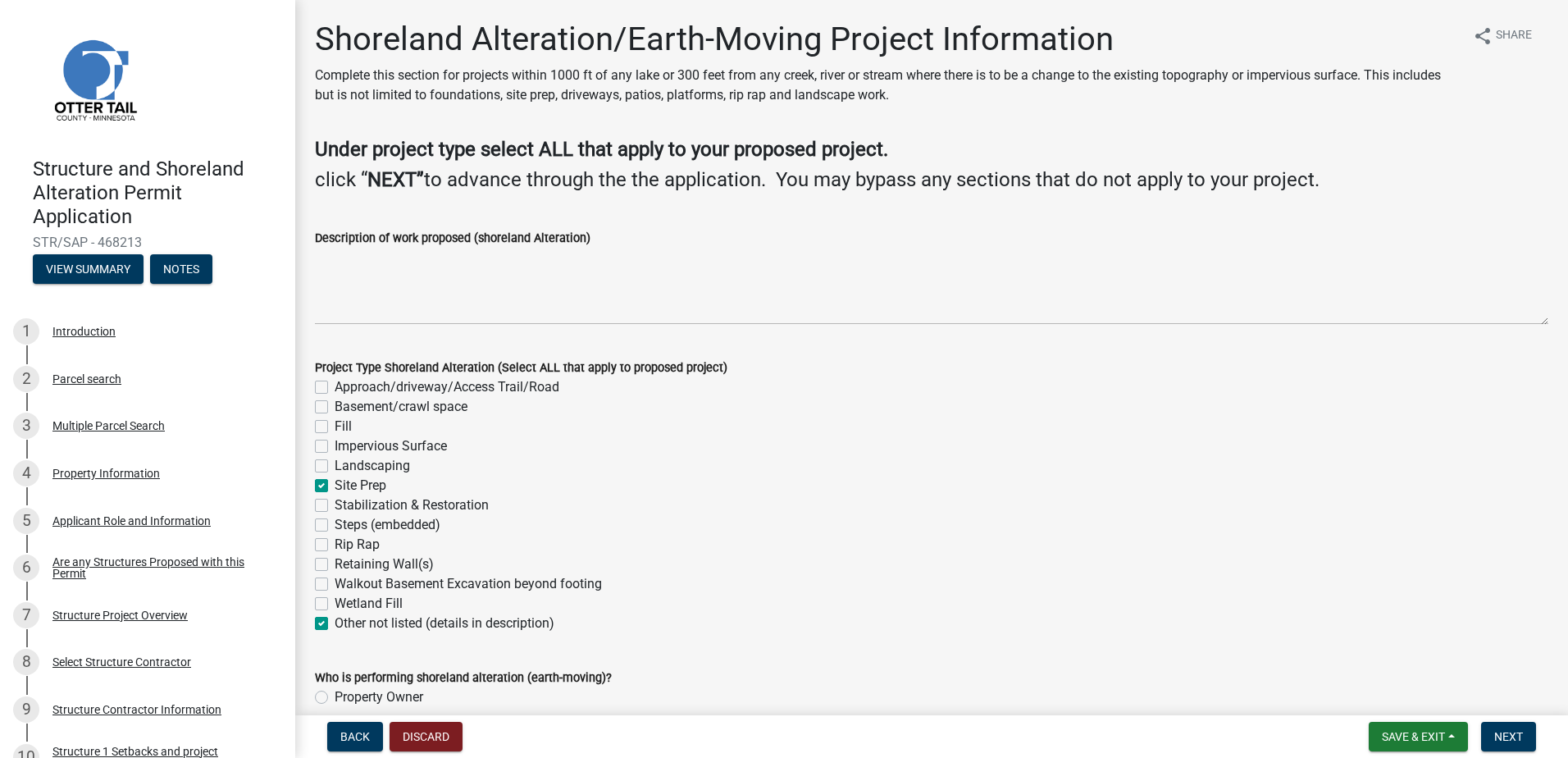
checkbox input "false"
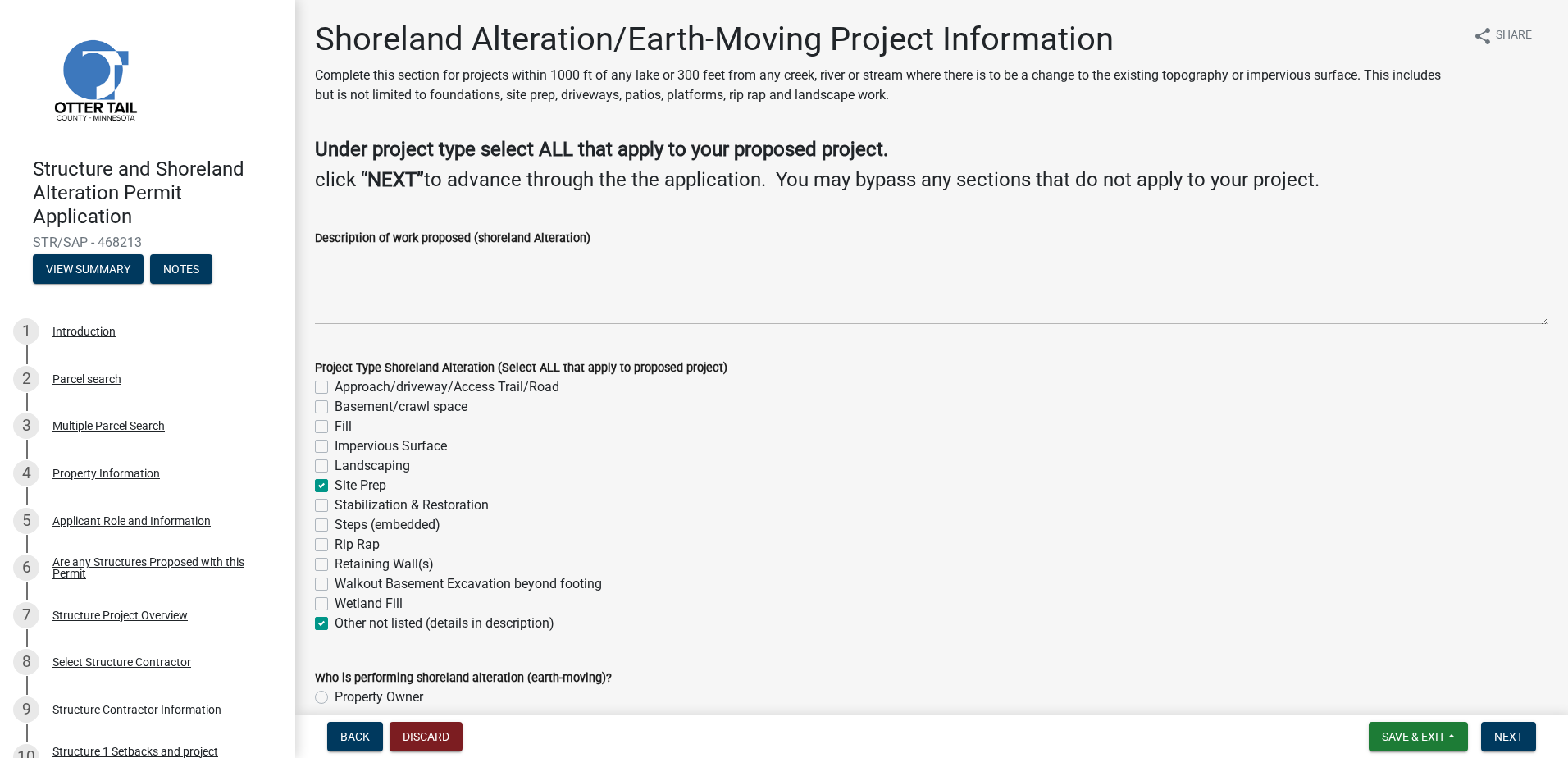
checkbox input "true"
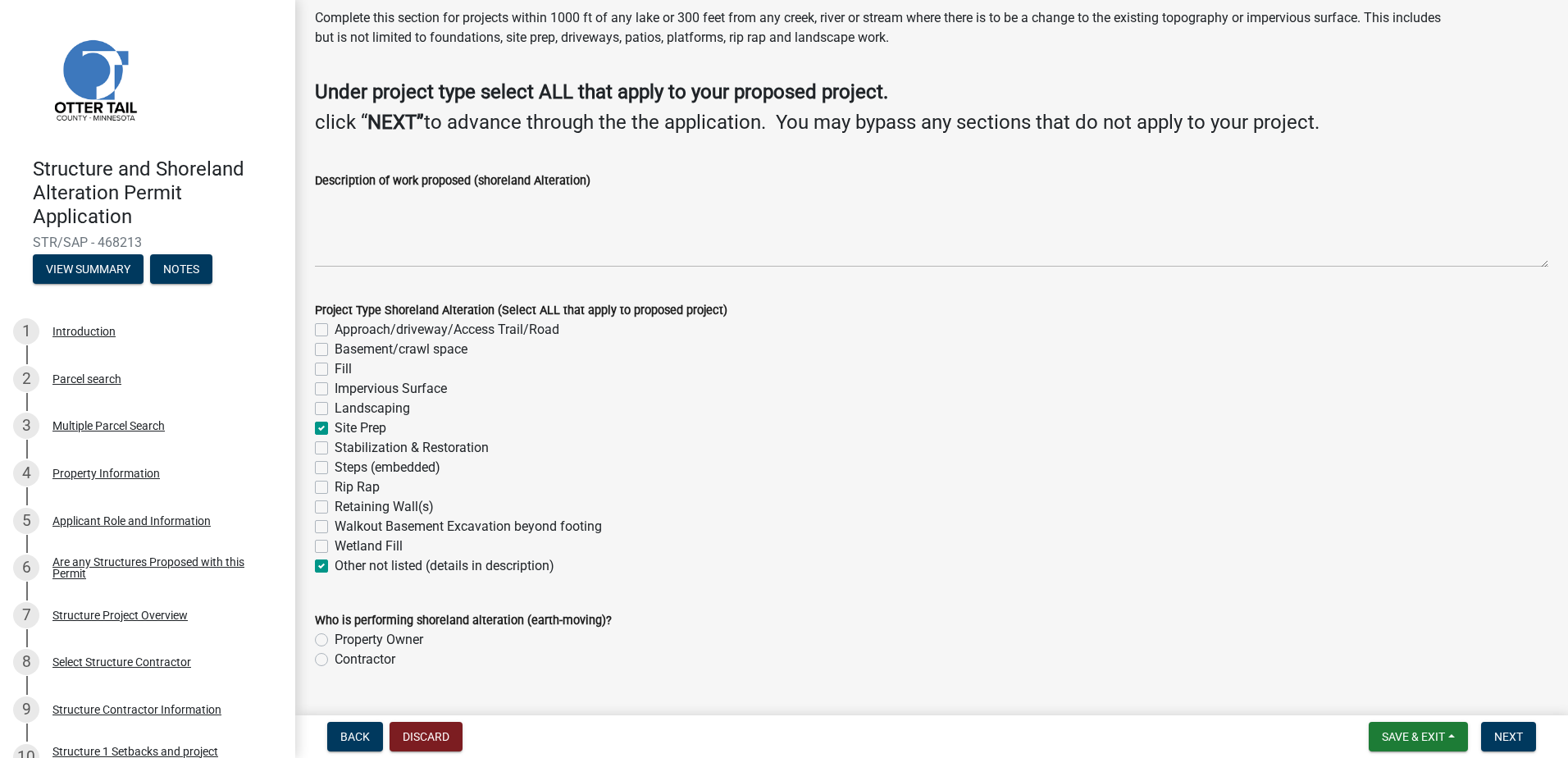
scroll to position [82, 0]
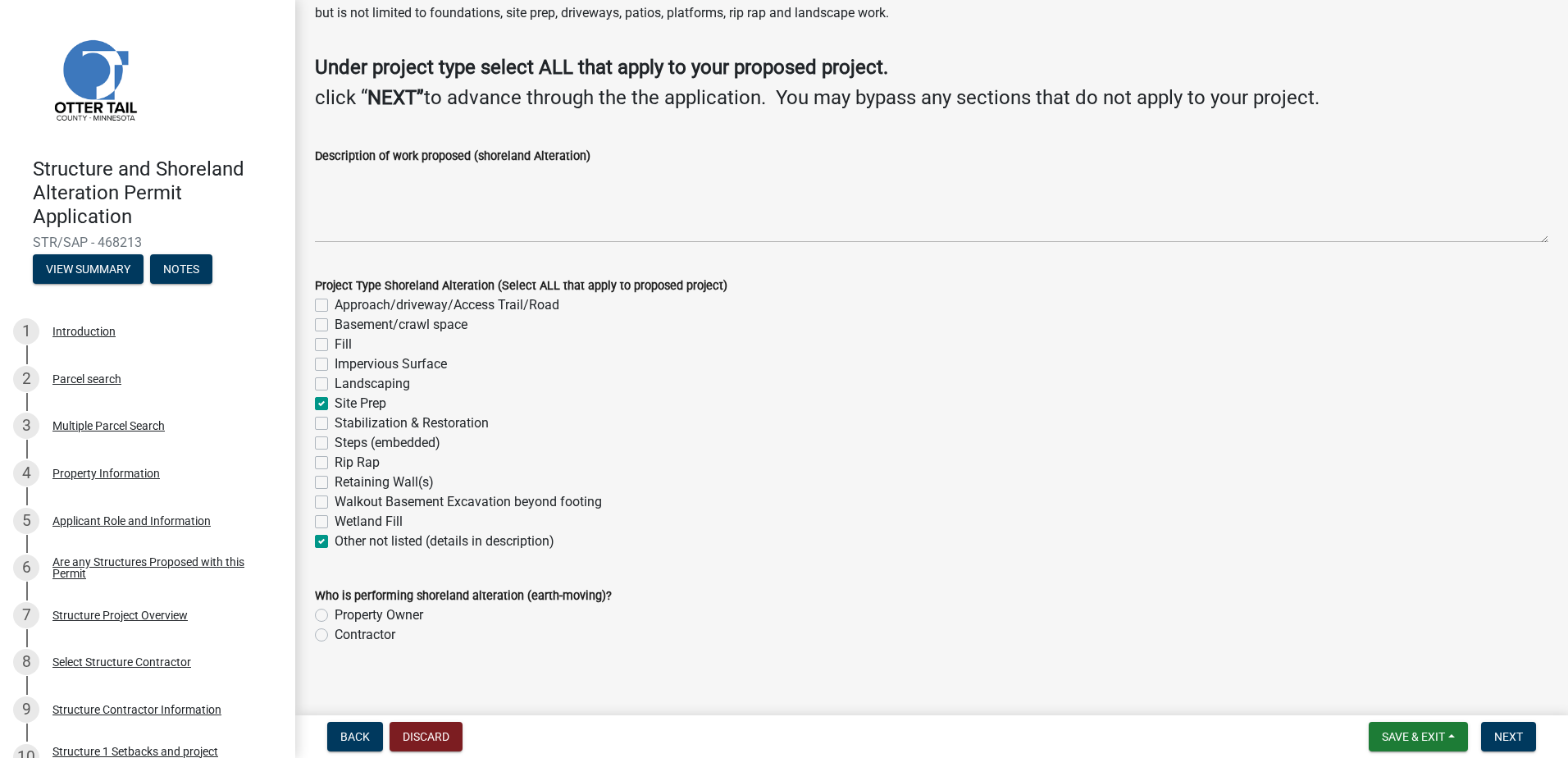
click at [334, 633] on label "Contractor" at bounding box center [364, 635] width 60 height 20
click at [334, 633] on input "Contractor" at bounding box center [339, 630] width 10 height 10
radio input "true"
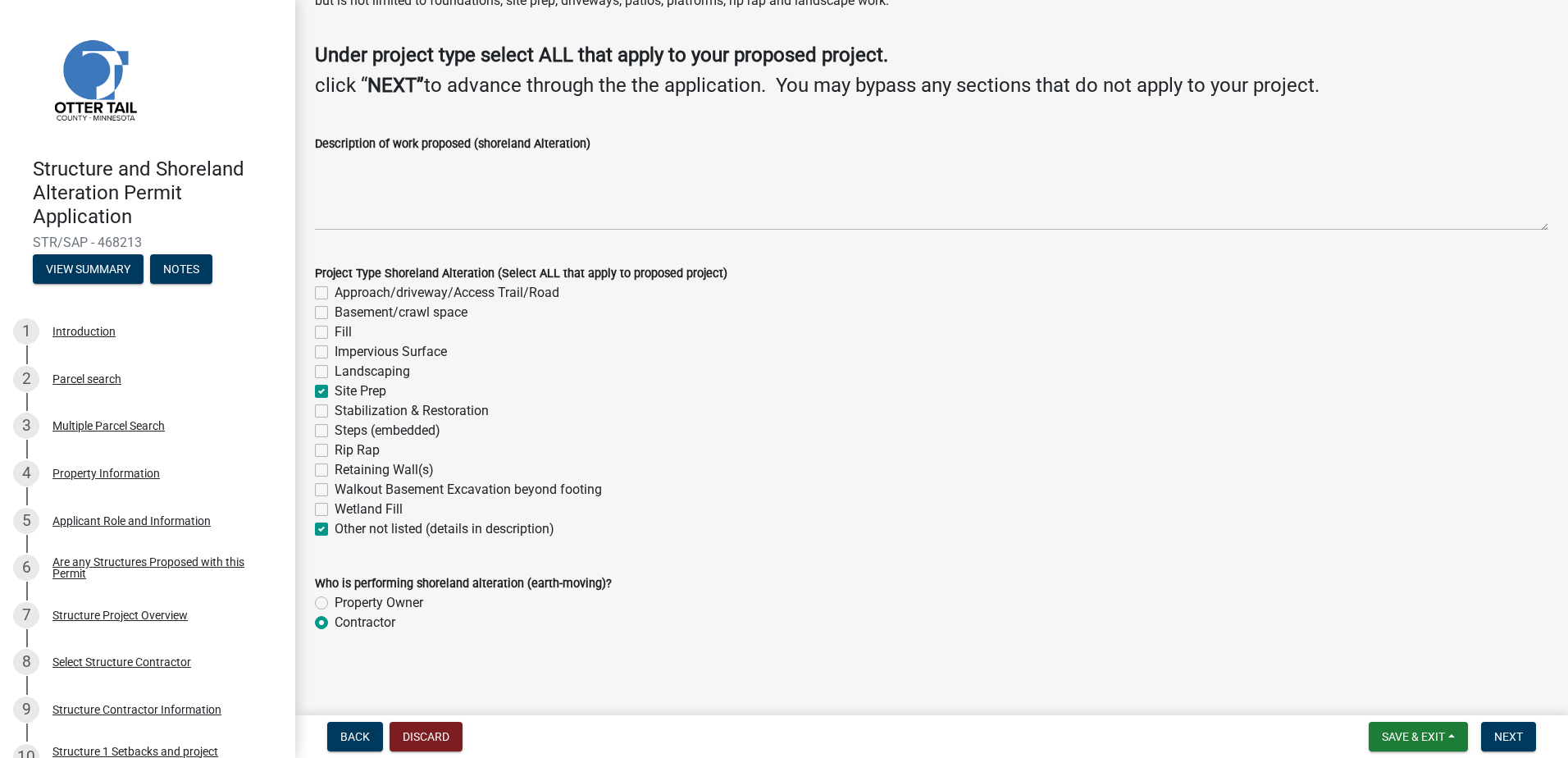
scroll to position [97, 0]
click at [1505, 742] on span "Next" at bounding box center [1508, 736] width 28 height 13
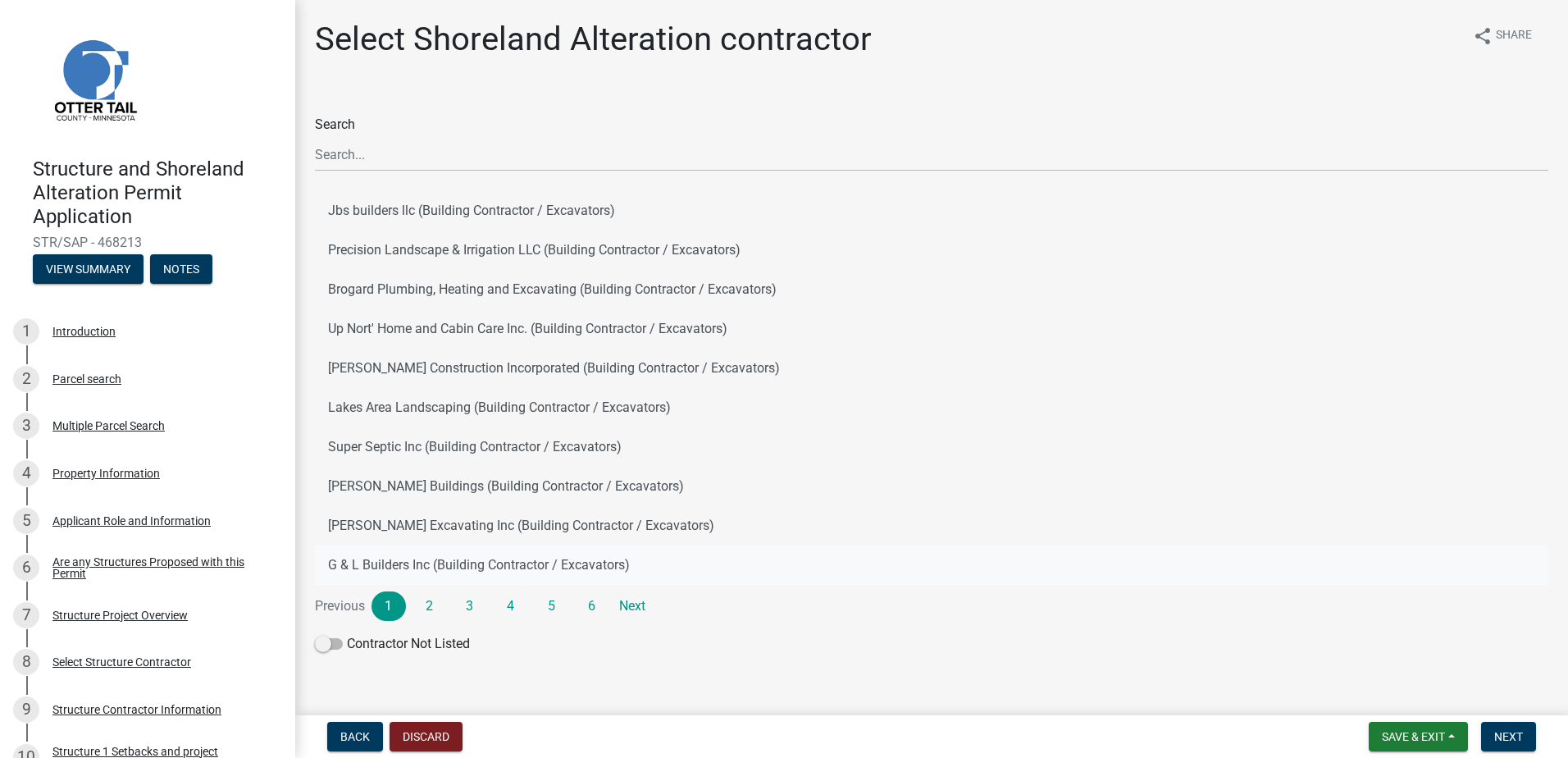
scroll to position [28, 0]
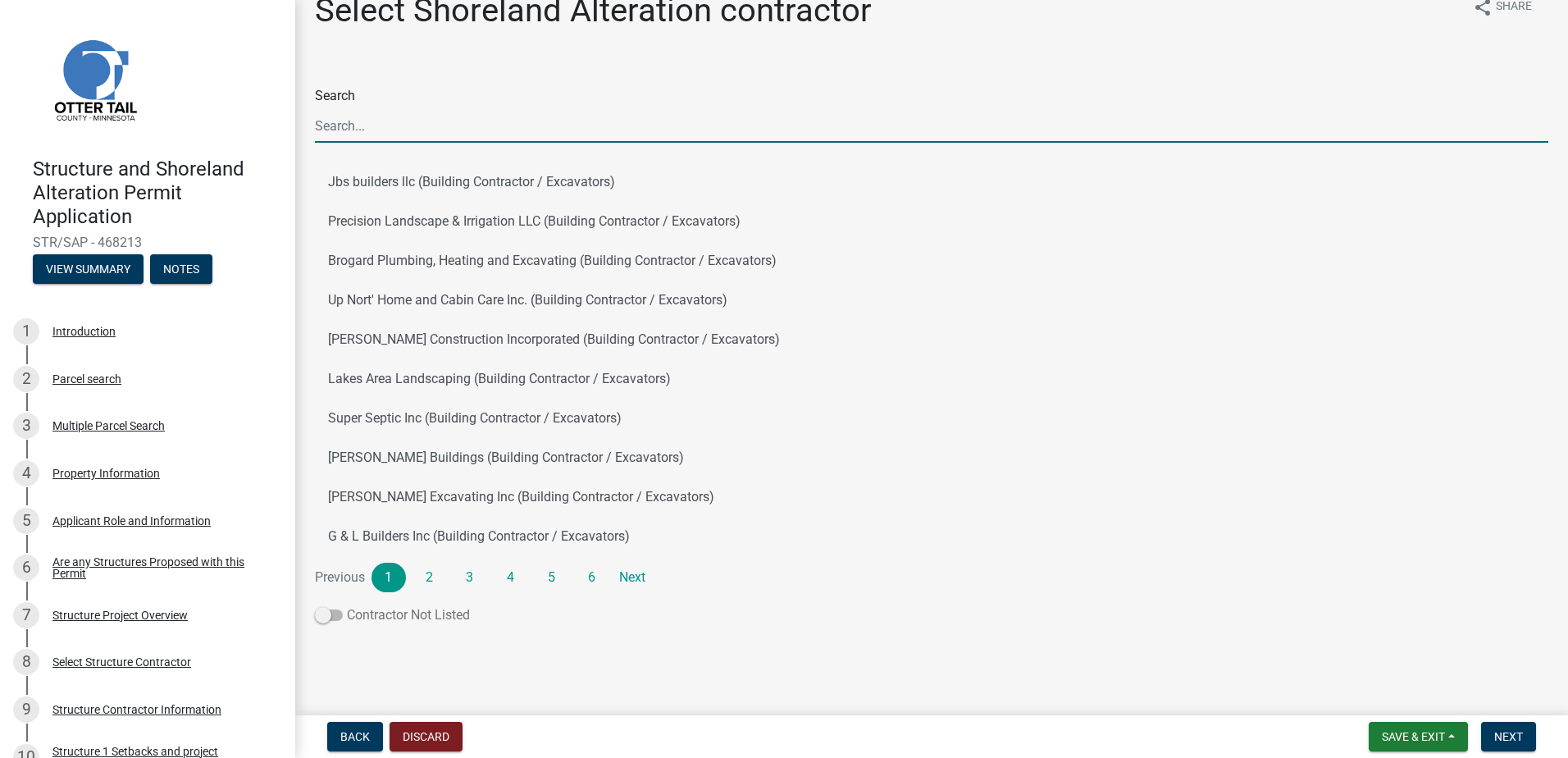
click at [330, 618] on span at bounding box center [329, 615] width 28 height 11
click at [346, 605] on input "Contractor Not Listed" at bounding box center [346, 605] width 0 height 0
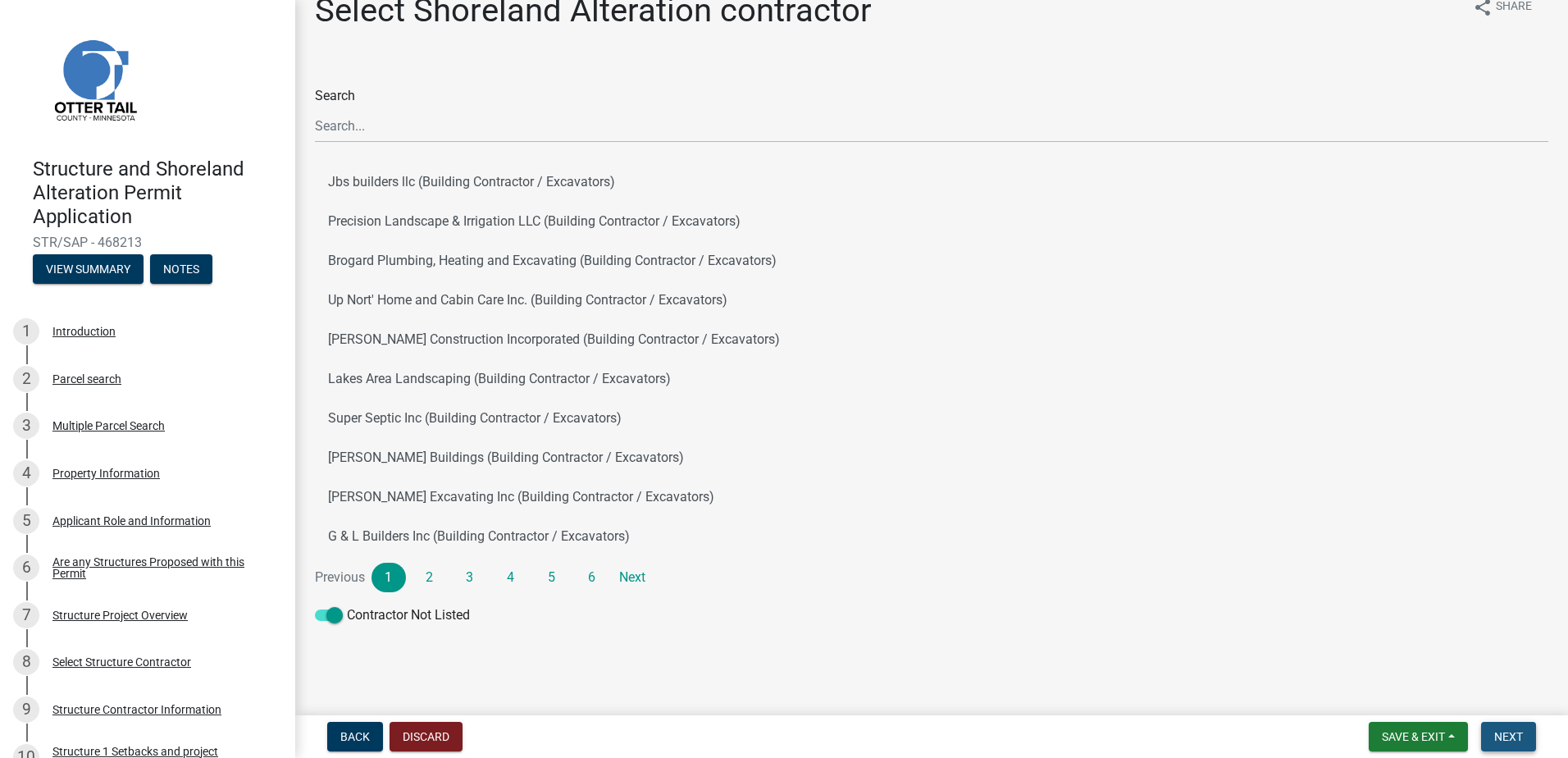
click at [1494, 731] on span "Next" at bounding box center [1508, 736] width 28 height 13
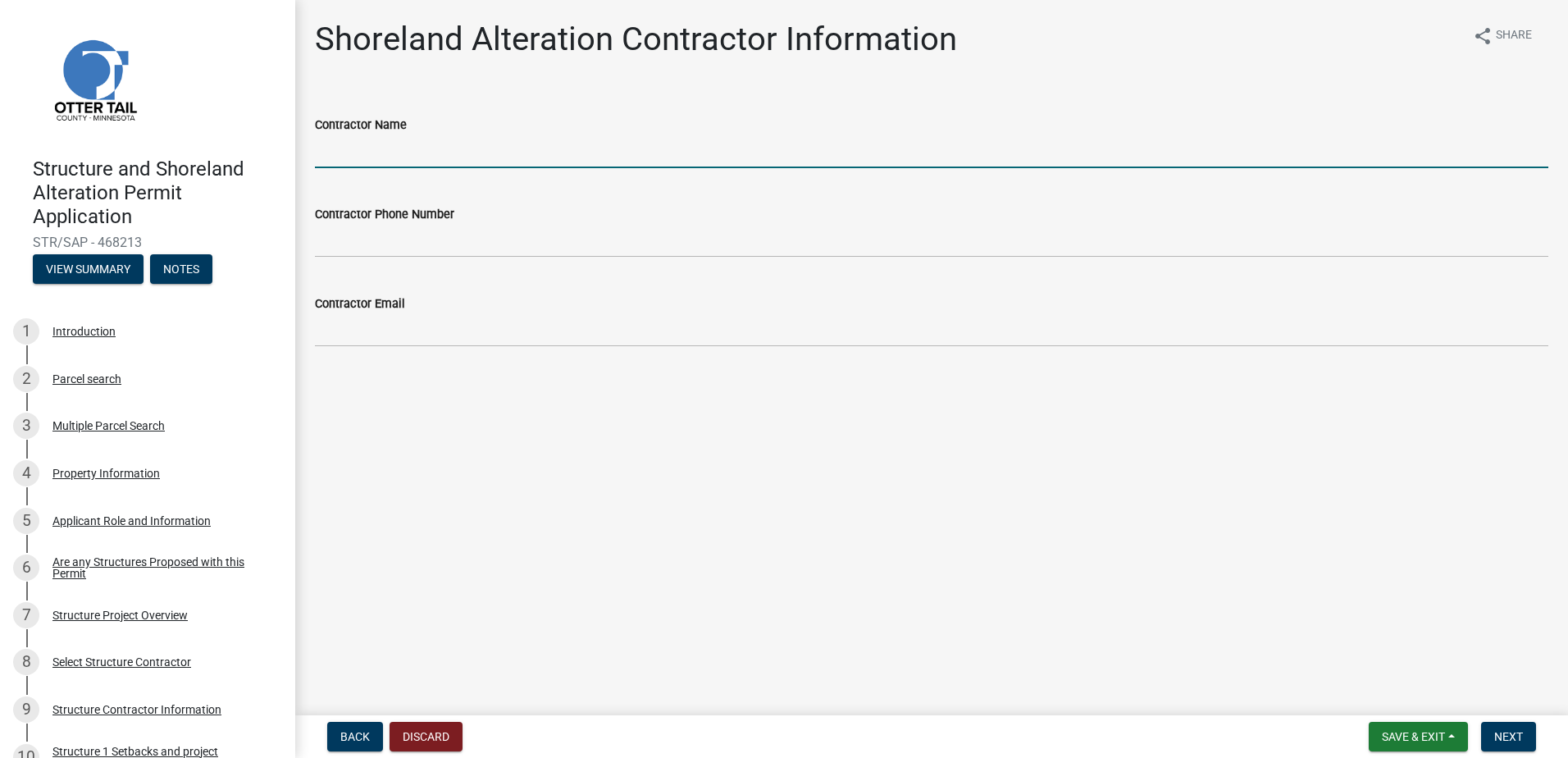
click at [470, 143] on input "Contractor Name" at bounding box center [932, 152] width 1233 height 34
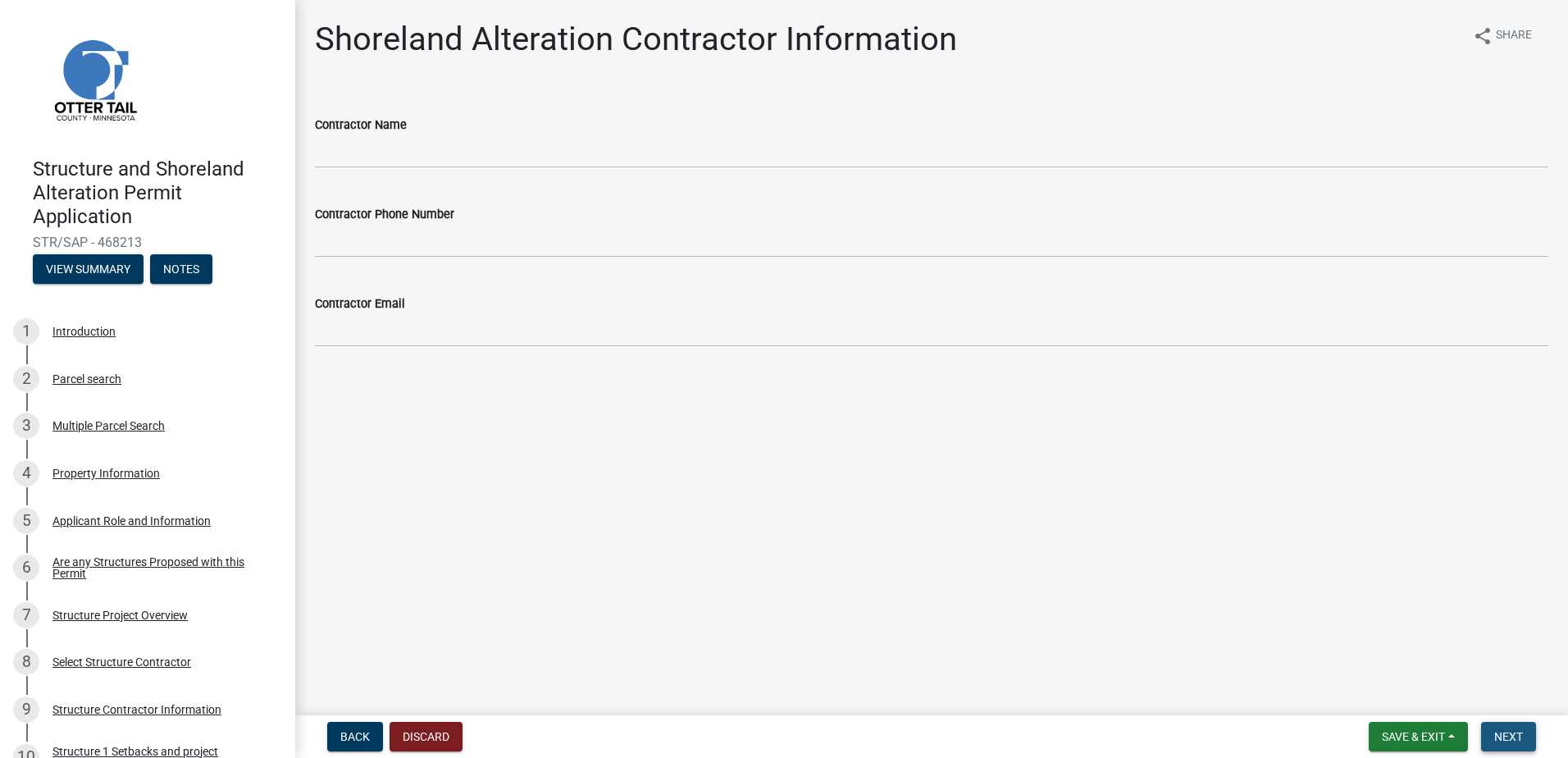
click at [1498, 737] on span "Next" at bounding box center [1508, 736] width 28 height 13
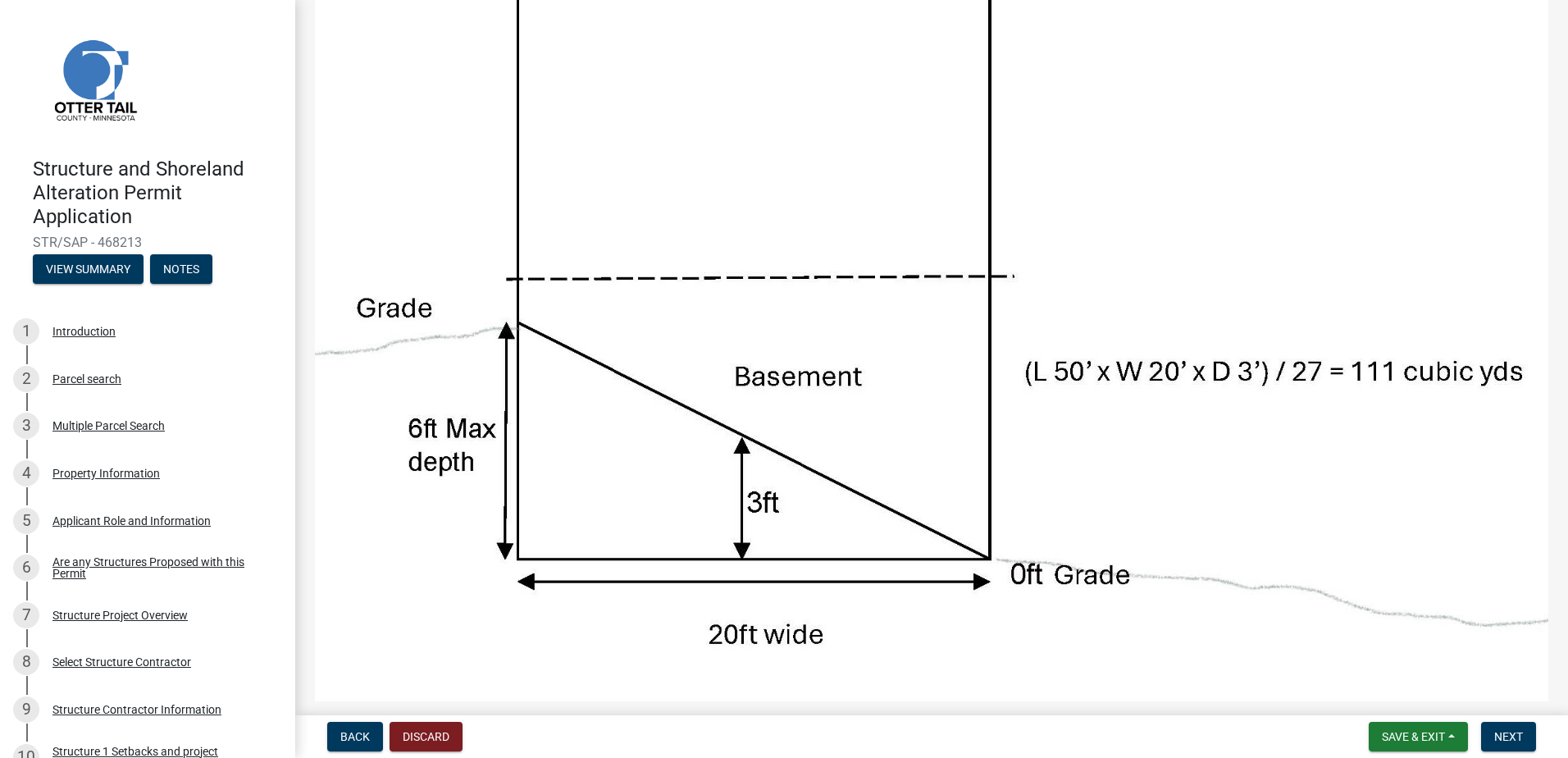
scroll to position [246, 0]
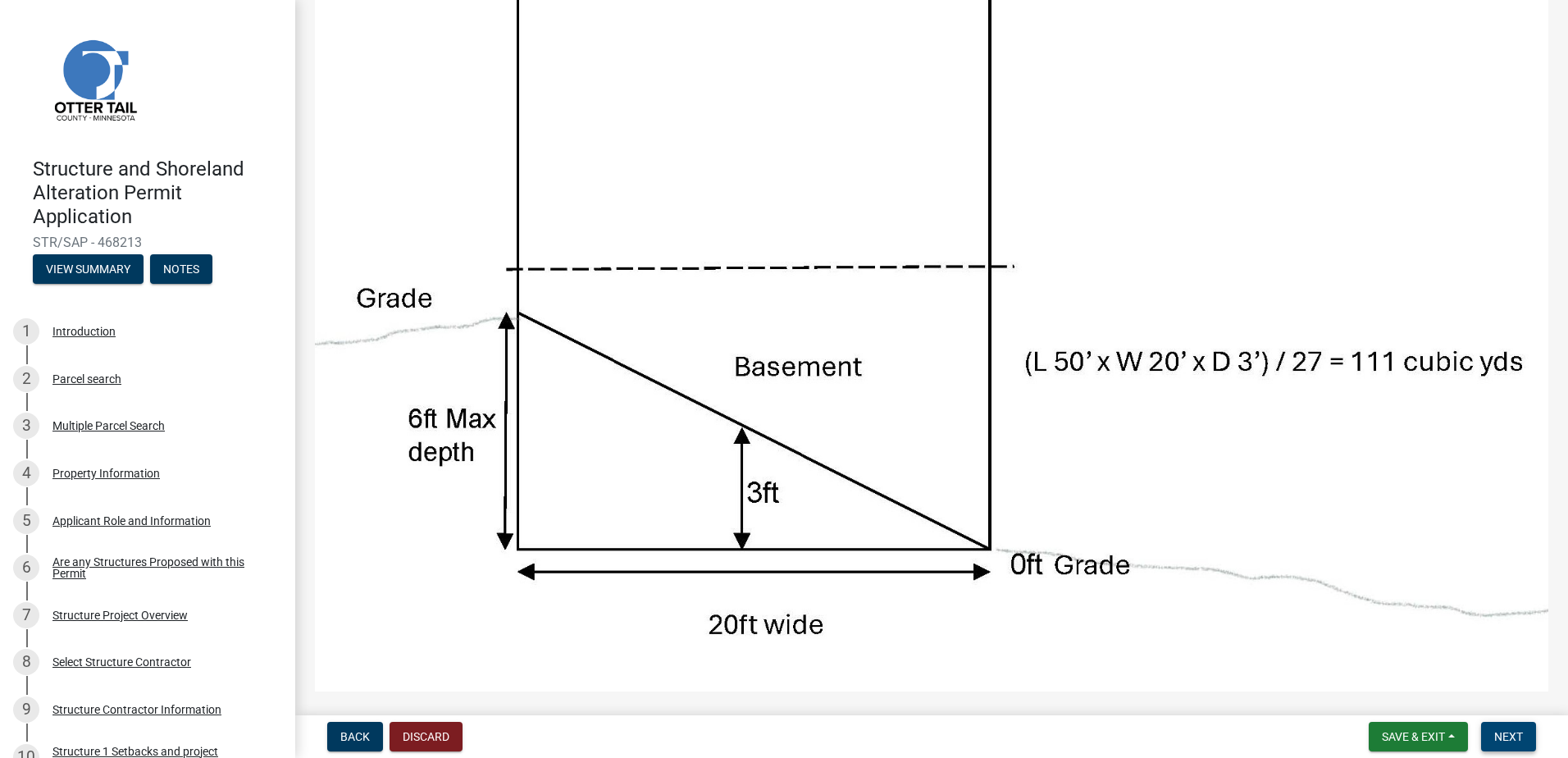
click at [1520, 734] on span "Next" at bounding box center [1508, 736] width 28 height 13
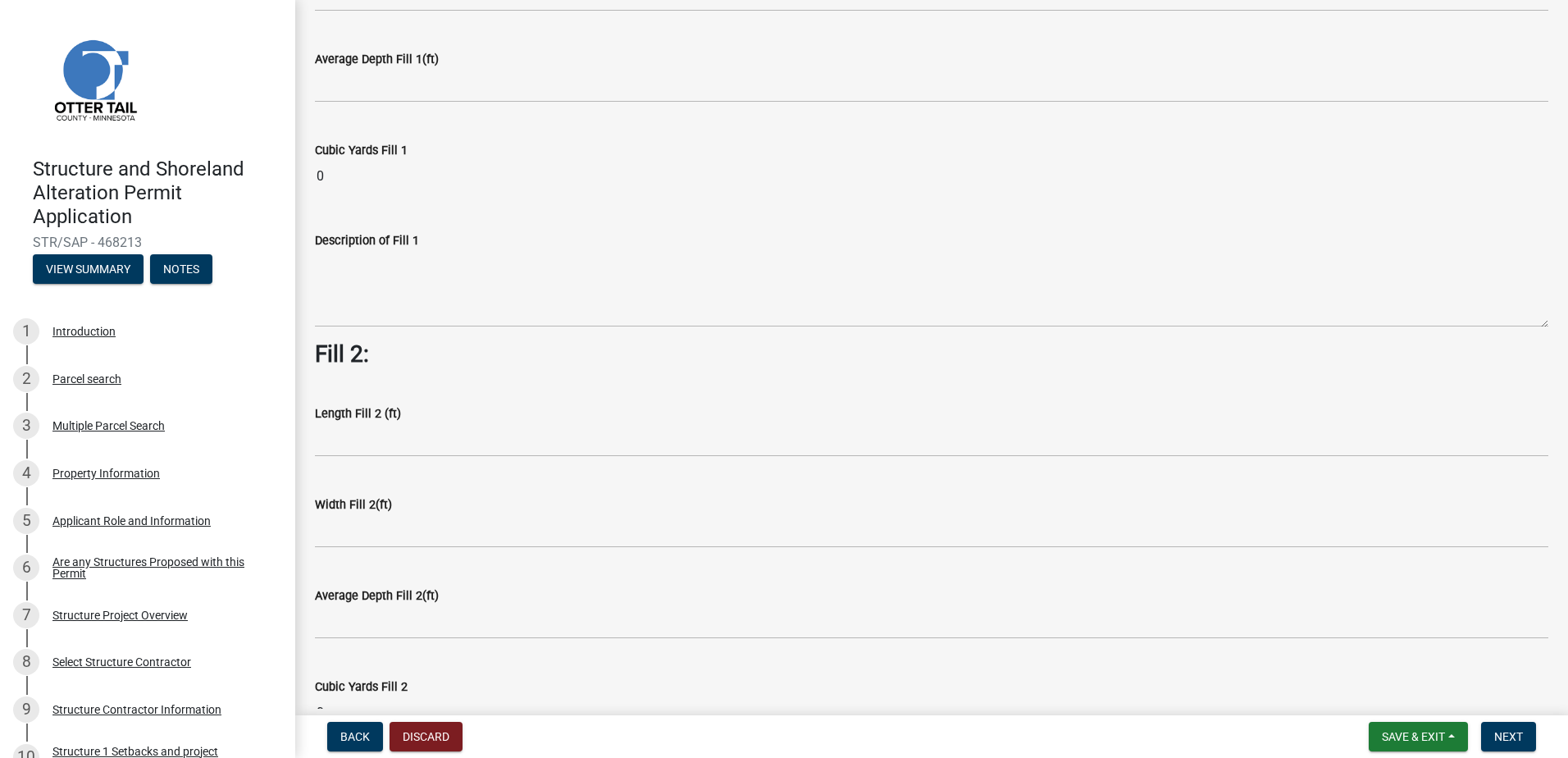
scroll to position [328, 0]
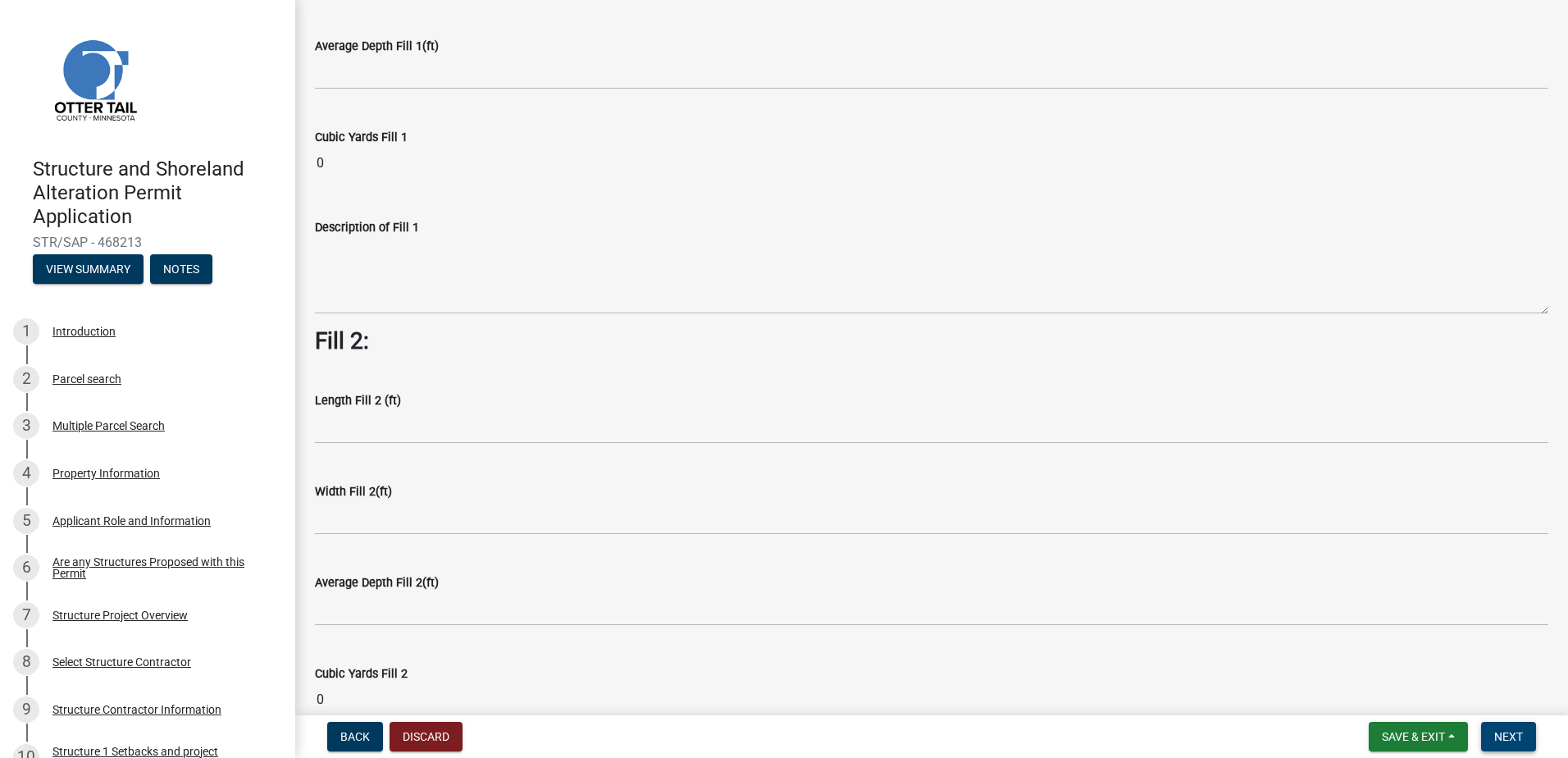
click at [1502, 734] on span "Next" at bounding box center [1508, 736] width 28 height 13
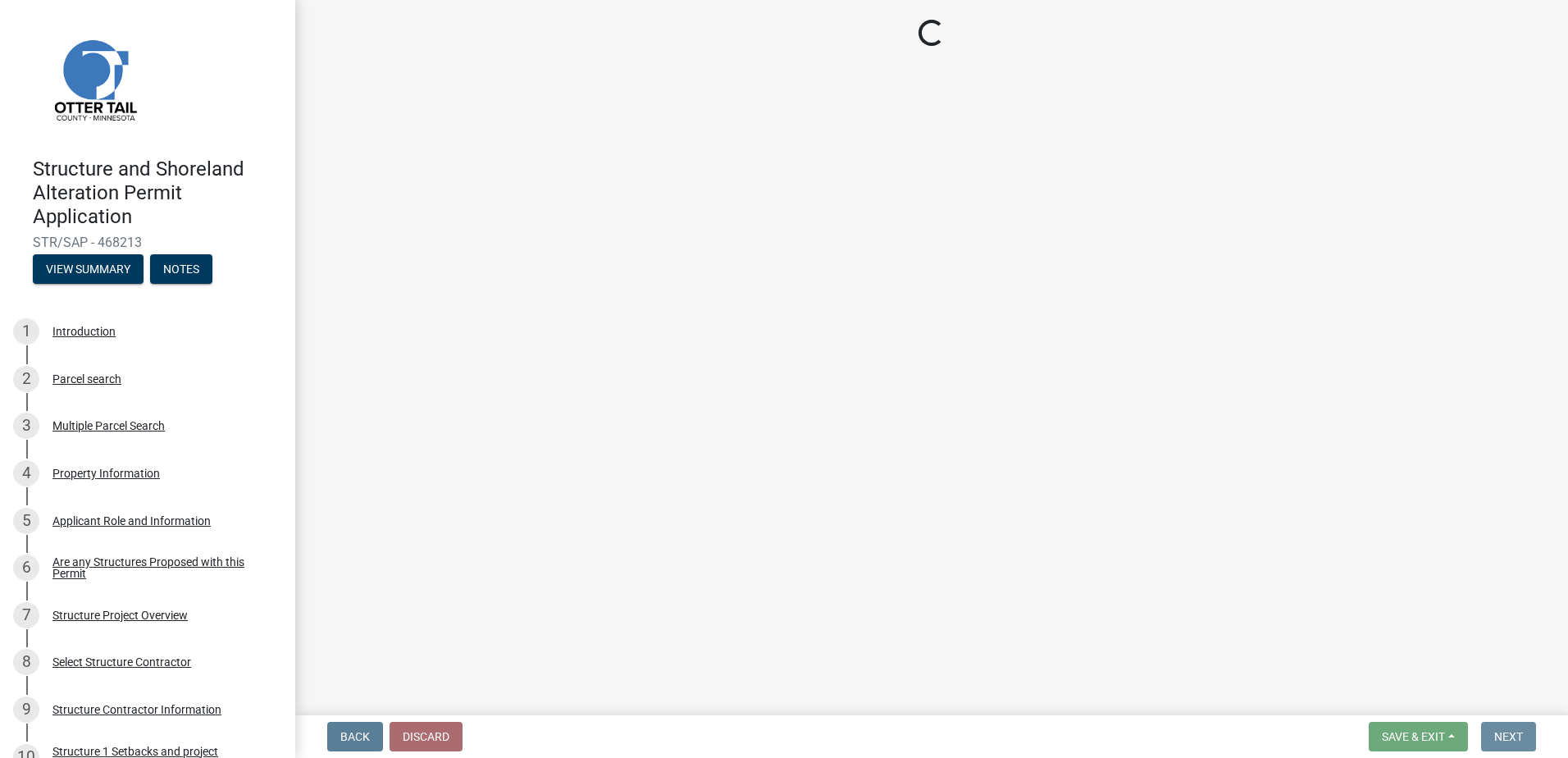
scroll to position [0, 0]
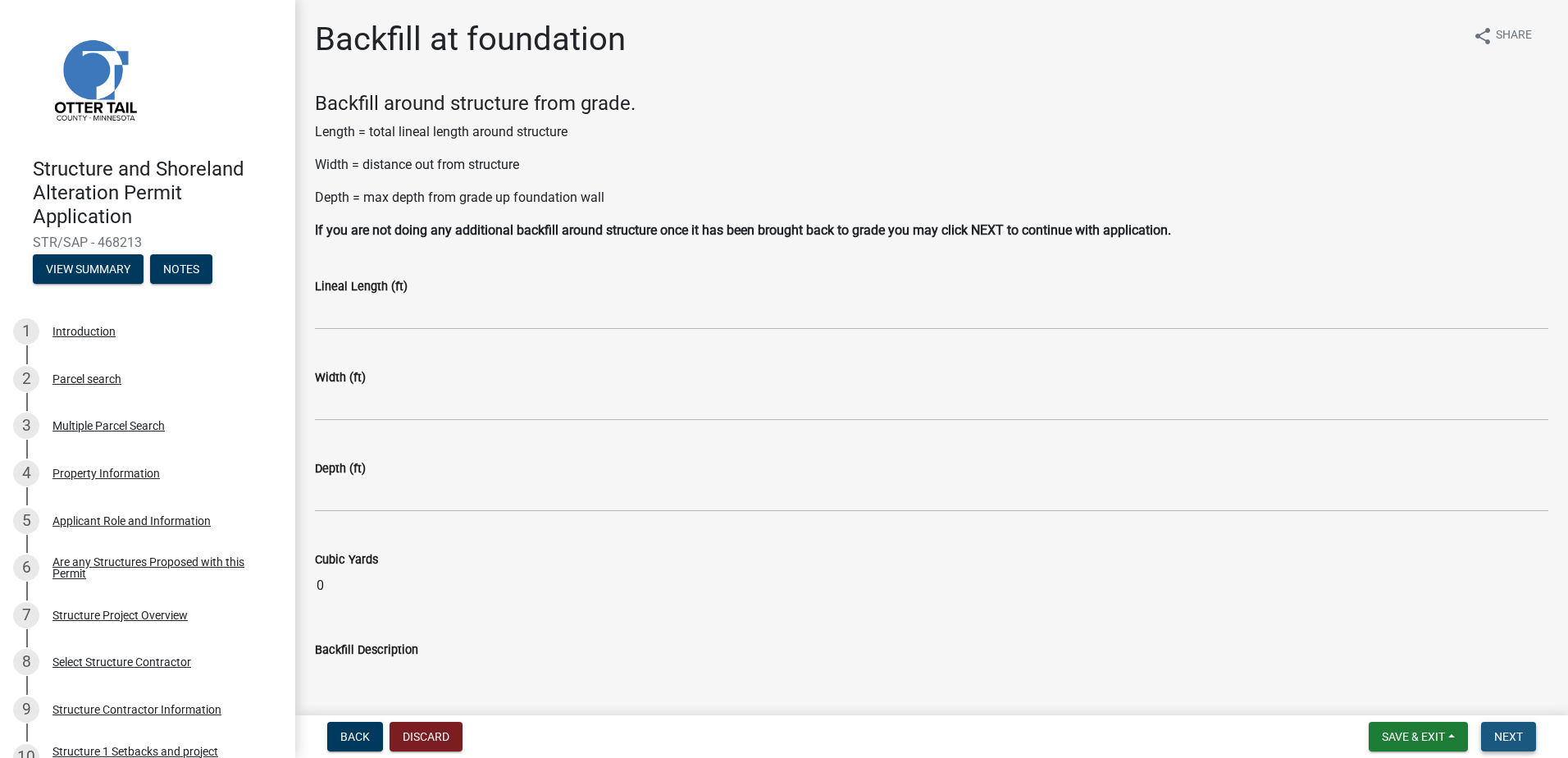
click at [1505, 736] on span "Next" at bounding box center [1508, 736] width 28 height 13
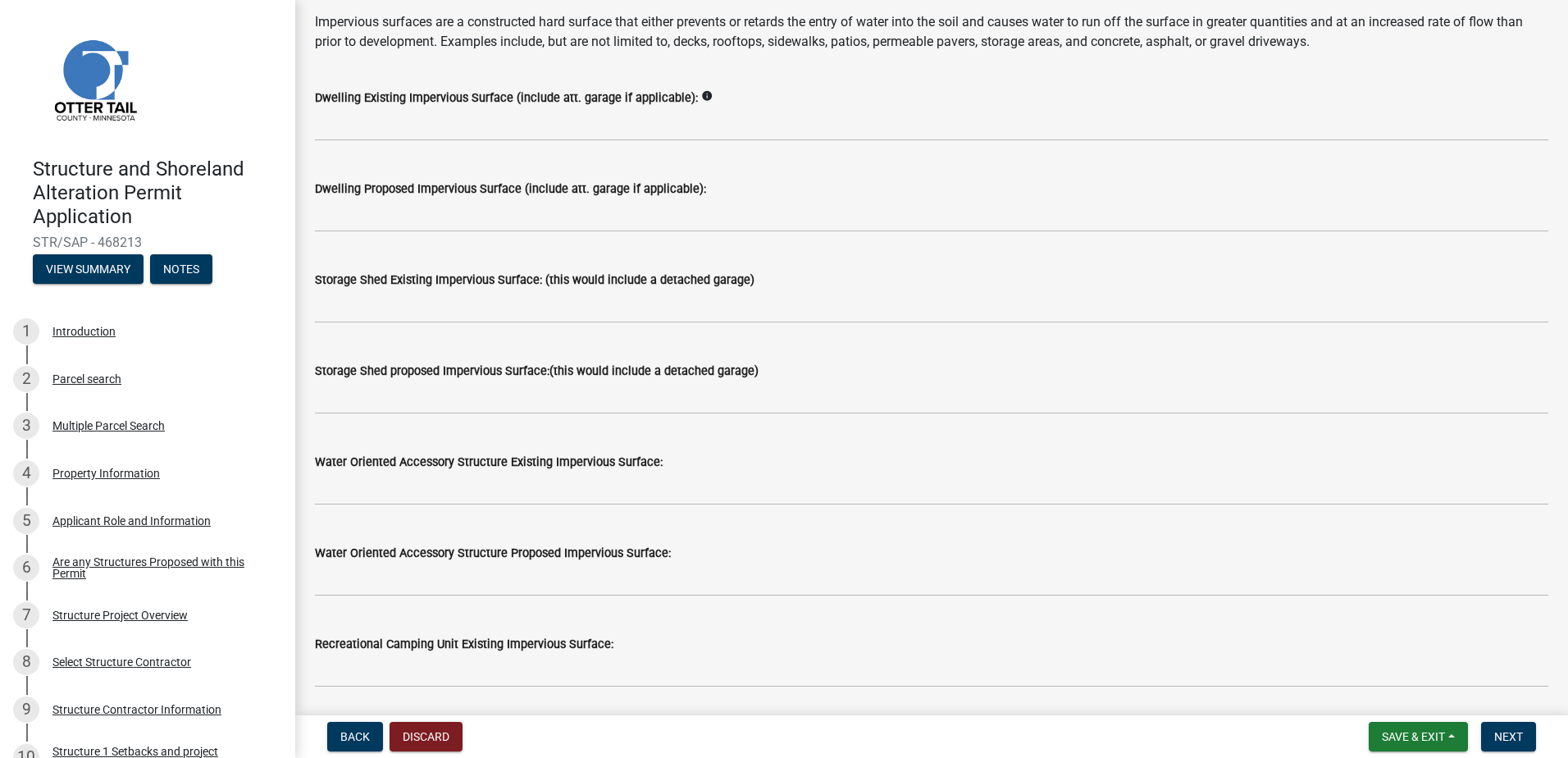
scroll to position [164, 0]
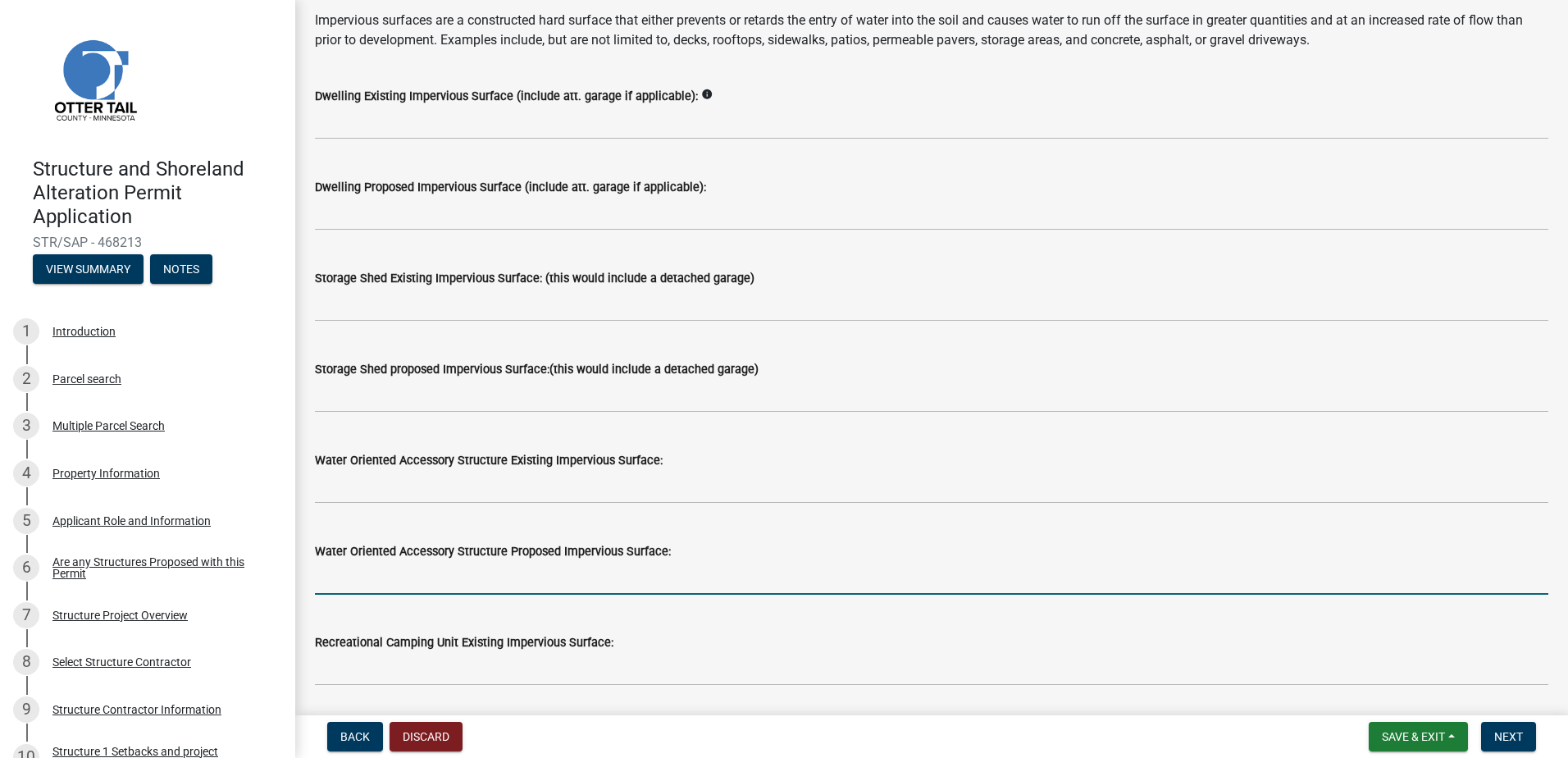
click at [563, 563] on input "text" at bounding box center [932, 578] width 1233 height 34
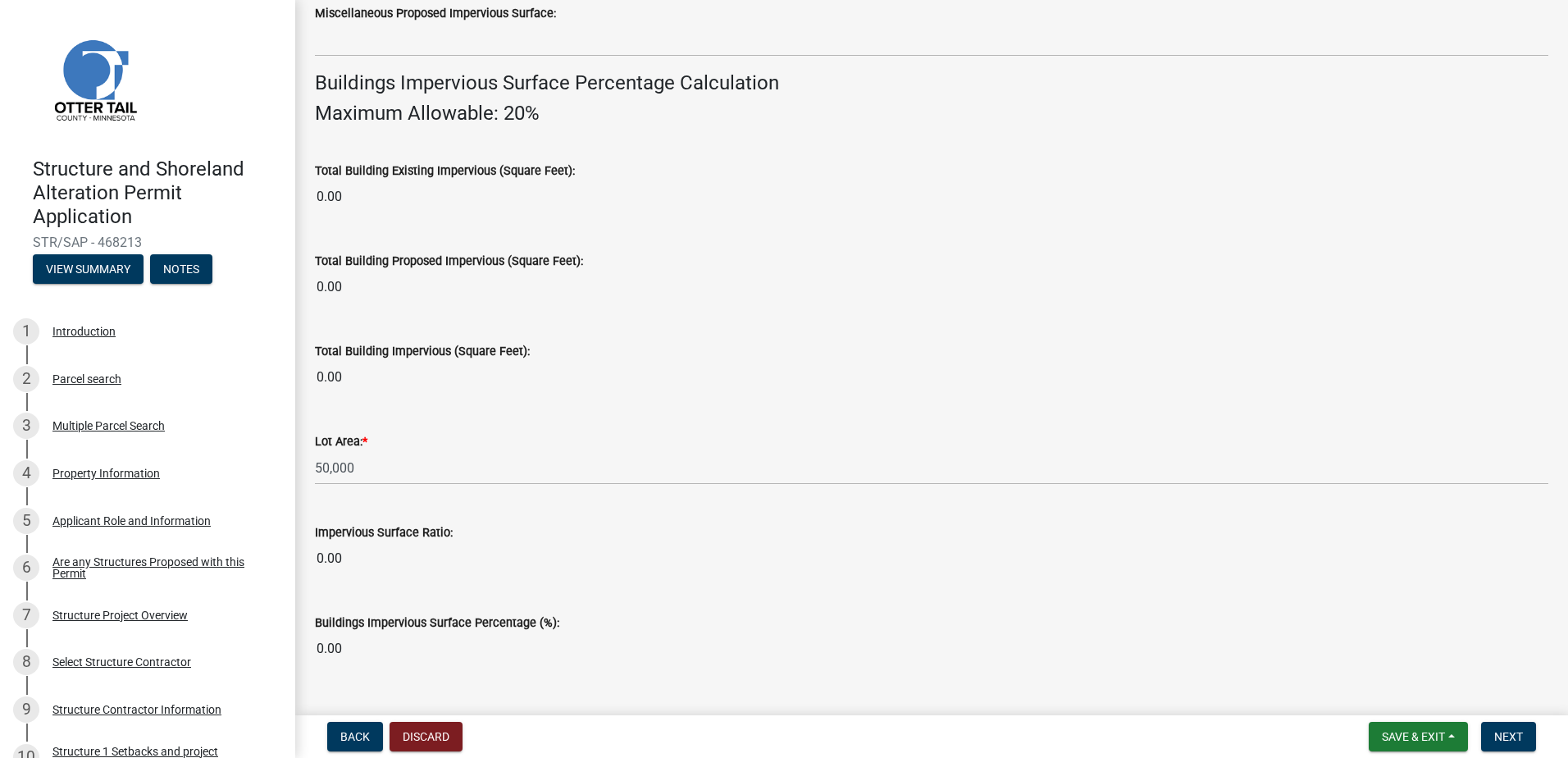
scroll to position [1102, 0]
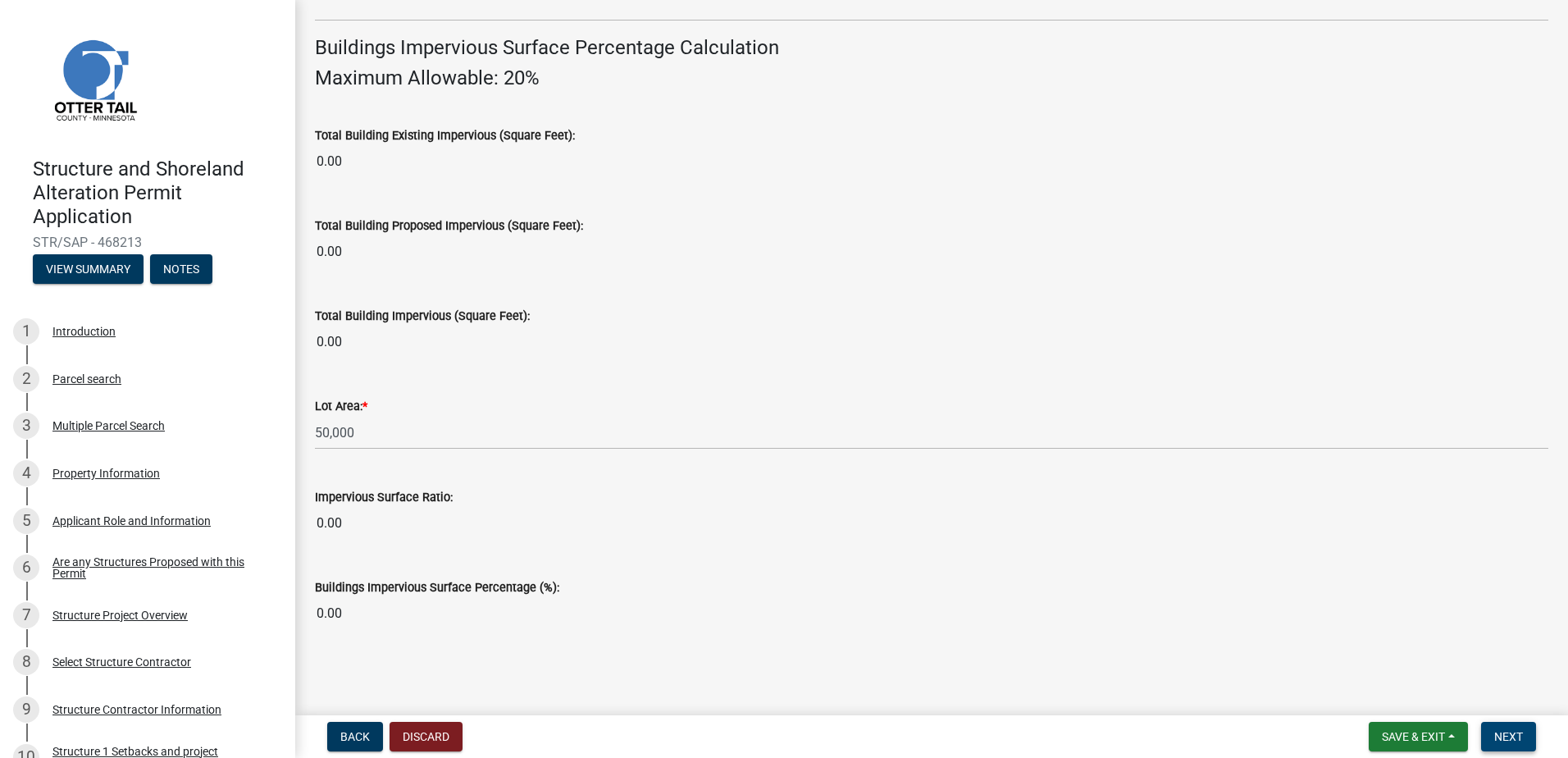
type input "16"
click at [1512, 730] on span "Next" at bounding box center [1508, 736] width 28 height 13
click at [1507, 742] on span "Next" at bounding box center [1508, 736] width 28 height 13
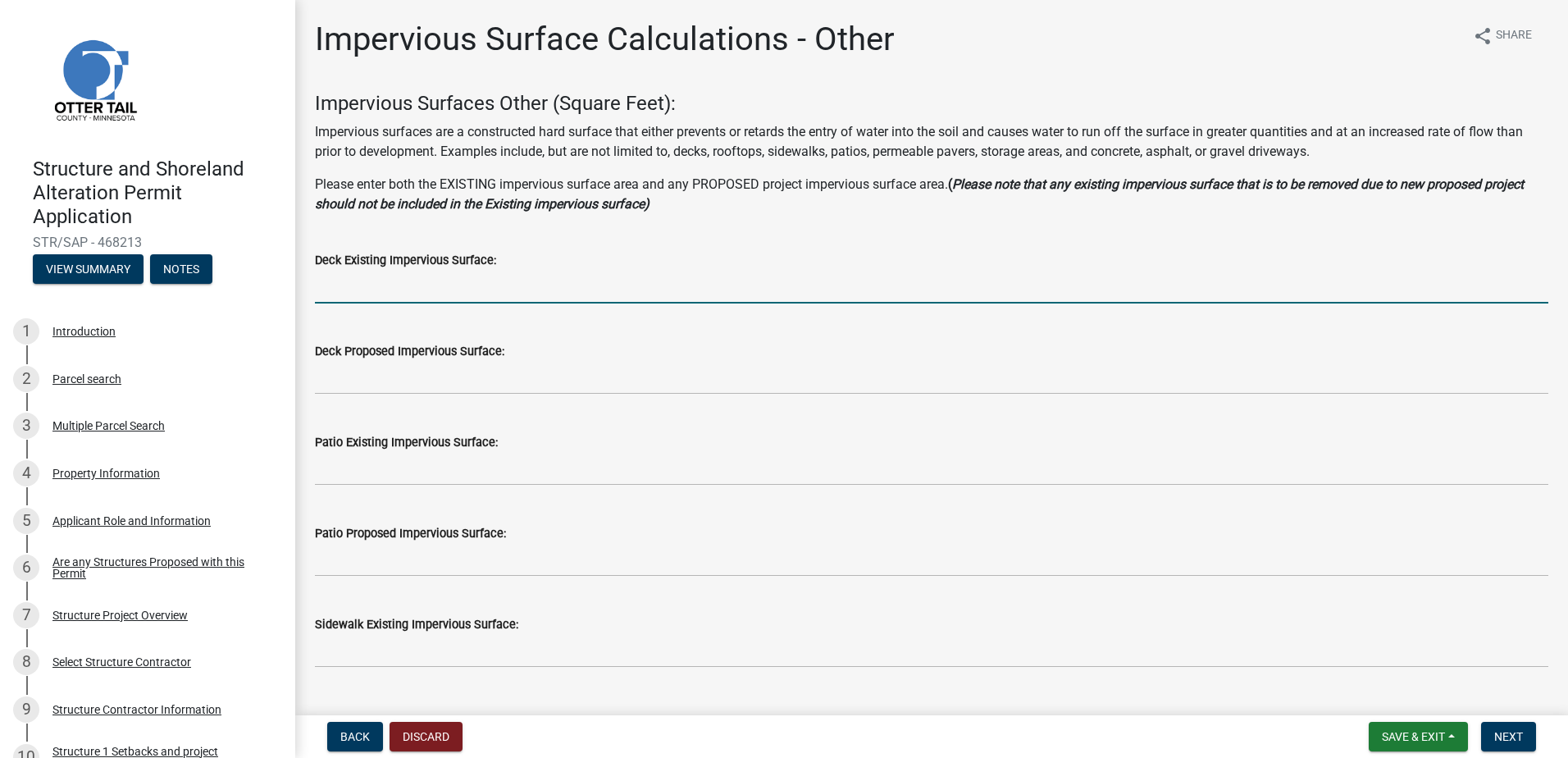
click at [411, 279] on input "text" at bounding box center [932, 287] width 1233 height 34
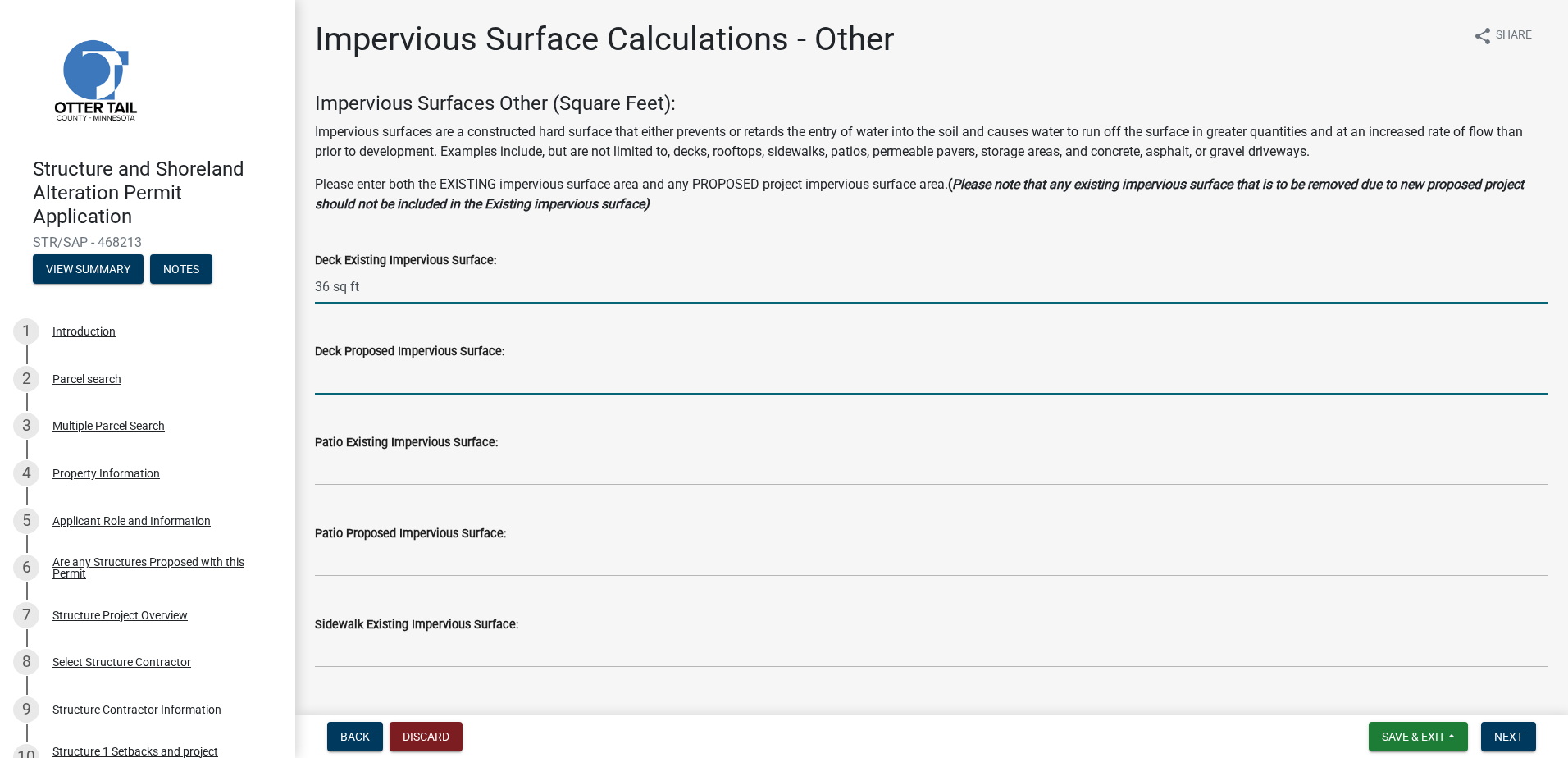
type input "36"
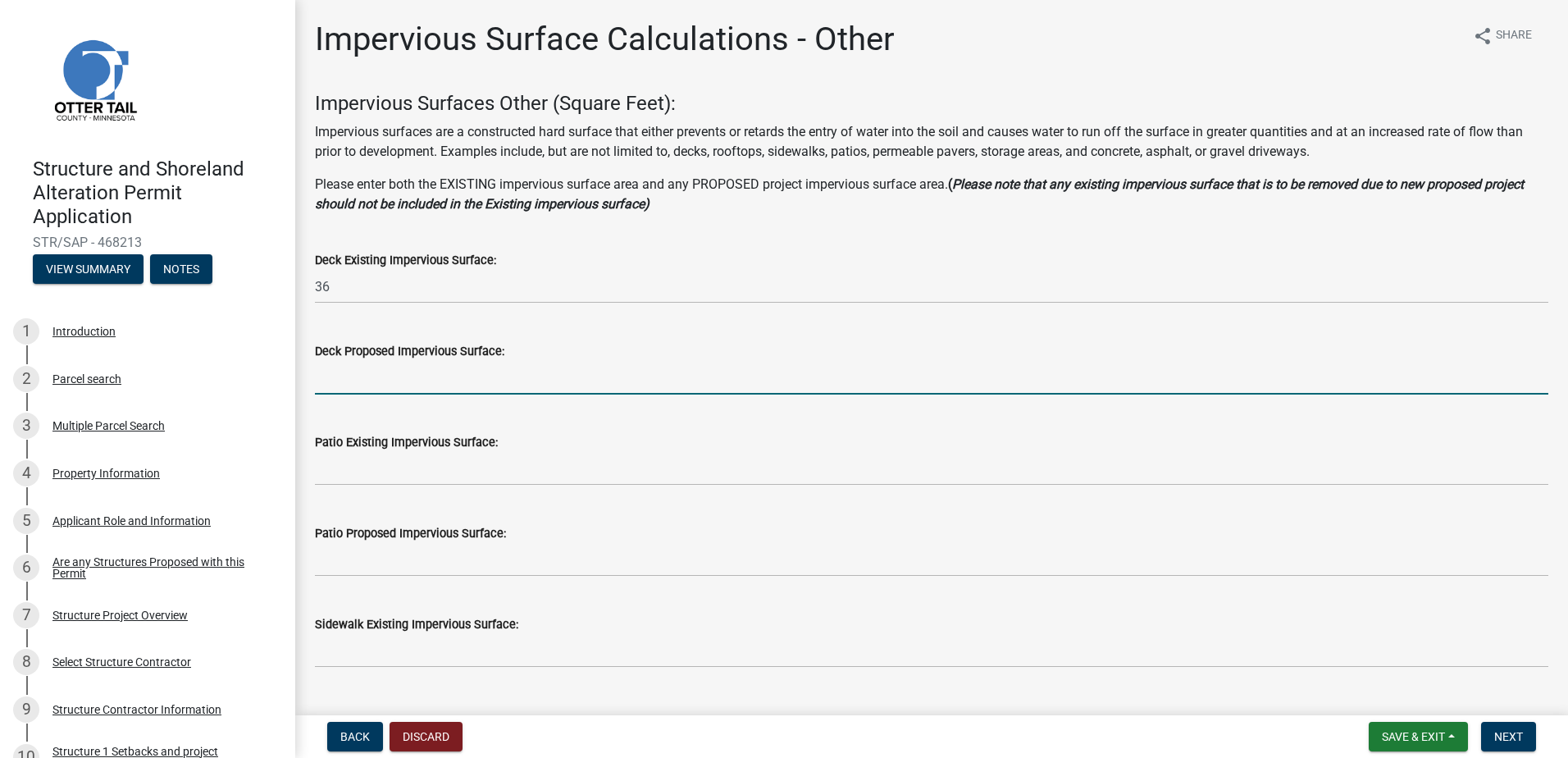
click at [402, 362] on input "text" at bounding box center [932, 378] width 1233 height 34
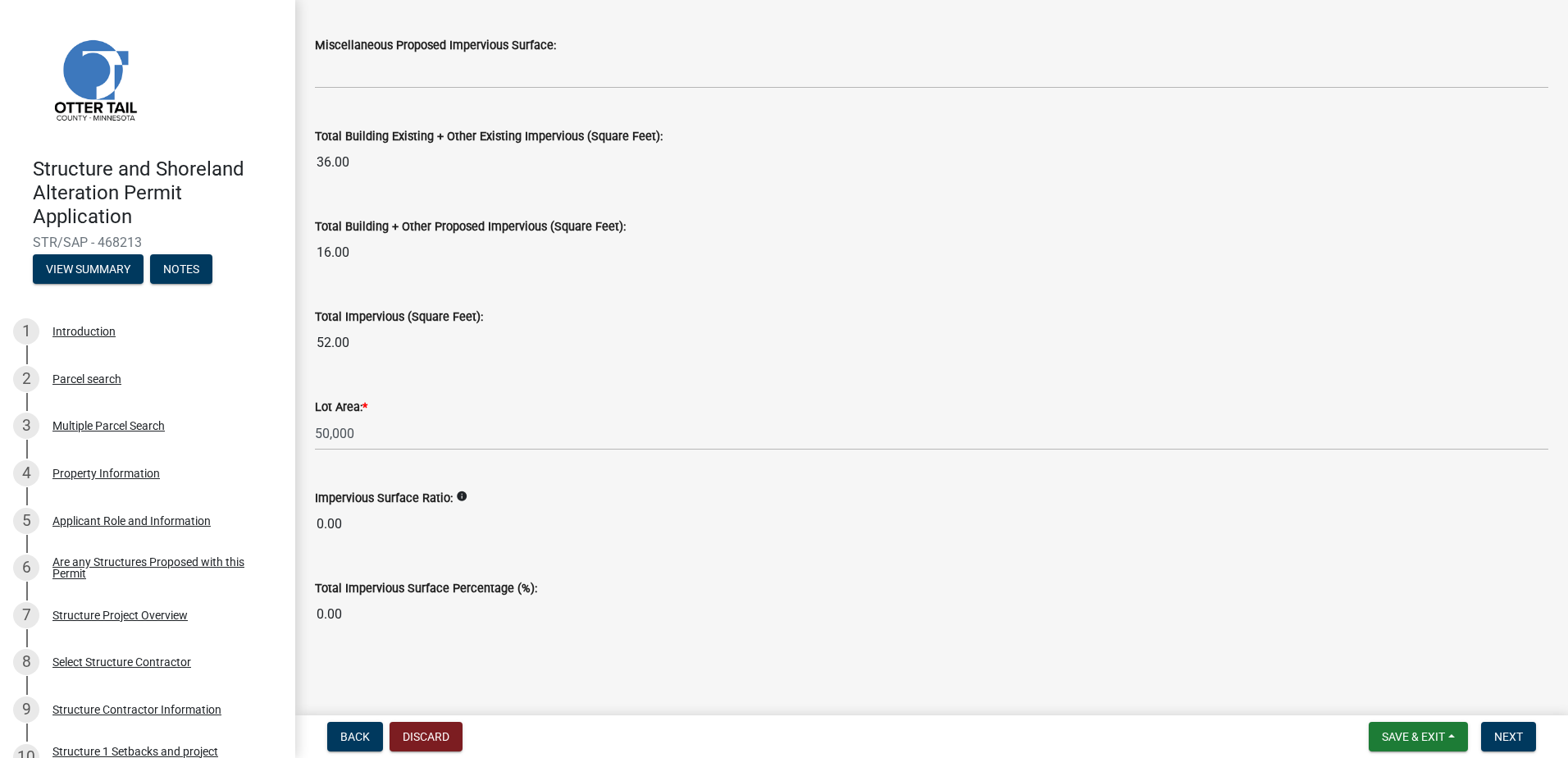
scroll to position [1764, 0]
type input "36"
click at [1517, 740] on span "Next" at bounding box center [1508, 736] width 28 height 13
click at [1498, 743] on span "Next" at bounding box center [1508, 736] width 28 height 13
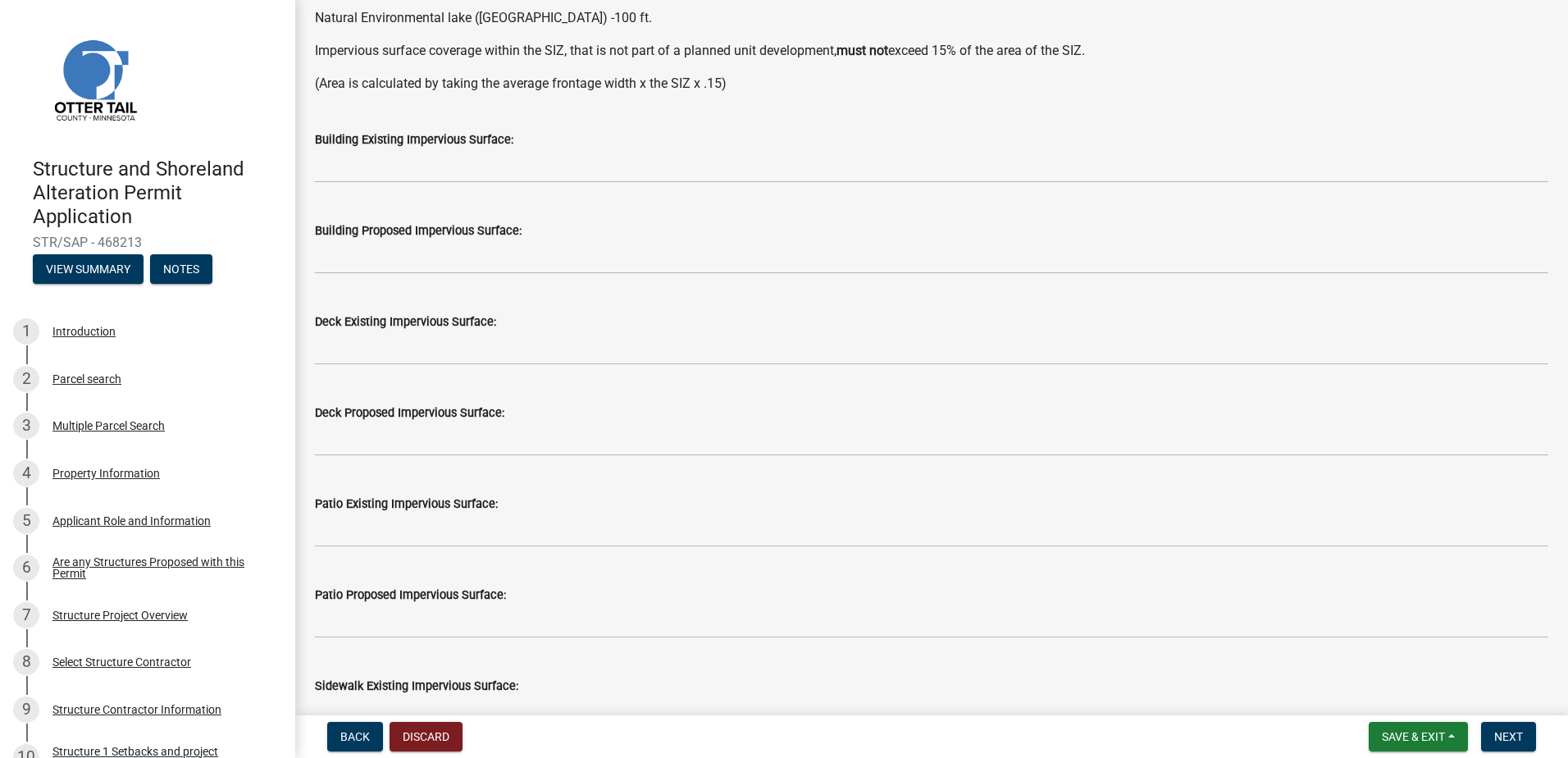
scroll to position [0, 0]
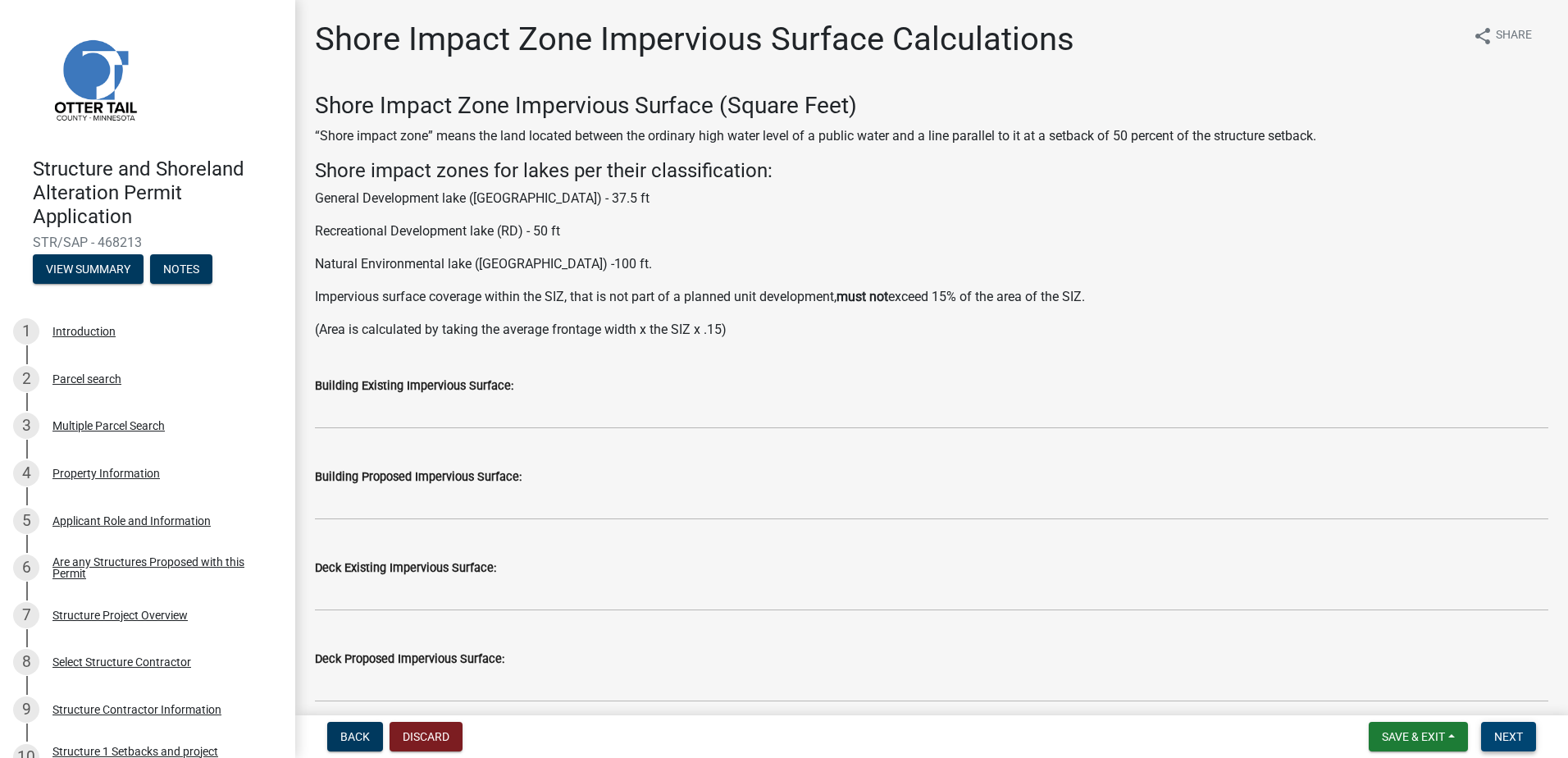
click at [1517, 736] on span "Next" at bounding box center [1508, 736] width 28 height 13
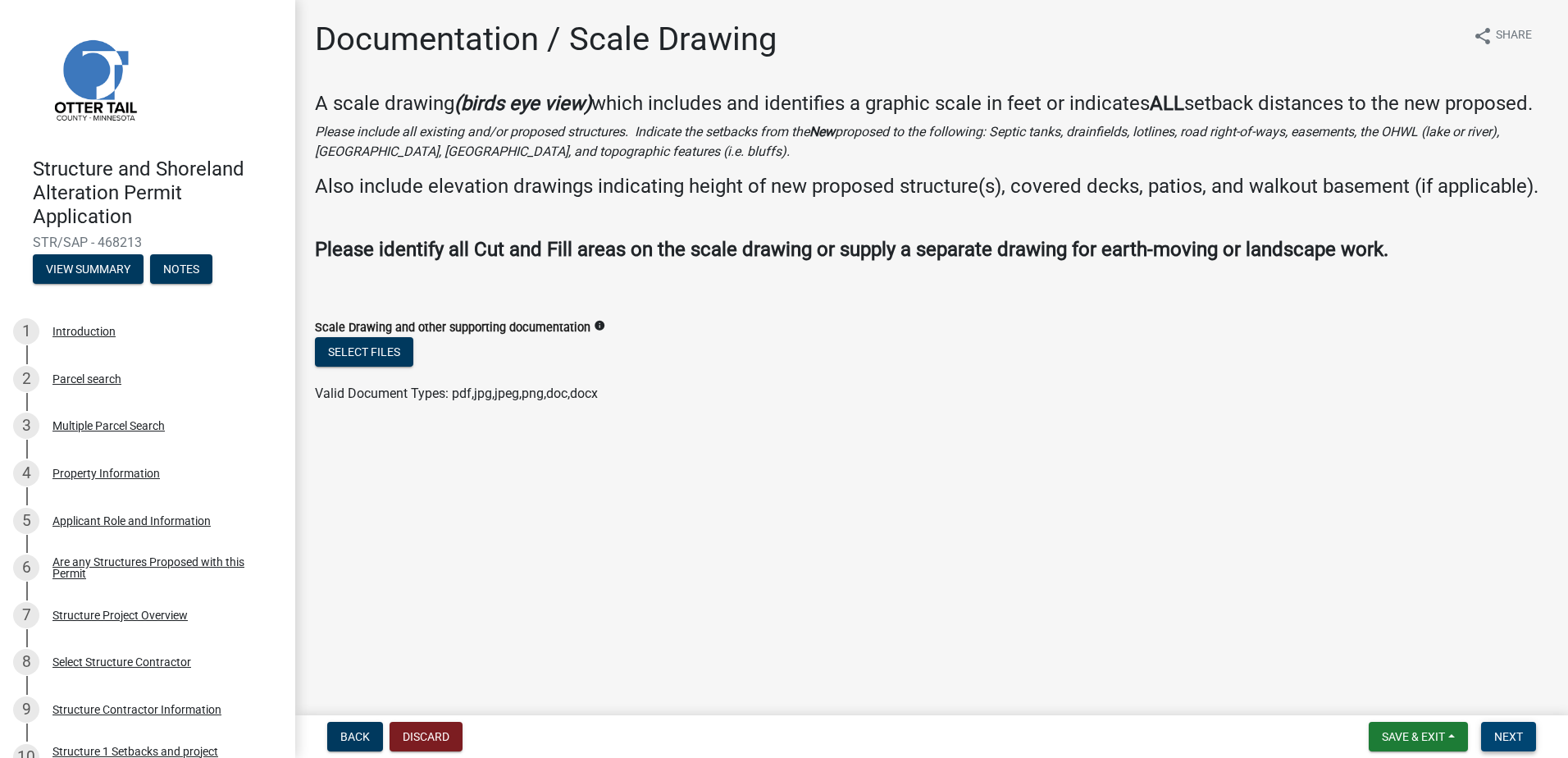
click at [1514, 739] on span "Next" at bounding box center [1508, 736] width 28 height 13
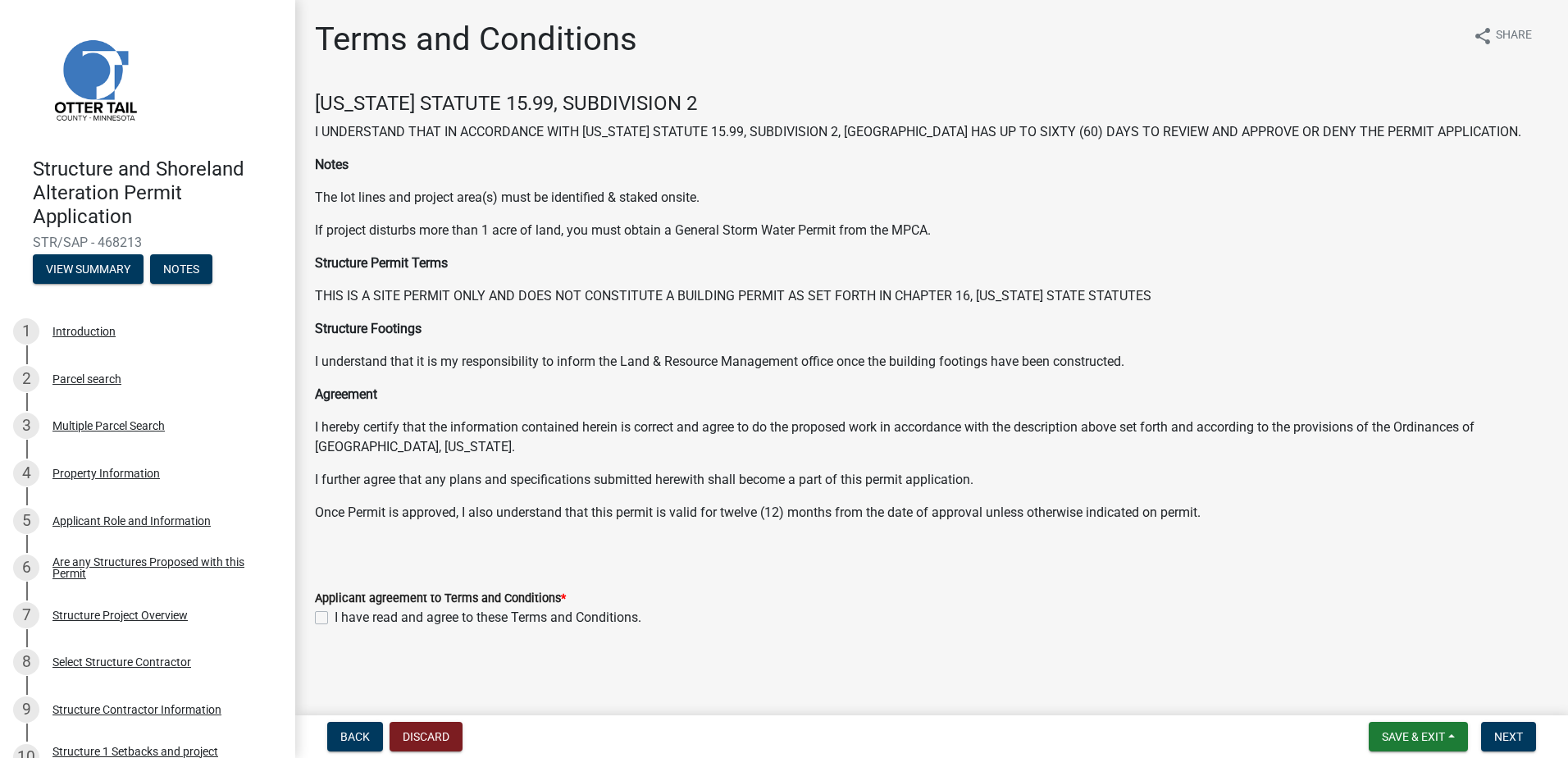
click at [334, 621] on label "I have read and agree to these Terms and Conditions." at bounding box center [488, 618] width 307 height 20
click at [334, 619] on input "I have read and agree to these Terms and Conditions." at bounding box center [339, 613] width 10 height 10
checkbox input "true"
click at [1511, 741] on span "Next" at bounding box center [1508, 736] width 28 height 13
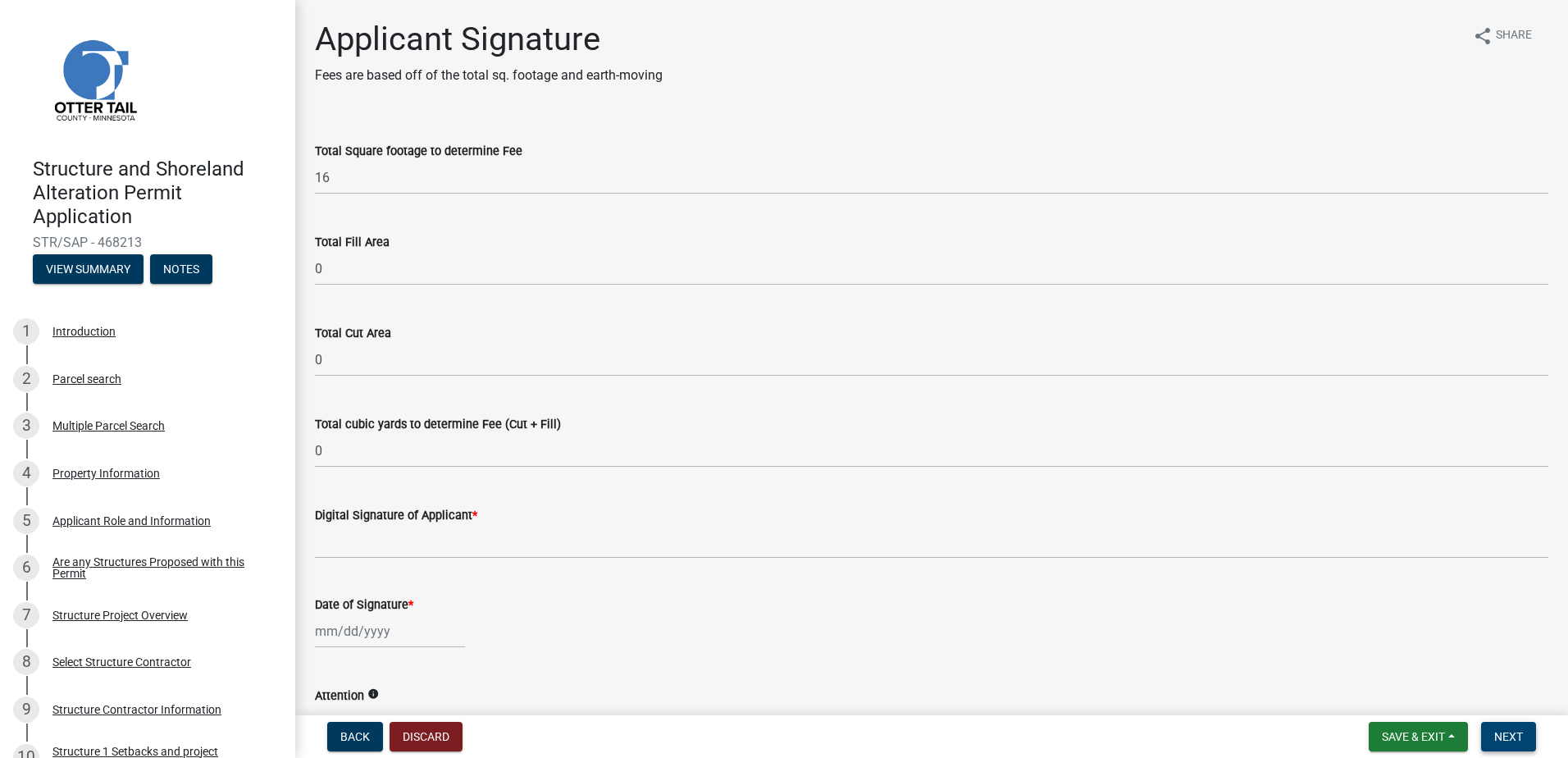
click at [1485, 734] on button "Next" at bounding box center [1508, 736] width 55 height 29
click at [1512, 744] on button "Next" at bounding box center [1508, 736] width 55 height 29
click at [372, 512] on label "Digital Signature of Applicant *" at bounding box center [396, 516] width 162 height 11
click at [372, 525] on input "Digital Signature of Applicant *" at bounding box center [932, 542] width 1233 height 34
drag, startPoint x: 341, startPoint y: 519, endPoint x: 343, endPoint y: 533, distance: 14.1
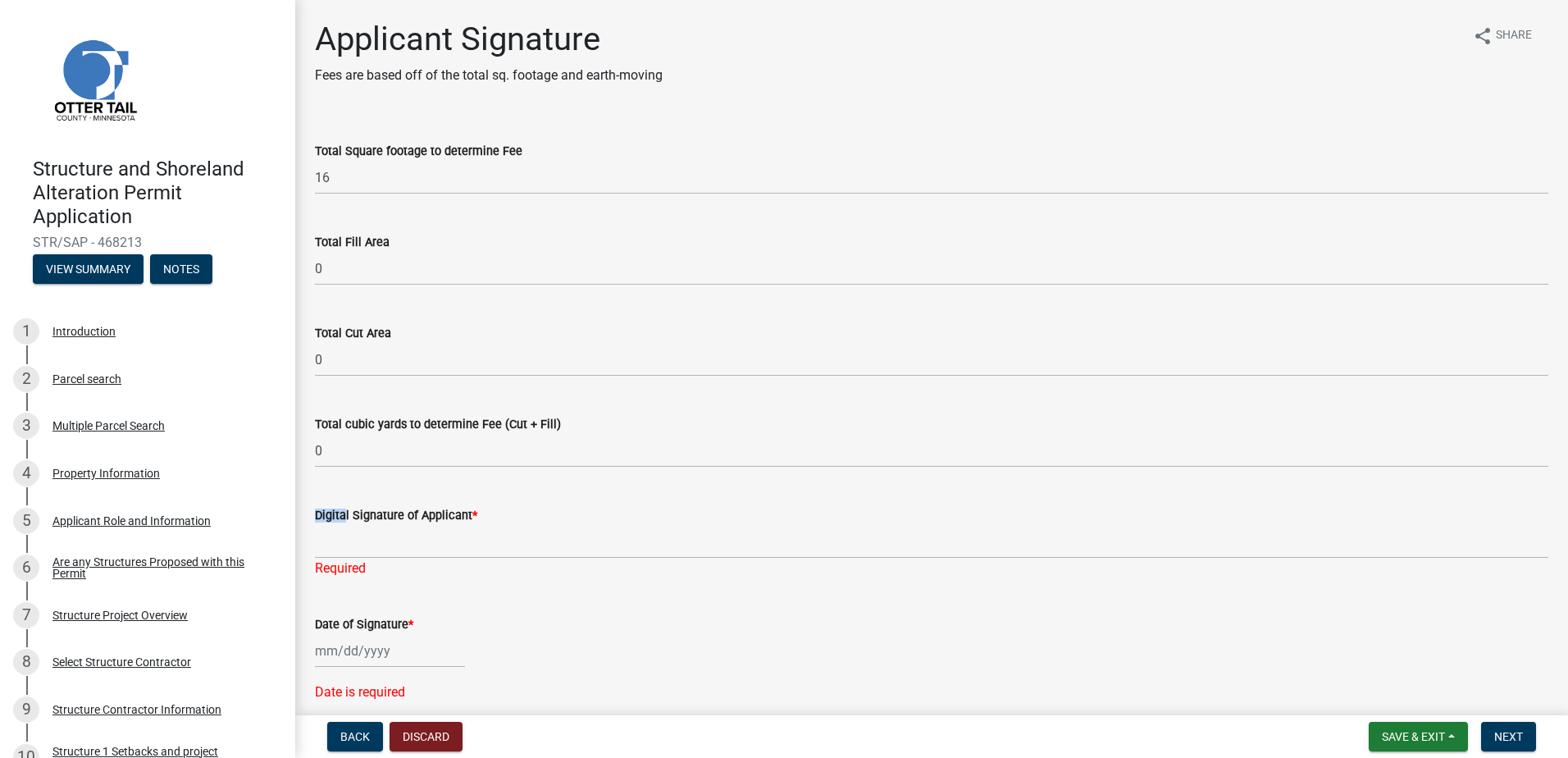
click at [343, 533] on form "Digital Signature of Applicant *" at bounding box center [932, 532] width 1233 height 54
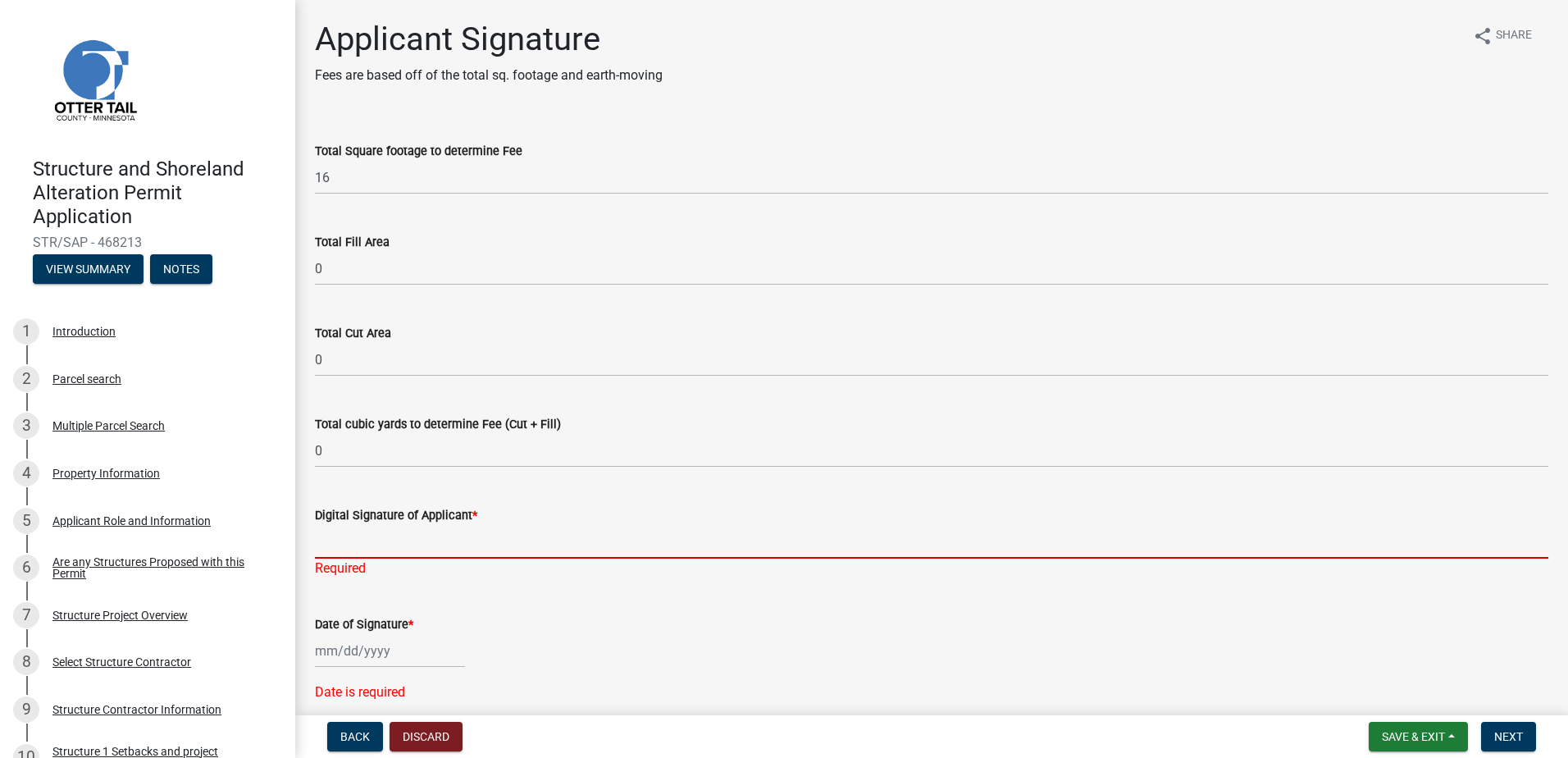
click at [331, 538] on input "Digital Signature of Applicant *" at bounding box center [932, 542] width 1233 height 34
click at [322, 648] on div at bounding box center [390, 651] width 150 height 34
select select "8"
select select "2025"
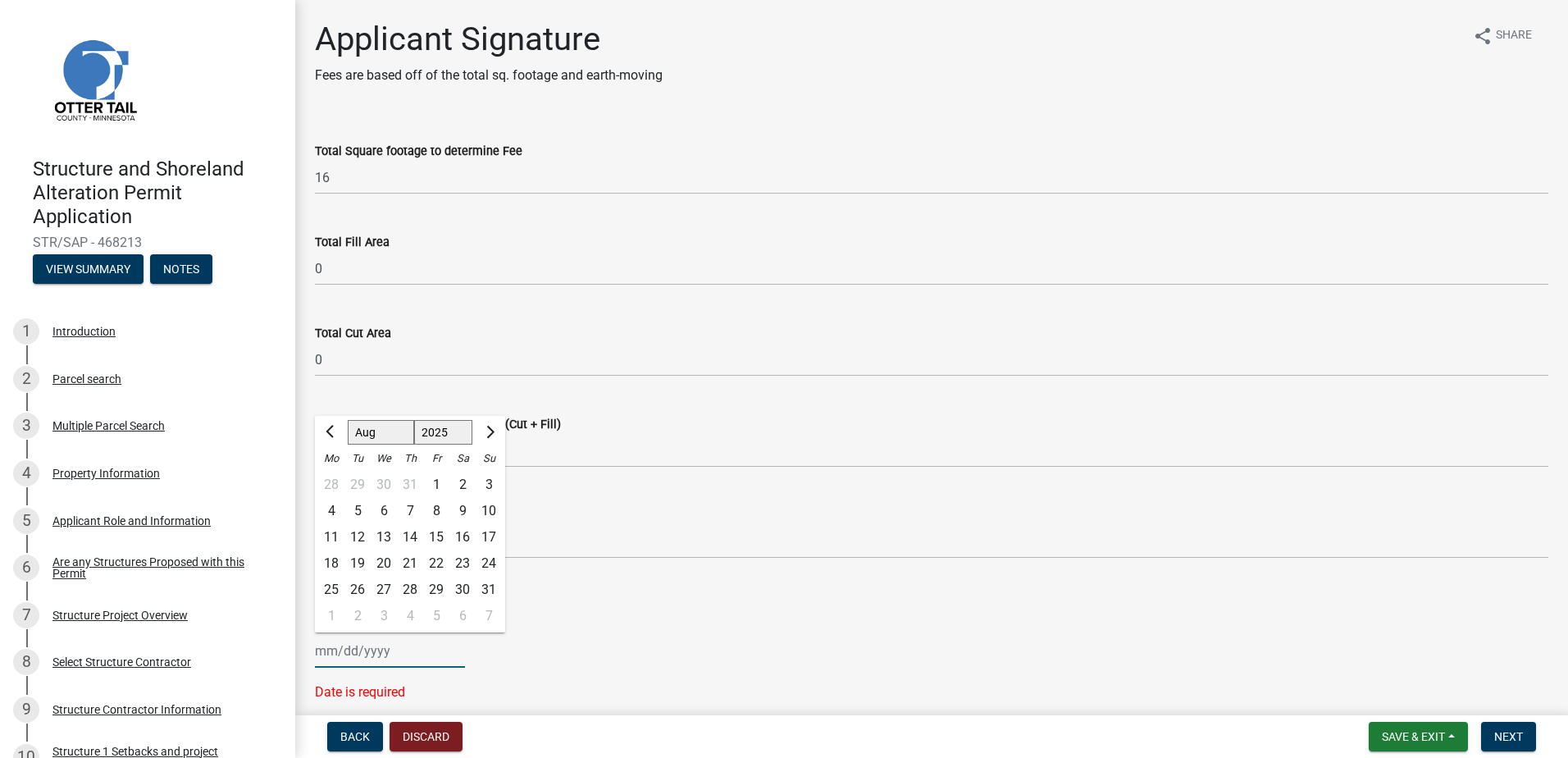
click at [356, 435] on select "Jan Feb Mar Apr May Jun [DATE] Aug Sep Oct Nov Dec" at bounding box center [380, 432] width 67 height 24
click at [583, 493] on div "Digital Signature of Applicant * Required" at bounding box center [932, 530] width 1233 height 96
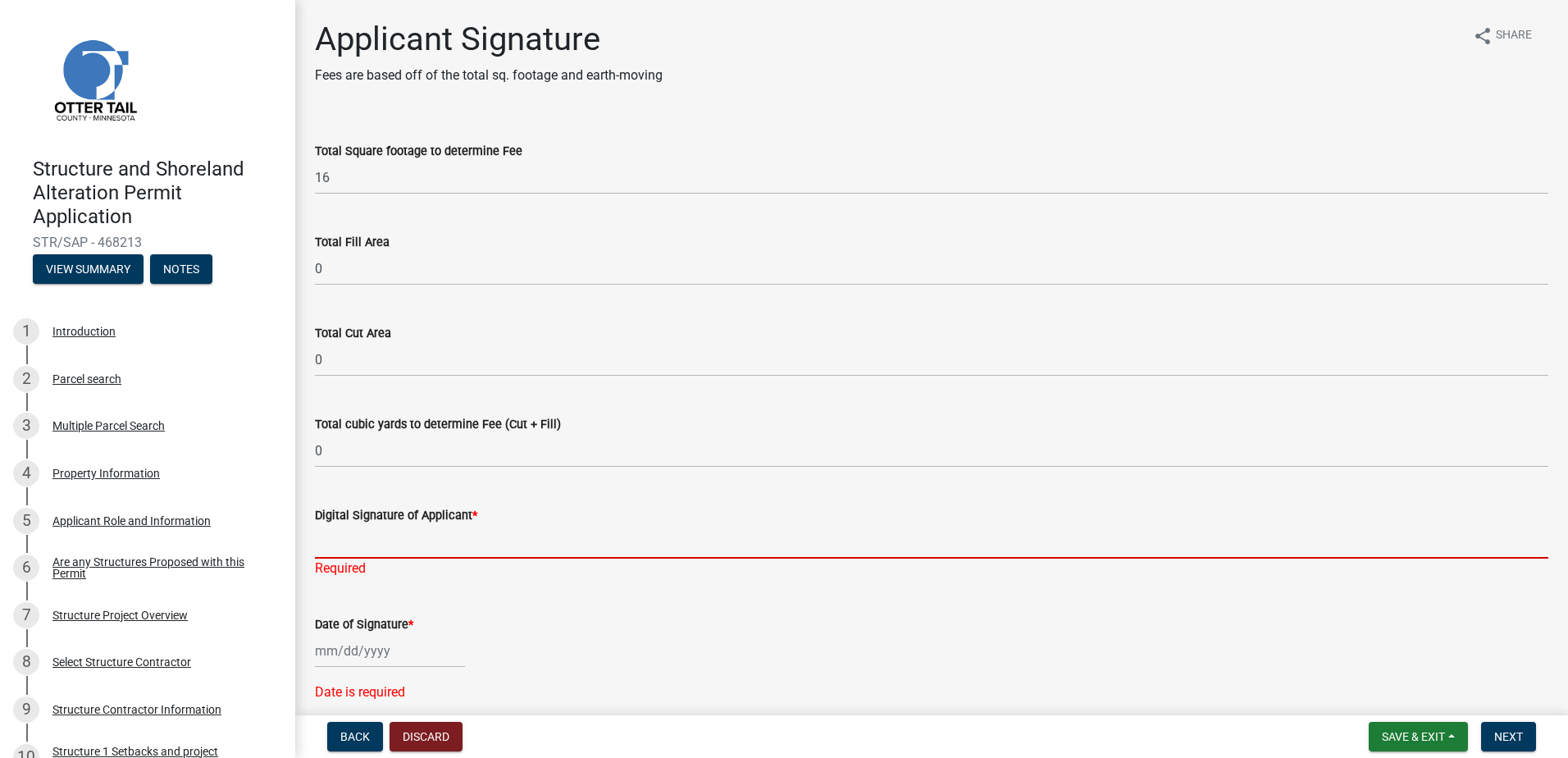
click at [360, 547] on input "Digital Signature of Applicant *" at bounding box center [932, 542] width 1233 height 34
type input "[PERSON_NAME]"
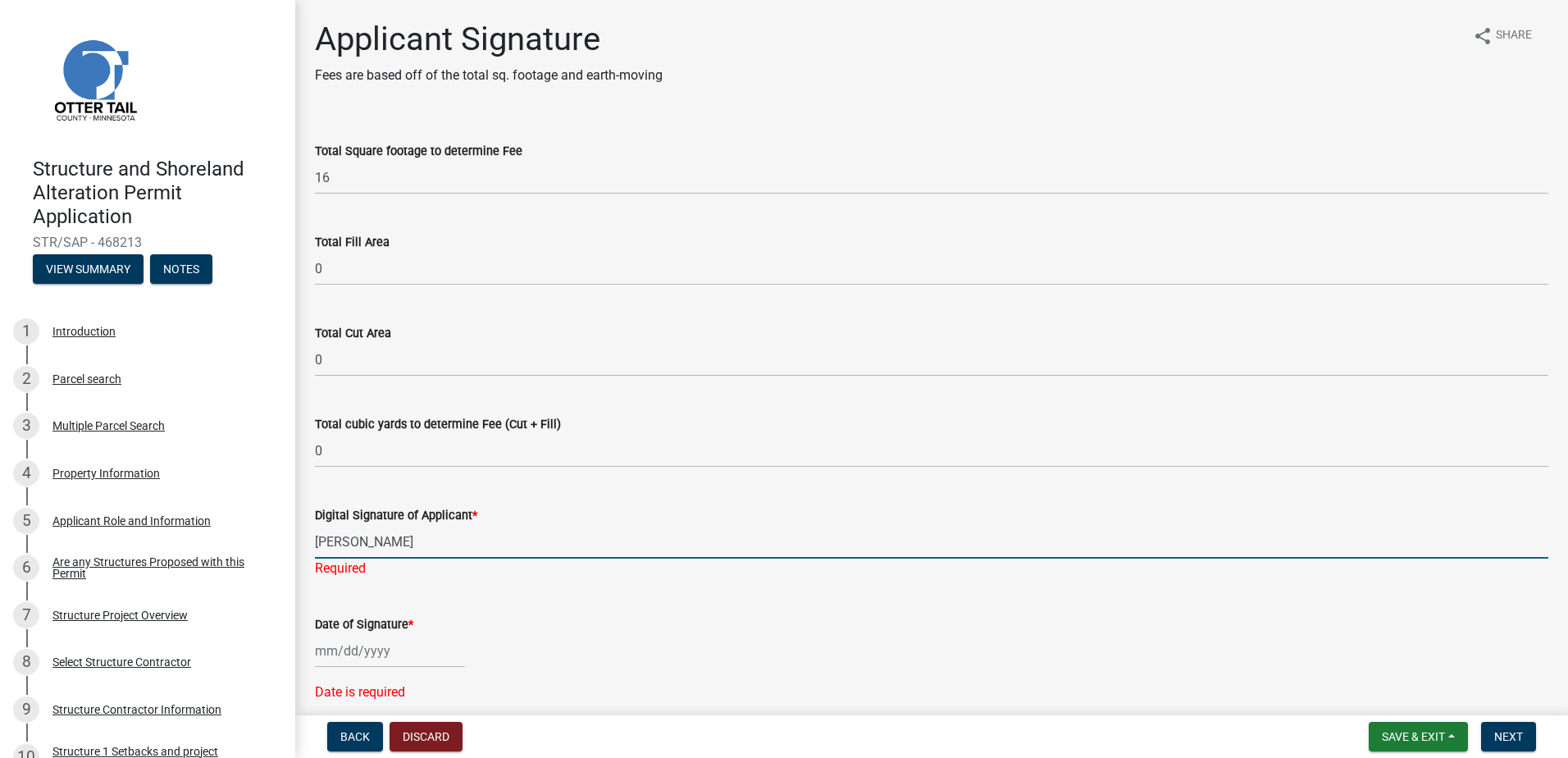
select select "8"
select select "2025"
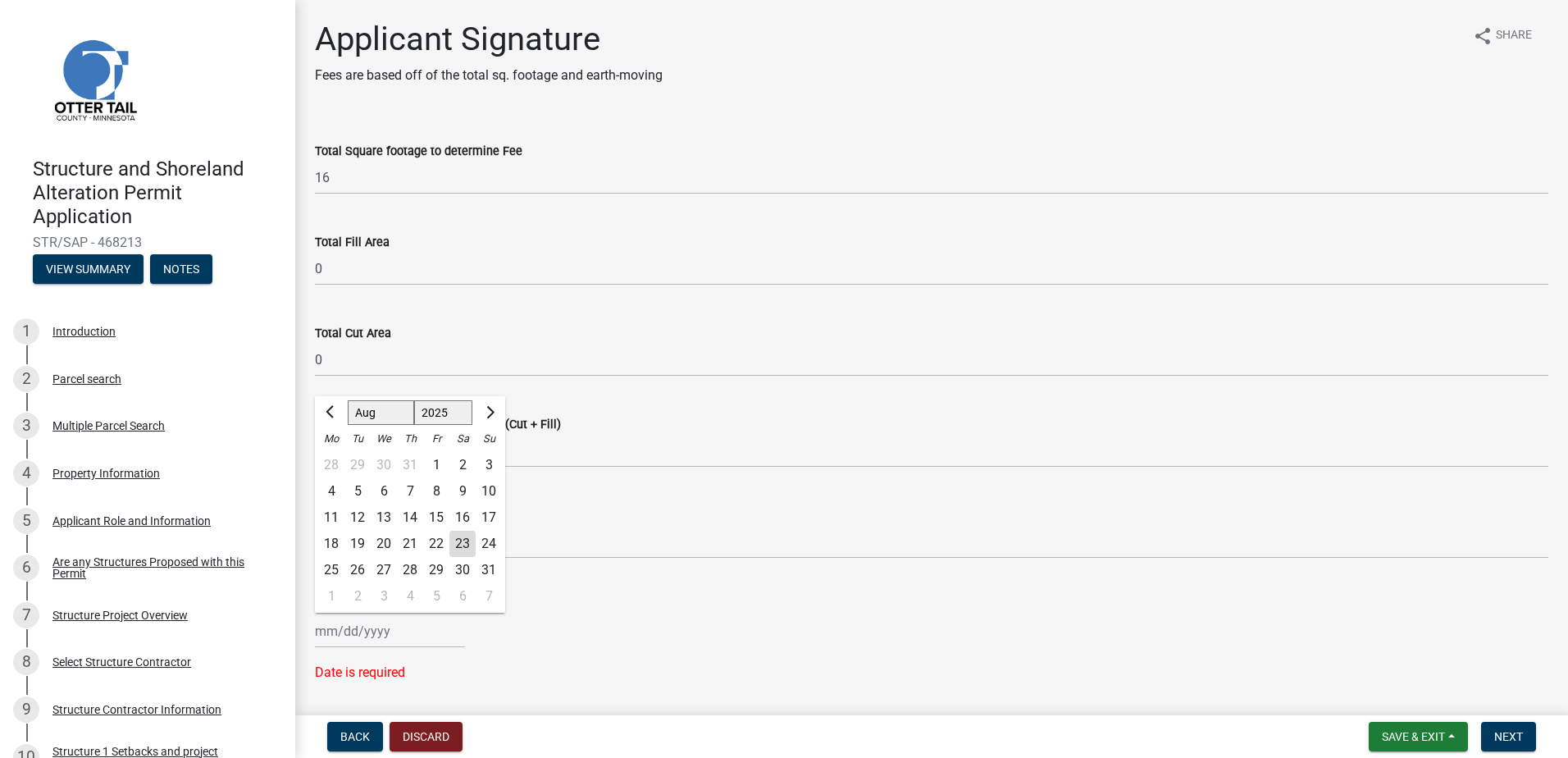
click at [482, 543] on div "24" at bounding box center [488, 544] width 26 height 26
type input "[DATE]"
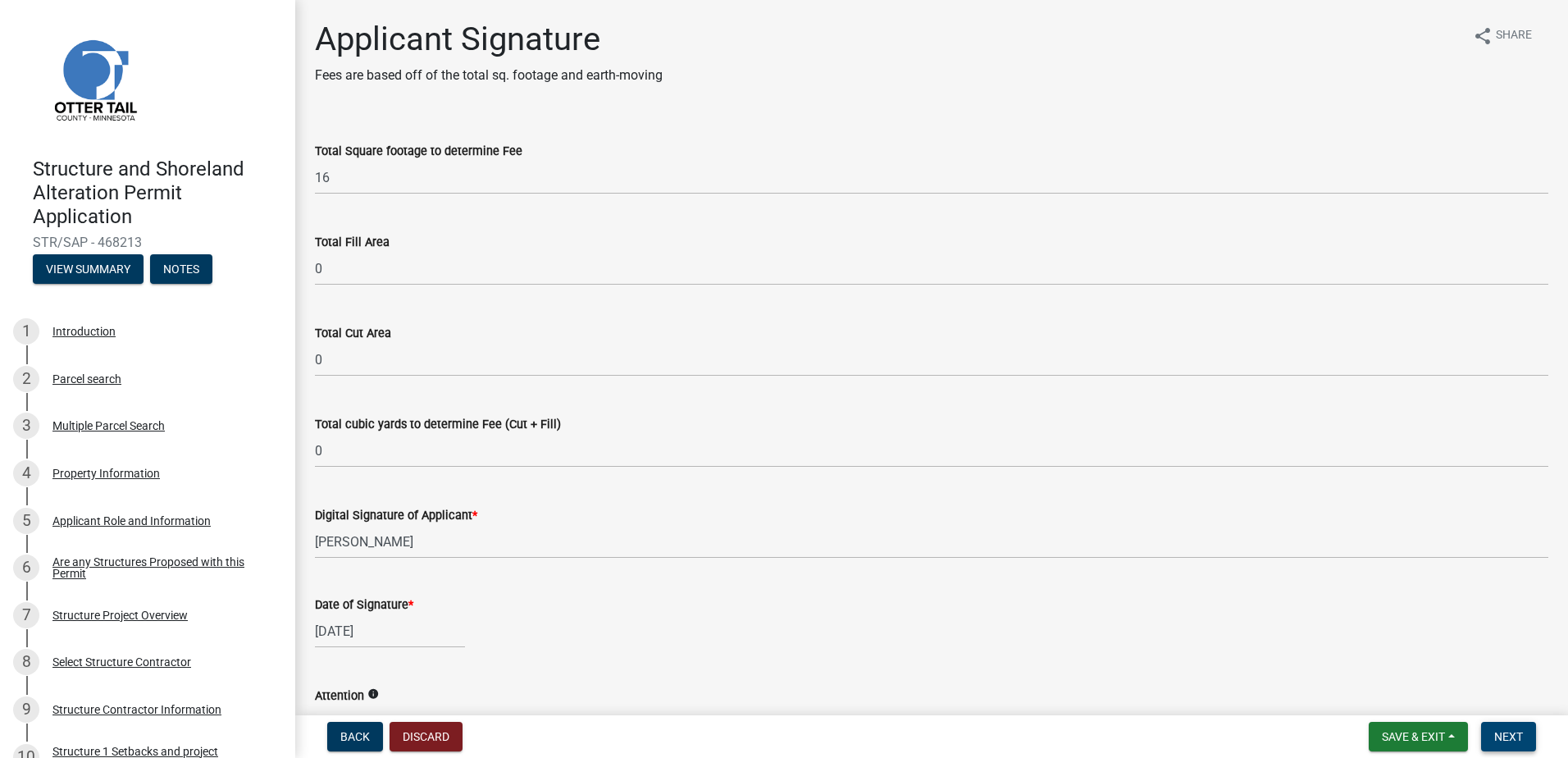
click at [1510, 741] on span "Next" at bounding box center [1508, 736] width 28 height 13
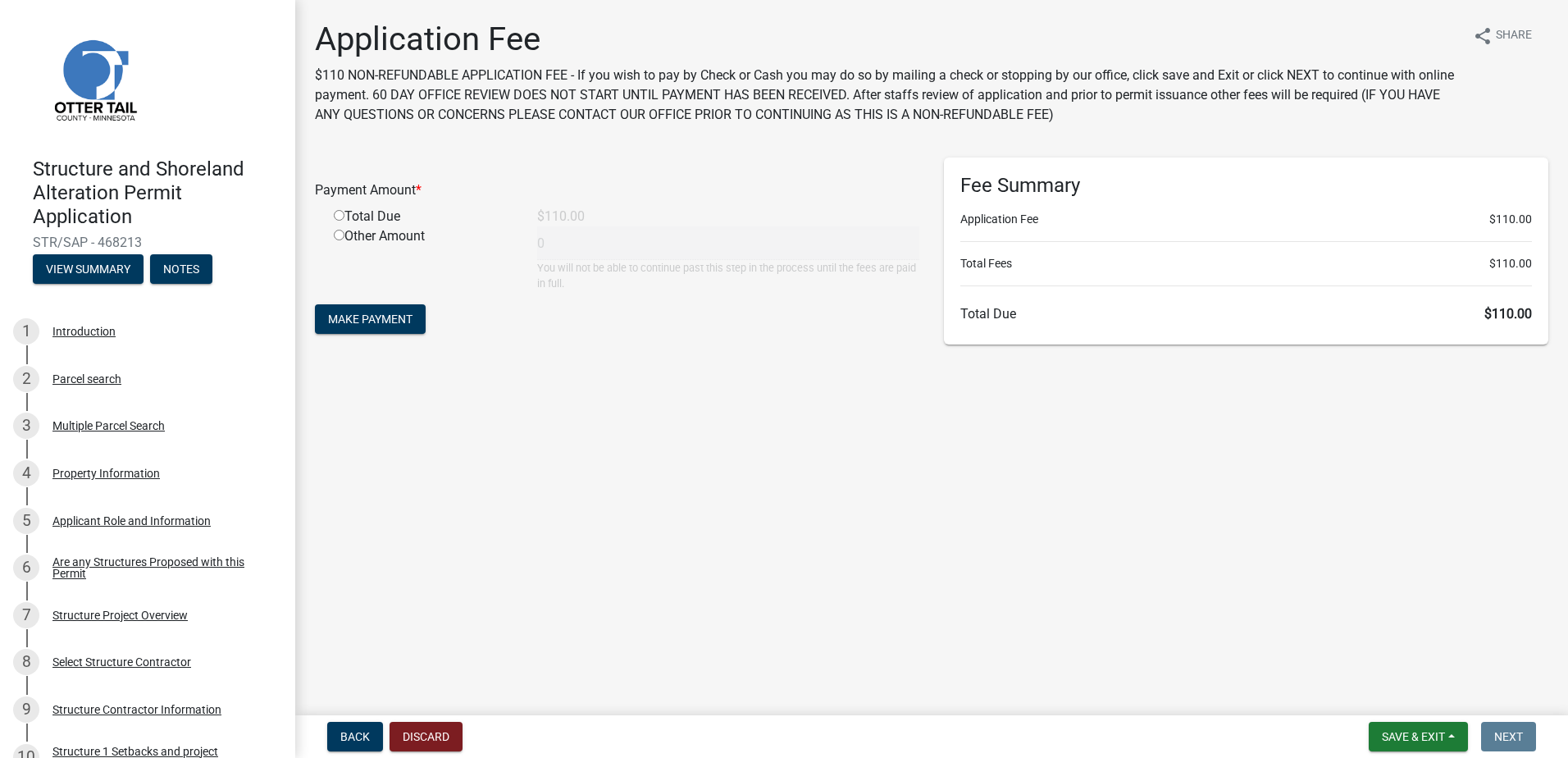
click at [341, 215] on input "radio" at bounding box center [339, 215] width 10 height 10
radio input "true"
type input "110"
click at [361, 315] on span "Make Payment" at bounding box center [370, 319] width 85 height 13
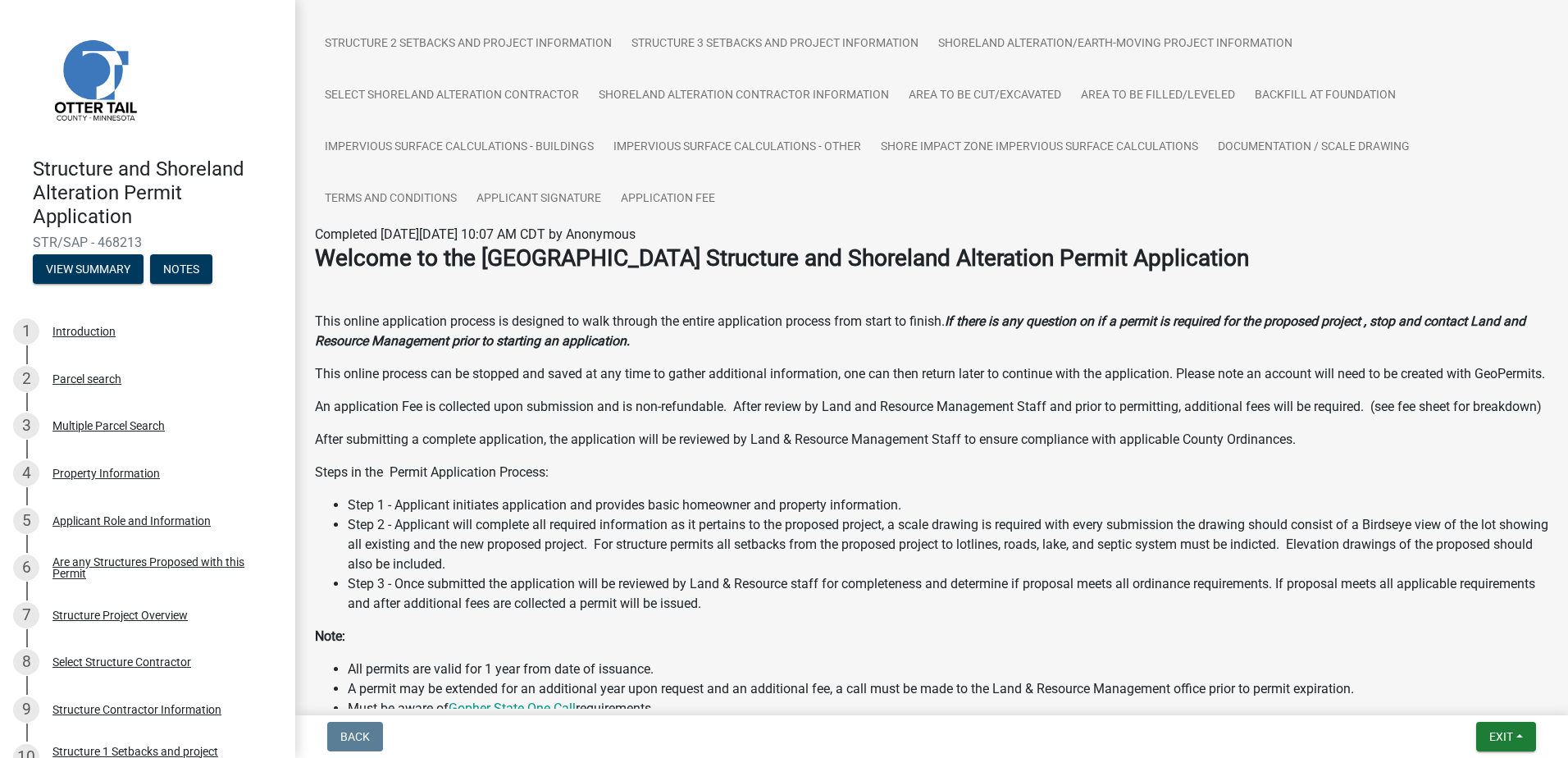
scroll to position [198, 0]
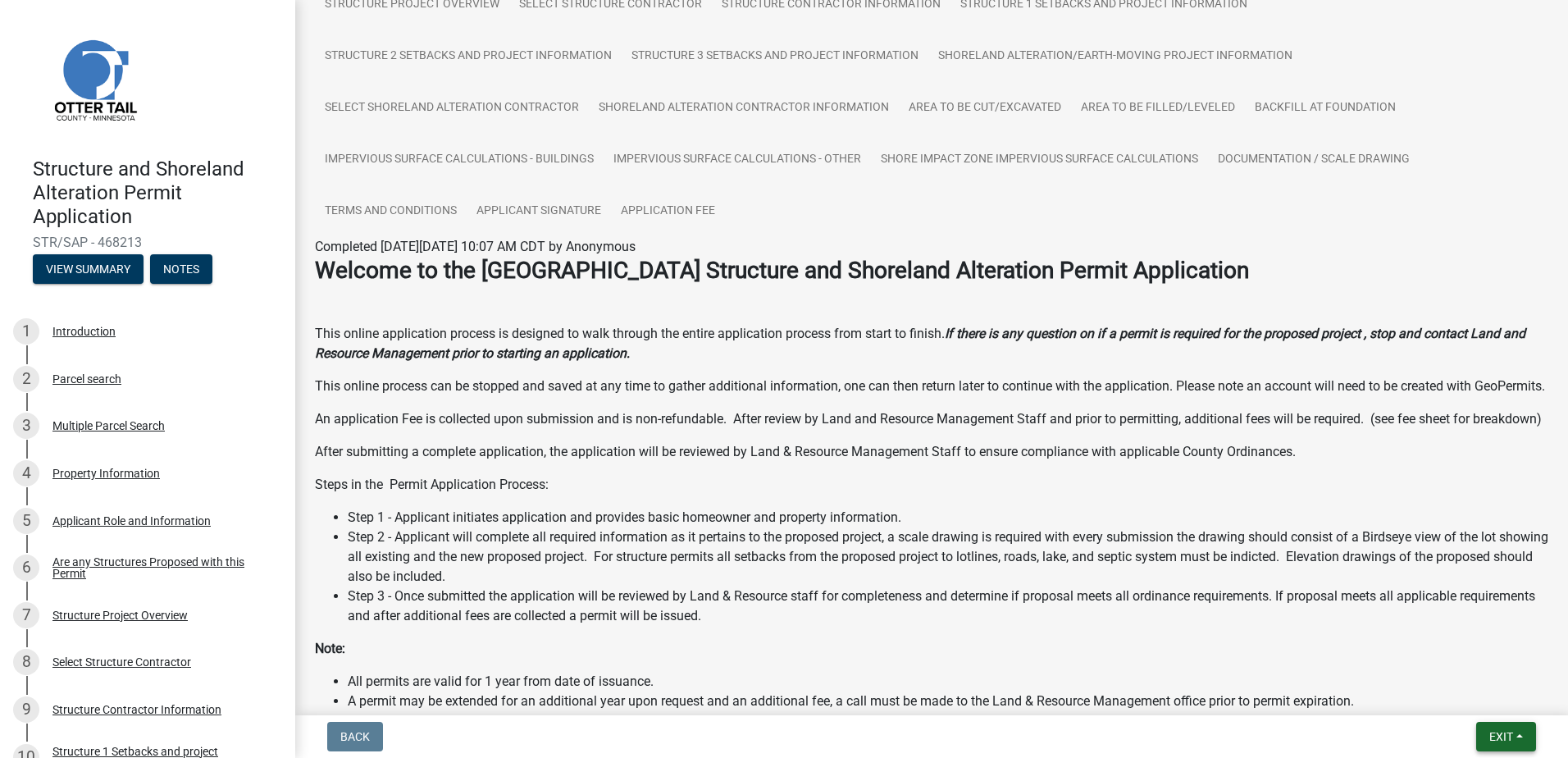
click at [1486, 739] on button "Exit" at bounding box center [1506, 736] width 60 height 29
click at [1460, 695] on button "Save & Exit" at bounding box center [1469, 694] width 131 height 40
